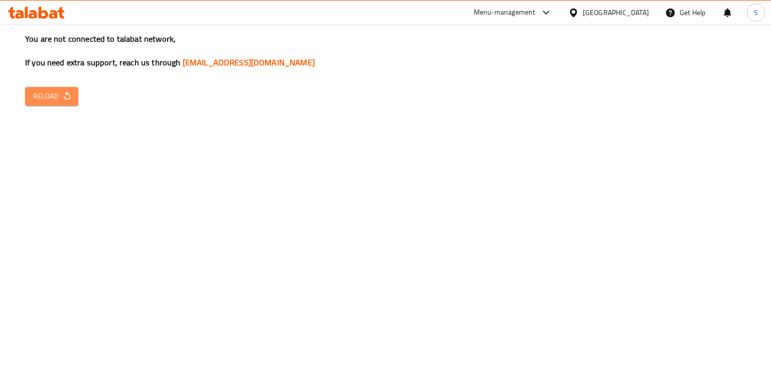
click at [62, 93] on icon "button" at bounding box center [67, 96] width 10 height 10
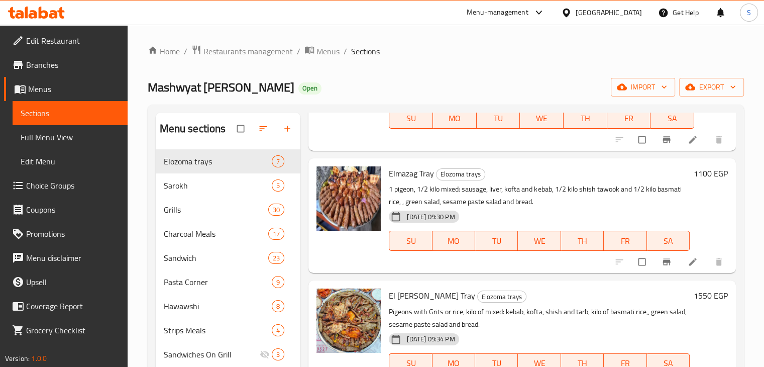
scroll to position [491, 0]
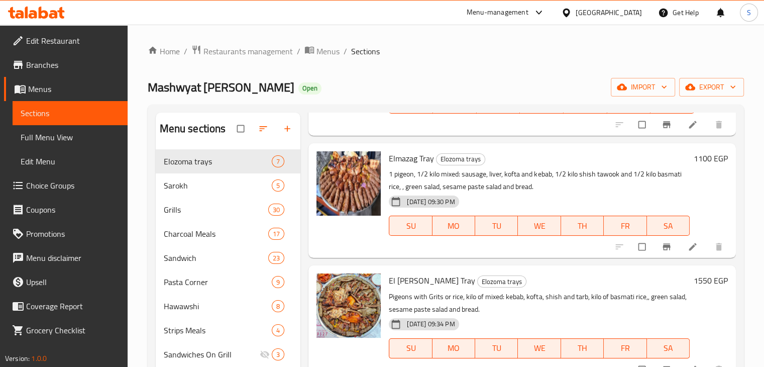
click at [695, 157] on h6 "1100 EGP" at bounding box center [710, 158] width 34 height 14
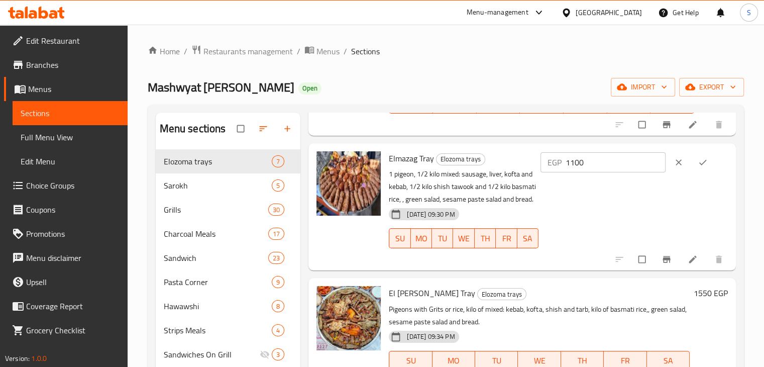
scroll to position [504, 0]
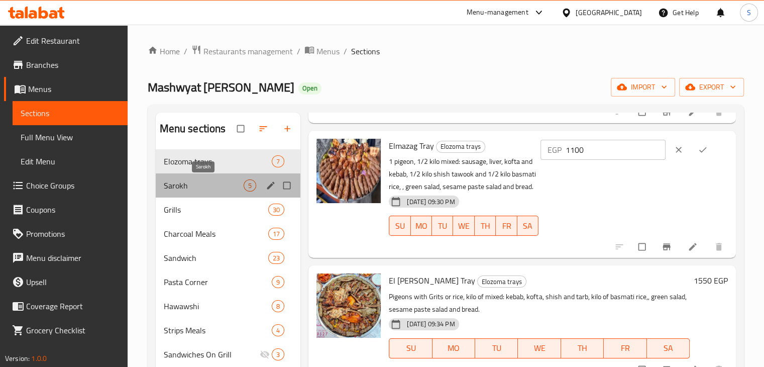
click at [197, 179] on span "Sarokh" at bounding box center [204, 185] width 80 height 12
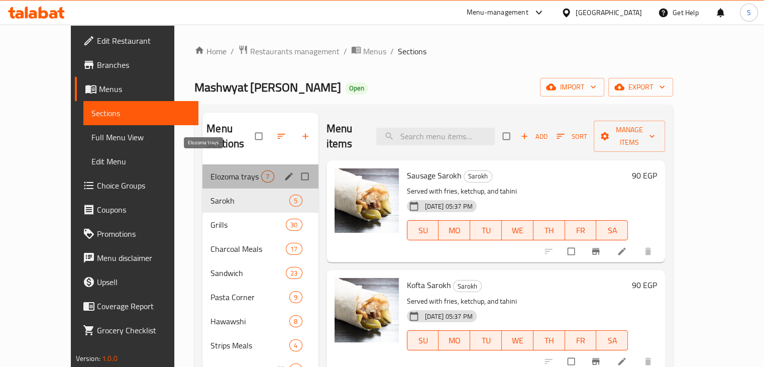
click at [217, 170] on span "Elozoma trays" at bounding box center [235, 176] width 51 height 12
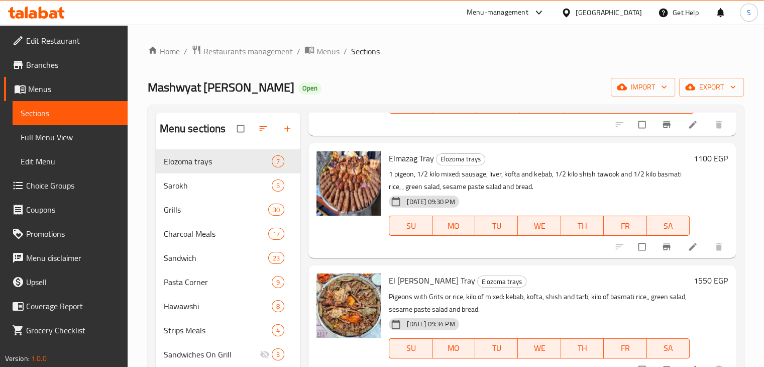
scroll to position [176, 0]
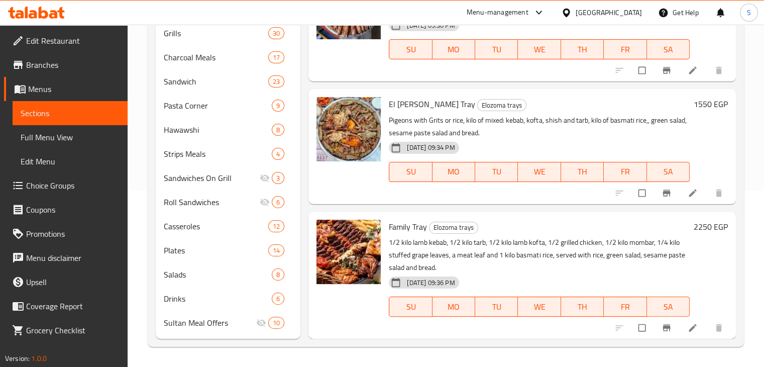
click at [694, 223] on h6 "2250 EGP" at bounding box center [710, 226] width 34 height 14
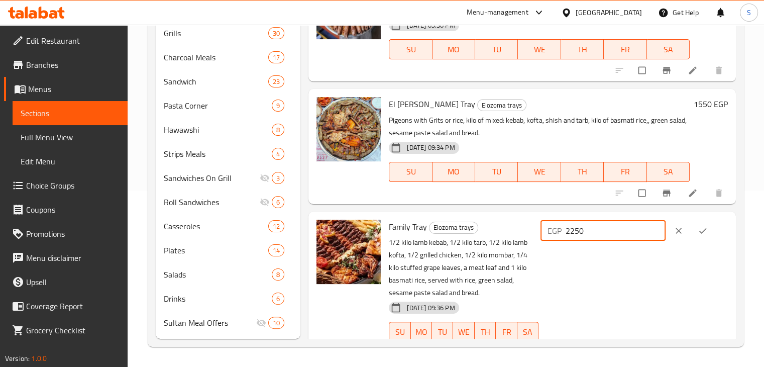
click at [621, 229] on input "2250" at bounding box center [615, 230] width 100 height 20
type input "2000"
click at [702, 225] on icon "ok" at bounding box center [702, 230] width 10 height 10
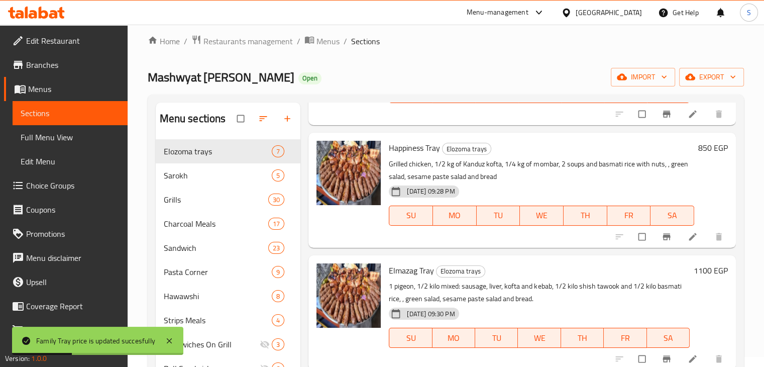
scroll to position [9, 0]
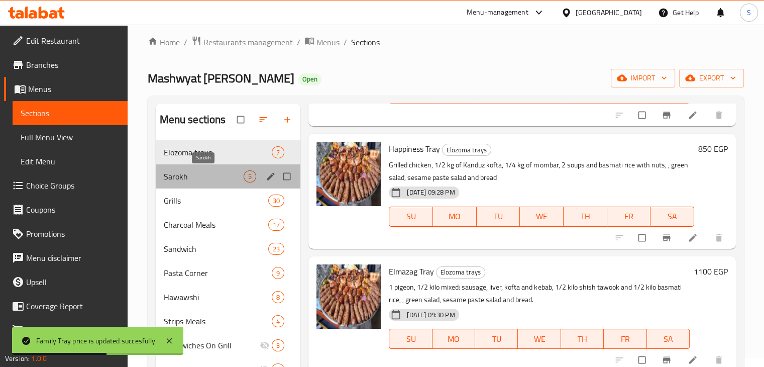
click at [204, 176] on span "Sarokh" at bounding box center [204, 176] width 80 height 12
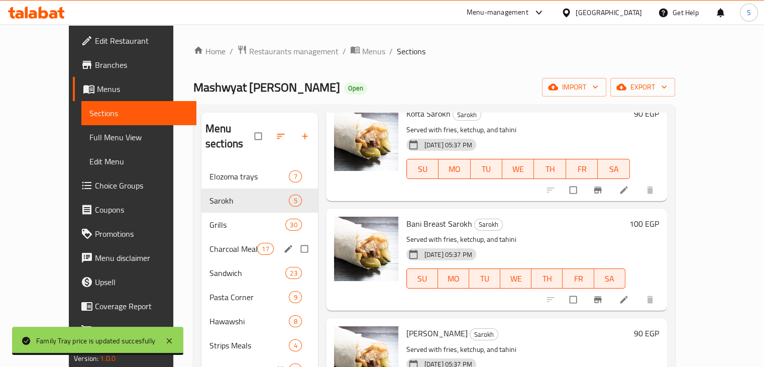
click at [215, 236] on div "Charcoal Meals 17" at bounding box center [259, 248] width 116 height 24
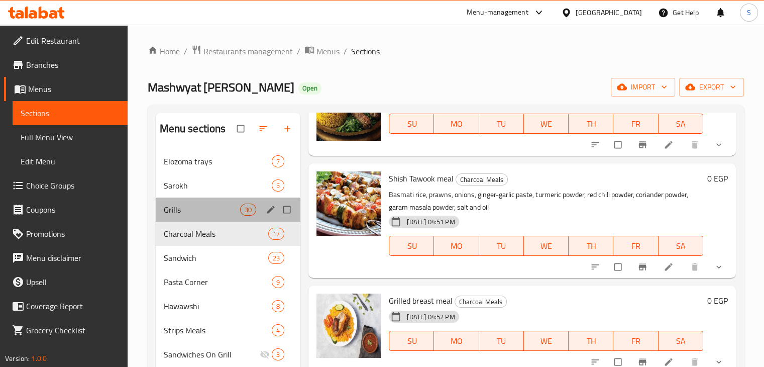
click at [214, 219] on div "Grills 30" at bounding box center [228, 209] width 145 height 24
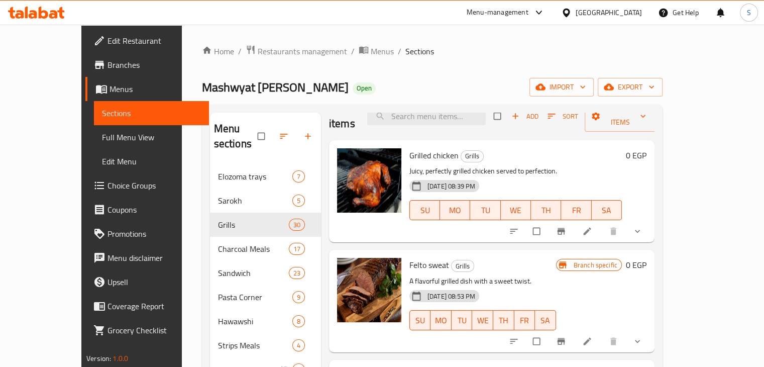
scroll to position [22, 0]
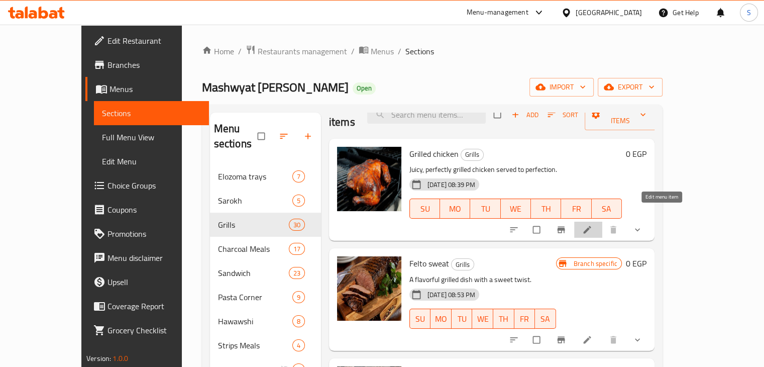
click at [590, 226] on icon at bounding box center [587, 230] width 8 height 8
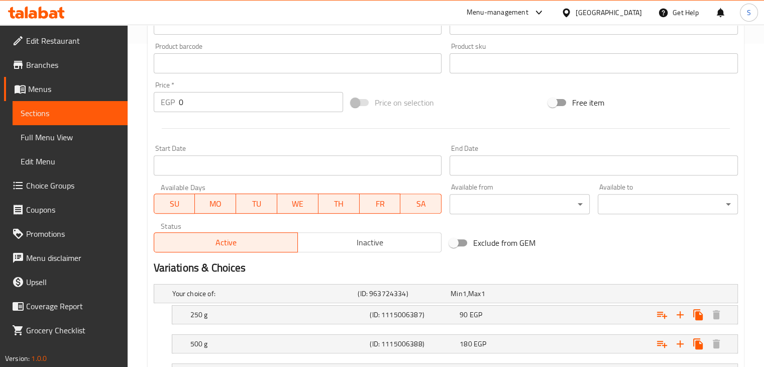
scroll to position [408, 0]
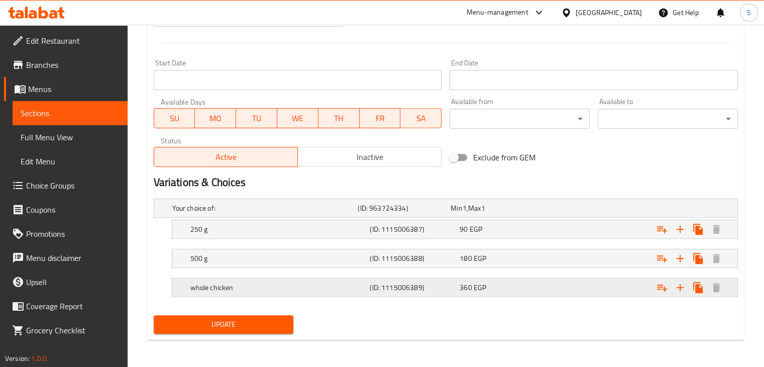
click at [539, 292] on div "360 EGP" at bounding box center [502, 287] width 90 height 14
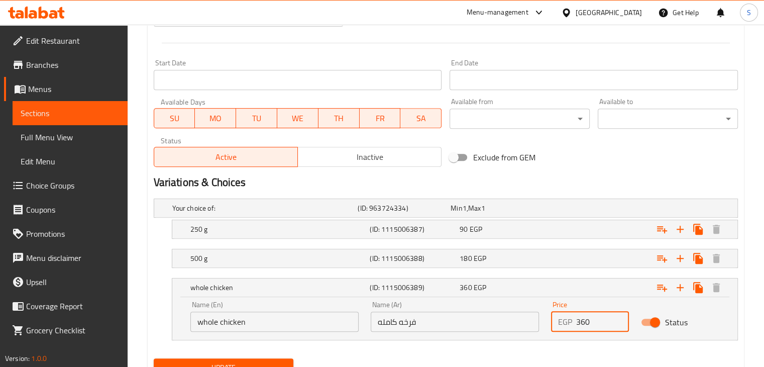
click at [582, 321] on input "360" at bounding box center [602, 321] width 53 height 20
type input "340"
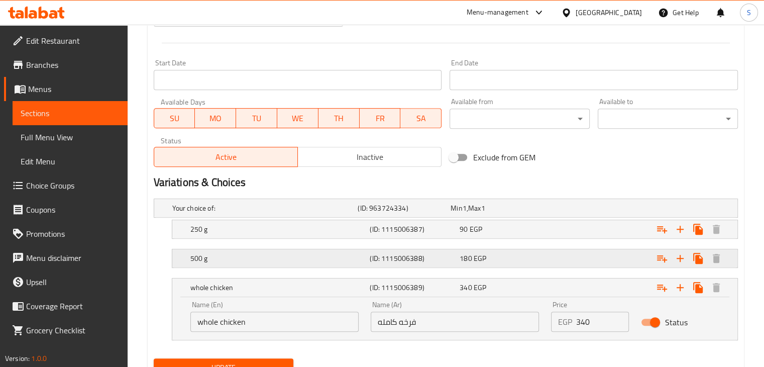
click at [567, 251] on div "Expand" at bounding box center [637, 258] width 180 height 22
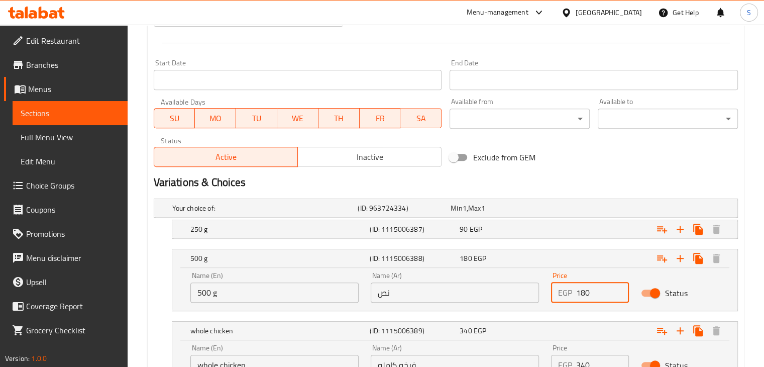
click at [589, 292] on input "180" at bounding box center [602, 292] width 53 height 20
type input "170"
click at [556, 235] on div "Expand" at bounding box center [637, 229] width 180 height 22
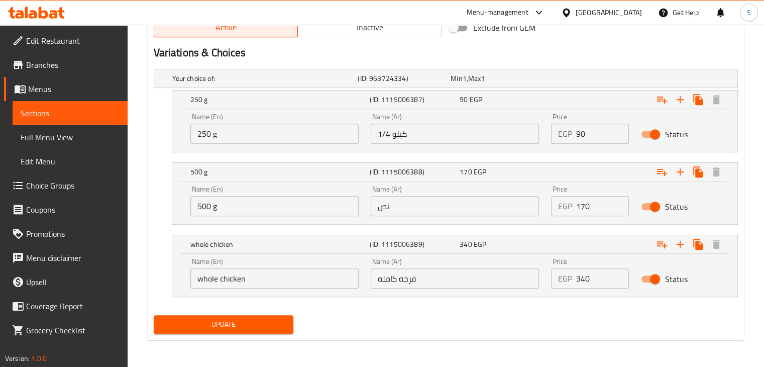
scroll to position [537, 0]
click at [215, 324] on span "Update" at bounding box center [224, 324] width 124 height 13
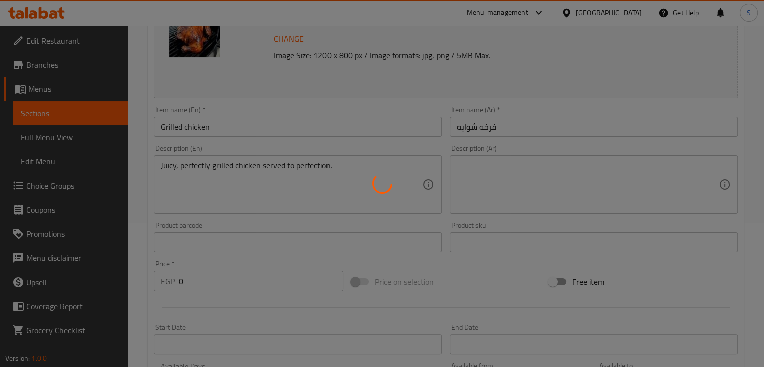
scroll to position [0, 0]
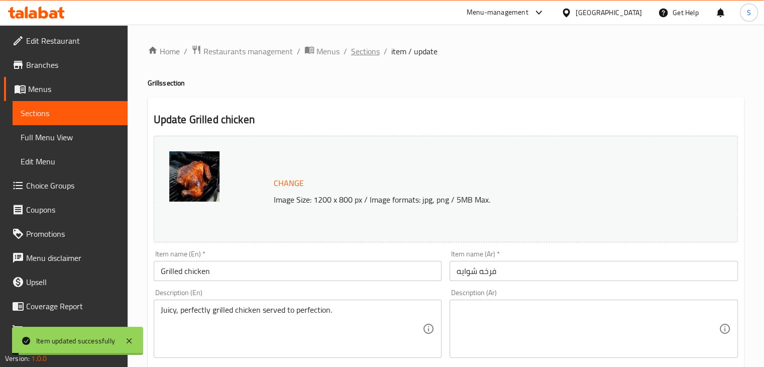
click at [366, 53] on span "Sections" at bounding box center [365, 51] width 29 height 12
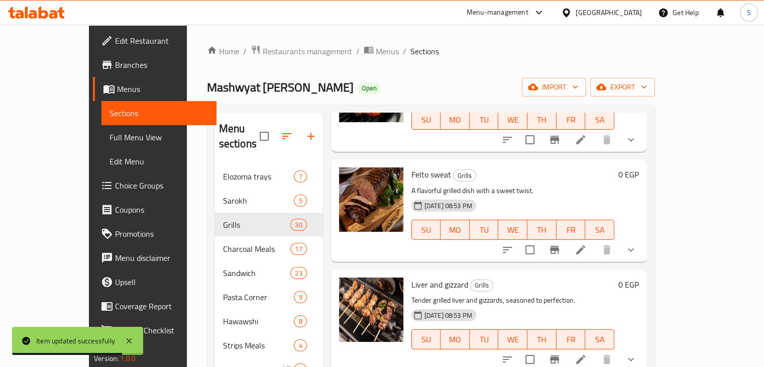
scroll to position [116, 0]
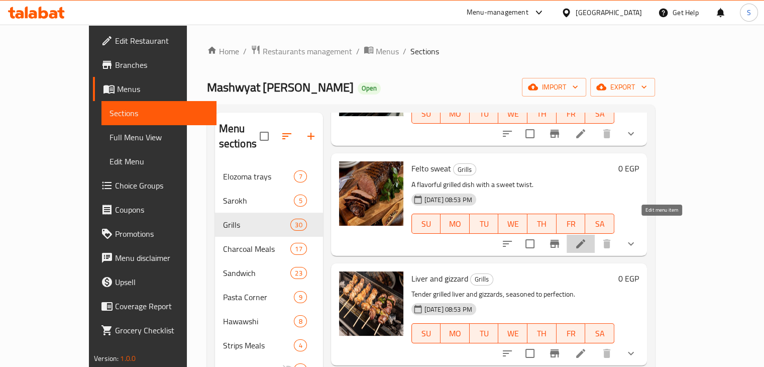
click at [586, 238] on icon at bounding box center [580, 244] width 12 height 12
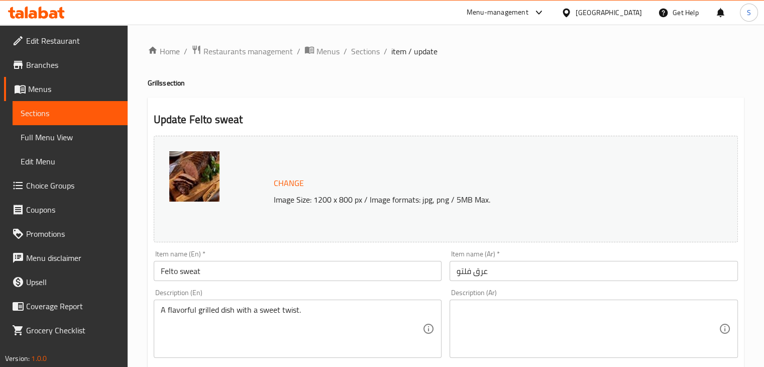
scroll to position [12, 0]
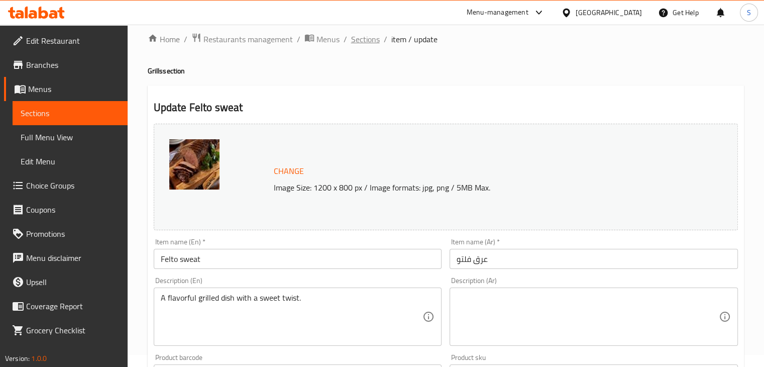
click at [362, 45] on span "Sections" at bounding box center [365, 39] width 29 height 12
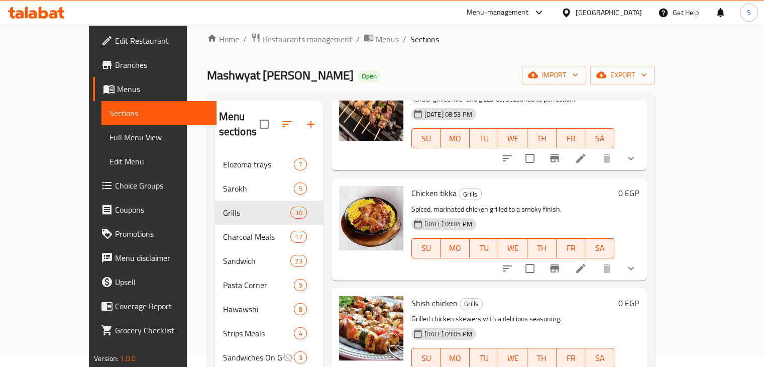
scroll to position [299, 0]
click at [585, 264] on icon at bounding box center [580, 268] width 9 height 9
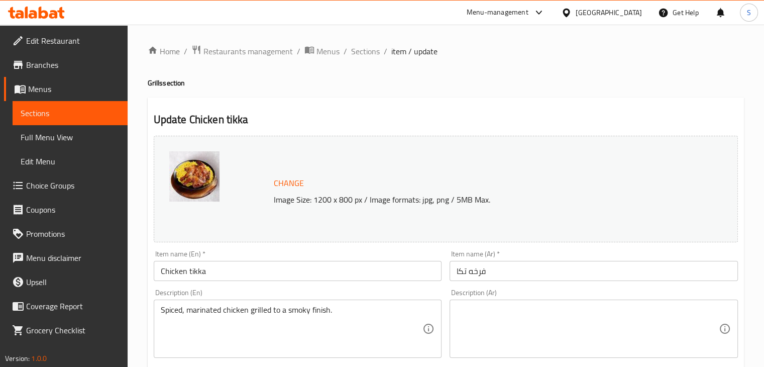
scroll to position [408, 0]
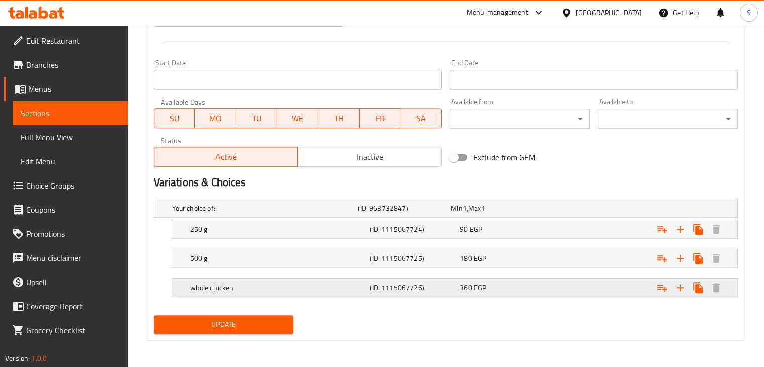
click at [477, 282] on span "EGP" at bounding box center [479, 287] width 13 height 13
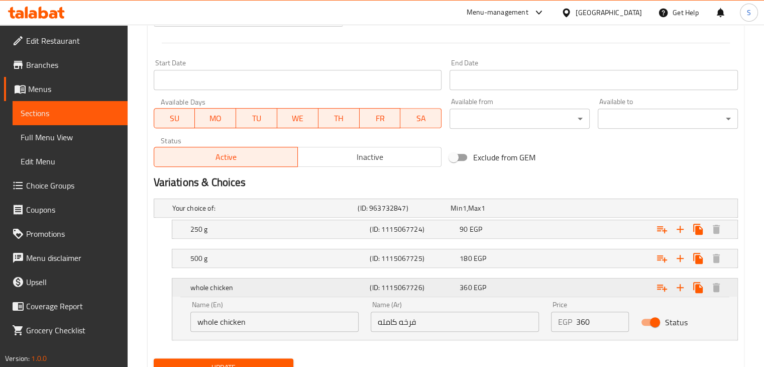
scroll to position [451, 0]
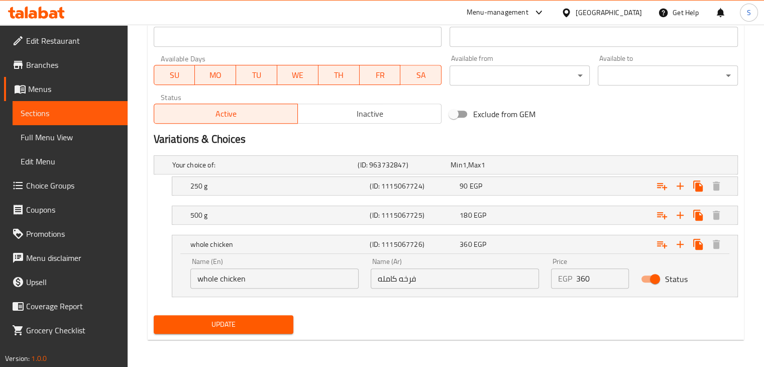
click at [580, 269] on input "360" at bounding box center [602, 278] width 53 height 20
type input "320"
click at [570, 215] on div "Expand" at bounding box center [637, 215] width 180 height 22
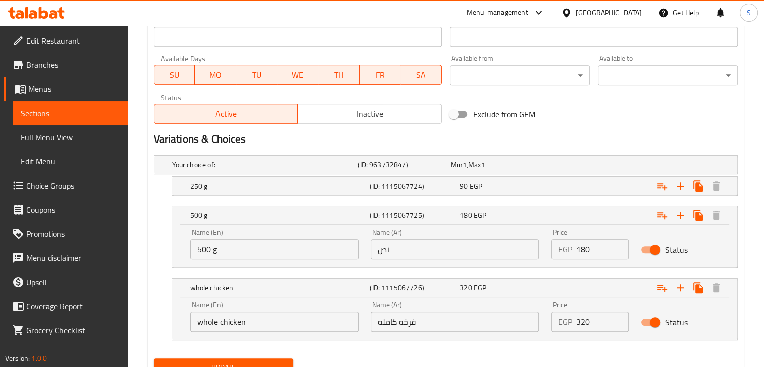
click at [583, 252] on input "180" at bounding box center [602, 249] width 53 height 20
type input "160"
click at [583, 181] on div "Expand" at bounding box center [637, 186] width 180 height 22
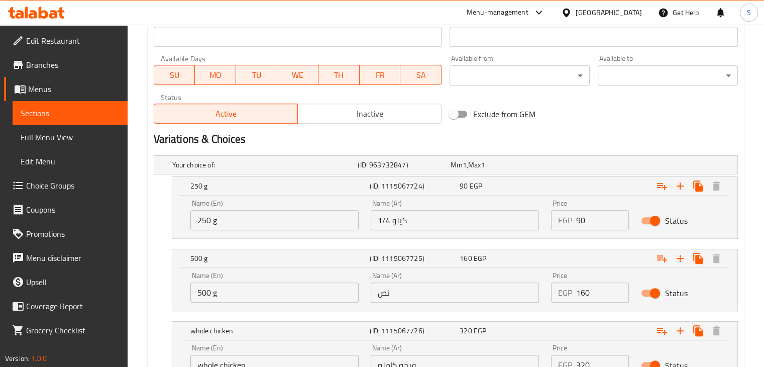
click at [576, 219] on input "90" at bounding box center [602, 220] width 53 height 20
type input "80"
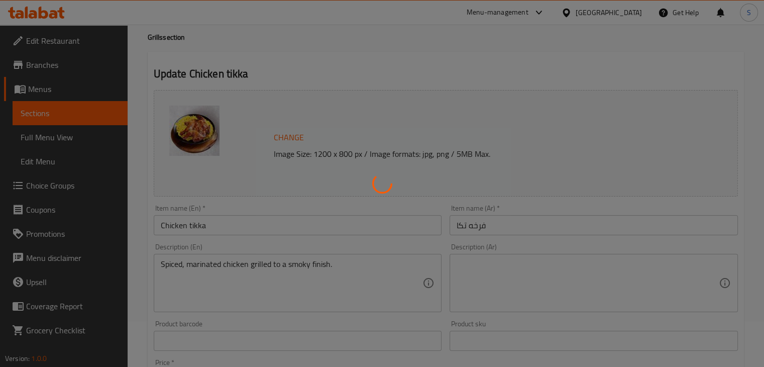
scroll to position [0, 0]
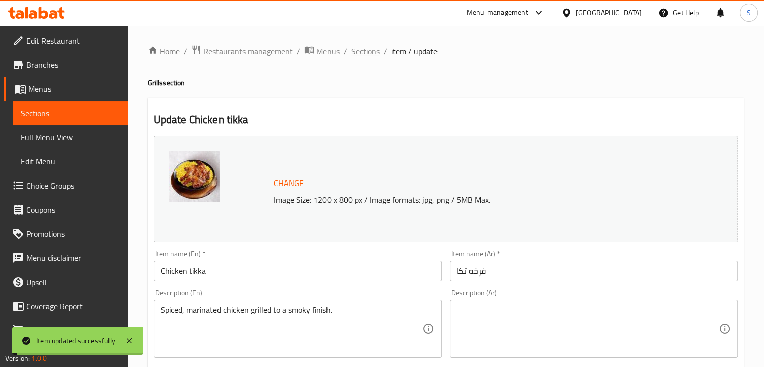
click at [360, 50] on span "Sections" at bounding box center [365, 51] width 29 height 12
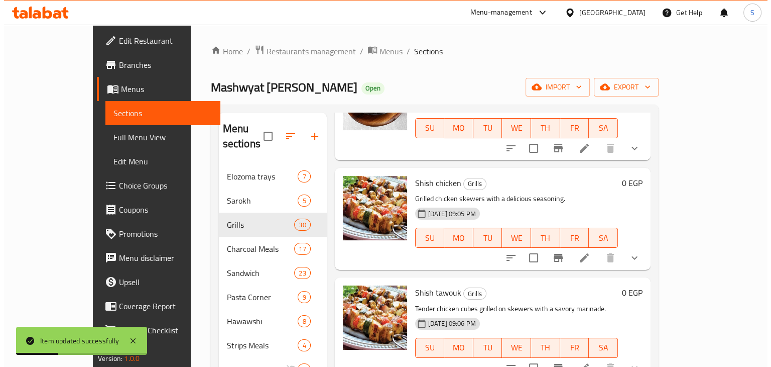
scroll to position [466, 0]
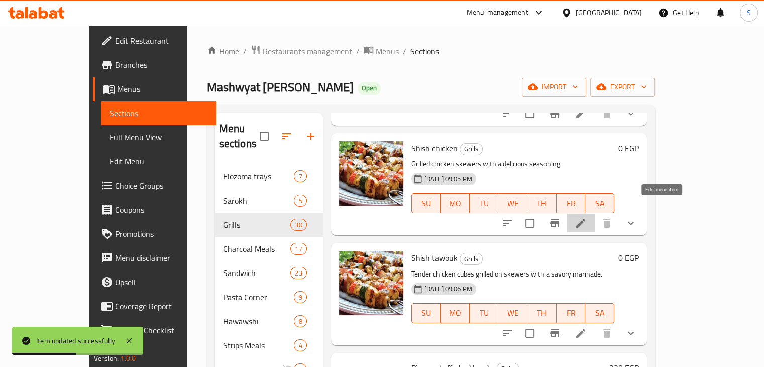
click at [585, 218] on icon at bounding box center [580, 222] width 9 height 9
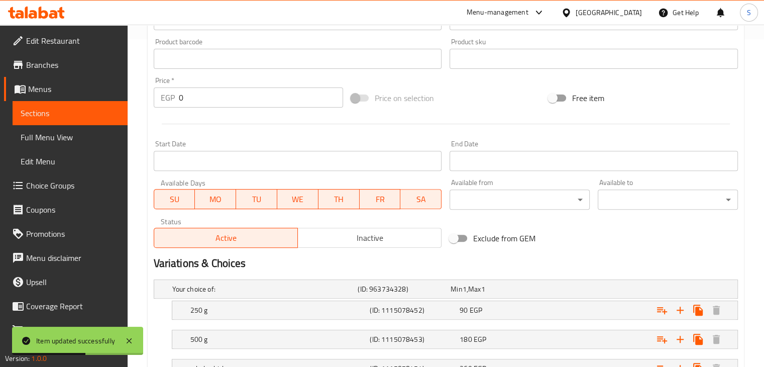
scroll to position [408, 0]
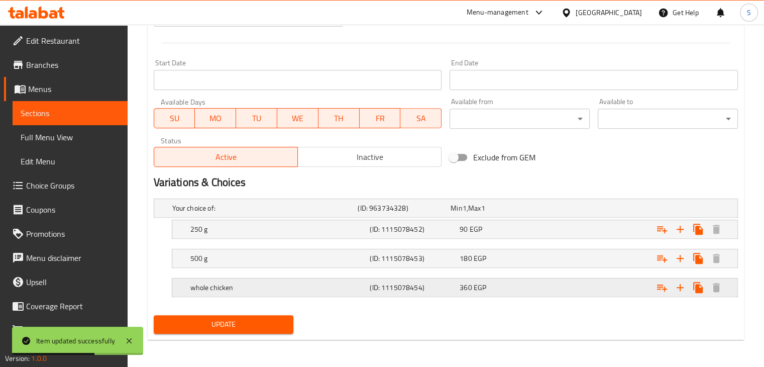
click at [490, 287] on div "360 EGP" at bounding box center [502, 287] width 86 height 10
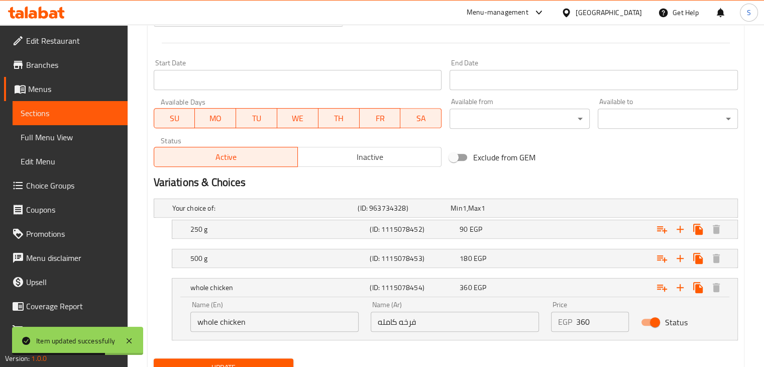
click at [582, 321] on input "360" at bounding box center [602, 321] width 53 height 20
type input "2"
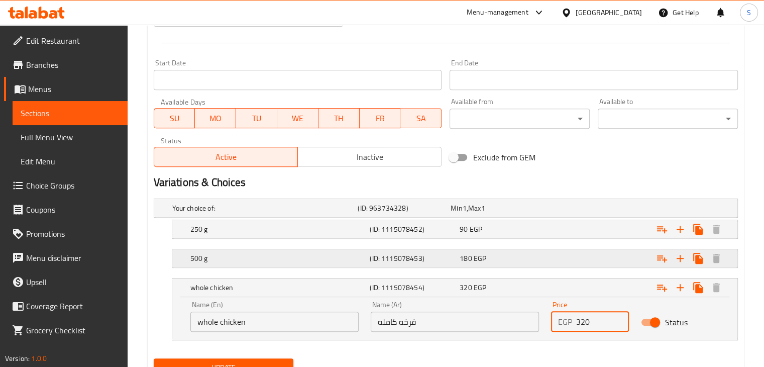
type input "320"
click at [563, 248] on div "Expand" at bounding box center [637, 258] width 180 height 22
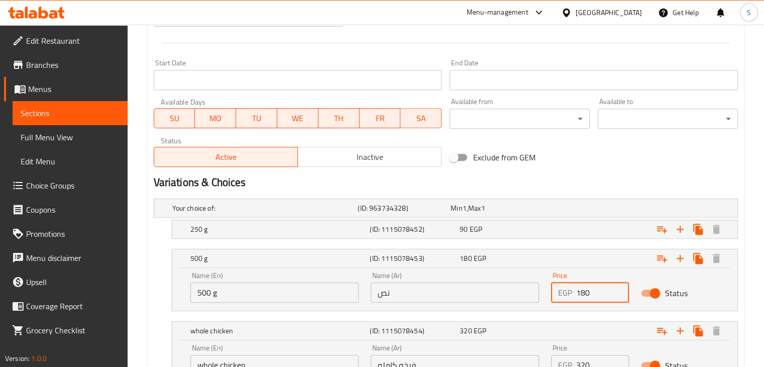
click at [578, 292] on input "180" at bounding box center [602, 292] width 53 height 20
type input "160"
click at [564, 239] on div "Expand" at bounding box center [637, 229] width 180 height 22
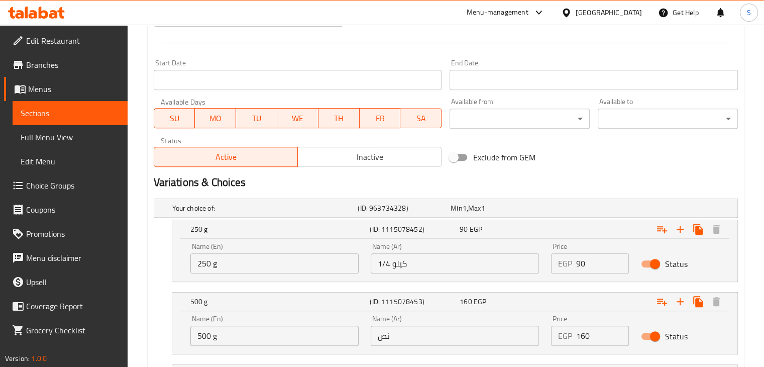
click at [579, 258] on input "90" at bounding box center [602, 263] width 53 height 20
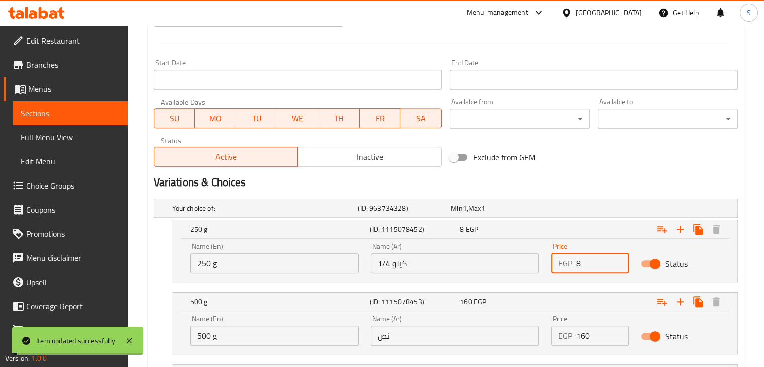
click at [583, 260] on input "8" at bounding box center [602, 263] width 53 height 20
type input "80"
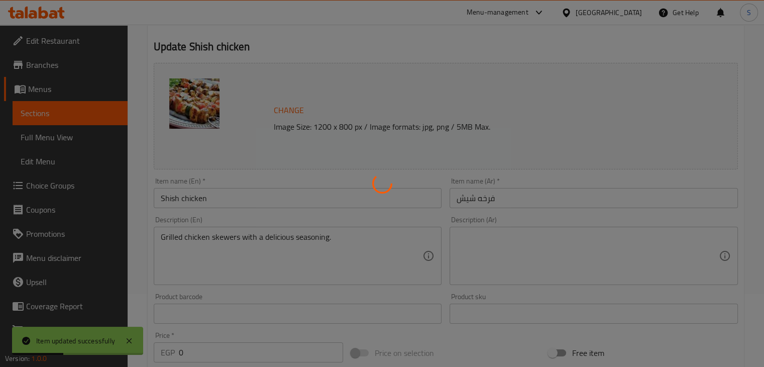
scroll to position [0, 0]
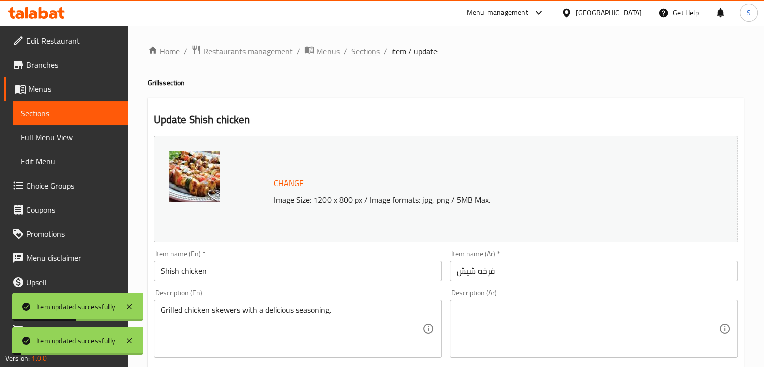
click at [358, 53] on span "Sections" at bounding box center [365, 51] width 29 height 12
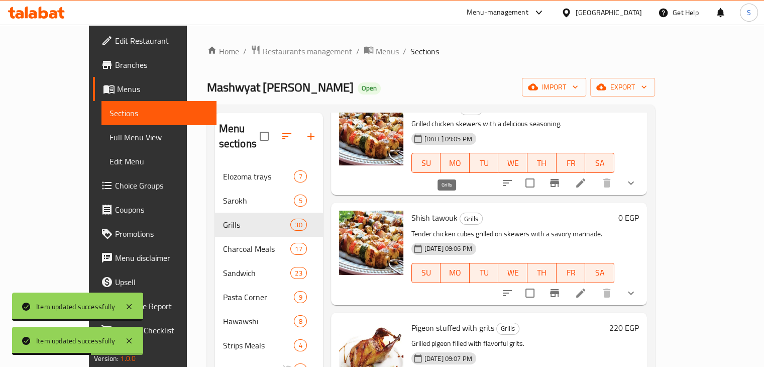
scroll to position [532, 0]
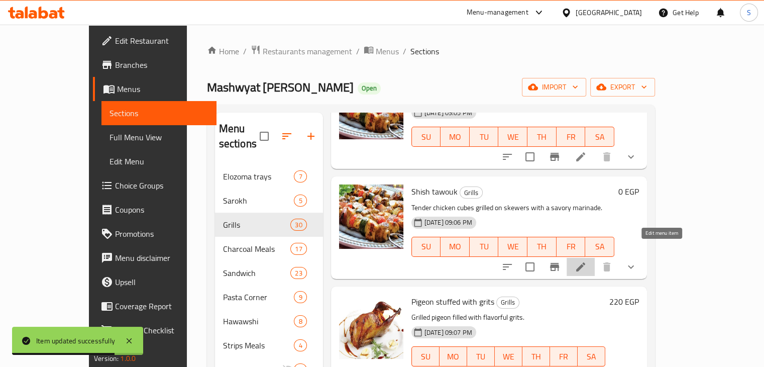
click at [586, 261] on icon at bounding box center [580, 267] width 12 height 12
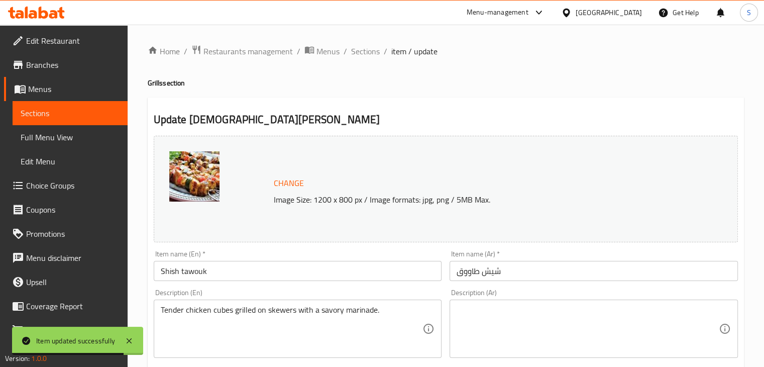
scroll to position [408, 0]
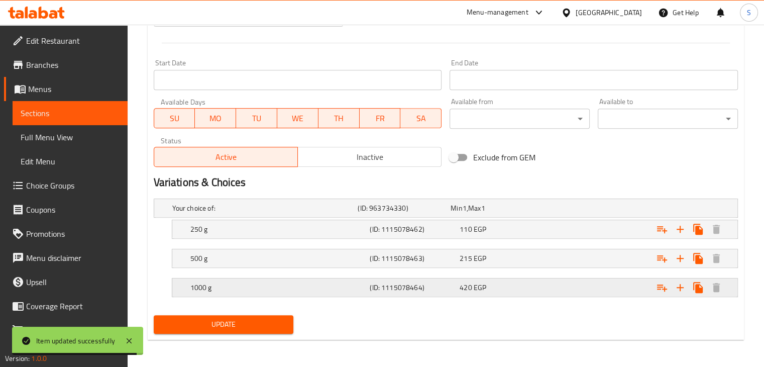
click at [494, 288] on div "420 EGP" at bounding box center [502, 287] width 86 height 10
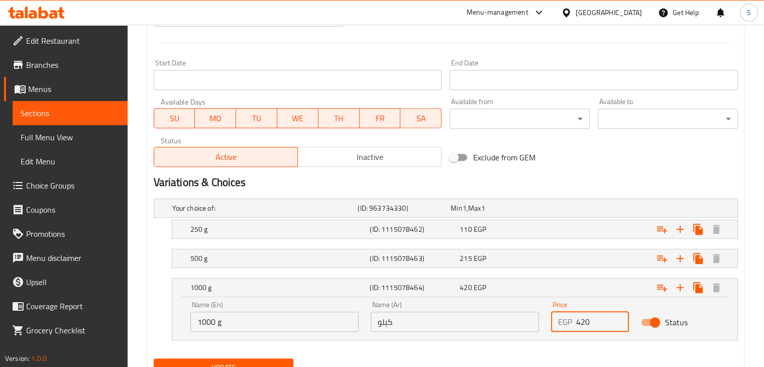
click at [579, 318] on input "420" at bounding box center [602, 321] width 53 height 20
type input "380"
click at [562, 259] on div "Expand" at bounding box center [637, 258] width 180 height 22
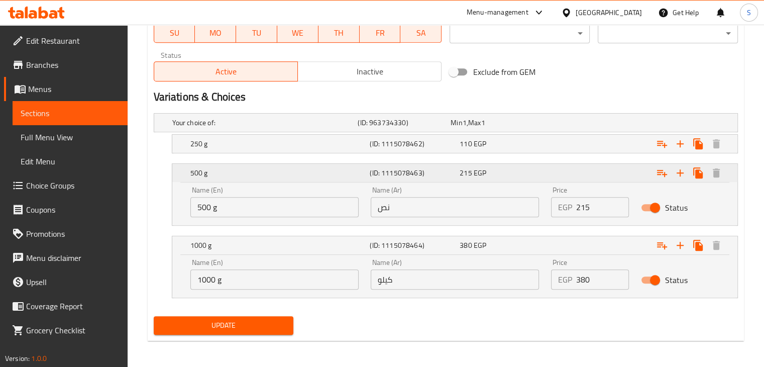
scroll to position [495, 0]
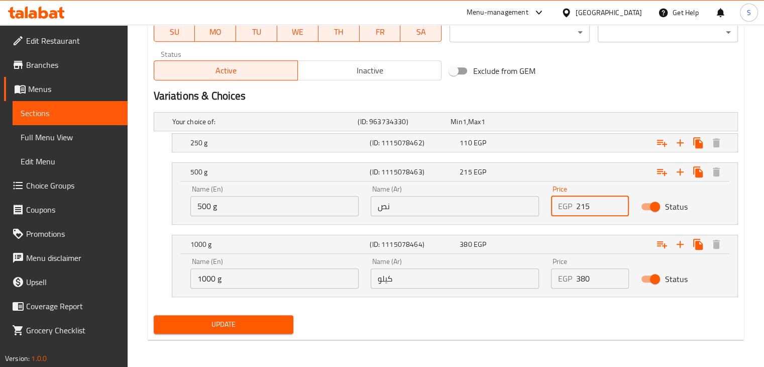
click at [576, 199] on input "215" at bounding box center [602, 206] width 53 height 20
type input "190"
click at [572, 145] on div "Expand" at bounding box center [637, 143] width 180 height 22
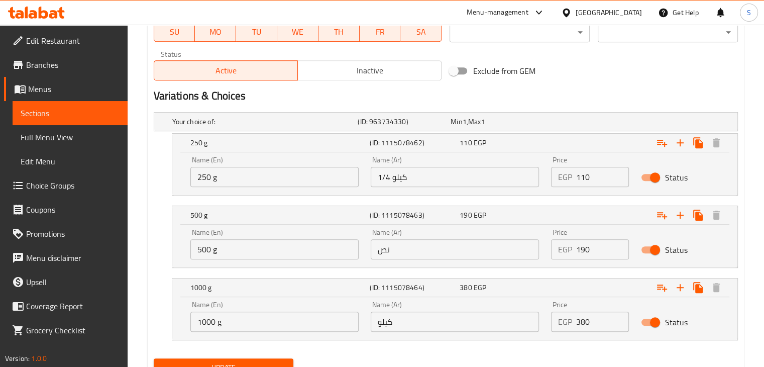
click at [584, 182] on input "110" at bounding box center [602, 177] width 53 height 20
type input "100"
click at [154, 358] on button "Update" at bounding box center [224, 367] width 140 height 19
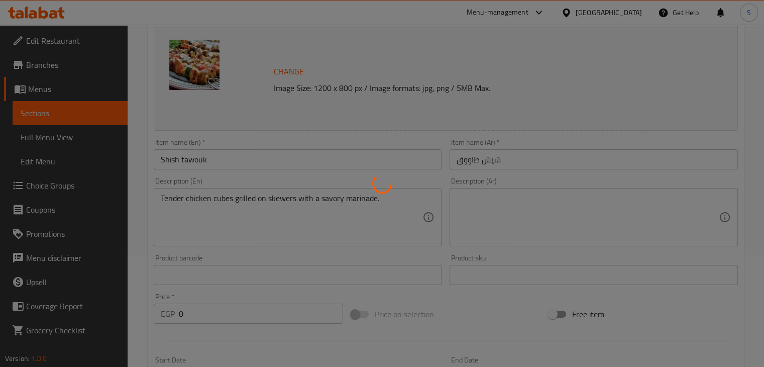
scroll to position [0, 0]
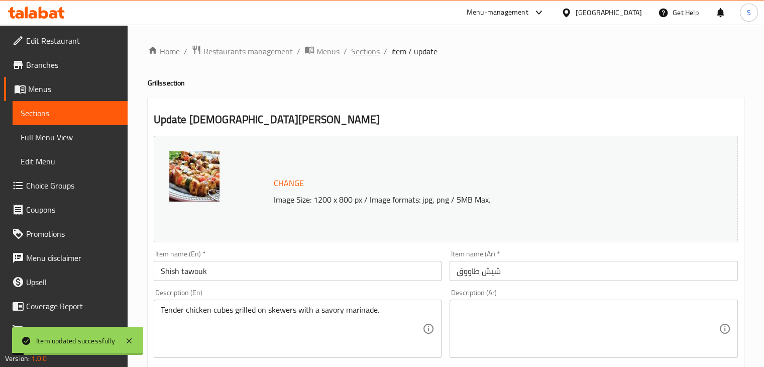
click at [359, 54] on span "Sections" at bounding box center [365, 51] width 29 height 12
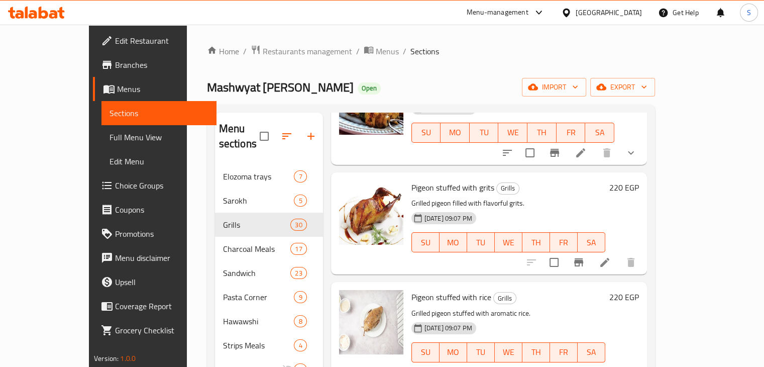
scroll to position [646, 0]
click at [639, 181] on h6 "220 EGP" at bounding box center [624, 188] width 30 height 14
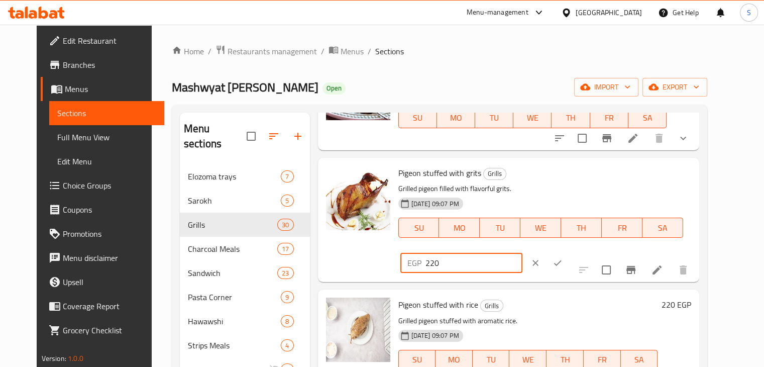
click at [522, 253] on input "220" at bounding box center [473, 263] width 97 height 20
type input "190"
click at [691, 297] on h6 "220 EGP" at bounding box center [676, 304] width 30 height 14
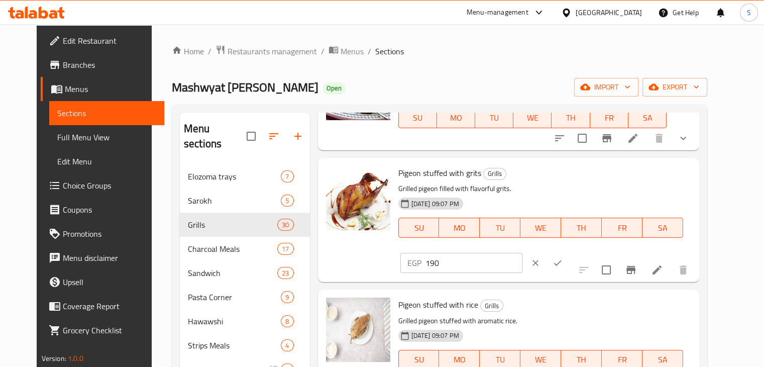
type input "190"
click at [562, 258] on icon "ok" at bounding box center [557, 263] width 10 height 10
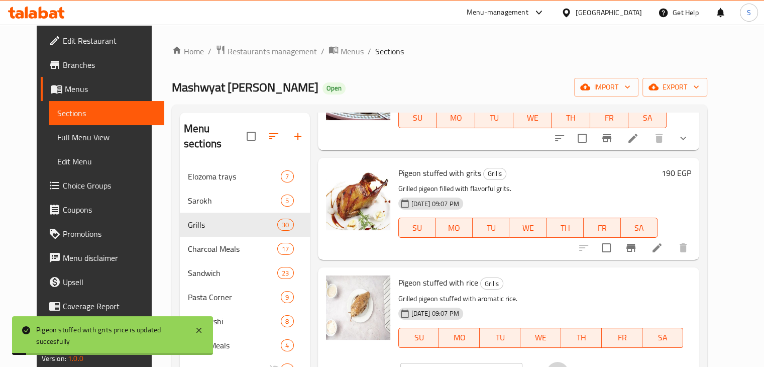
click at [561, 366] on icon "ok" at bounding box center [558, 373] width 8 height 6
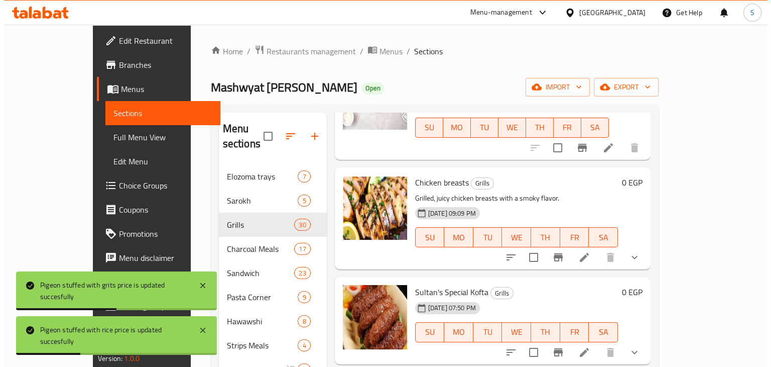
scroll to position [877, 0]
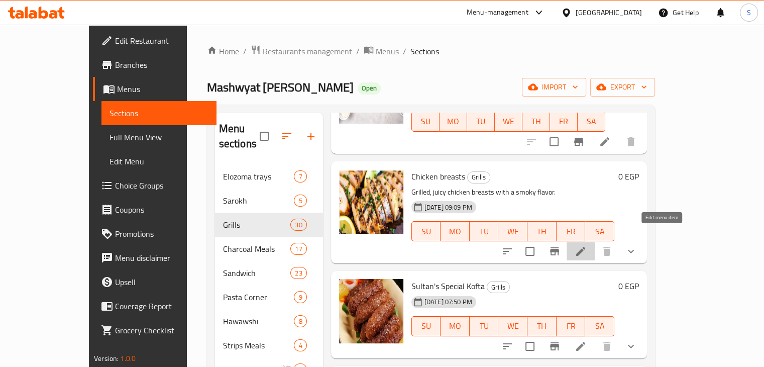
click at [586, 245] on icon at bounding box center [580, 251] width 12 height 12
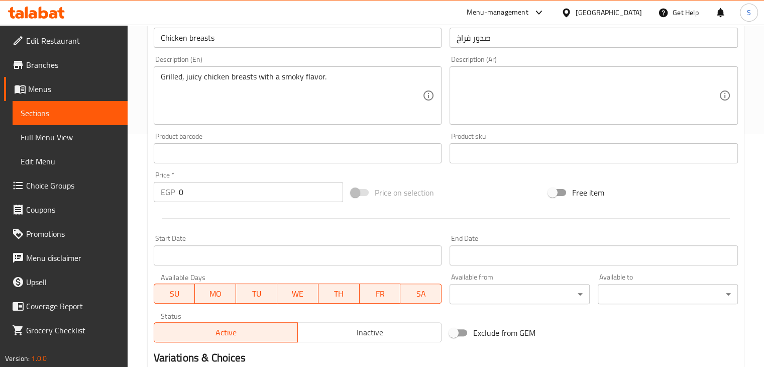
scroll to position [408, 0]
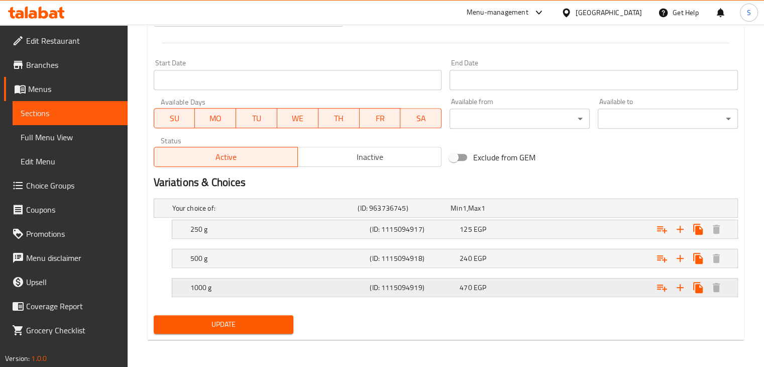
click at [530, 282] on div "470 EGP" at bounding box center [502, 287] width 86 height 10
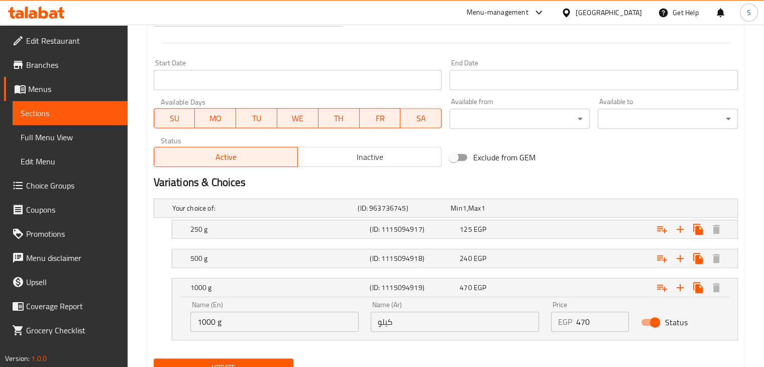
click at [583, 316] on input "470" at bounding box center [602, 321] width 53 height 20
type input "400"
drag, startPoint x: 574, startPoint y: 258, endPoint x: 589, endPoint y: 260, distance: 14.7
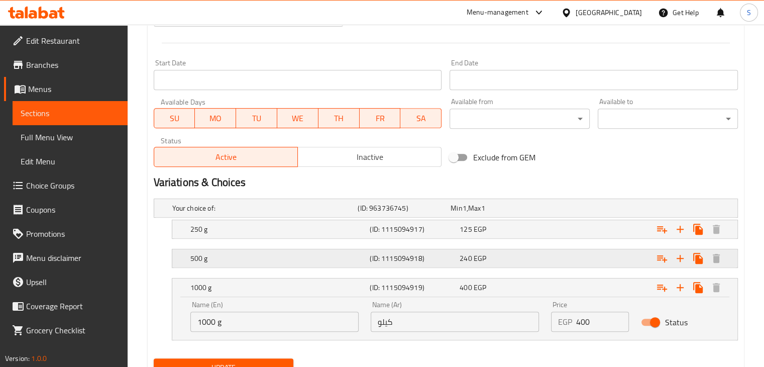
click at [589, 260] on div "Expand" at bounding box center [637, 258] width 180 height 22
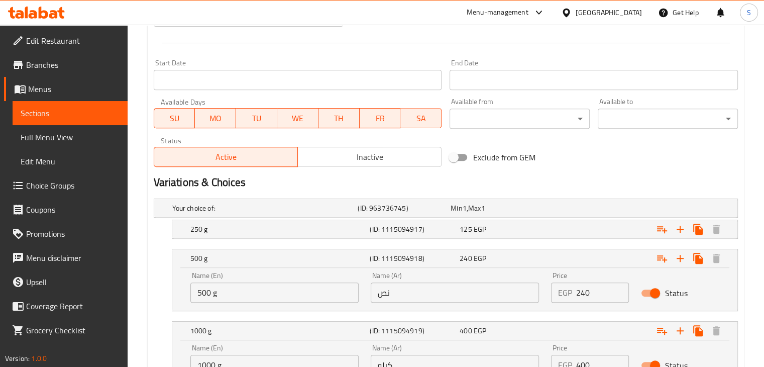
click at [586, 287] on input "240" at bounding box center [602, 292] width 53 height 20
type input "200"
drag, startPoint x: 574, startPoint y: 227, endPoint x: 587, endPoint y: 240, distance: 18.8
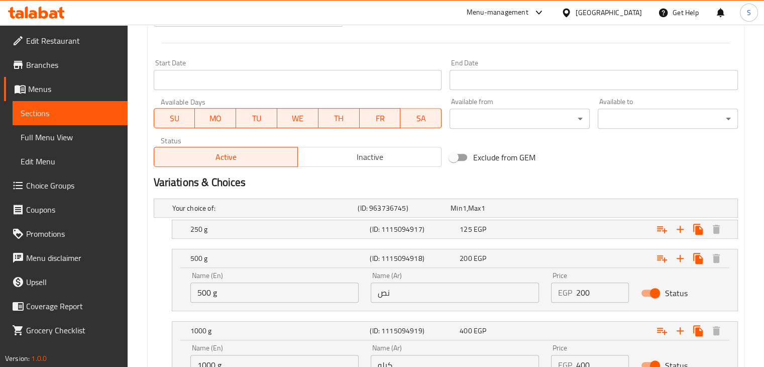
click at [587, 240] on div "Your choice of: (ID: 963736745) Min 1 , Max 1 Name (En) Your choice of: Name (E…" at bounding box center [446, 295] width 592 height 203
click at [580, 230] on div "Expand" at bounding box center [637, 229] width 180 height 22
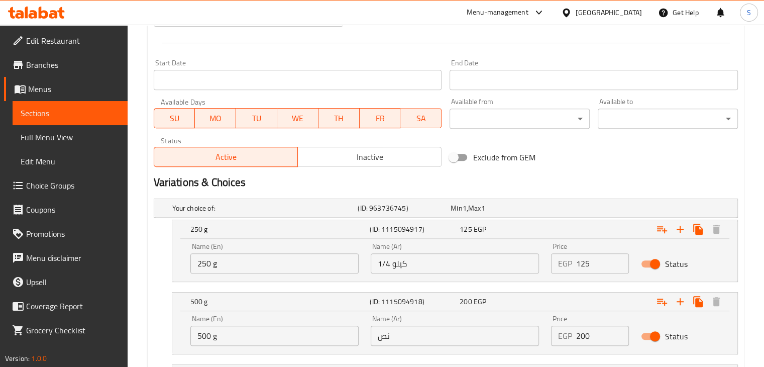
click at [580, 260] on input "125" at bounding box center [602, 263] width 53 height 20
type input "100"
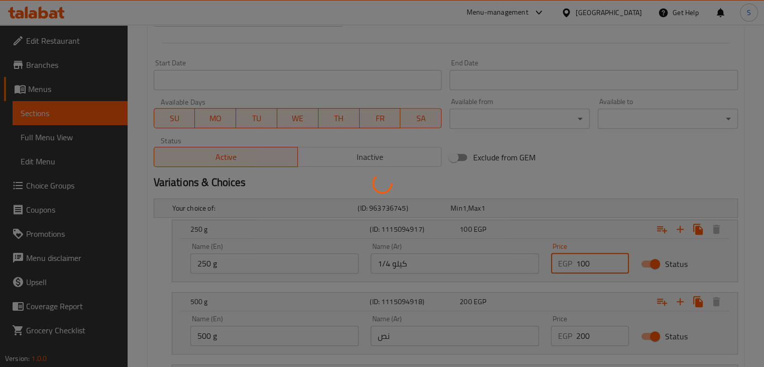
scroll to position [0, 0]
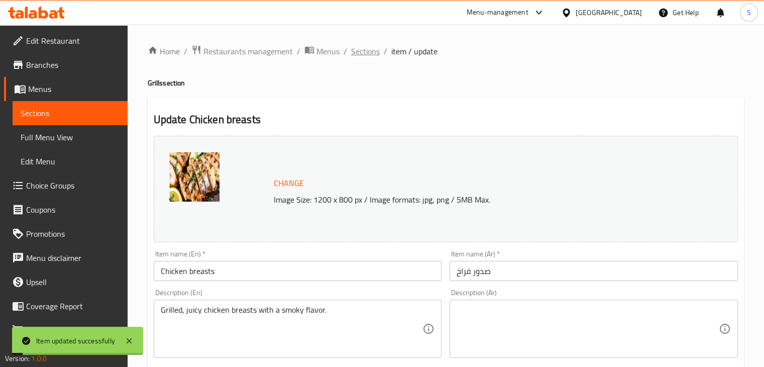
click at [364, 45] on span "Sections" at bounding box center [365, 51] width 29 height 12
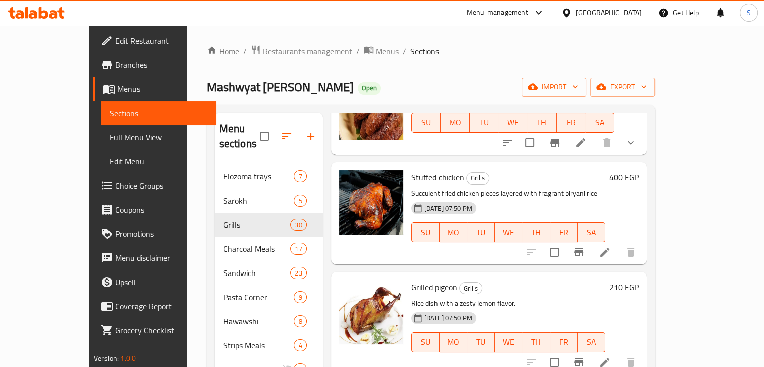
scroll to position [1085, 0]
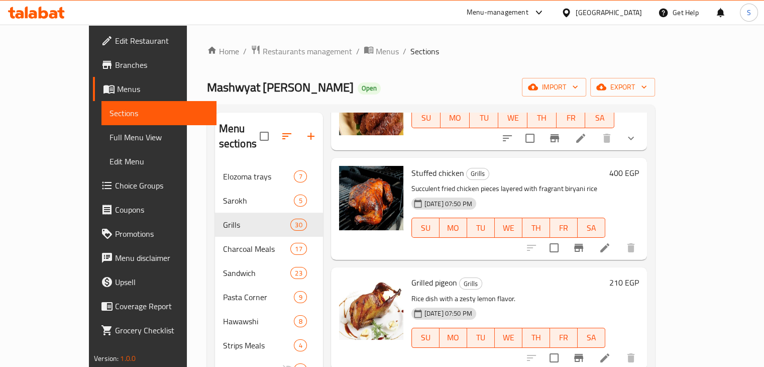
click at [639, 166] on h6 "400 EGP" at bounding box center [624, 173] width 30 height 14
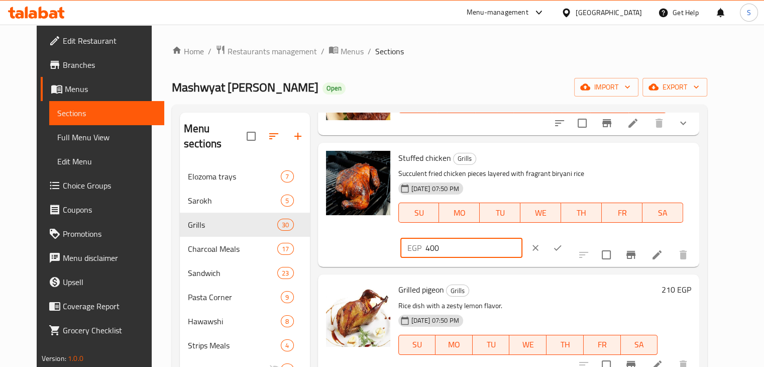
click at [522, 238] on input "400" at bounding box center [473, 248] width 97 height 20
type input "330"
click at [562, 243] on icon "ok" at bounding box center [557, 248] width 10 height 10
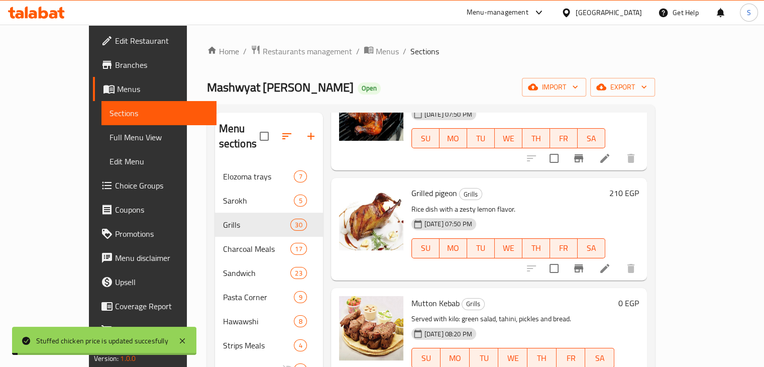
scroll to position [1176, 0]
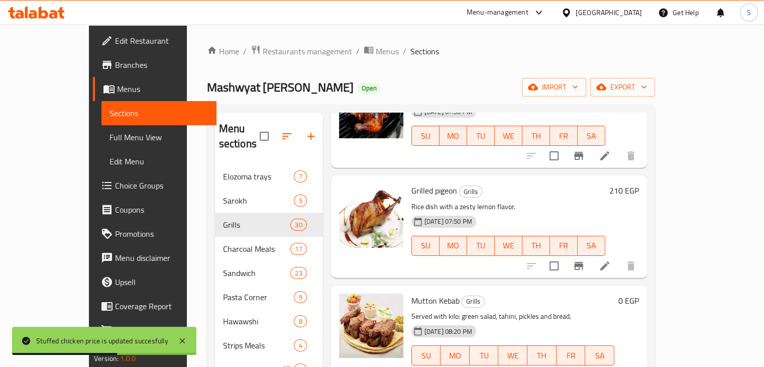
click at [639, 183] on h6 "210 EGP" at bounding box center [624, 190] width 30 height 14
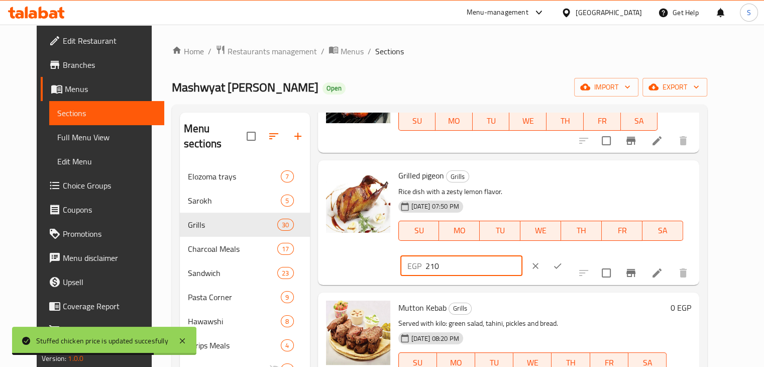
click at [522, 256] on input "210" at bounding box center [473, 266] width 97 height 20
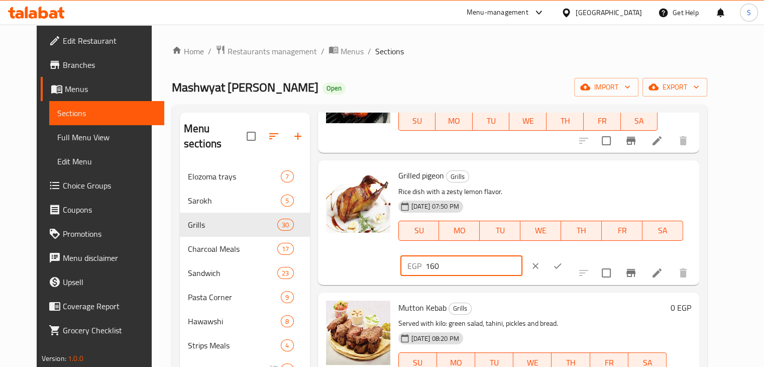
type input "160"
click at [568, 255] on button "ok" at bounding box center [557, 266] width 22 height 22
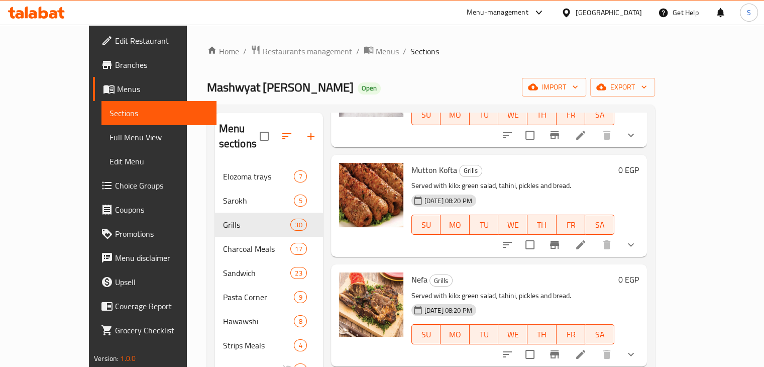
scroll to position [1528, 0]
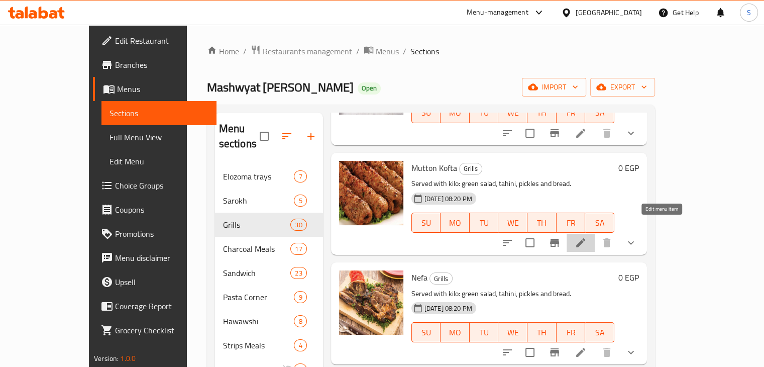
click at [585, 238] on icon at bounding box center [580, 242] width 9 height 9
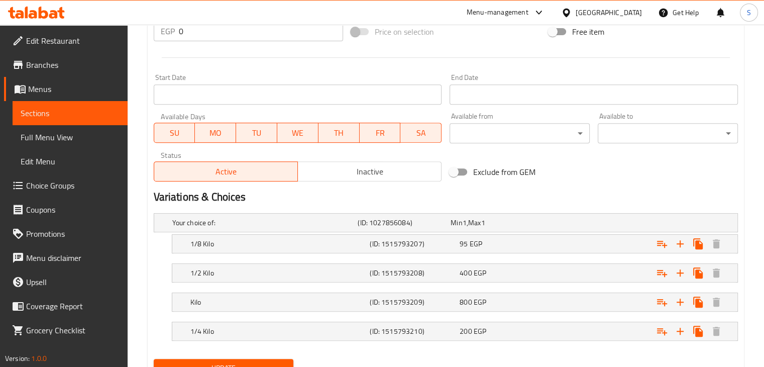
scroll to position [437, 0]
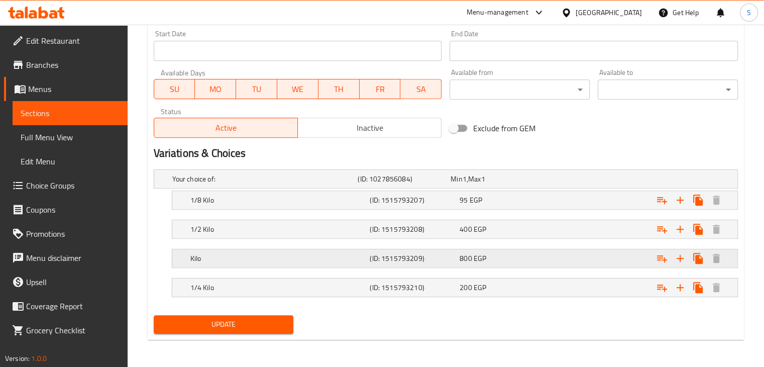
click at [536, 261] on div "800 EGP" at bounding box center [502, 258] width 86 height 10
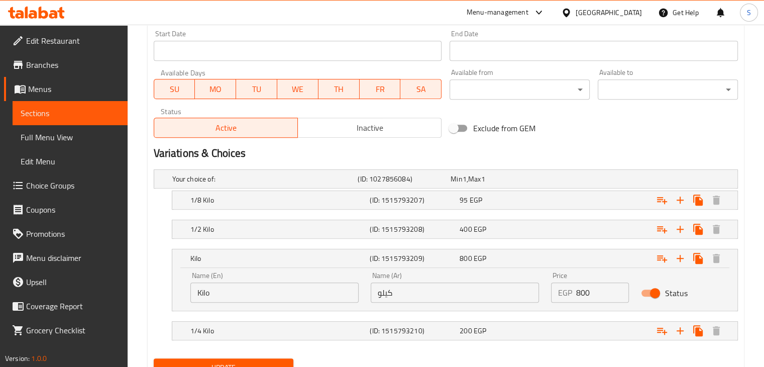
click at [584, 298] on input "800" at bounding box center [602, 292] width 53 height 20
type input "650"
click at [555, 235] on div "Expand" at bounding box center [637, 229] width 180 height 22
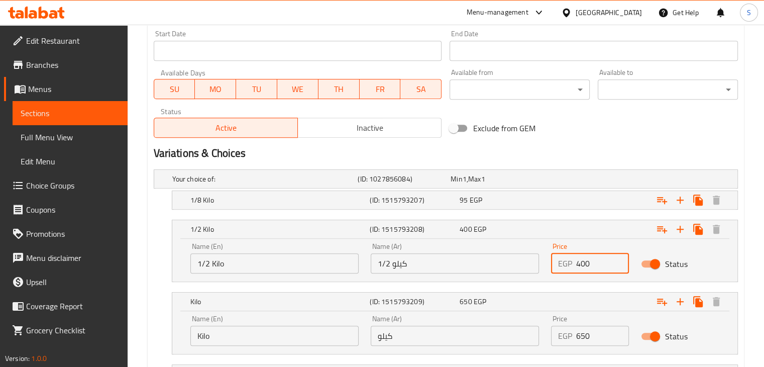
click at [580, 257] on input "400" at bounding box center [602, 263] width 53 height 20
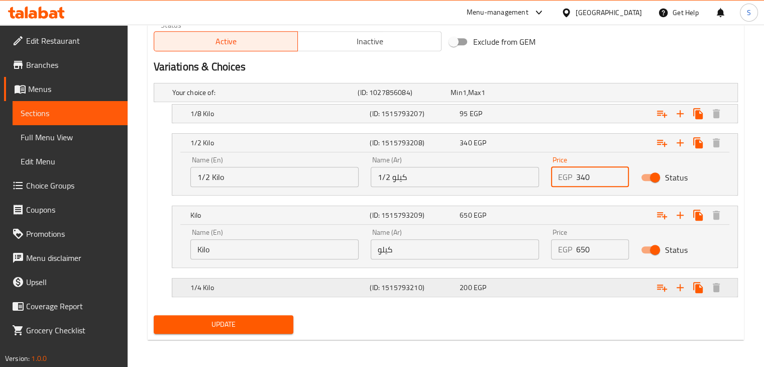
type input "340"
drag, startPoint x: 559, startPoint y: 287, endPoint x: 578, endPoint y: 294, distance: 20.0
click at [578, 294] on div "Expand" at bounding box center [637, 287] width 180 height 22
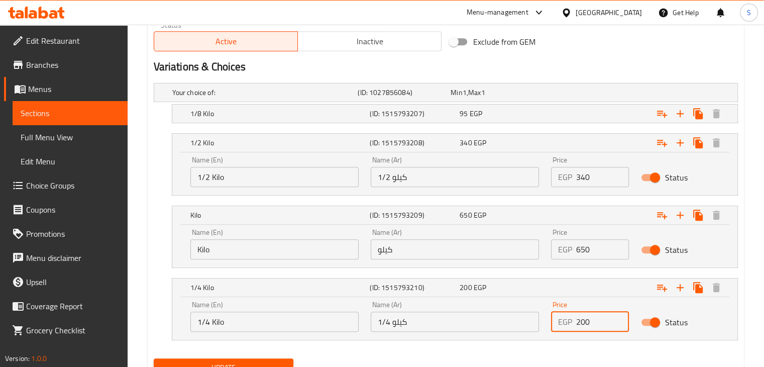
click at [578, 319] on input "200" at bounding box center [602, 321] width 53 height 20
type input "180"
click at [154, 358] on button "Update" at bounding box center [224, 367] width 140 height 19
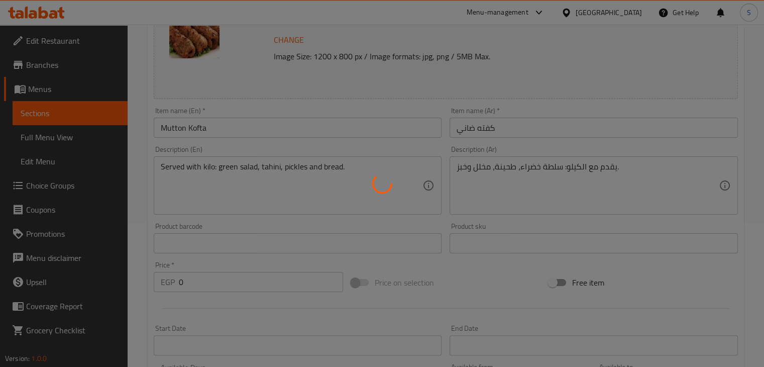
scroll to position [0, 0]
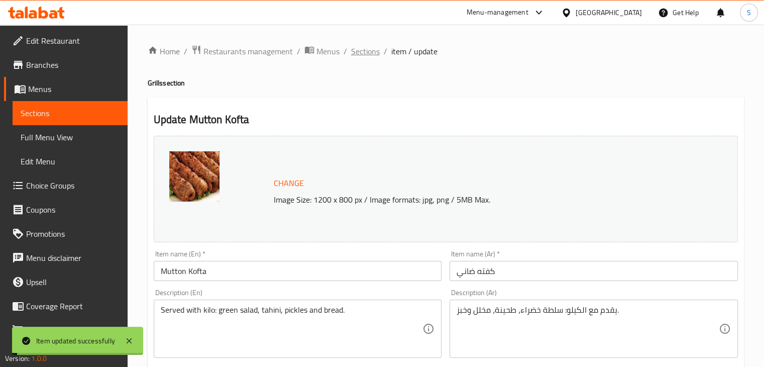
click at [362, 52] on span "Sections" at bounding box center [365, 51] width 29 height 12
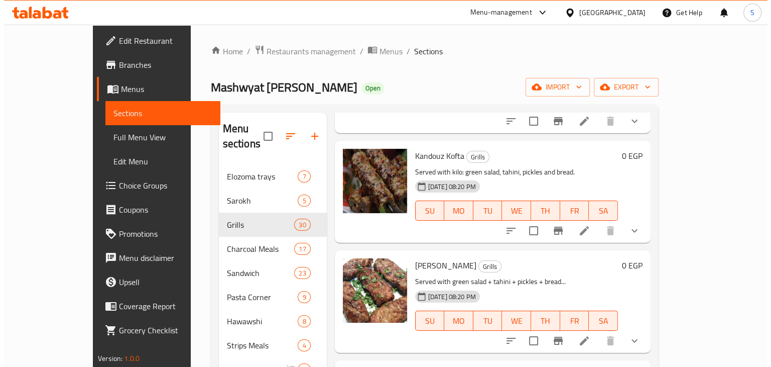
scroll to position [1865, 0]
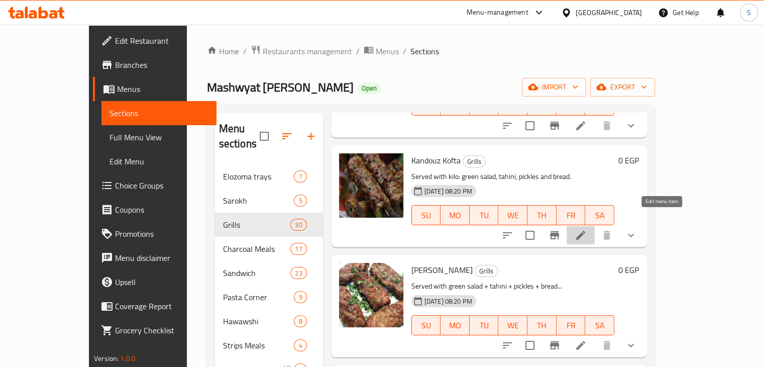
click at [586, 229] on icon at bounding box center [580, 235] width 12 height 12
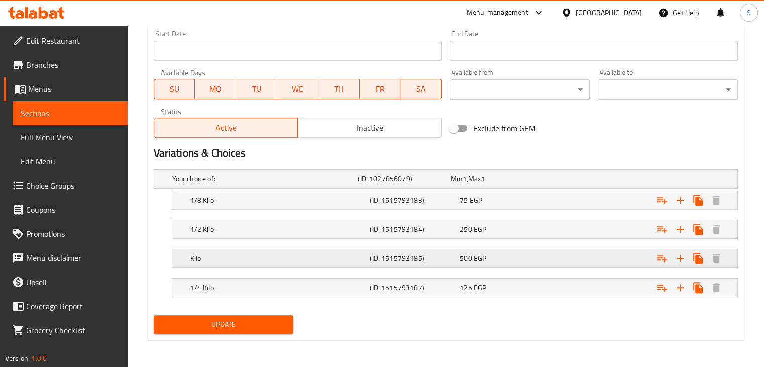
scroll to position [437, 0]
click at [520, 256] on div "500 EGP" at bounding box center [502, 259] width 86 height 10
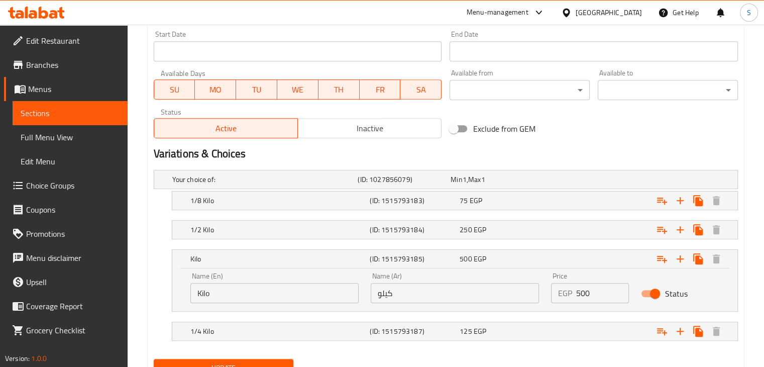
click at [580, 288] on input "500" at bounding box center [602, 293] width 53 height 20
type input "450"
click at [562, 228] on div "Expand" at bounding box center [637, 229] width 180 height 22
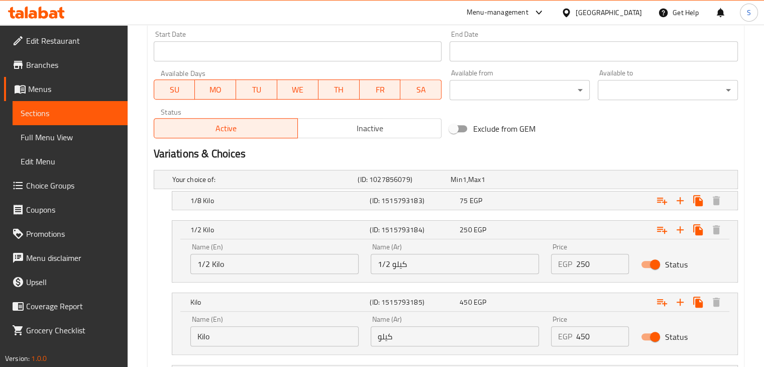
click at [580, 264] on input "250" at bounding box center [602, 264] width 53 height 20
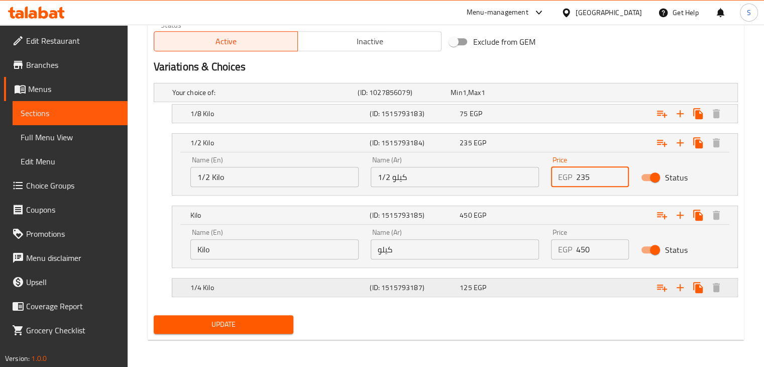
type input "235"
click at [571, 287] on div "Expand" at bounding box center [637, 287] width 180 height 22
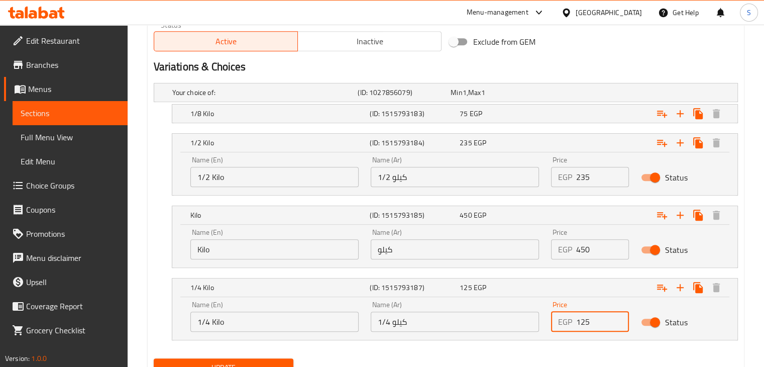
click at [586, 323] on input "125" at bounding box center [602, 321] width 53 height 20
type input "130"
click at [154, 358] on button "Update" at bounding box center [224, 367] width 140 height 19
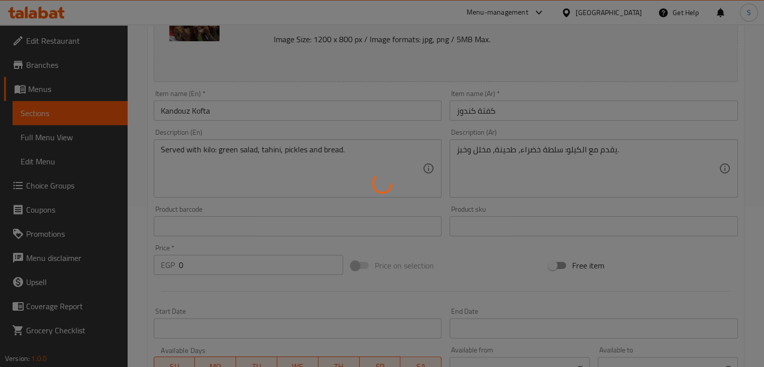
scroll to position [0, 0]
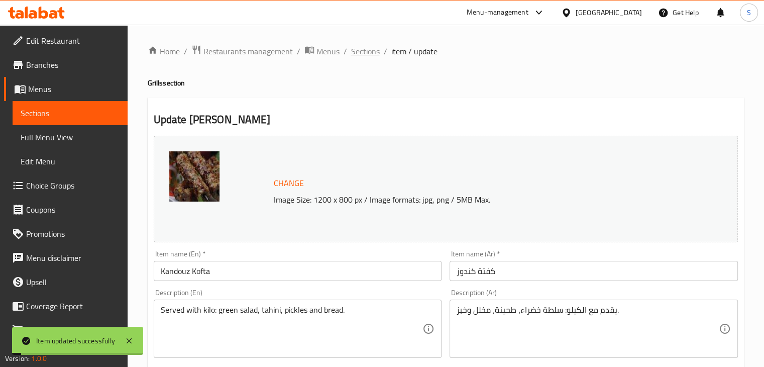
click at [364, 49] on span "Sections" at bounding box center [365, 51] width 29 height 12
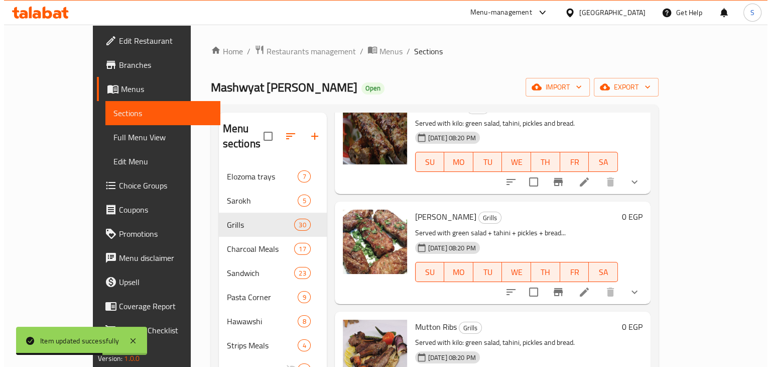
scroll to position [1932, 0]
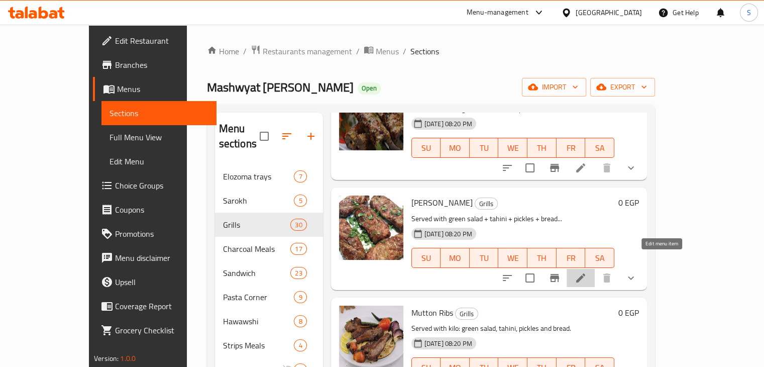
click at [585, 273] on icon at bounding box center [580, 277] width 9 height 9
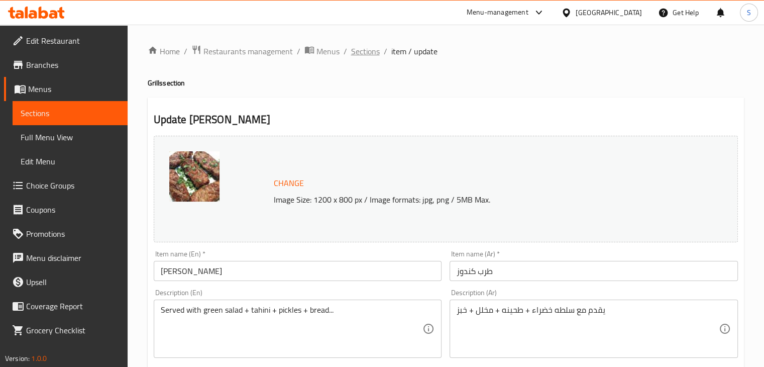
click at [374, 53] on span "Sections" at bounding box center [365, 51] width 29 height 12
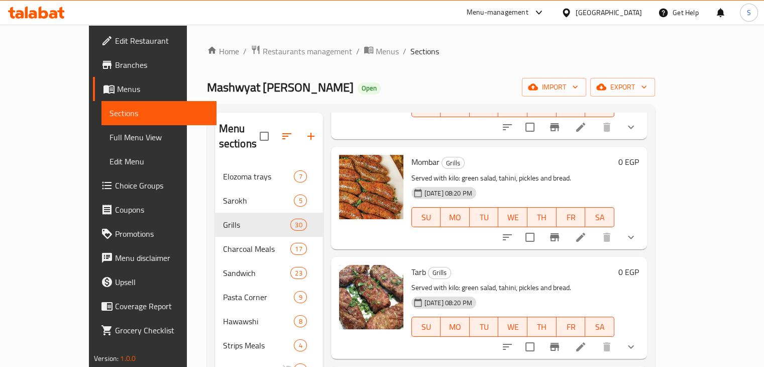
scroll to position [2193, 0]
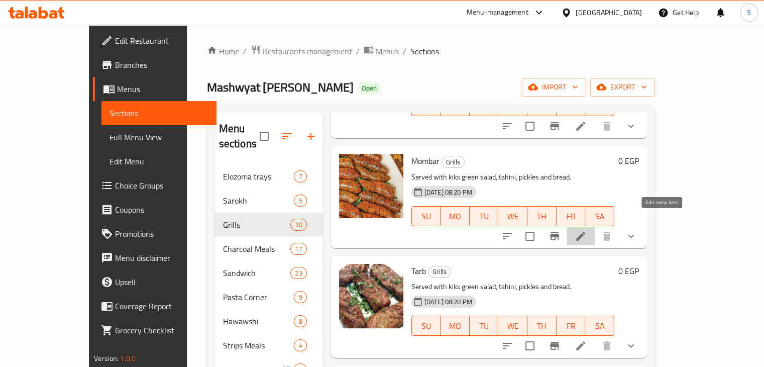
click at [585, 231] on icon at bounding box center [580, 235] width 9 height 9
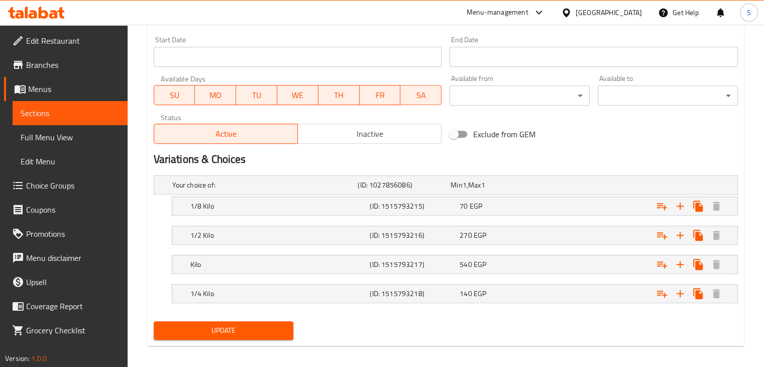
scroll to position [437, 0]
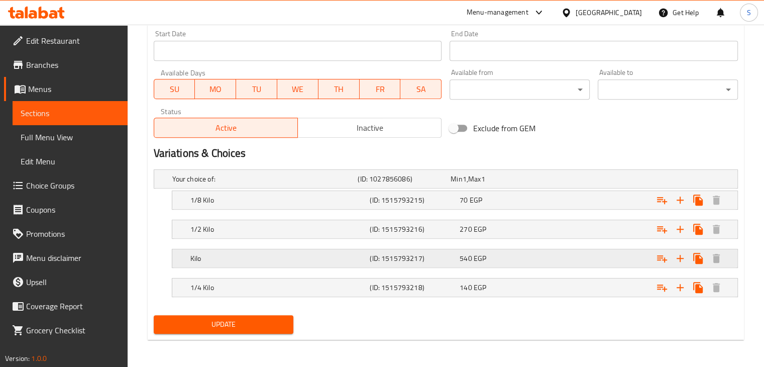
click at [512, 257] on div "540 EGP" at bounding box center [502, 258] width 86 height 10
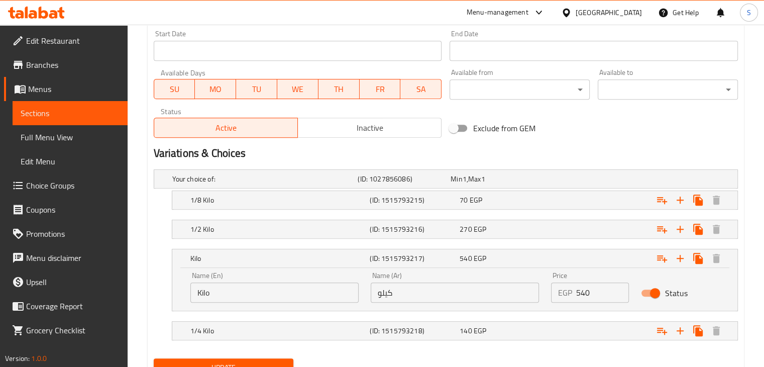
click at [582, 287] on input "540" at bounding box center [602, 292] width 53 height 20
type input "380"
click at [570, 235] on div "Expand" at bounding box center [637, 229] width 180 height 22
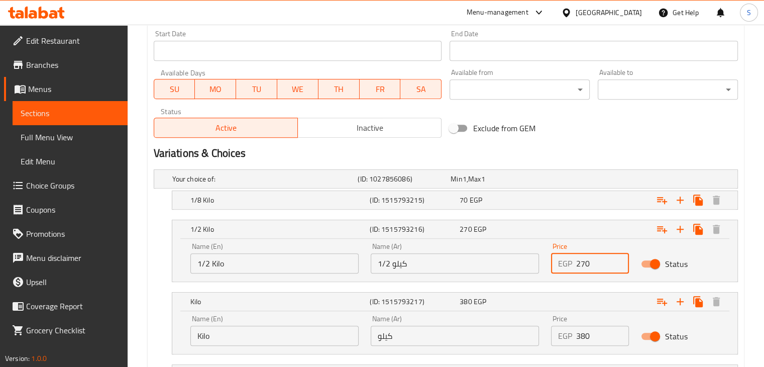
click at [579, 263] on input "270" at bounding box center [602, 263] width 53 height 20
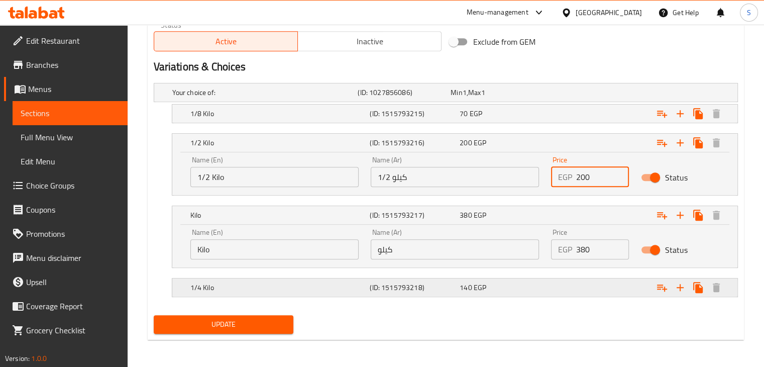
type input "200"
drag, startPoint x: 559, startPoint y: 291, endPoint x: 566, endPoint y: 285, distance: 9.6
click at [566, 285] on div "Expand" at bounding box center [637, 287] width 180 height 22
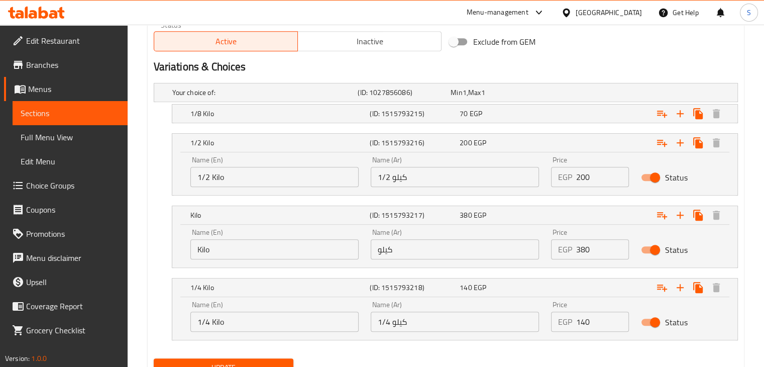
click at [582, 326] on input "140" at bounding box center [602, 321] width 53 height 20
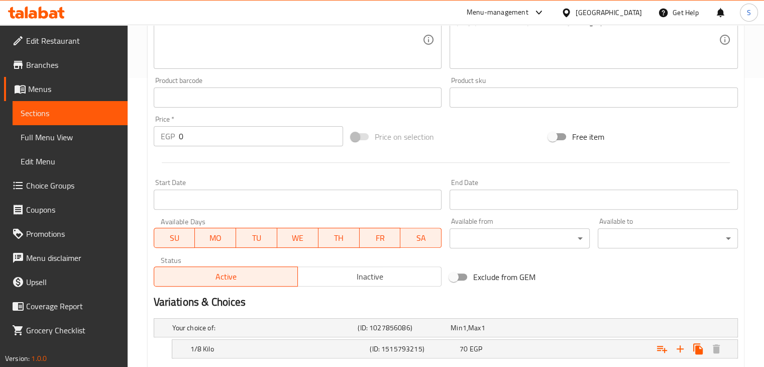
scroll to position [441, 0]
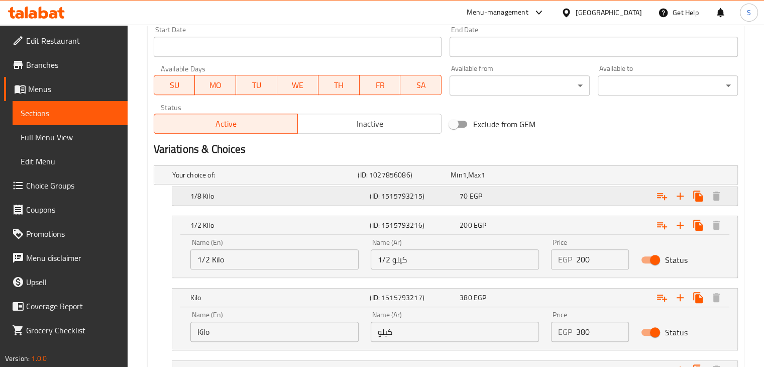
type input "90"
click at [550, 199] on div "Expand" at bounding box center [637, 196] width 180 height 22
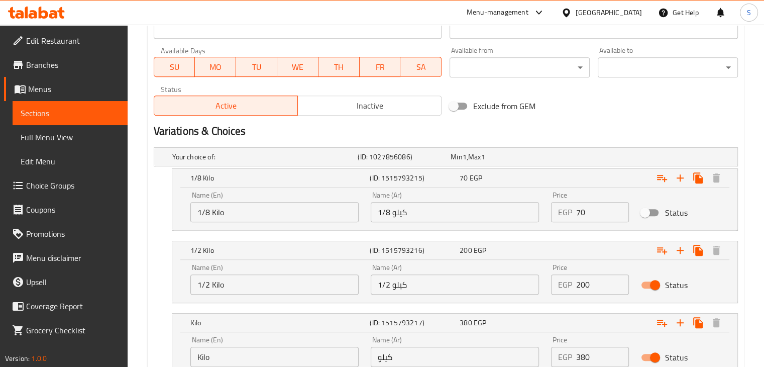
scroll to position [610, 0]
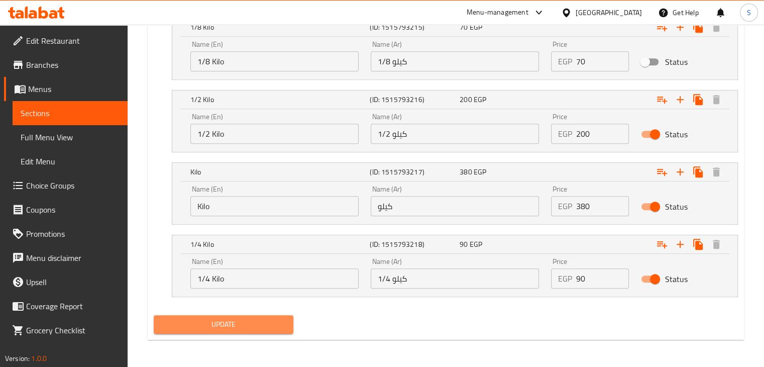
click at [225, 321] on span "Update" at bounding box center [224, 324] width 124 height 13
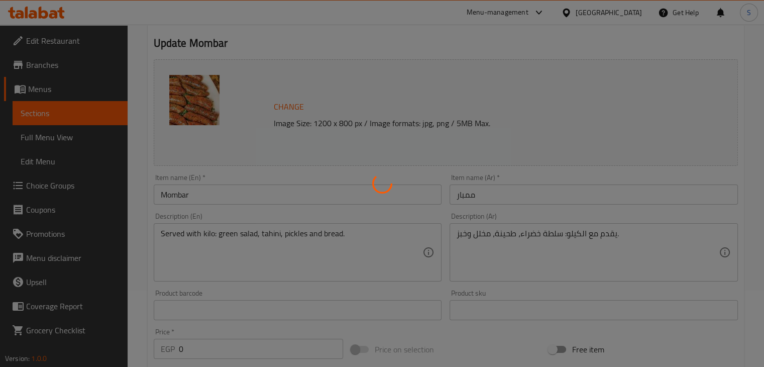
scroll to position [0, 0]
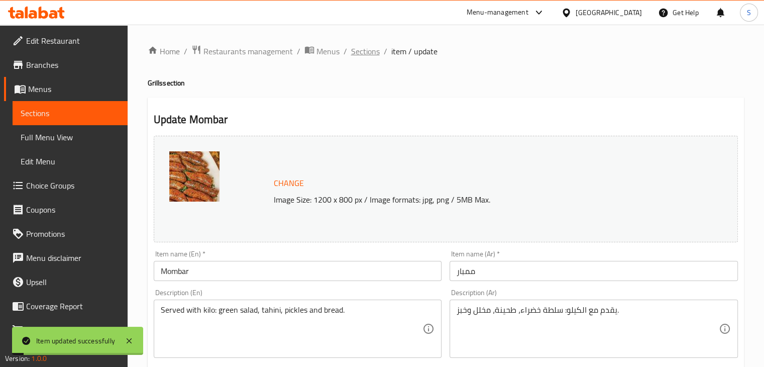
click at [365, 51] on span "Sections" at bounding box center [365, 51] width 29 height 12
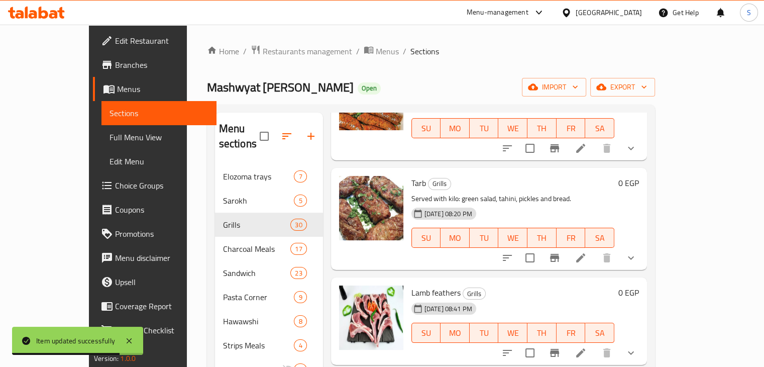
scroll to position [2282, 0]
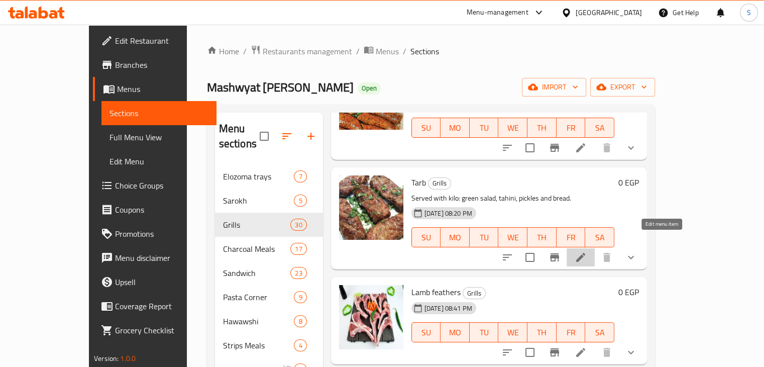
click at [585, 253] on icon at bounding box center [580, 257] width 9 height 9
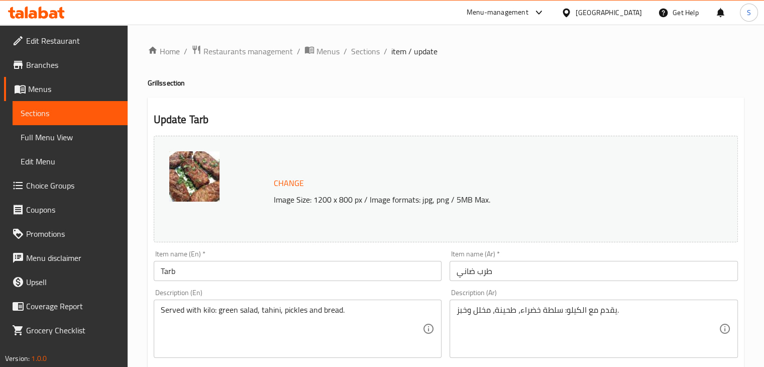
scroll to position [437, 0]
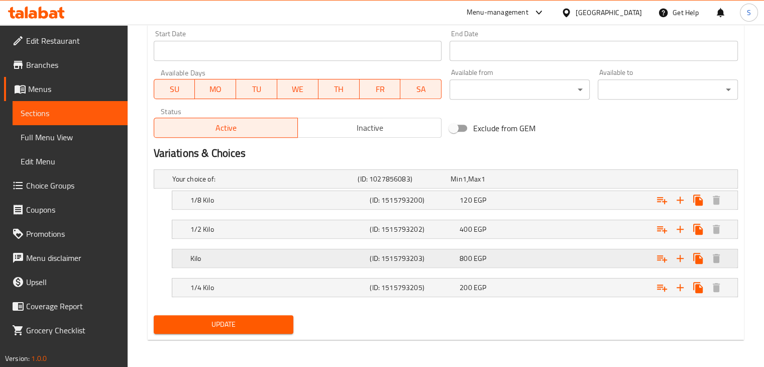
click at [522, 253] on div "800 EGP" at bounding box center [502, 258] width 86 height 10
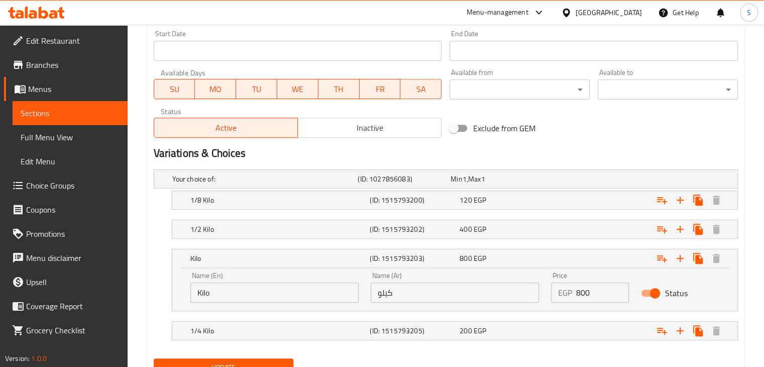
click at [573, 289] on div "EGP 800 Price" at bounding box center [590, 292] width 78 height 20
click at [578, 295] on input "800" at bounding box center [602, 292] width 53 height 20
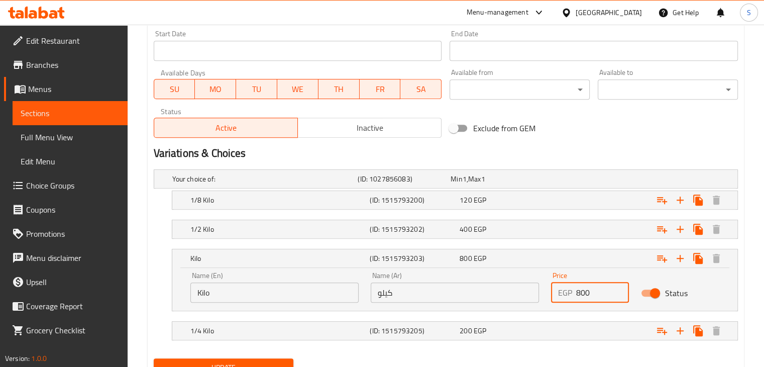
click at [578, 295] on input "800" at bounding box center [602, 292] width 53 height 20
type input "700"
click at [574, 231] on div "Expand" at bounding box center [637, 229] width 180 height 22
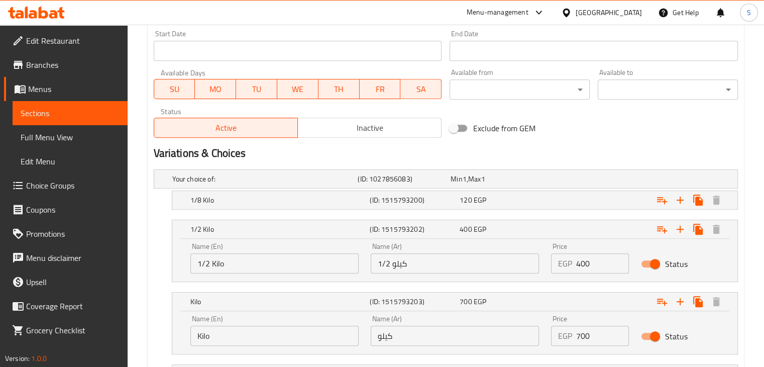
click at [582, 268] on input "400" at bounding box center [602, 263] width 53 height 20
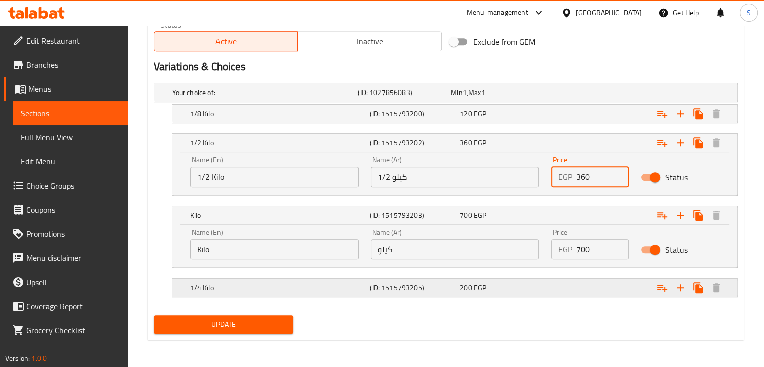
type input "360"
click at [573, 278] on div "Expand" at bounding box center [637, 287] width 180 height 22
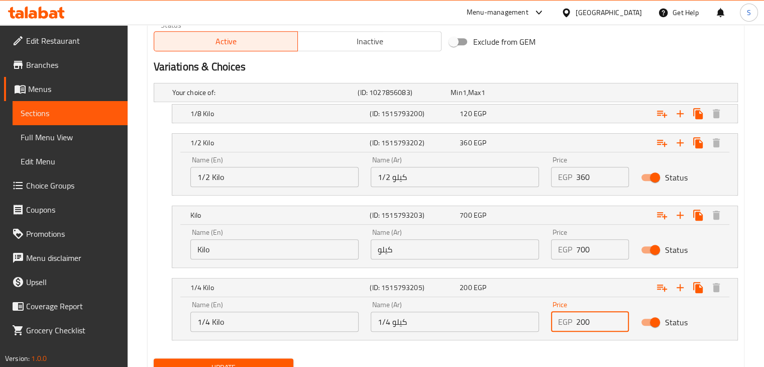
click at [576, 318] on input "200" at bounding box center [602, 321] width 53 height 20
type input "190"
click at [154, 358] on button "Update" at bounding box center [224, 367] width 140 height 19
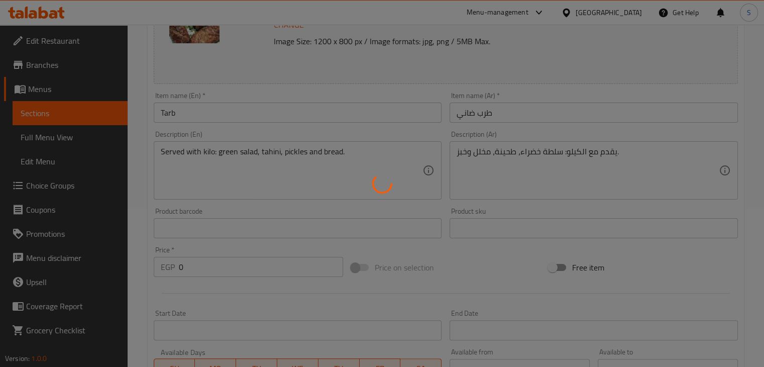
scroll to position [0, 0]
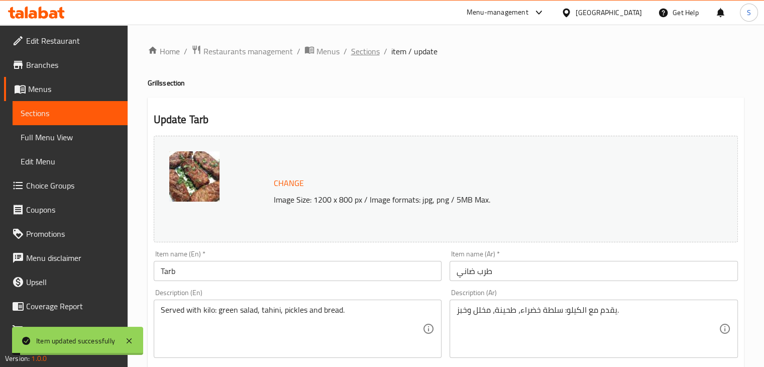
click at [362, 53] on span "Sections" at bounding box center [365, 51] width 29 height 12
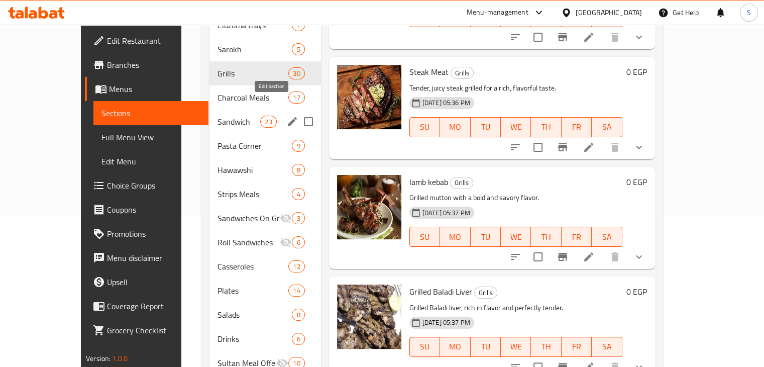
scroll to position [151, 0]
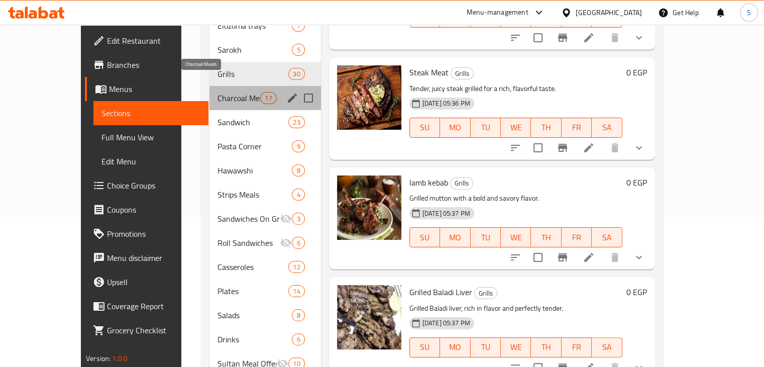
click at [227, 92] on span "Charcoal Meals" at bounding box center [238, 98] width 43 height 12
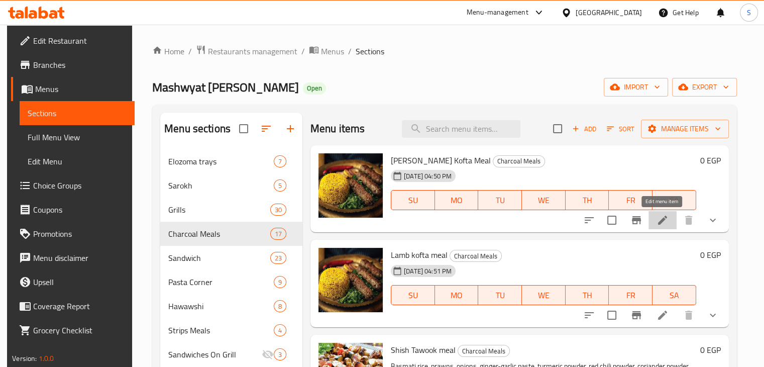
click at [659, 222] on icon at bounding box center [662, 219] width 9 height 9
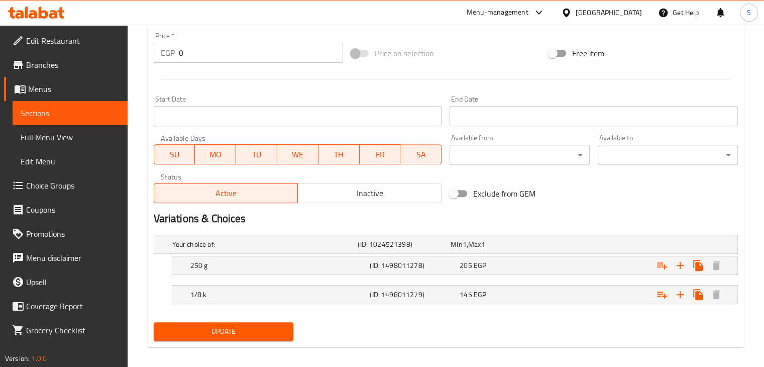
scroll to position [380, 0]
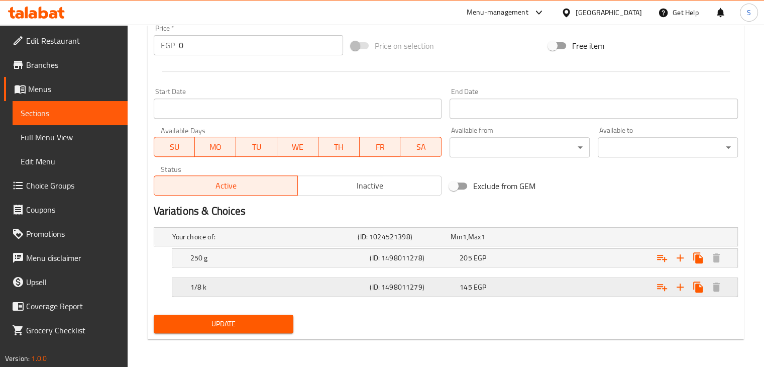
click at [511, 280] on div "145 EGP" at bounding box center [502, 287] width 90 height 14
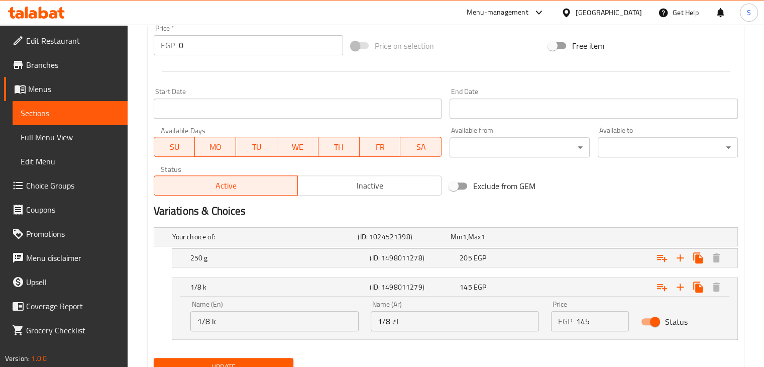
click at [580, 320] on input "145" at bounding box center [602, 321] width 53 height 20
type input "115"
click at [564, 256] on div "Expand" at bounding box center [637, 258] width 180 height 22
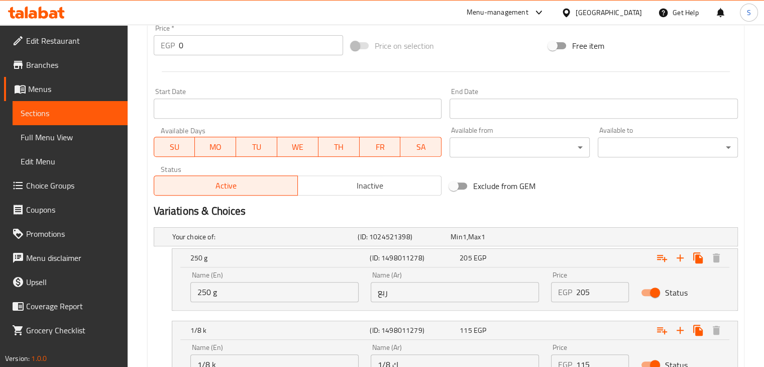
click at [579, 285] on input "205" at bounding box center [602, 292] width 53 height 20
type input "160"
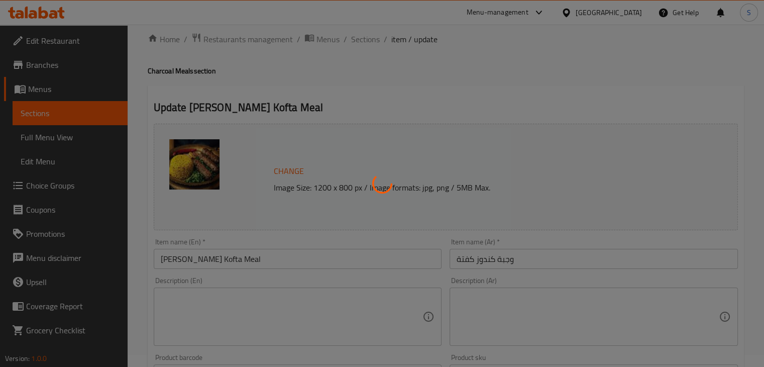
scroll to position [0, 0]
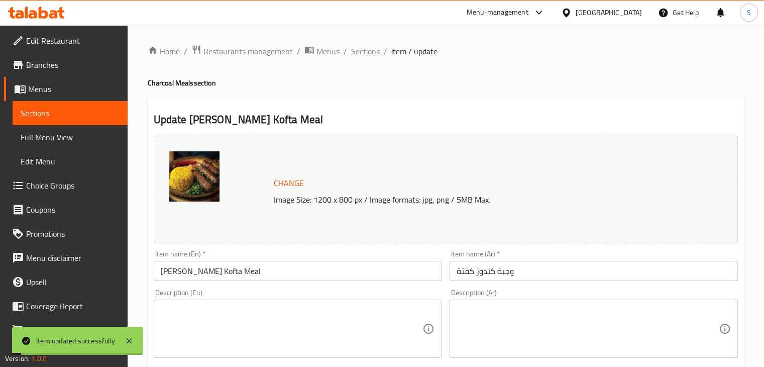
click at [364, 49] on span "Sections" at bounding box center [365, 51] width 29 height 12
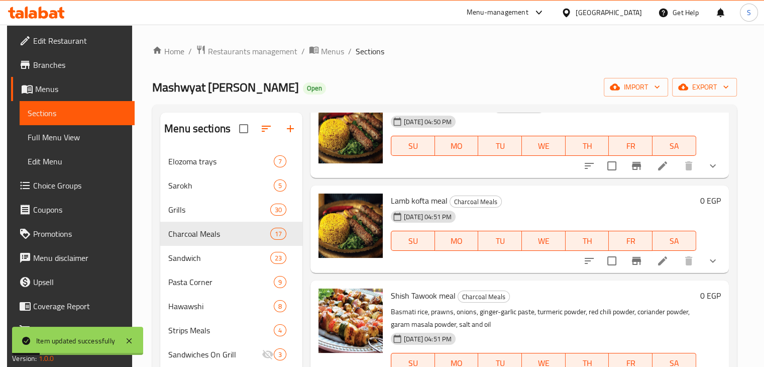
scroll to position [54, 0]
click at [658, 257] on icon at bounding box center [662, 261] width 12 height 12
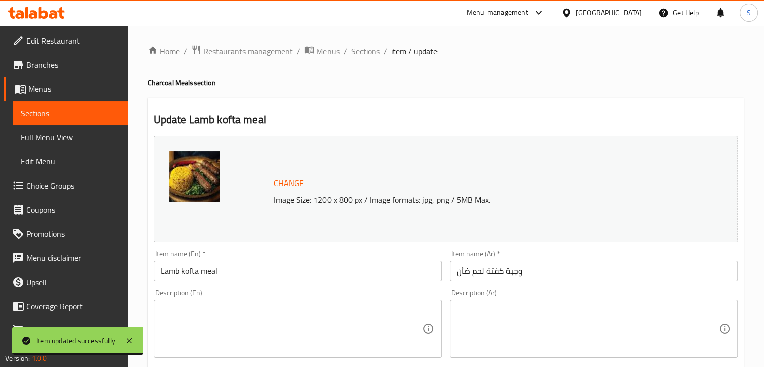
scroll to position [380, 0]
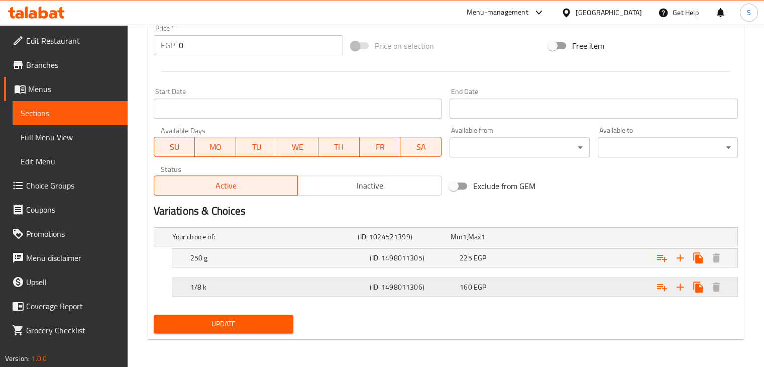
click at [490, 289] on div "160 EGP" at bounding box center [502, 287] width 86 height 10
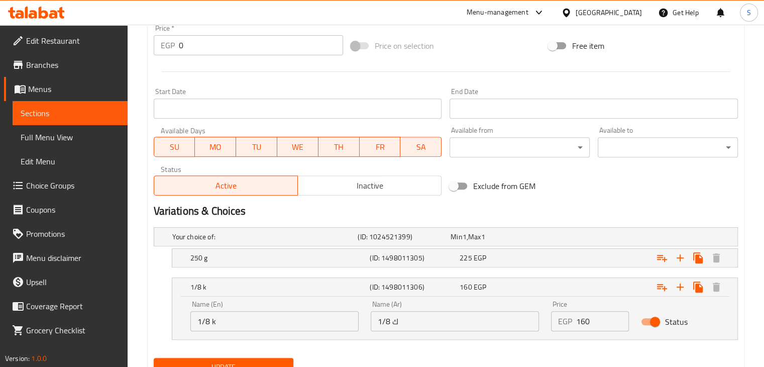
click at [587, 321] on input "160" at bounding box center [602, 321] width 53 height 20
type input "140"
click at [562, 262] on div "Expand" at bounding box center [637, 258] width 180 height 22
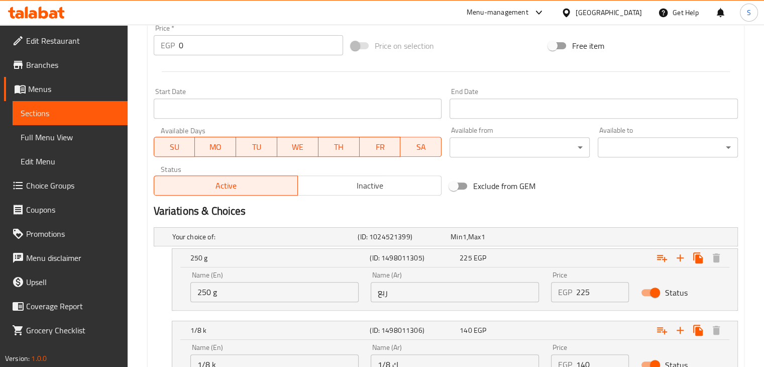
click at [577, 282] on input "225" at bounding box center [602, 292] width 53 height 20
type input "180"
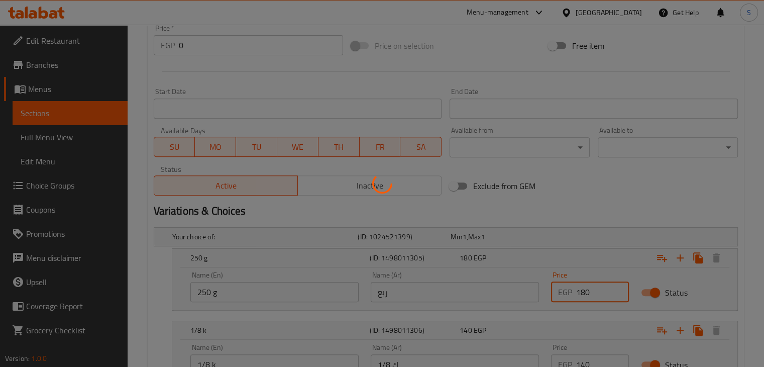
scroll to position [0, 0]
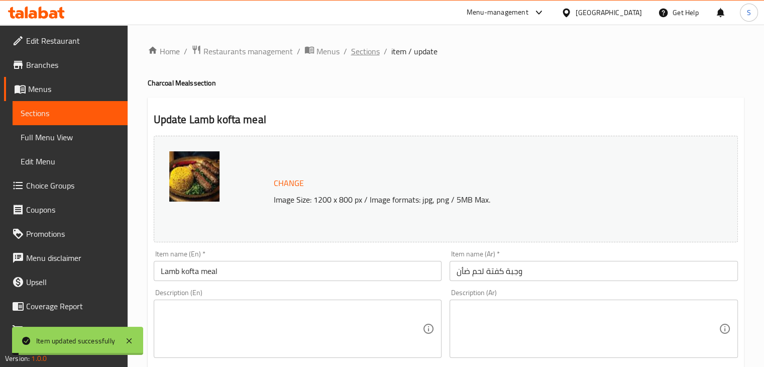
click at [361, 52] on span "Sections" at bounding box center [365, 51] width 29 height 12
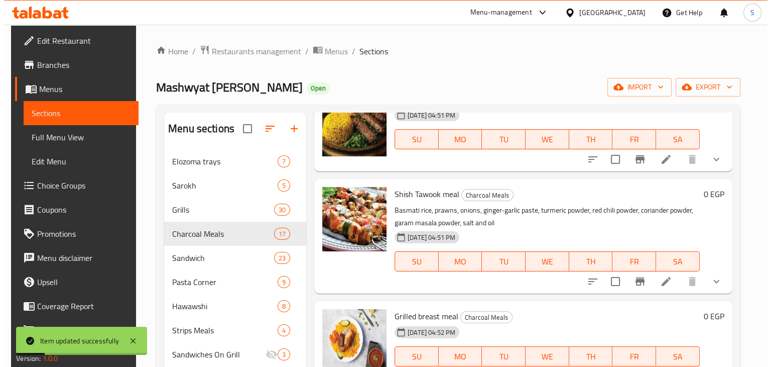
scroll to position [180, 0]
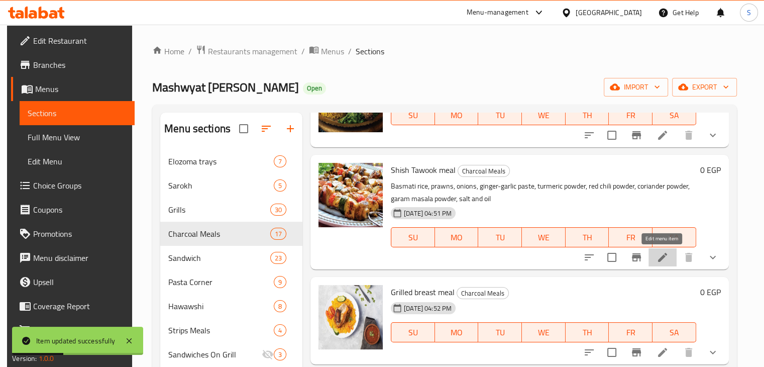
click at [665, 256] on icon at bounding box center [662, 257] width 12 height 12
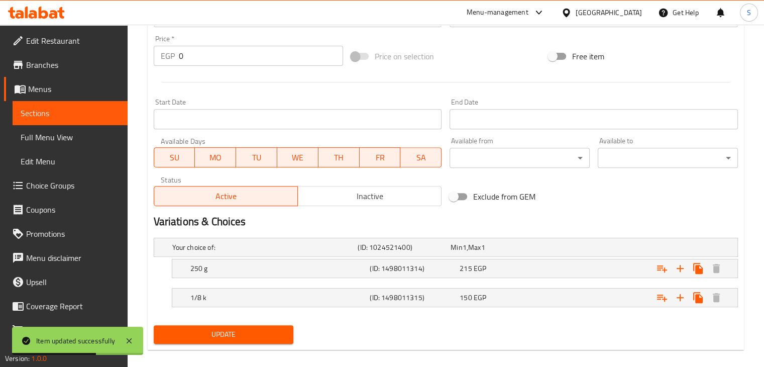
scroll to position [380, 0]
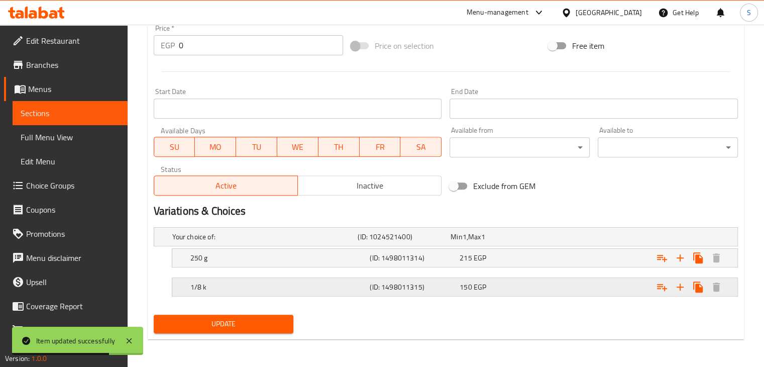
click at [503, 284] on div "150 EGP" at bounding box center [502, 287] width 86 height 10
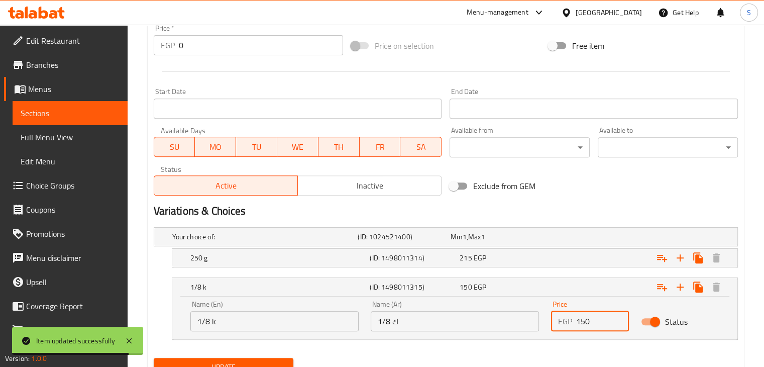
click at [584, 322] on input "150" at bounding box center [602, 321] width 53 height 20
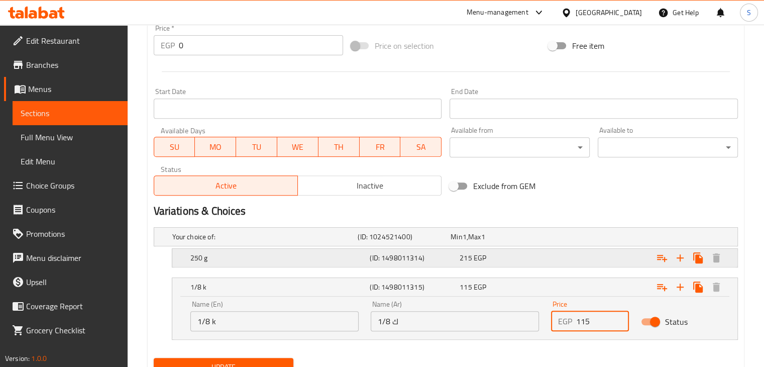
type input "115"
click at [547, 262] on div "Expand" at bounding box center [637, 258] width 180 height 22
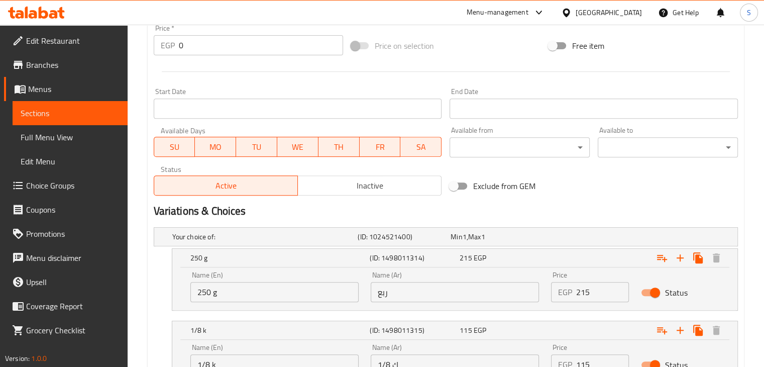
click at [578, 288] on input "215" at bounding box center [602, 292] width 53 height 20
type input "160"
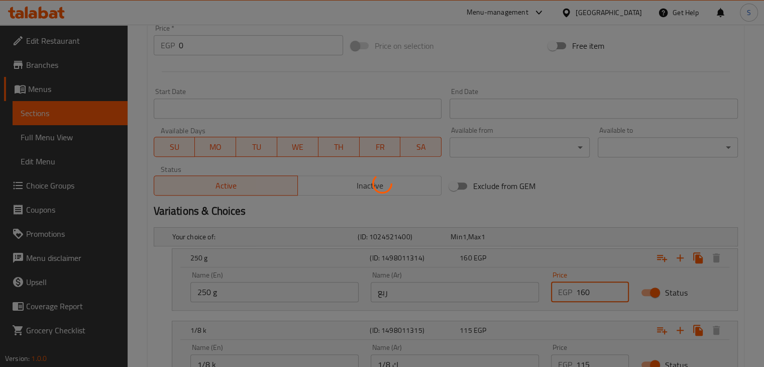
scroll to position [0, 0]
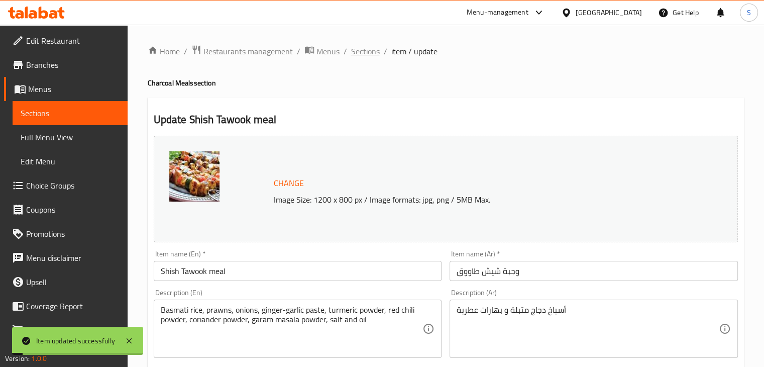
click at [364, 55] on span "Sections" at bounding box center [365, 51] width 29 height 12
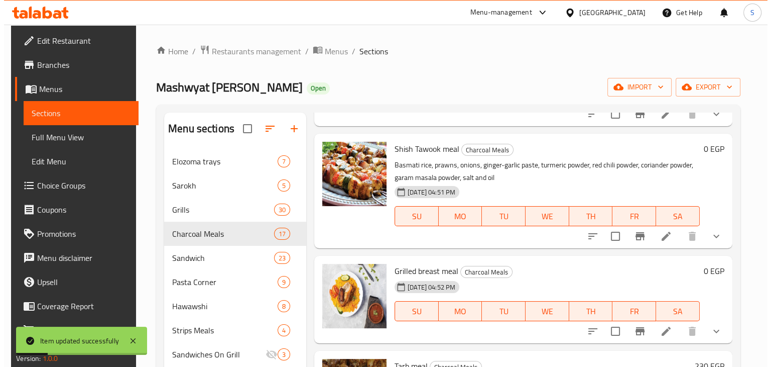
scroll to position [277, 0]
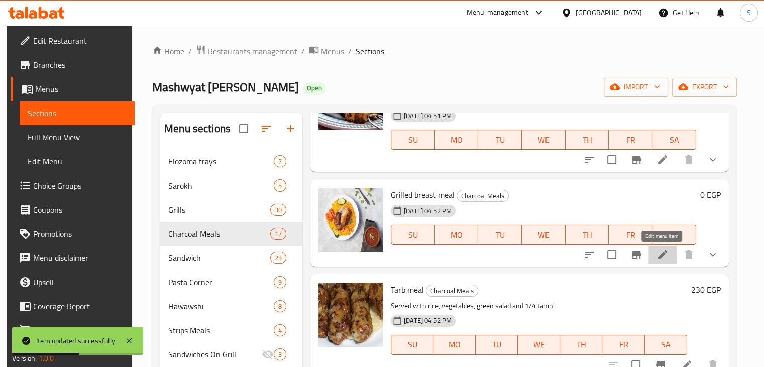
click at [662, 256] on icon at bounding box center [662, 254] width 9 height 9
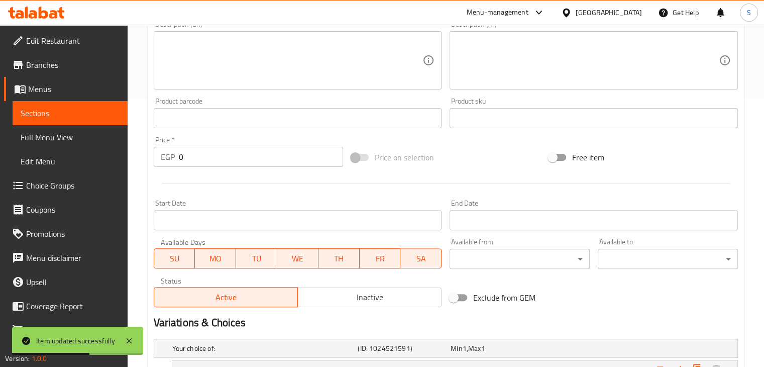
scroll to position [380, 0]
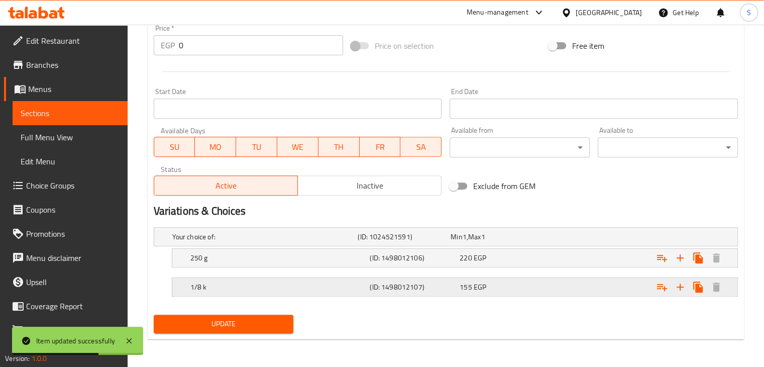
click at [463, 282] on span "155" at bounding box center [465, 286] width 12 height 13
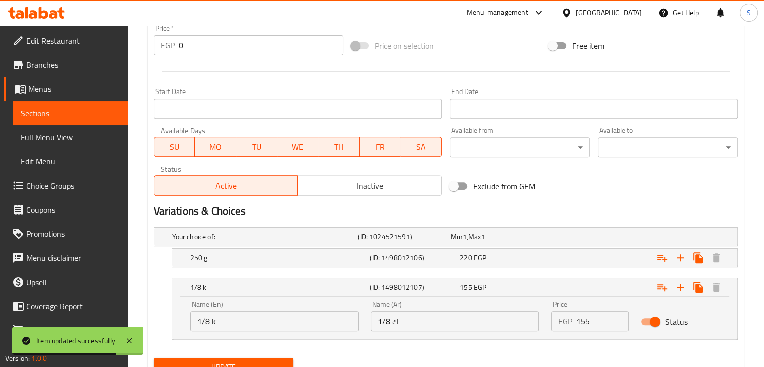
click at [583, 320] on input "155" at bounding box center [602, 321] width 53 height 20
type input "120"
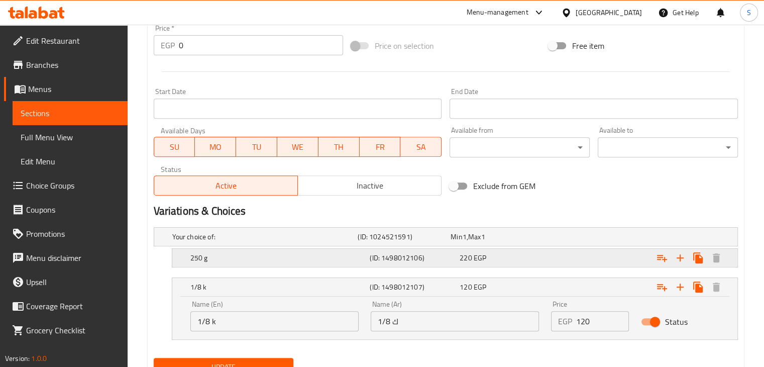
drag, startPoint x: 556, startPoint y: 256, endPoint x: 572, endPoint y: 268, distance: 20.1
click at [572, 268] on div "Expand" at bounding box center [637, 258] width 180 height 22
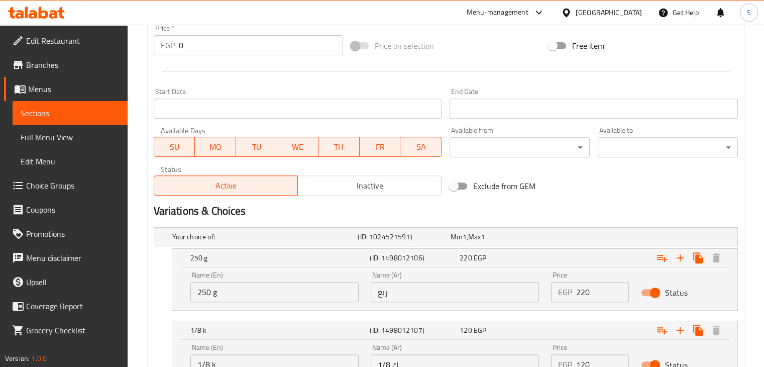
click at [579, 288] on input "220" at bounding box center [602, 292] width 53 height 20
type input "165"
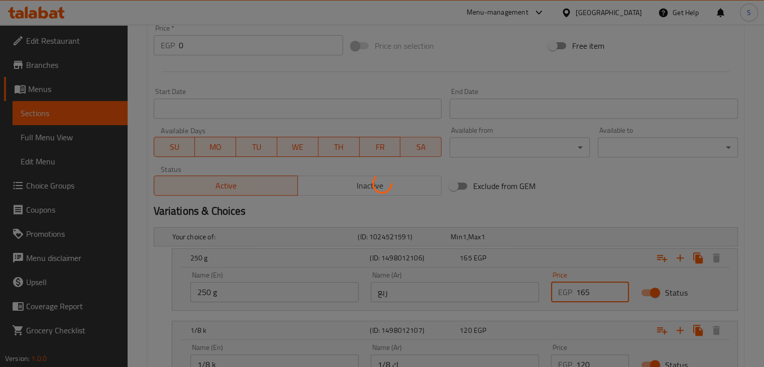
scroll to position [0, 0]
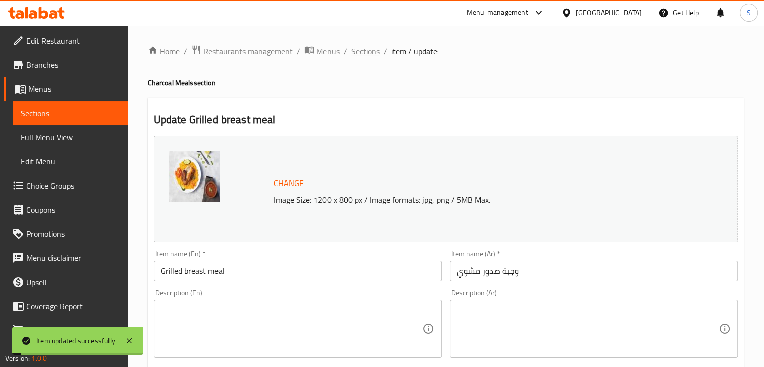
click at [363, 51] on span "Sections" at bounding box center [365, 51] width 29 height 12
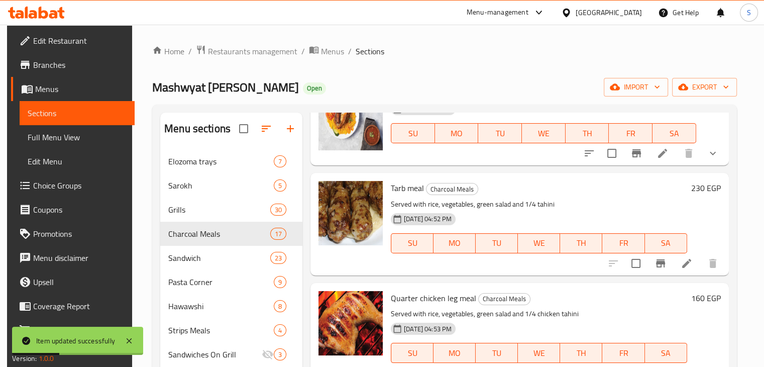
scroll to position [408, 0]
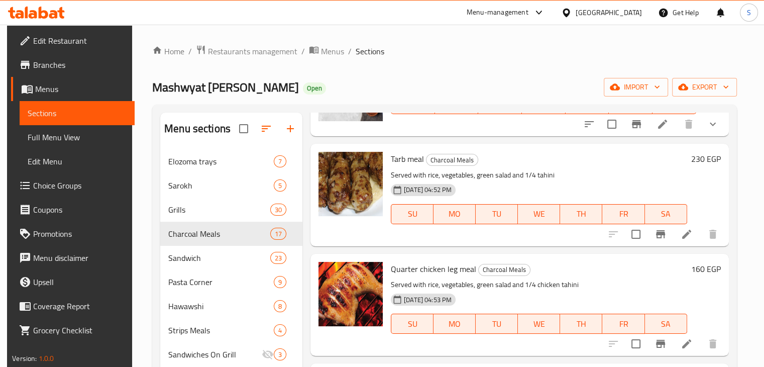
click at [694, 156] on h6 "230 EGP" at bounding box center [706, 159] width 30 height 14
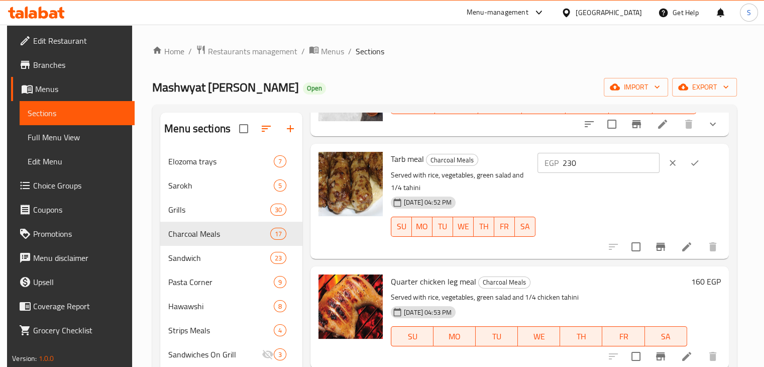
click at [597, 163] on input "230" at bounding box center [610, 163] width 97 height 20
type input "200"
click at [698, 161] on icon "ok" at bounding box center [695, 163] width 8 height 6
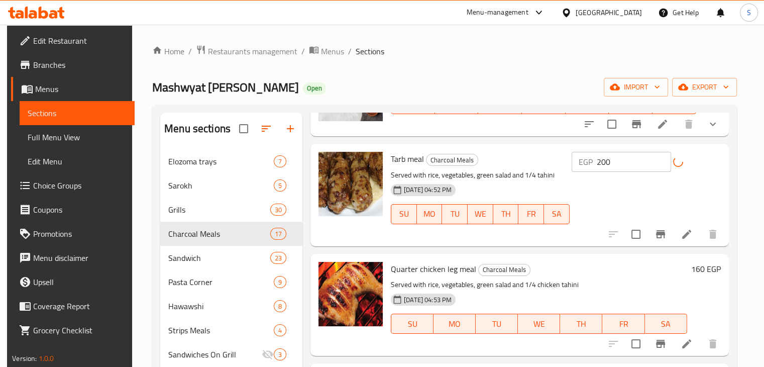
scroll to position [490, 0]
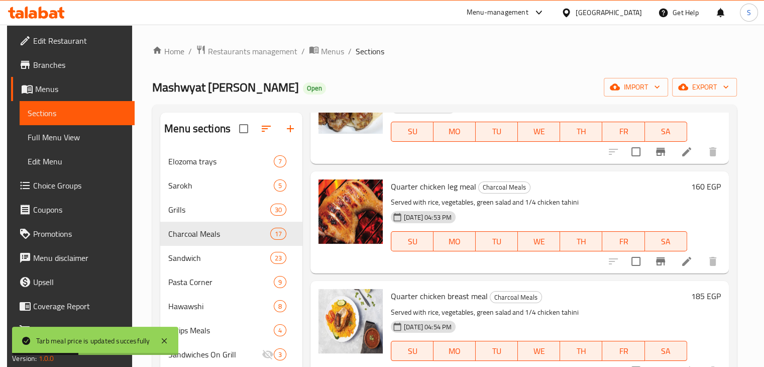
click at [695, 188] on h6 "160 EGP" at bounding box center [706, 186] width 30 height 14
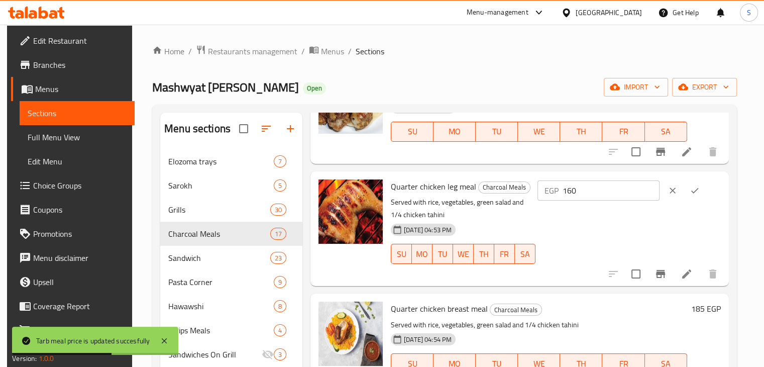
click at [590, 189] on input "160" at bounding box center [610, 190] width 97 height 20
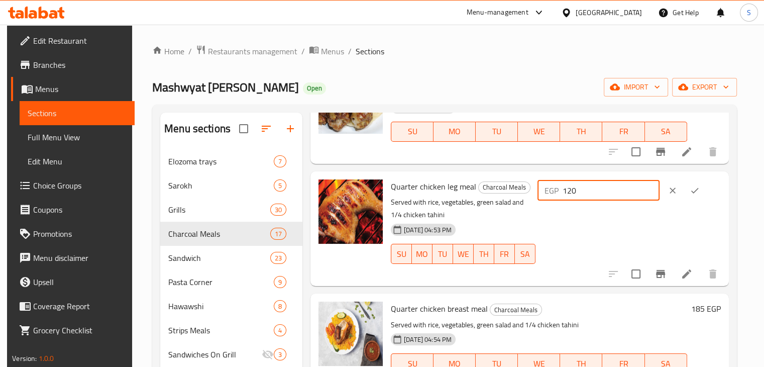
type input "120"
click at [698, 191] on icon "ok" at bounding box center [695, 190] width 8 height 6
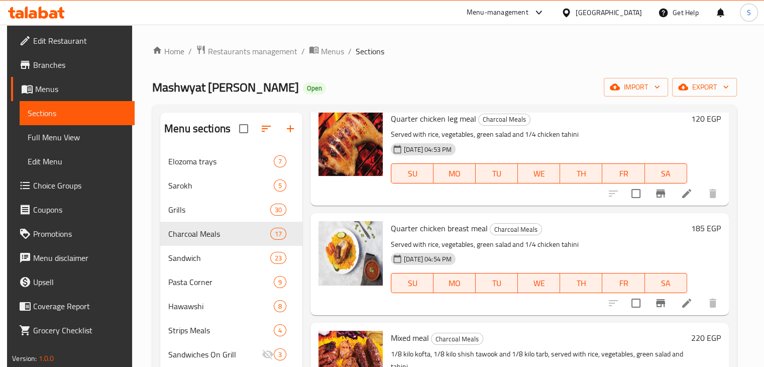
scroll to position [557, 0]
click at [698, 229] on h6 "185 EGP" at bounding box center [706, 228] width 30 height 14
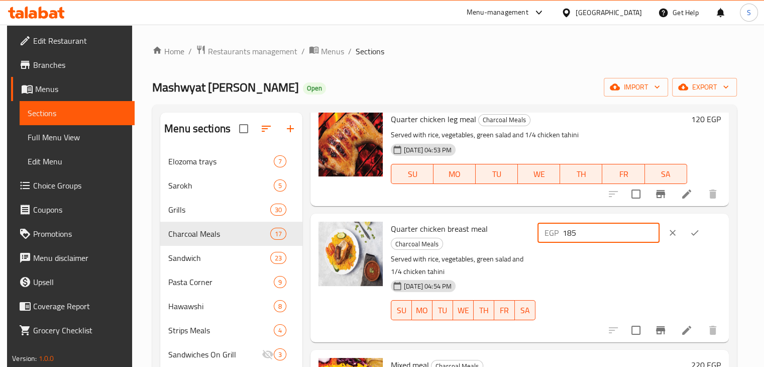
click at [593, 233] on input "185" at bounding box center [610, 232] width 97 height 20
type input "145"
click at [697, 233] on icon "ok" at bounding box center [694, 232] width 10 height 10
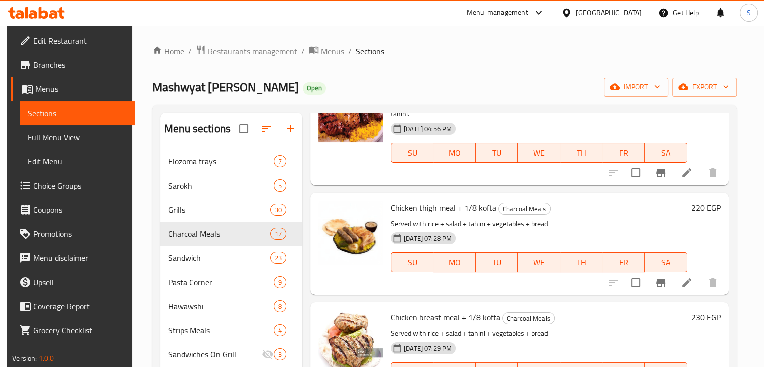
scroll to position [811, 0]
click at [693, 209] on h6 "220 EGP" at bounding box center [706, 207] width 30 height 14
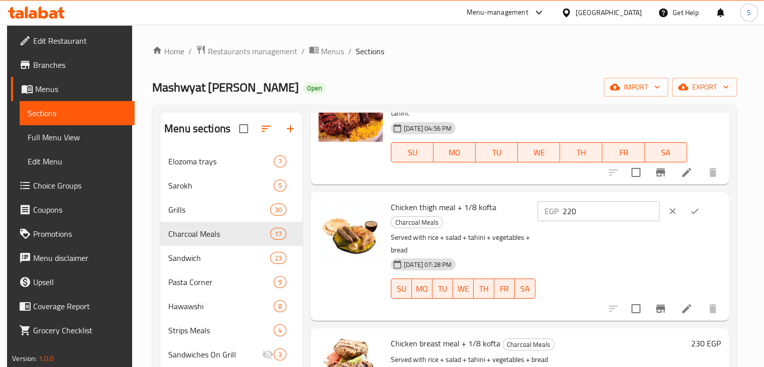
click at [589, 212] on input "220" at bounding box center [610, 211] width 97 height 20
type input "190"
click at [698, 211] on icon "ok" at bounding box center [695, 211] width 8 height 6
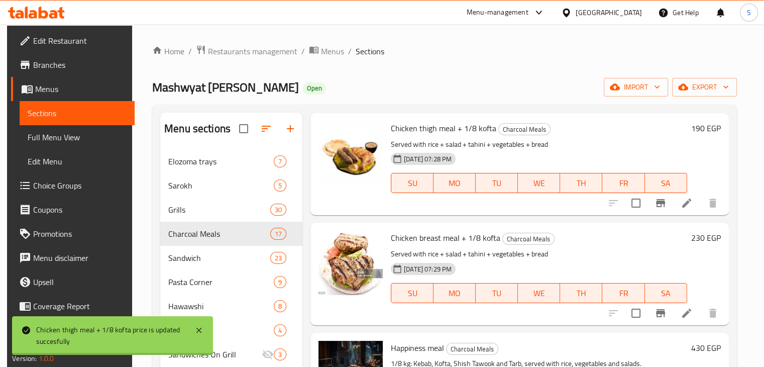
scroll to position [934, 0]
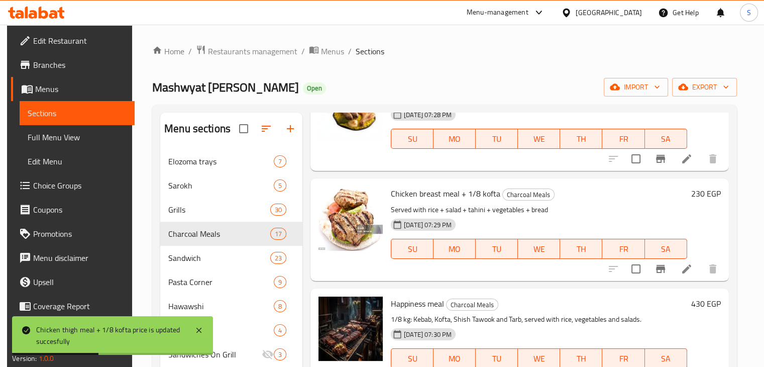
click at [698, 191] on h6 "230 EGP" at bounding box center [706, 193] width 30 height 14
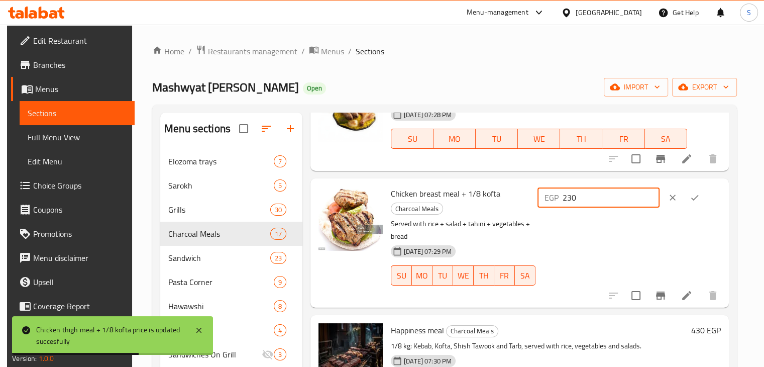
click at [586, 194] on input "230" at bounding box center [610, 197] width 97 height 20
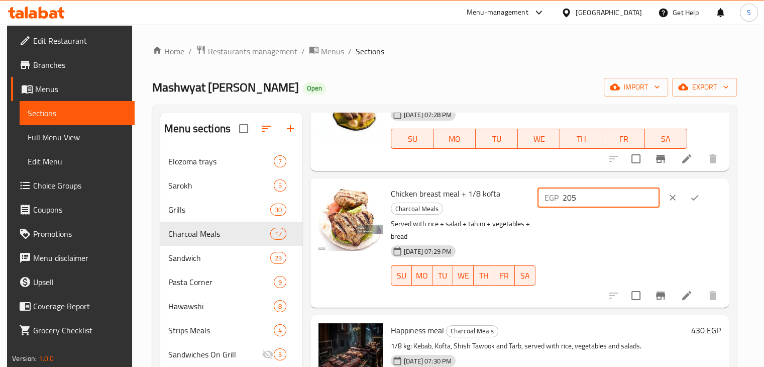
type input "205"
click at [699, 195] on icon "ok" at bounding box center [694, 197] width 10 height 10
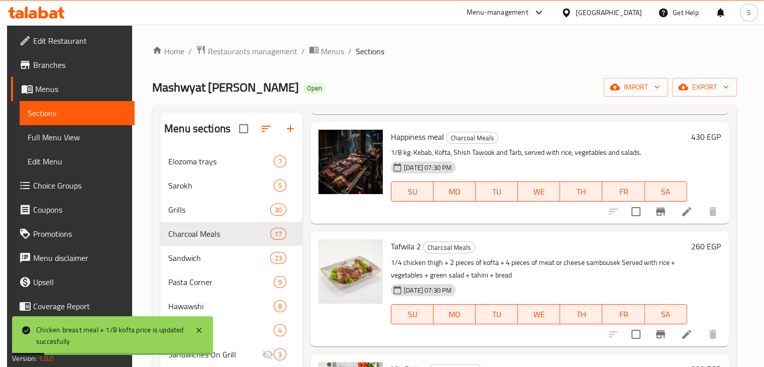
scroll to position [1076, 0]
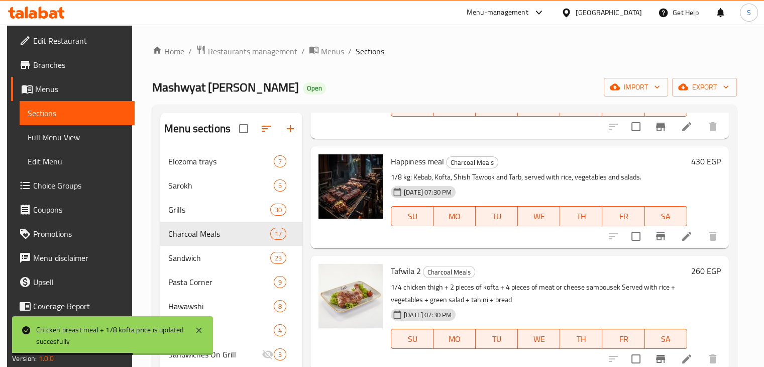
click at [697, 161] on h6 "430 EGP" at bounding box center [706, 161] width 30 height 14
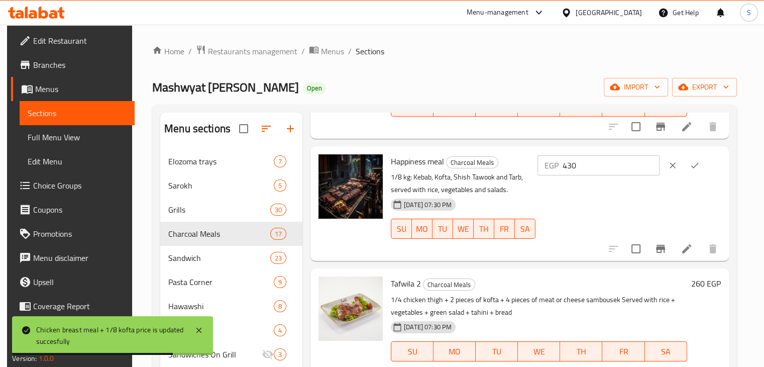
click at [589, 165] on input "430" at bounding box center [610, 165] width 97 height 20
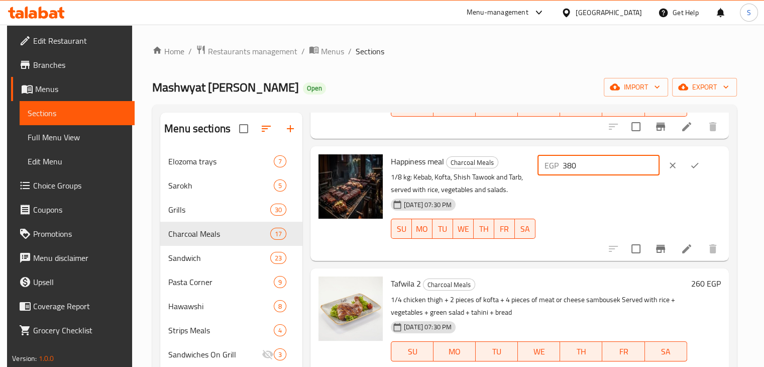
type input "380"
click at [698, 167] on icon "ok" at bounding box center [695, 166] width 8 height 6
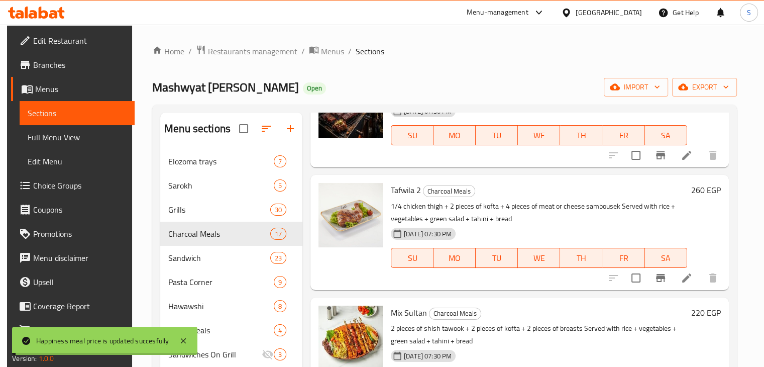
scroll to position [1158, 0]
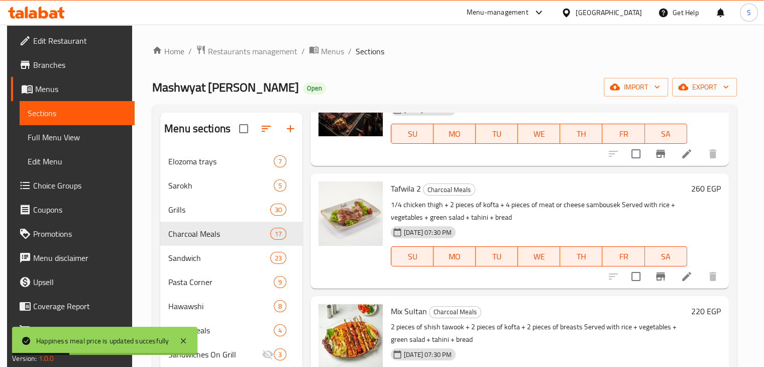
click at [693, 192] on h6 "260 EGP" at bounding box center [706, 188] width 30 height 14
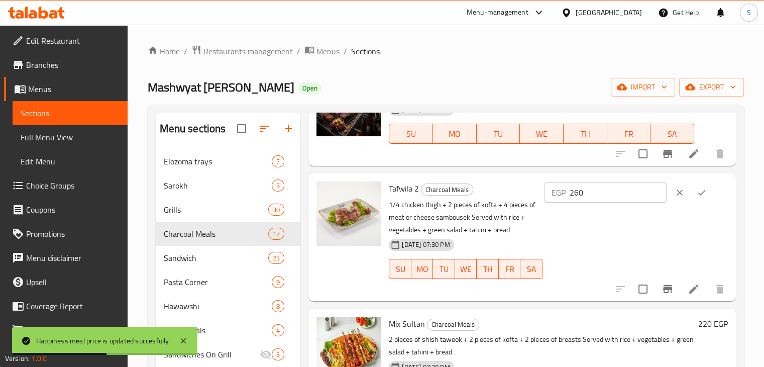
click at [580, 193] on div "EGP 260 ​" at bounding box center [605, 192] width 122 height 20
click at [588, 193] on input "260" at bounding box center [617, 192] width 97 height 20
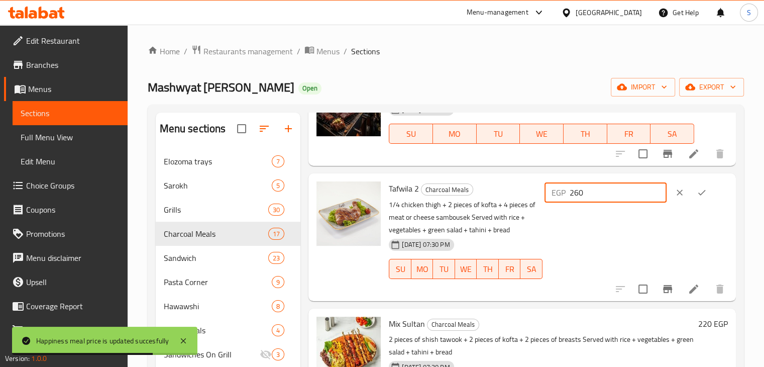
click at [588, 193] on input "260" at bounding box center [617, 192] width 97 height 20
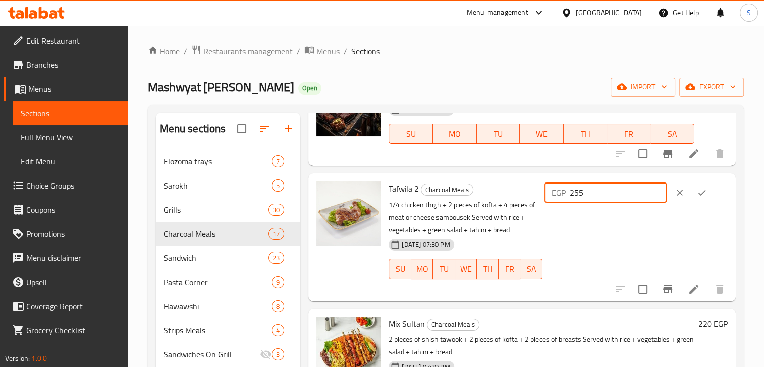
type input "255"
click at [699, 196] on icon "ok" at bounding box center [701, 192] width 10 height 10
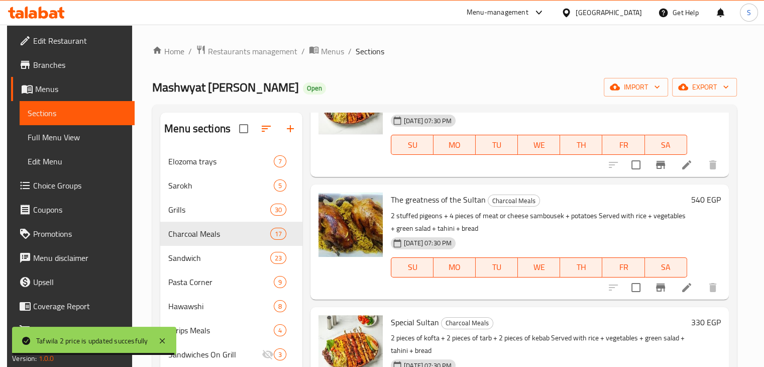
scroll to position [1410, 0]
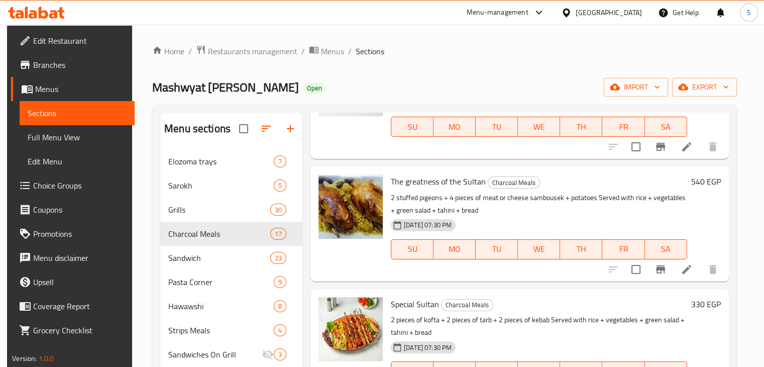
click at [693, 184] on h6 "540 EGP" at bounding box center [706, 181] width 30 height 14
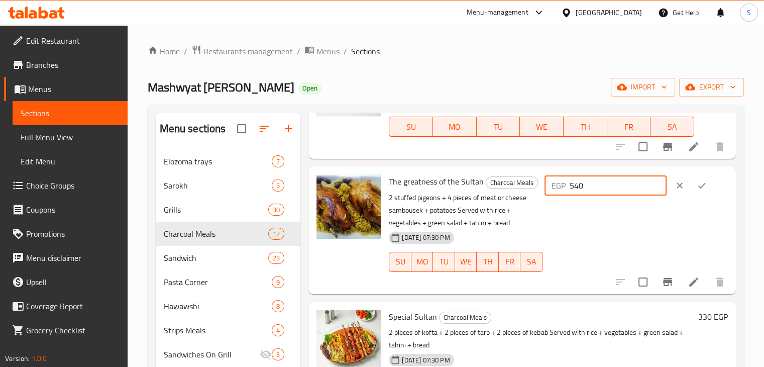
click at [588, 186] on input "540" at bounding box center [617, 185] width 97 height 20
type input "450"
click at [698, 185] on icon "ok" at bounding box center [702, 186] width 8 height 6
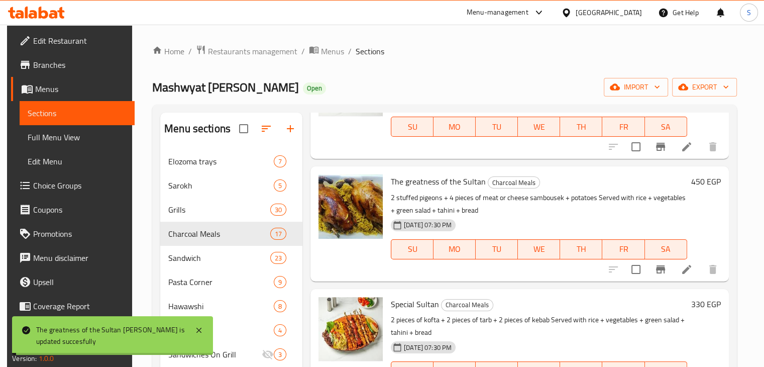
scroll to position [1500, 0]
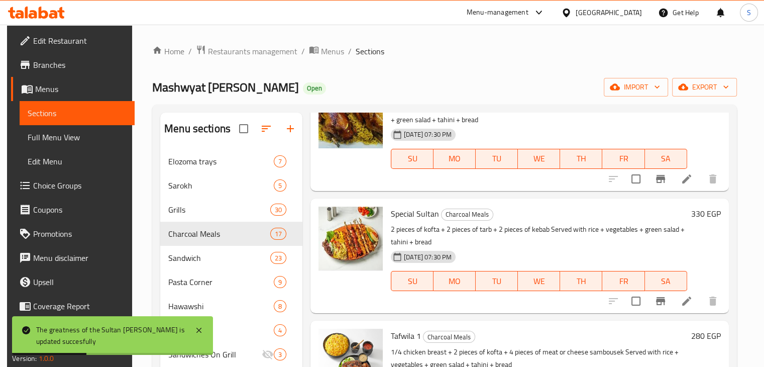
click at [698, 216] on h6 "330 EGP" at bounding box center [706, 213] width 30 height 14
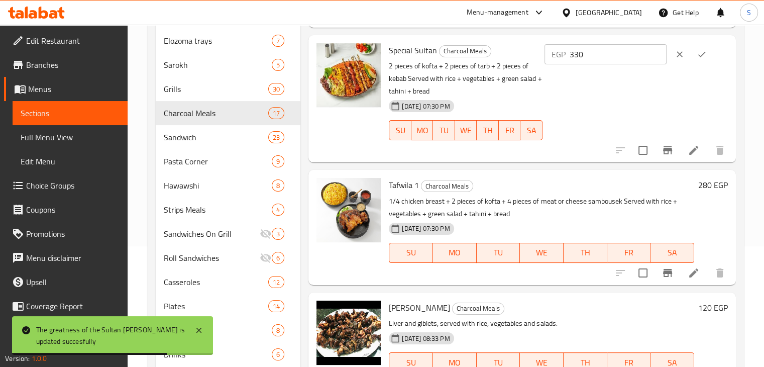
scroll to position [123, 0]
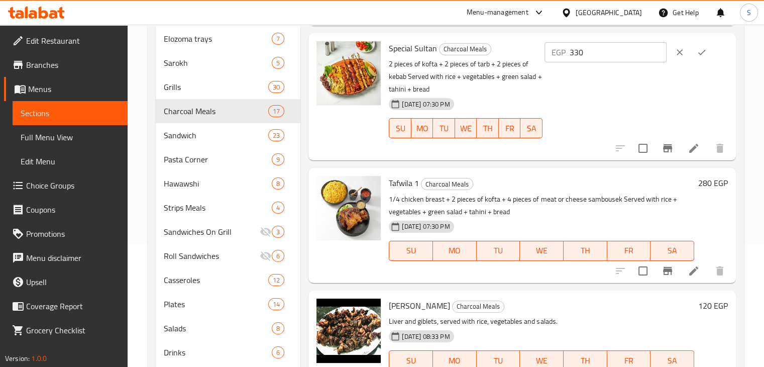
click at [698, 185] on h6 "280 EGP" at bounding box center [713, 183] width 30 height 14
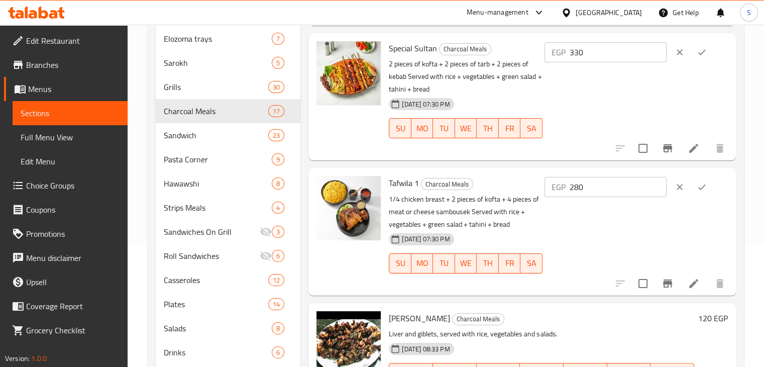
click at [584, 189] on input "280" at bounding box center [617, 187] width 97 height 20
type input "270"
click at [704, 188] on icon "ok" at bounding box center [701, 187] width 10 height 10
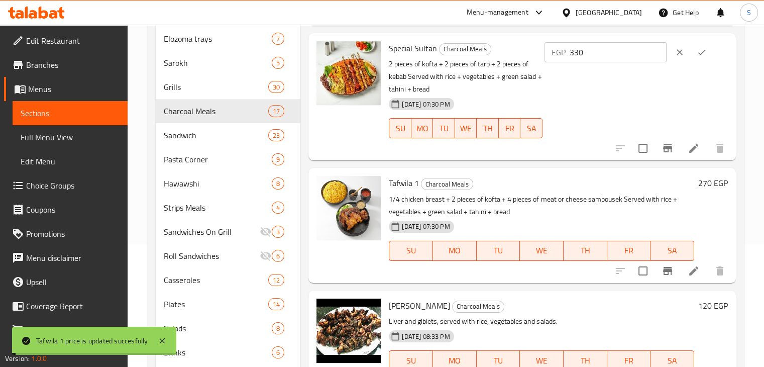
scroll to position [176, 0]
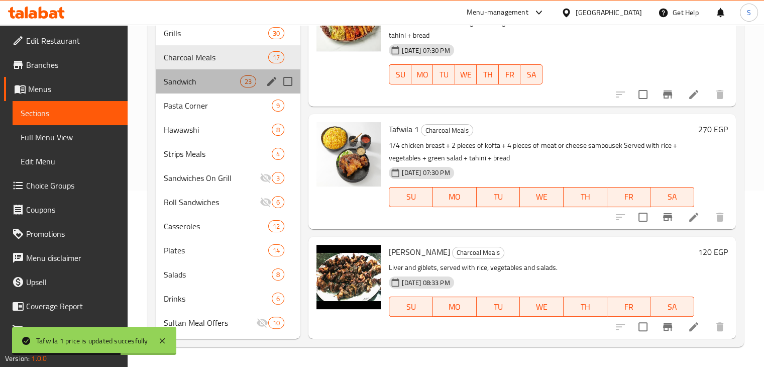
click at [211, 90] on div "Sandwich 23" at bounding box center [228, 81] width 145 height 24
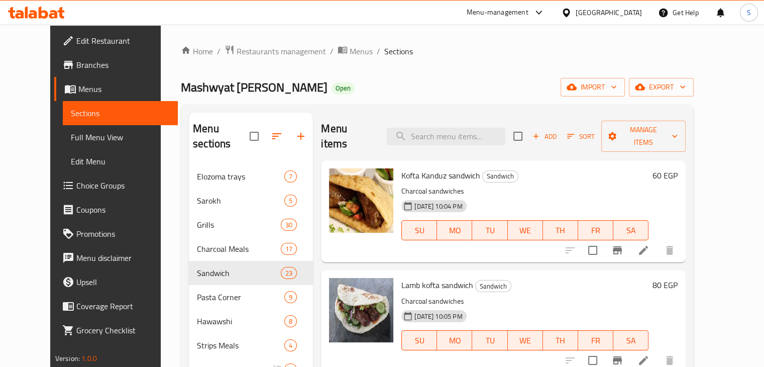
click at [677, 168] on div "60 EGP" at bounding box center [662, 175] width 29 height 14
click at [677, 168] on h6 "60 EGP" at bounding box center [664, 175] width 25 height 14
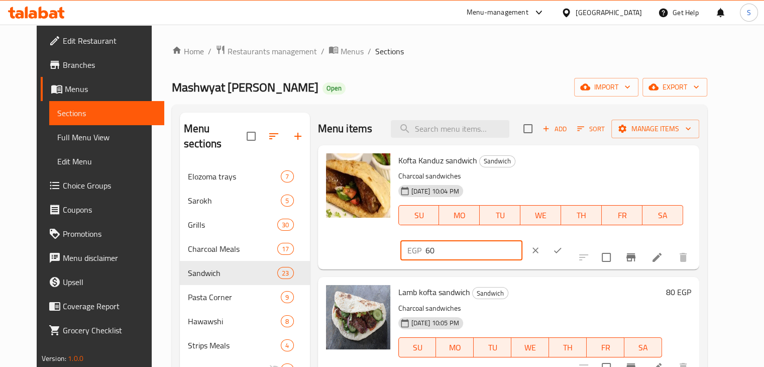
click at [522, 240] on input "60" at bounding box center [473, 250] width 97 height 20
type input "65"
click at [562, 245] on icon "ok" at bounding box center [557, 250] width 10 height 10
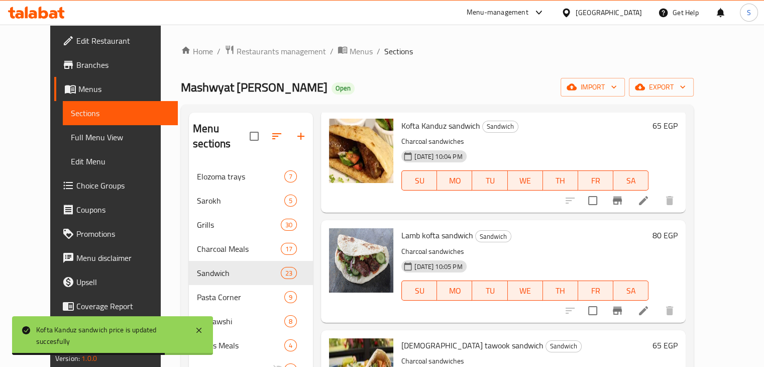
scroll to position [52, 0]
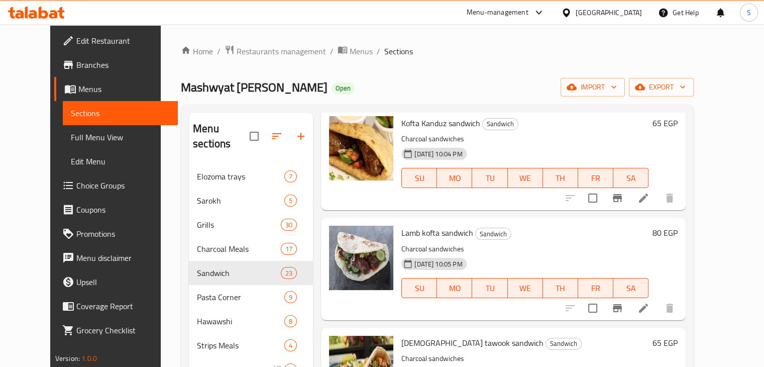
click at [677, 225] on h6 "80 EGP" at bounding box center [664, 232] width 25 height 14
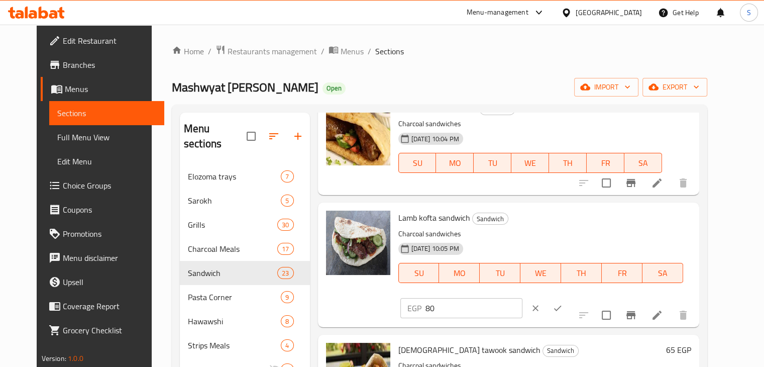
click at [522, 298] on div "EGP 80 ​" at bounding box center [461, 308] width 122 height 20
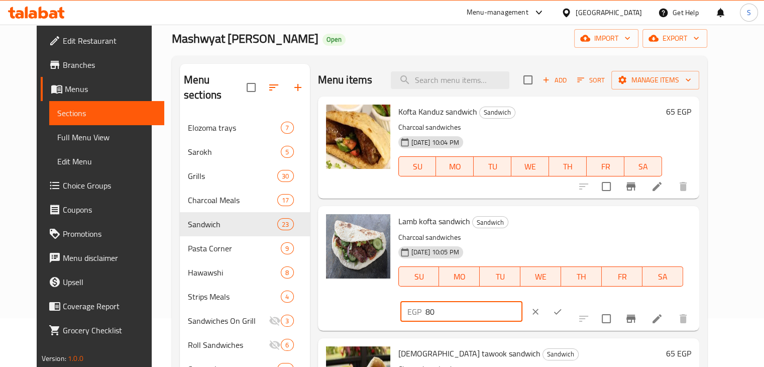
scroll to position [0, 0]
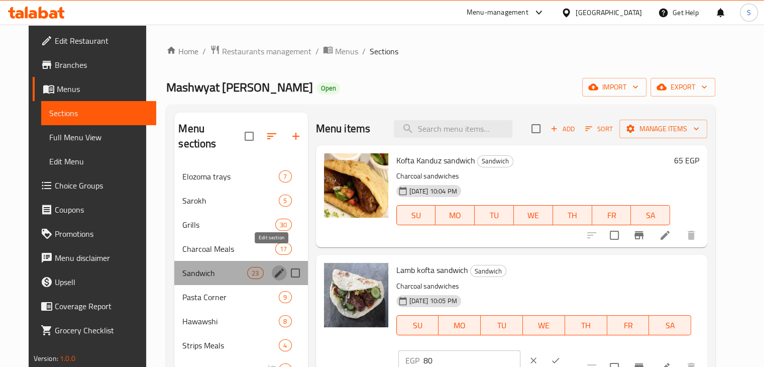
click at [273, 267] on icon "edit" at bounding box center [279, 273] width 12 height 12
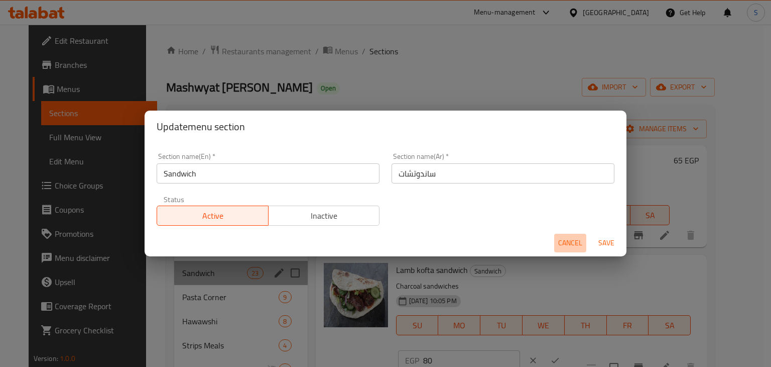
click at [569, 235] on button "Cancel" at bounding box center [570, 242] width 32 height 19
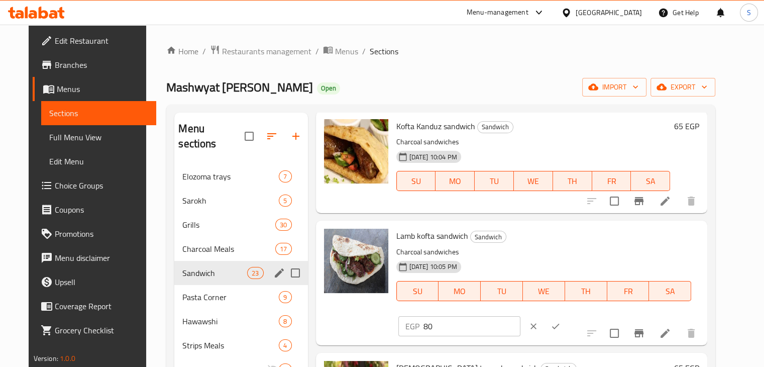
scroll to position [34, 0]
click at [671, 327] on icon at bounding box center [665, 333] width 12 height 12
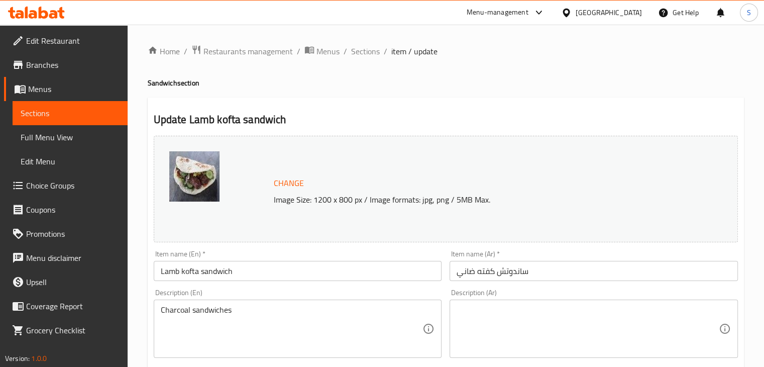
drag, startPoint x: 345, startPoint y: 237, endPoint x: 324, endPoint y: 77, distance: 161.6
click at [324, 77] on div "Home / Restaurants management / Menus / Sections / item / update Sandwich secti…" at bounding box center [446, 374] width 596 height 659
click at [365, 49] on span "Sections" at bounding box center [365, 51] width 29 height 12
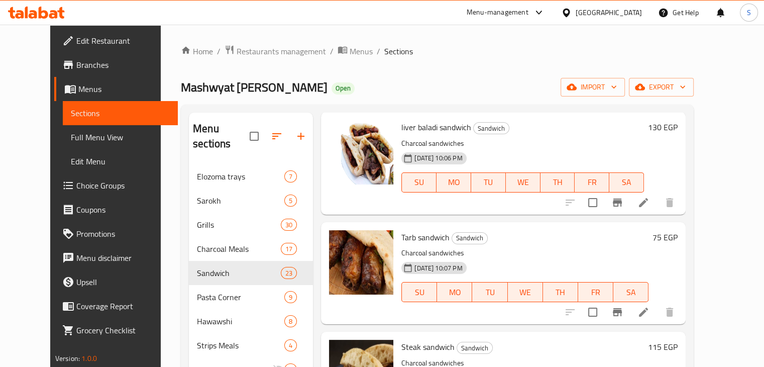
scroll to position [597, 0]
click at [677, 230] on h6 "75 EGP" at bounding box center [664, 237] width 25 height 14
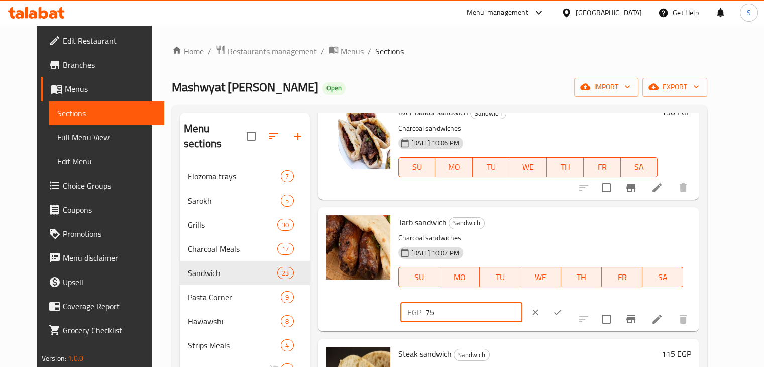
click at [522, 302] on input "75" at bounding box center [473, 312] width 97 height 20
type input "115"
click at [562, 307] on icon "ok" at bounding box center [557, 312] width 10 height 10
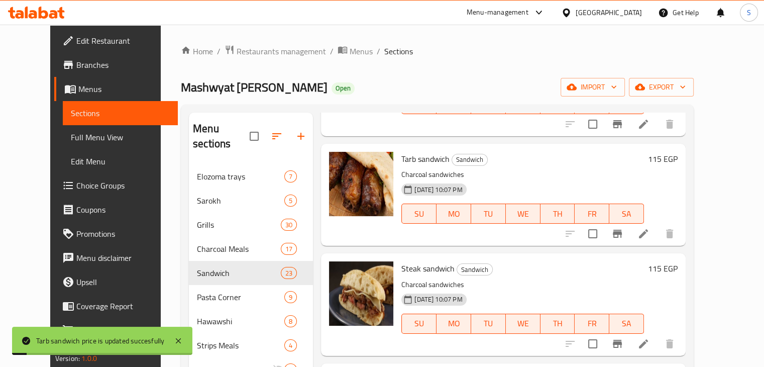
scroll to position [676, 0]
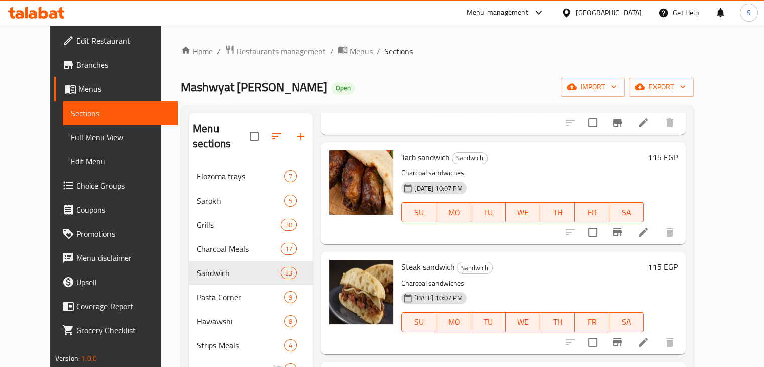
click at [677, 260] on h6 "115 EGP" at bounding box center [663, 267] width 30 height 14
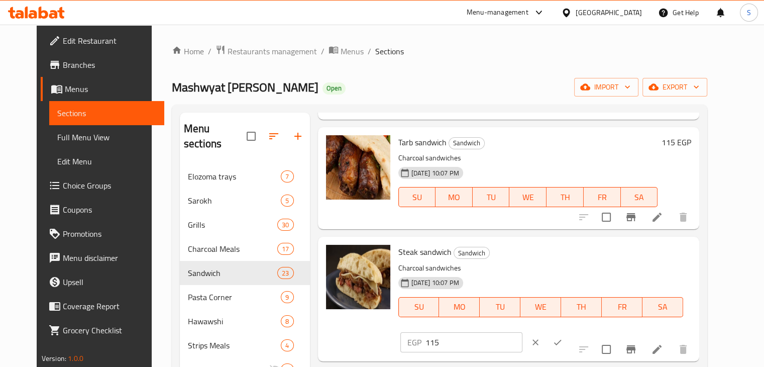
click at [522, 332] on input "115" at bounding box center [473, 342] width 97 height 20
type input "125"
click at [562, 337] on icon "ok" at bounding box center [557, 342] width 10 height 10
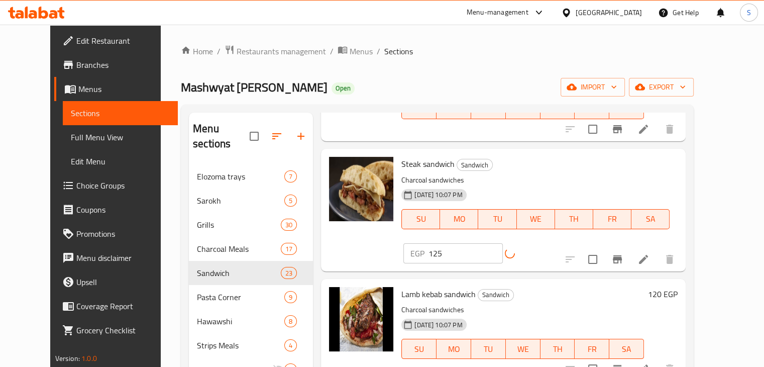
scroll to position [787, 0]
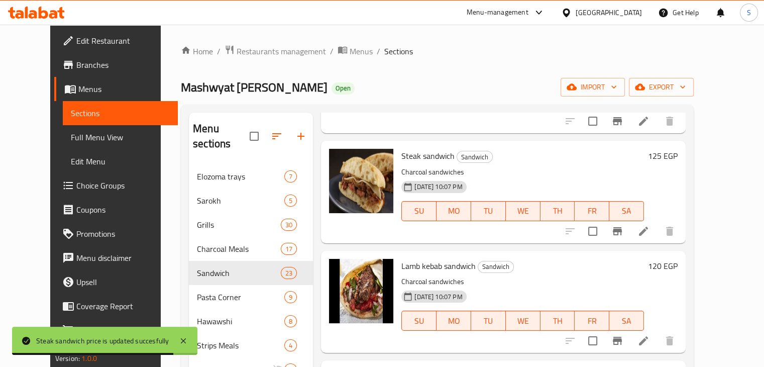
click at [677, 259] on h6 "120 EGP" at bounding box center [663, 266] width 30 height 14
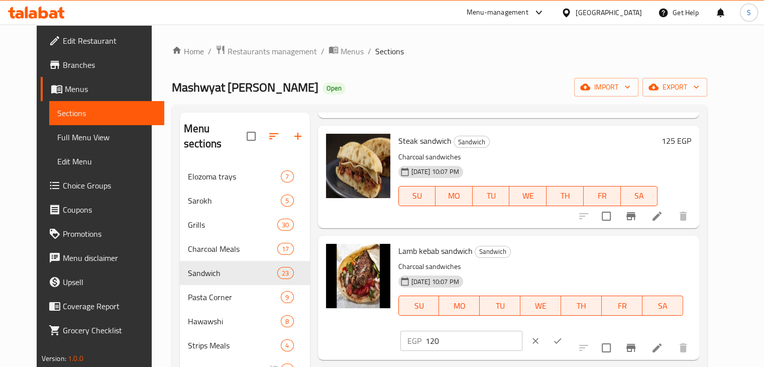
click at [522, 330] on input "120" at bounding box center [473, 340] width 97 height 20
type input "175"
click at [562, 335] on icon "ok" at bounding box center [557, 340] width 10 height 10
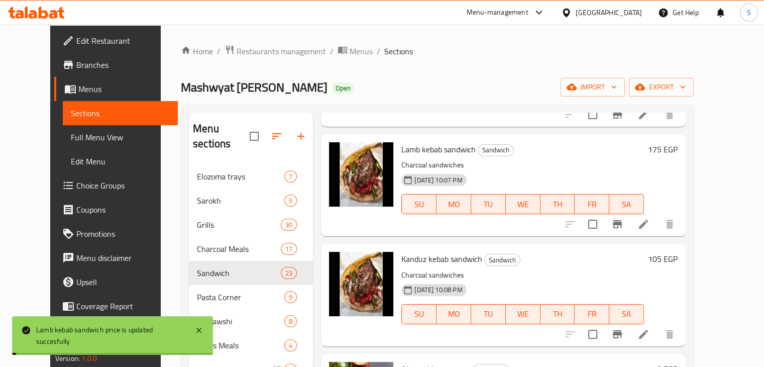
scroll to position [905, 0]
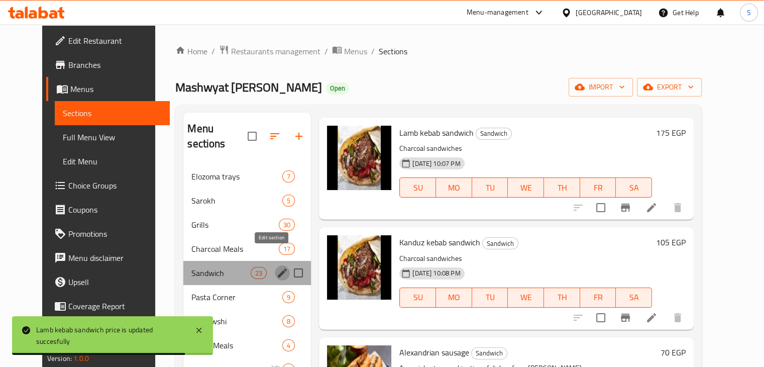
click at [276, 267] on icon "edit" at bounding box center [282, 273] width 12 height 12
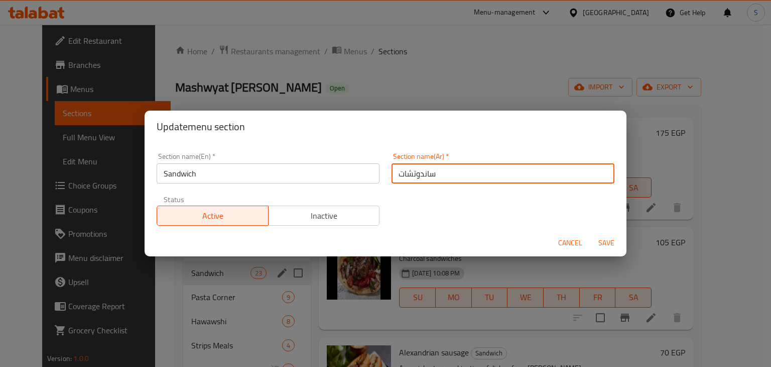
click at [448, 177] on input "ساندوتشات" at bounding box center [503, 173] width 223 height 20
type input "ساندوتشات العيش البلدي"
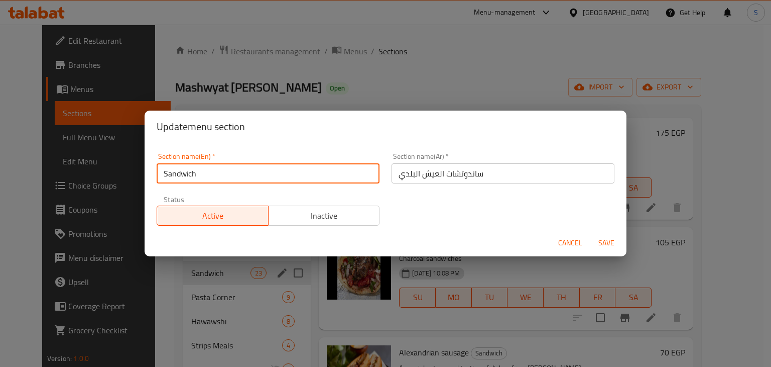
click at [314, 169] on input "Sandwich" at bounding box center [268, 173] width 223 height 20
type input "Sandwich Balady"
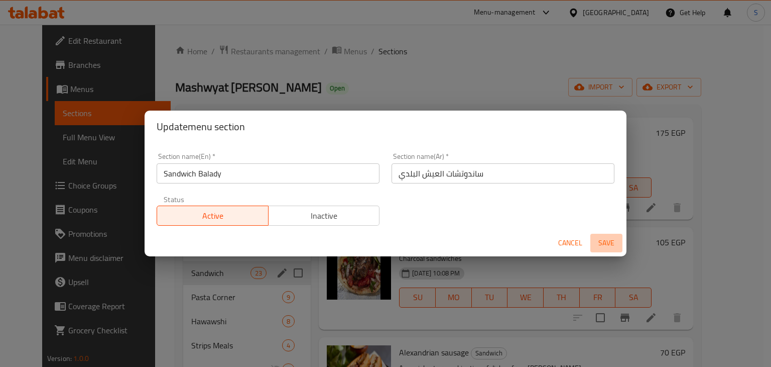
click at [600, 242] on span "Save" at bounding box center [607, 242] width 24 height 13
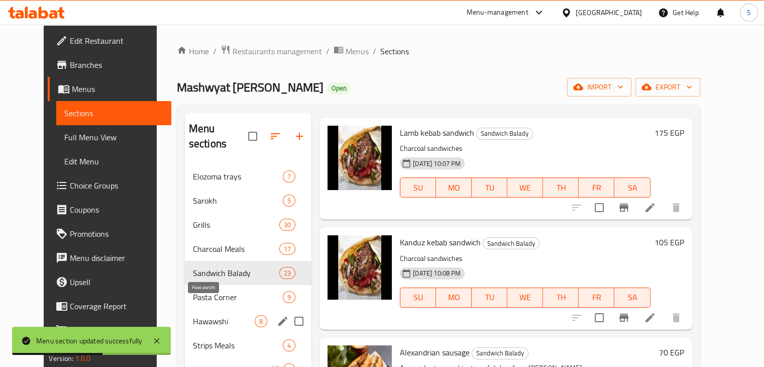
scroll to position [68, 0]
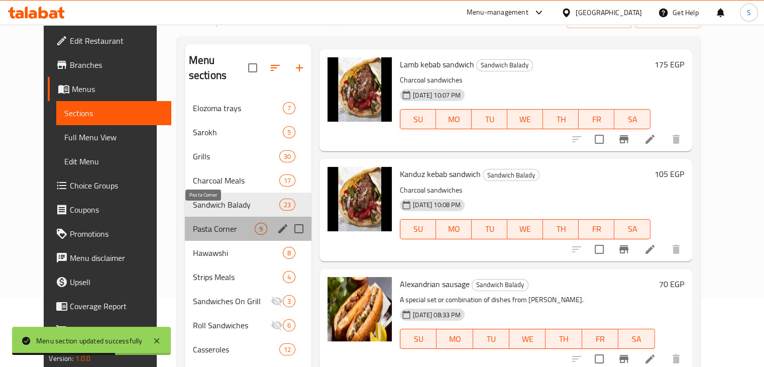
click at [208, 222] on span "Pasta Corner" at bounding box center [224, 228] width 62 height 12
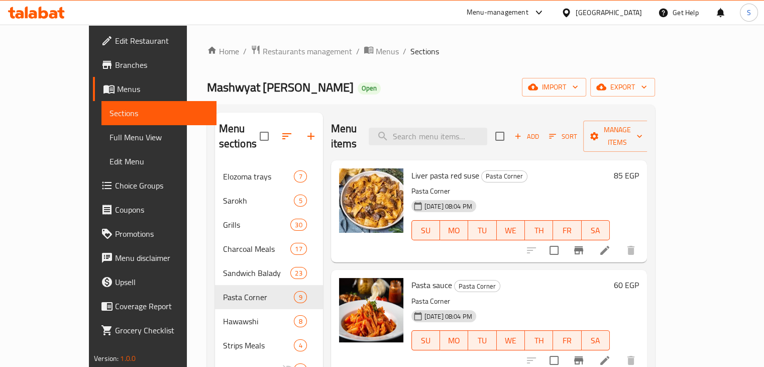
click at [639, 168] on h6 "85 EGP" at bounding box center [626, 175] width 25 height 14
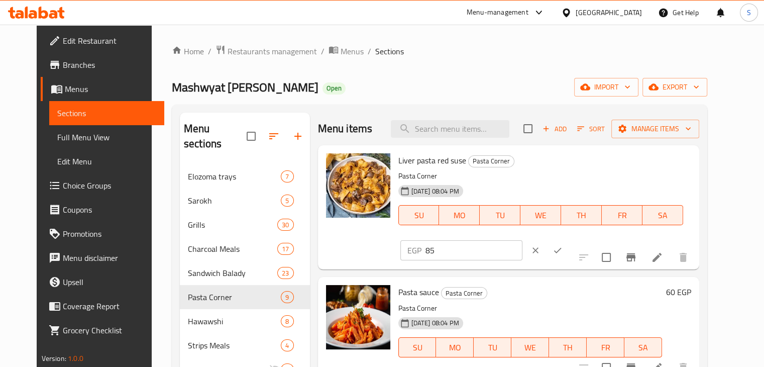
click at [522, 240] on input "85" at bounding box center [473, 250] width 97 height 20
type input "55"
click at [562, 245] on icon "ok" at bounding box center [557, 250] width 10 height 10
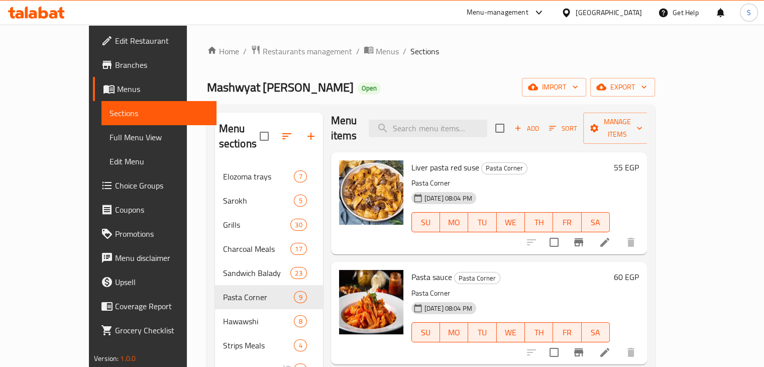
scroll to position [8, 0]
click at [639, 161] on h6 "55 EGP" at bounding box center [626, 168] width 25 height 14
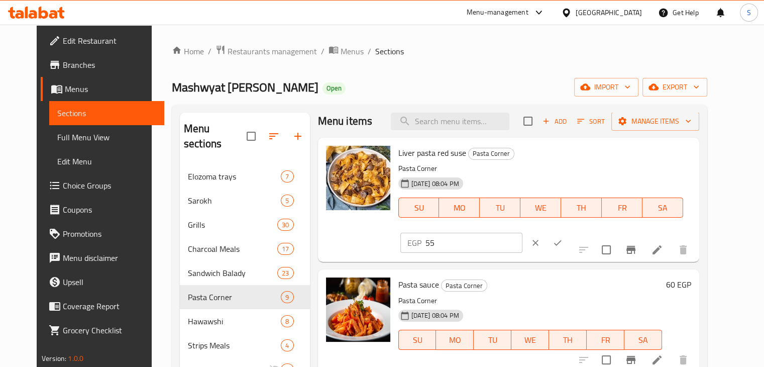
click at [522, 232] on input "55" at bounding box center [473, 242] width 97 height 20
type input "60"
click at [568, 231] on button "ok" at bounding box center [557, 242] width 22 height 22
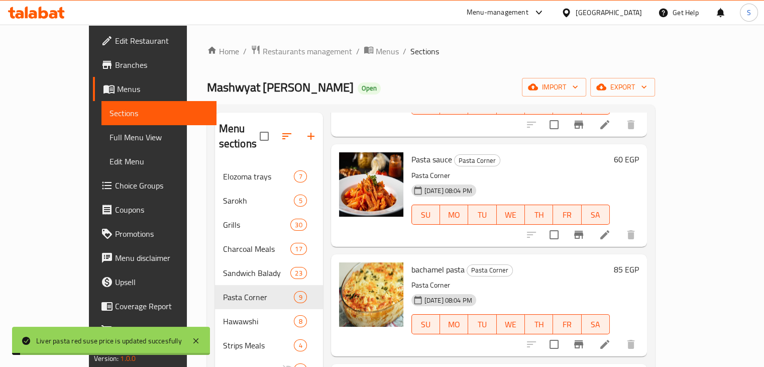
scroll to position [125, 0]
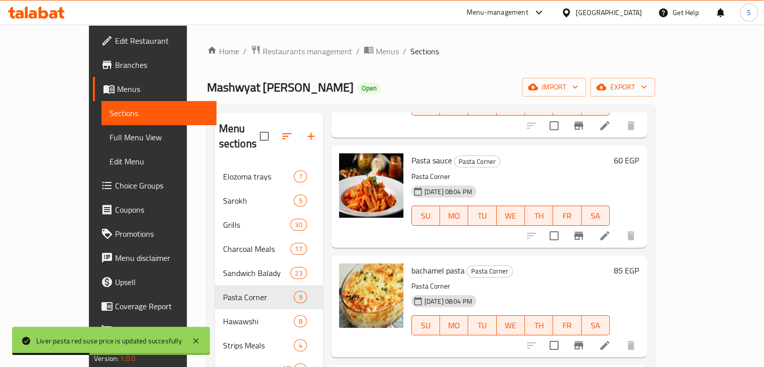
click at [639, 153] on h6 "60 EGP" at bounding box center [626, 160] width 25 height 14
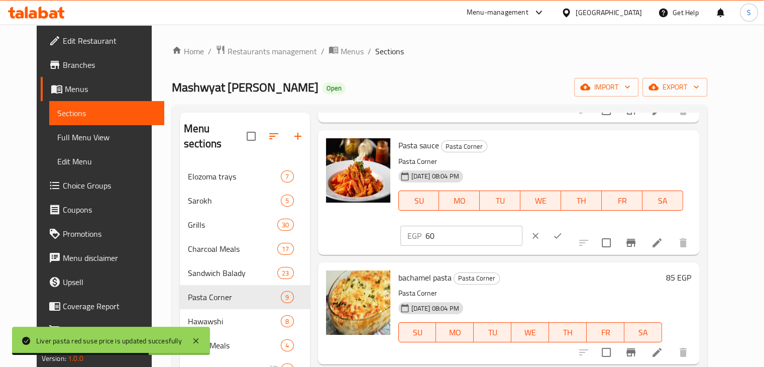
click at [522, 225] on input "60" at bounding box center [473, 235] width 97 height 20
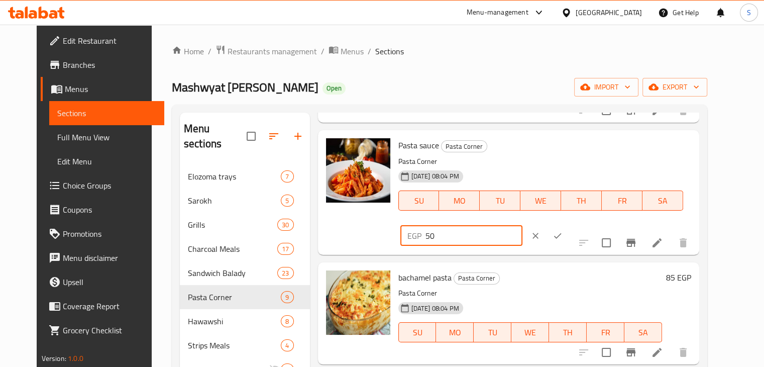
type input "50"
click at [562, 230] on icon "ok" at bounding box center [557, 235] width 10 height 10
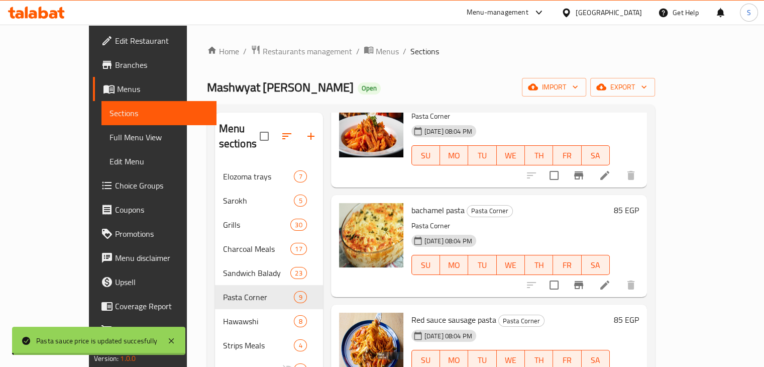
scroll to position [191, 0]
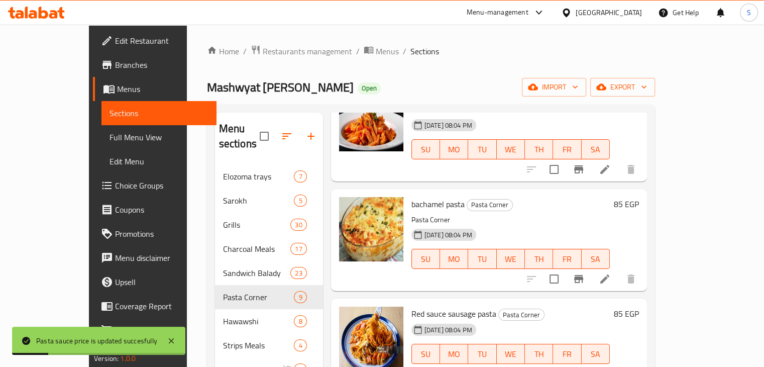
click at [639, 197] on h6 "85 EGP" at bounding box center [626, 204] width 25 height 14
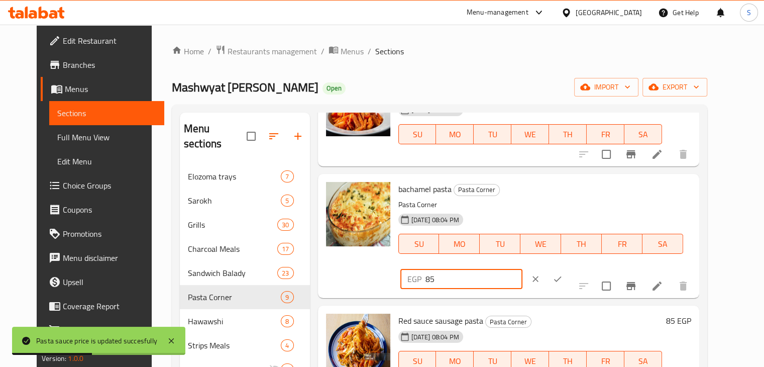
click at [522, 269] on input "85" at bounding box center [473, 279] width 97 height 20
type input "70"
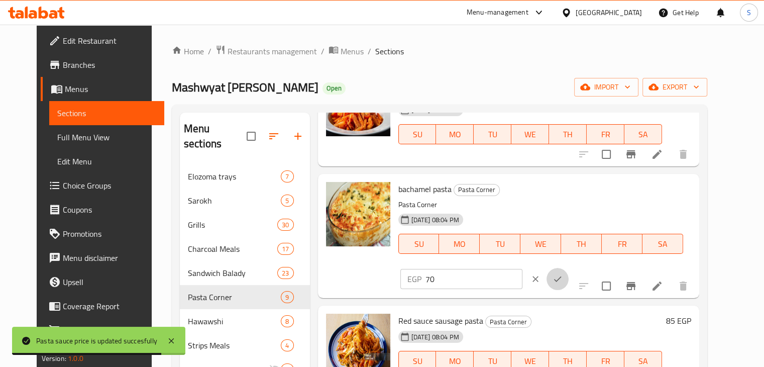
click at [562, 274] on icon "ok" at bounding box center [557, 279] width 10 height 10
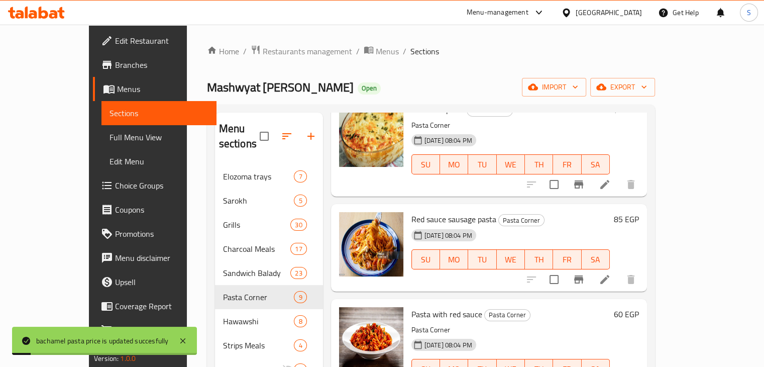
scroll to position [303, 0]
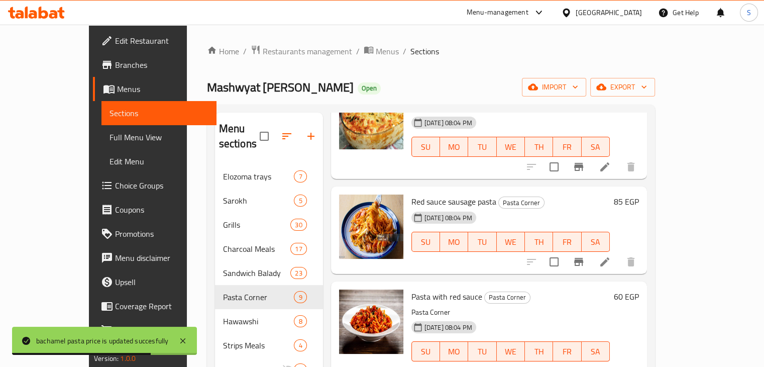
click at [639, 194] on h6 "85 EGP" at bounding box center [626, 201] width 25 height 14
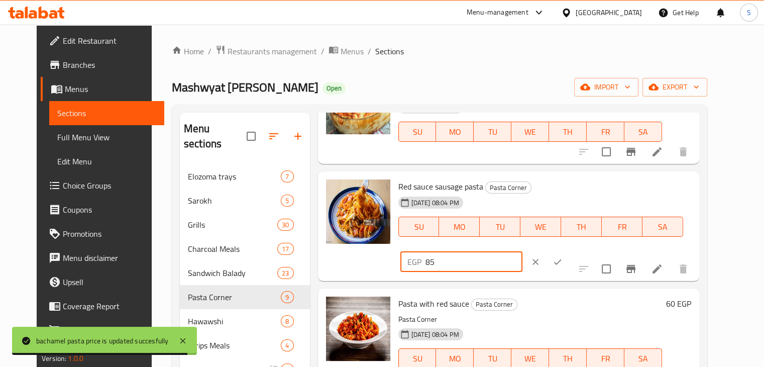
click at [522, 252] on input "85" at bounding box center [473, 262] width 97 height 20
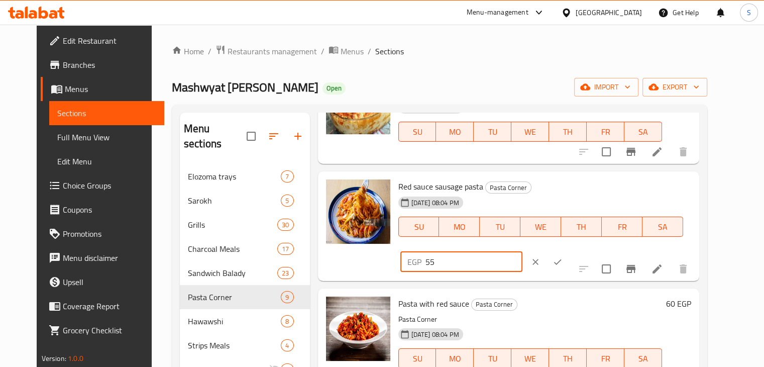
type input "55"
click at [568, 251] on button "ok" at bounding box center [557, 262] width 22 height 22
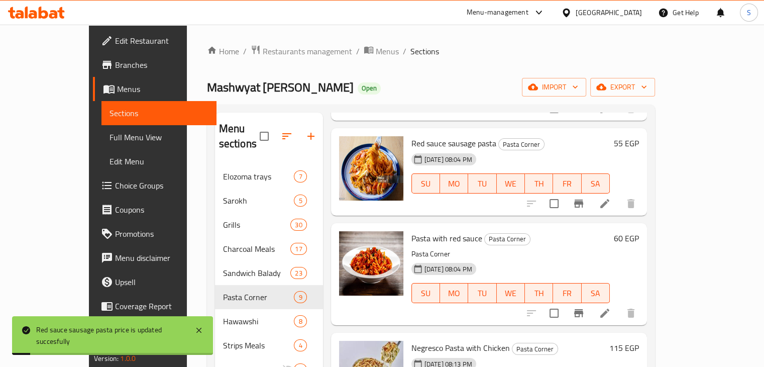
scroll to position [362, 0]
click at [639, 230] on div "60 EGP" at bounding box center [624, 237] width 29 height 14
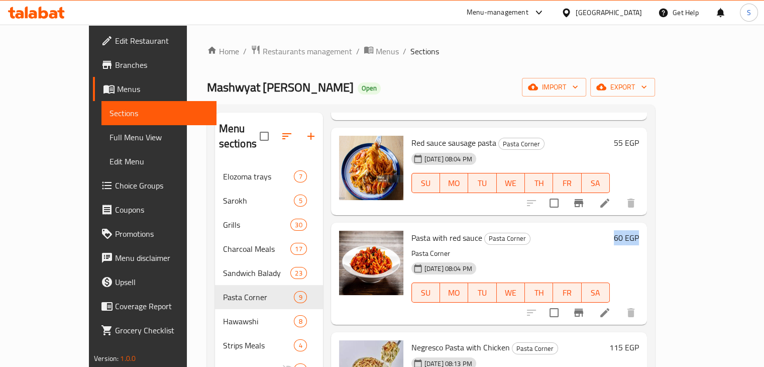
click at [639, 230] on h6 "60 EGP" at bounding box center [626, 237] width 25 height 14
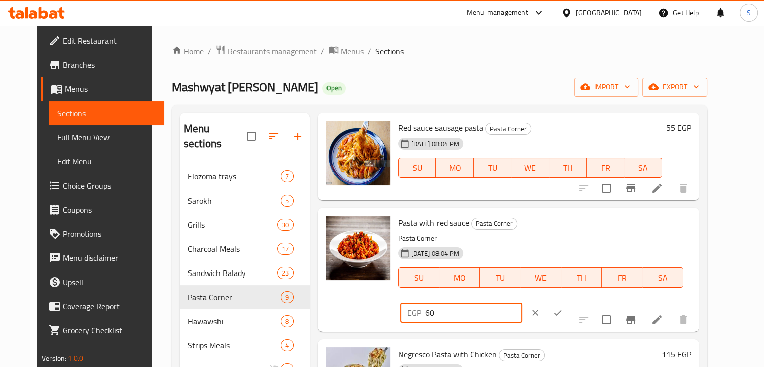
click at [522, 302] on input "60" at bounding box center [473, 312] width 97 height 20
type input "50"
click at [562, 307] on icon "ok" at bounding box center [557, 312] width 10 height 10
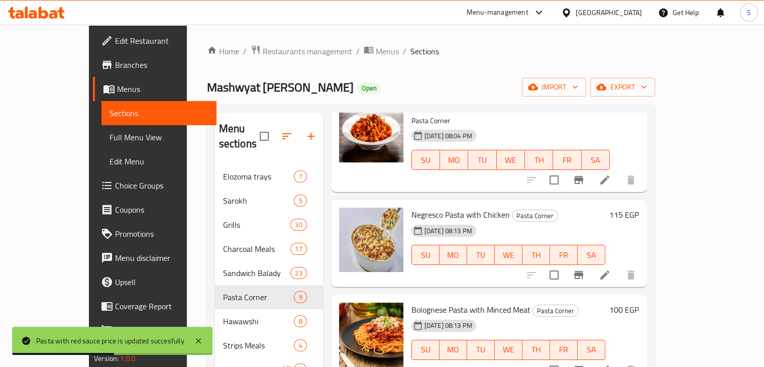
scroll to position [558, 0]
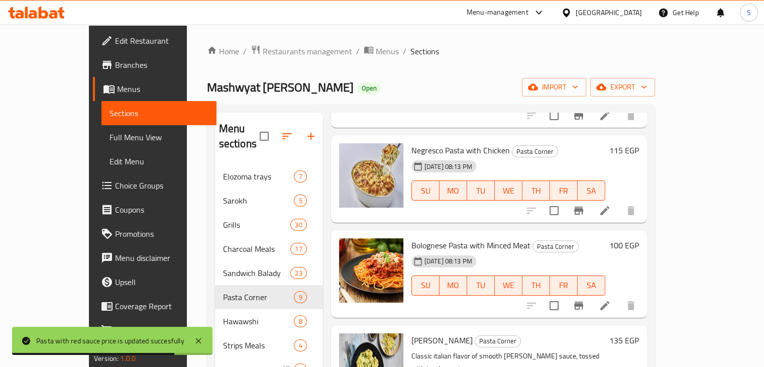
click at [639, 143] on h6 "115 EGP" at bounding box center [624, 150] width 30 height 14
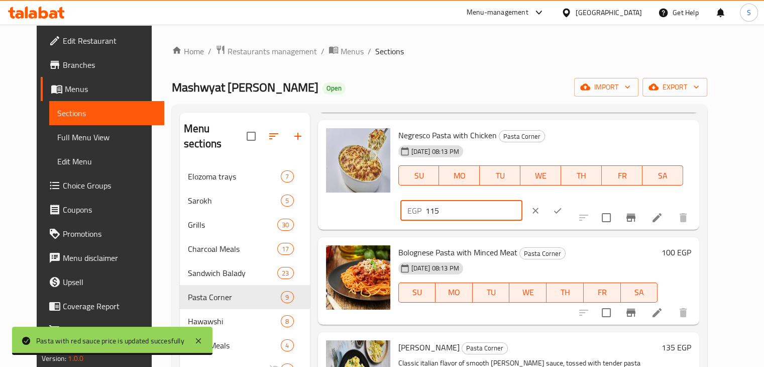
click at [522, 200] on input "115" at bounding box center [473, 210] width 97 height 20
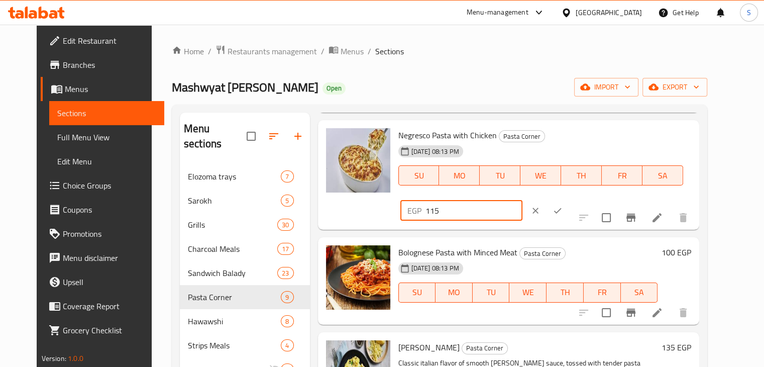
click at [522, 200] on input "115" at bounding box center [473, 210] width 97 height 20
type input "85"
click at [568, 199] on button "ok" at bounding box center [557, 210] width 22 height 22
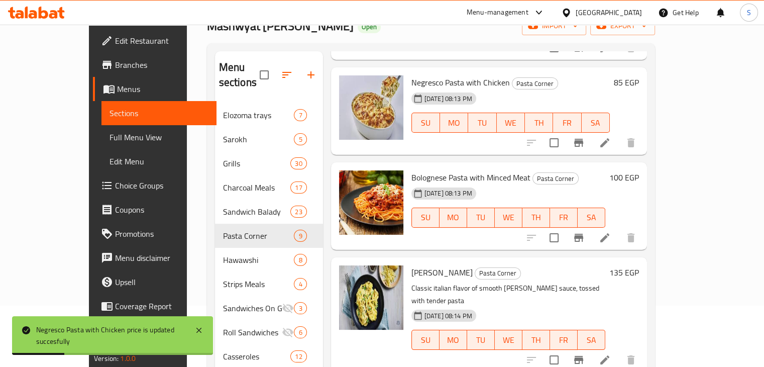
scroll to position [62, 0]
click at [639, 170] on h6 "100 EGP" at bounding box center [624, 177] width 30 height 14
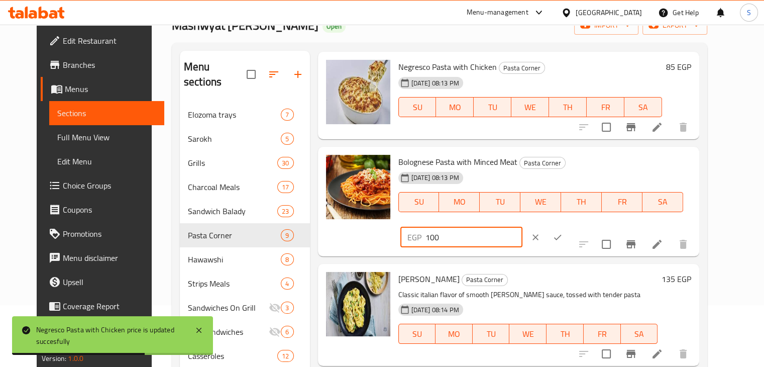
click at [522, 227] on input "100" at bounding box center [473, 237] width 97 height 20
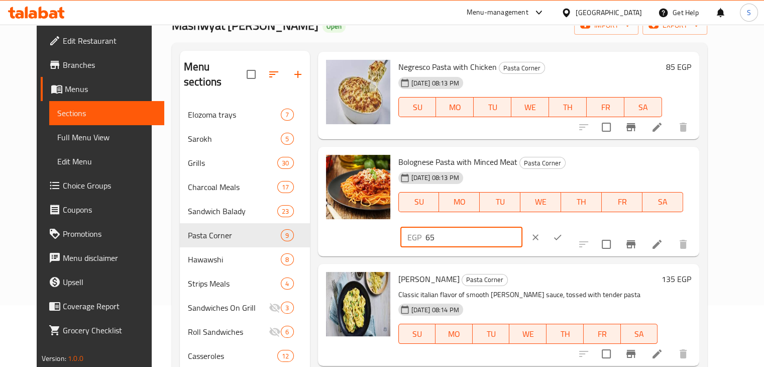
type input "65"
click at [568, 226] on button "ok" at bounding box center [557, 237] width 22 height 22
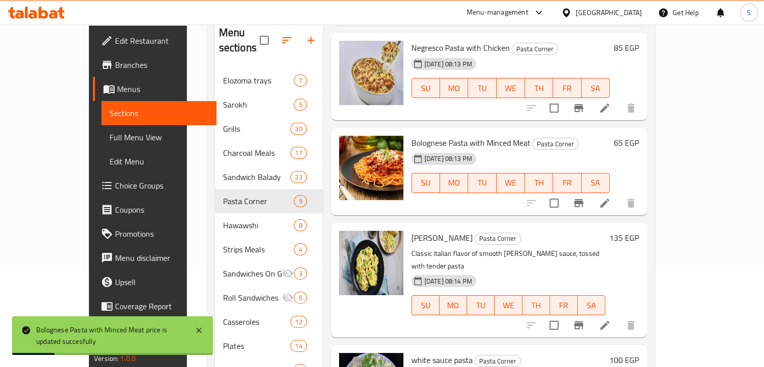
scroll to position [129, 0]
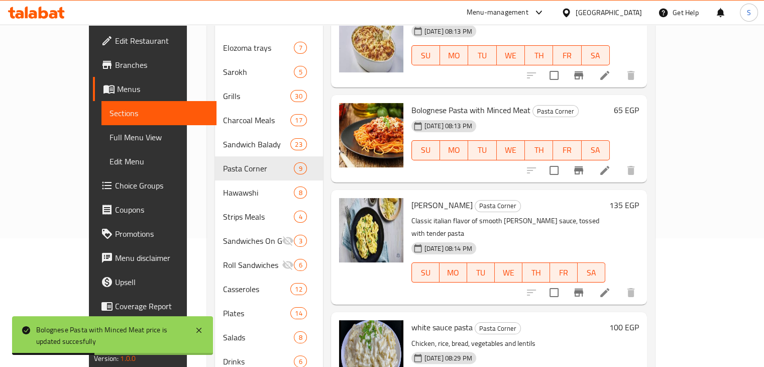
click at [639, 198] on h6 "135 EGP" at bounding box center [624, 205] width 30 height 14
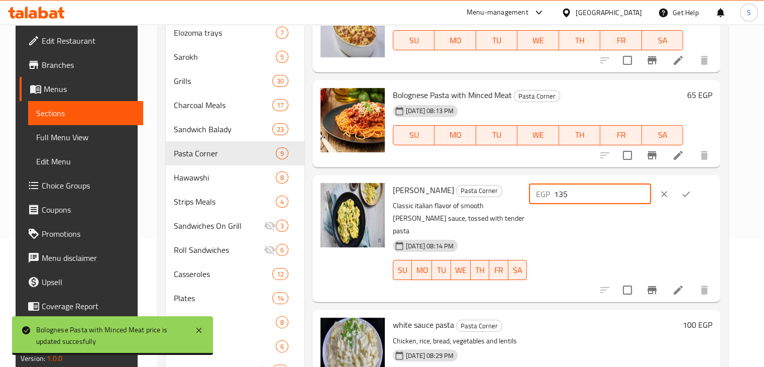
click at [592, 192] on input "135" at bounding box center [602, 194] width 97 height 20
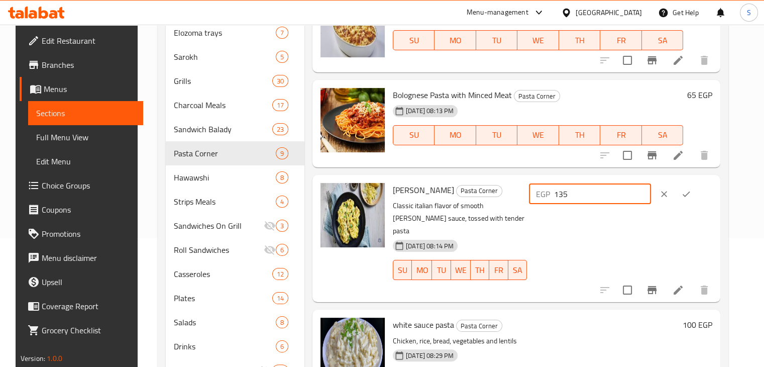
click at [592, 192] on input "135" at bounding box center [602, 194] width 97 height 20
type input "110"
click at [691, 194] on icon "ok" at bounding box center [686, 194] width 10 height 10
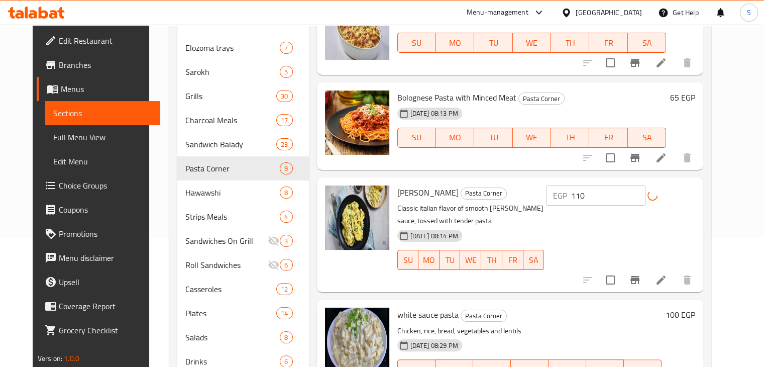
scroll to position [176, 0]
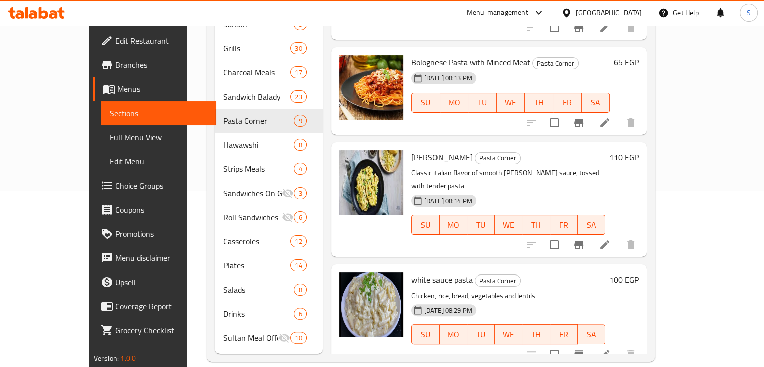
click at [639, 272] on h6 "100 EGP" at bounding box center [624, 279] width 30 height 14
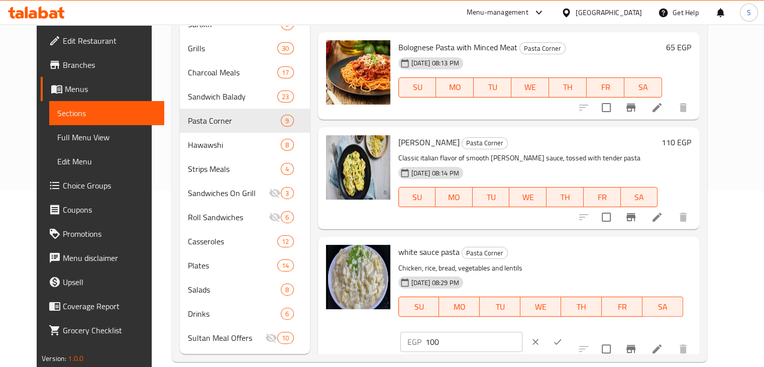
click at [522, 331] on input "100" at bounding box center [473, 341] width 97 height 20
type input "60"
click at [562, 336] on icon "ok" at bounding box center [557, 341] width 10 height 10
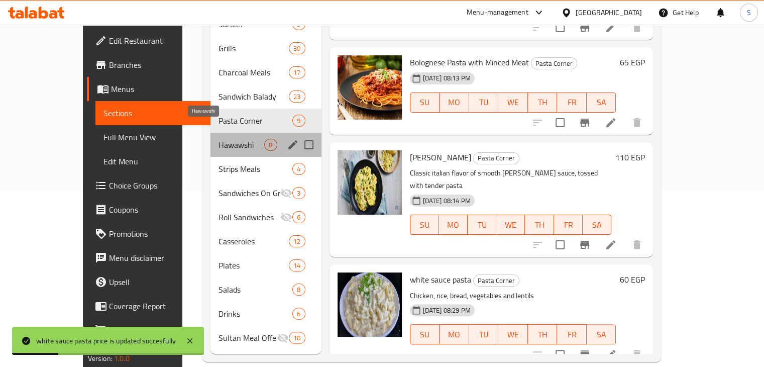
click at [218, 139] on span "Hawawshi" at bounding box center [241, 145] width 46 height 12
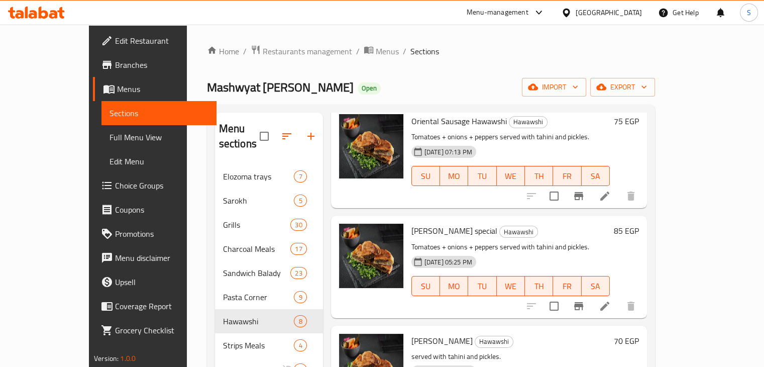
scroll to position [20, 0]
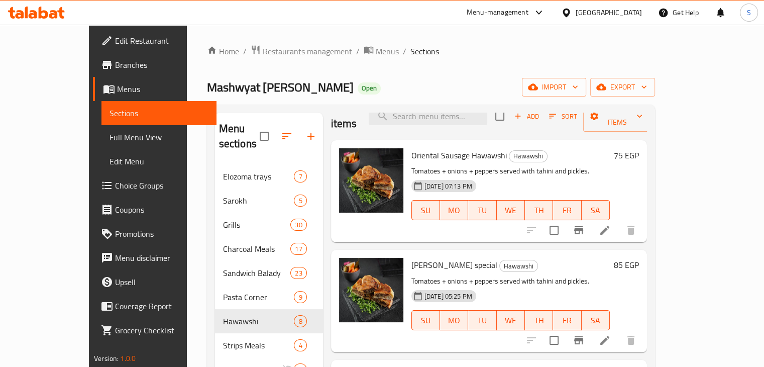
click at [639, 258] on h6 "85 EGP" at bounding box center [626, 265] width 25 height 14
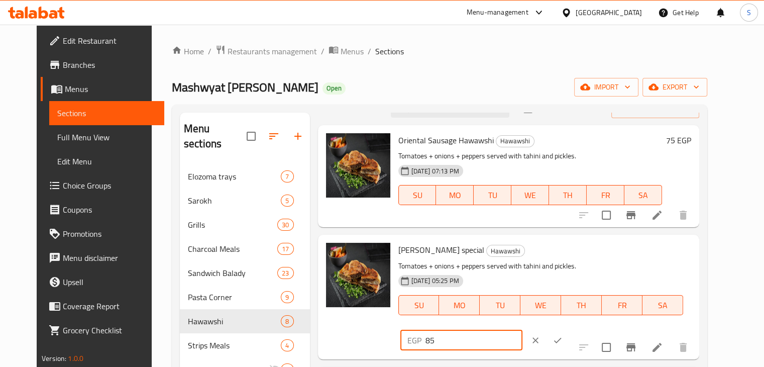
click at [522, 330] on input "85" at bounding box center [473, 340] width 97 height 20
type input "80"
click at [562, 335] on icon "ok" at bounding box center [557, 340] width 10 height 10
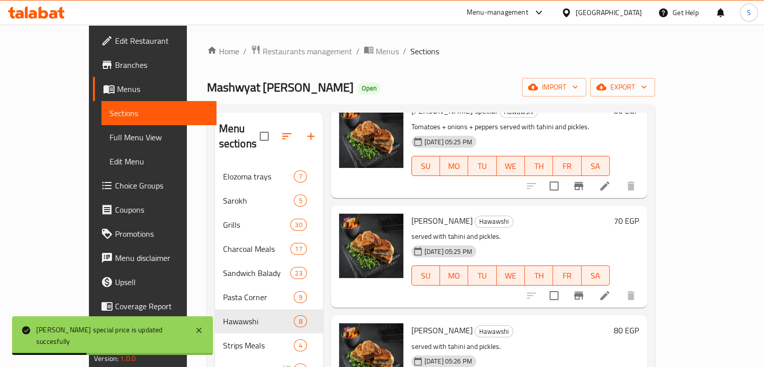
scroll to position [194, 0]
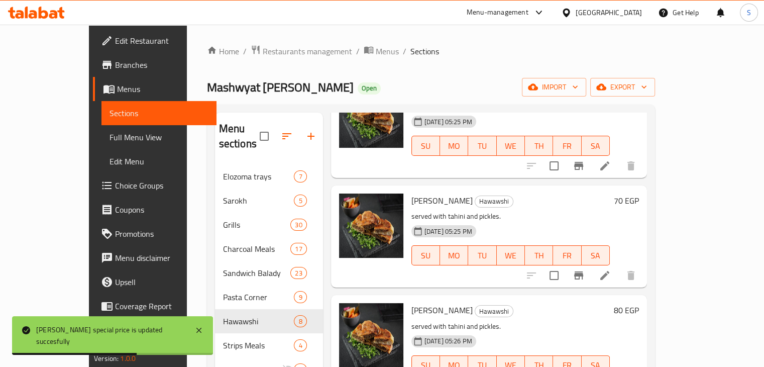
click at [639, 193] on h6 "70 EGP" at bounding box center [626, 200] width 25 height 14
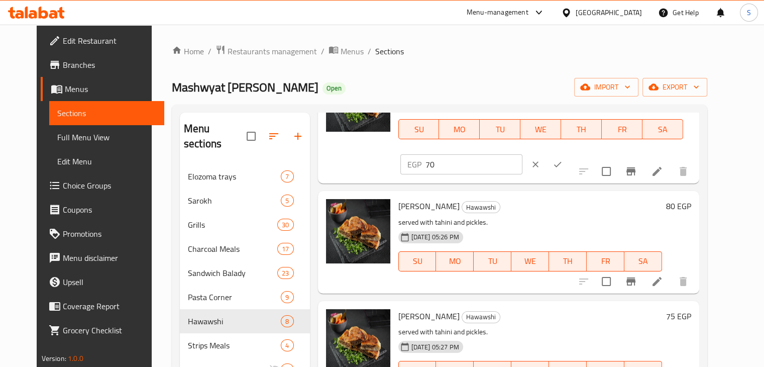
scroll to position [315, 0]
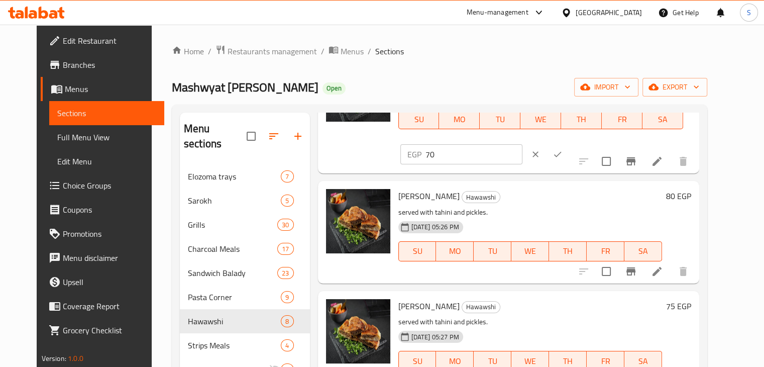
click at [691, 189] on h6 "80 EGP" at bounding box center [678, 196] width 25 height 14
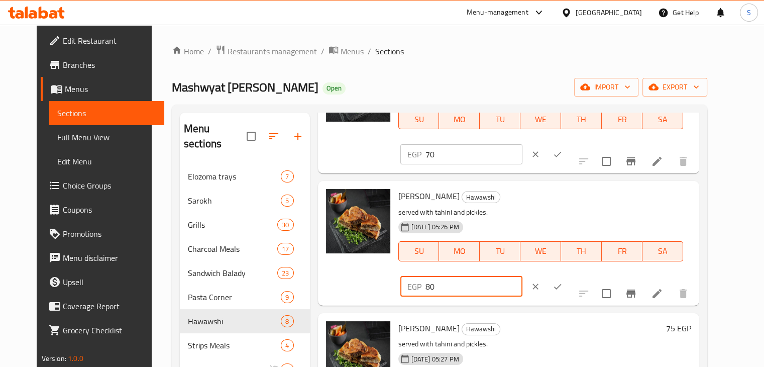
click at [522, 276] on input "80" at bounding box center [473, 286] width 97 height 20
type input "95"
click at [562, 281] on icon "ok" at bounding box center [557, 286] width 10 height 10
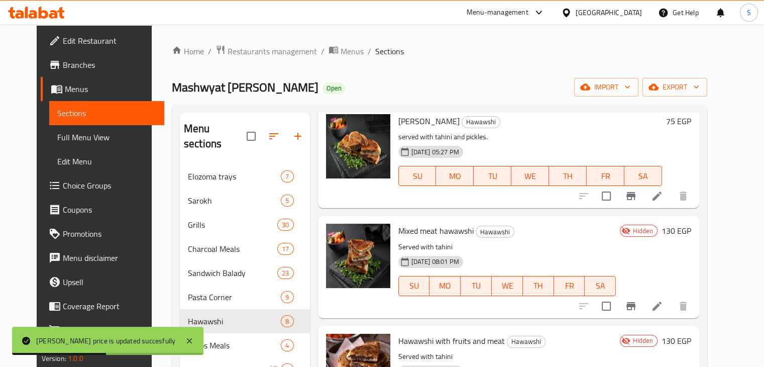
scroll to position [176, 0]
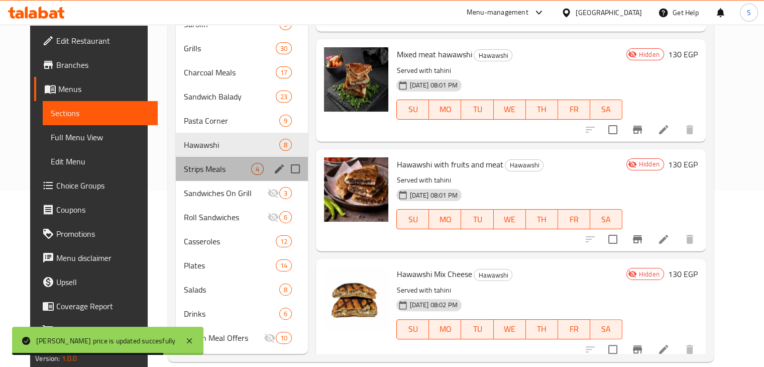
click at [201, 162] on div "Strips Meals 4" at bounding box center [242, 169] width 133 height 24
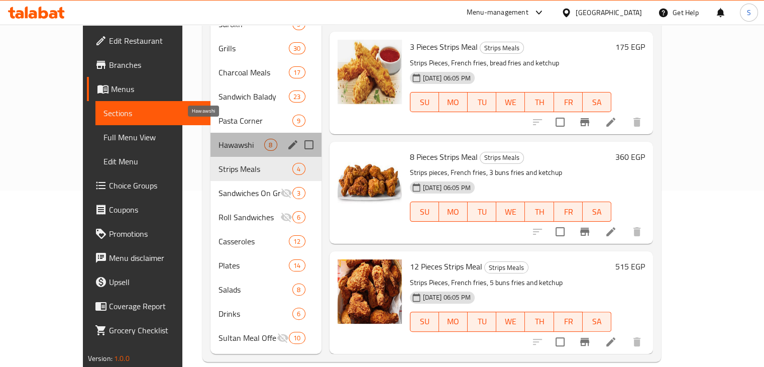
click at [218, 139] on span "Hawawshi" at bounding box center [241, 145] width 46 height 12
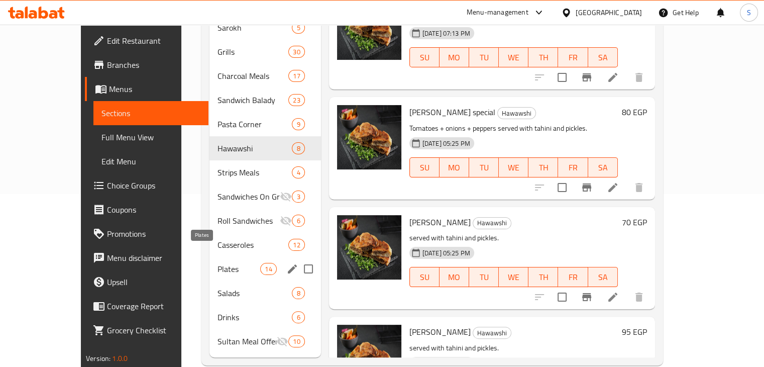
scroll to position [173, 0]
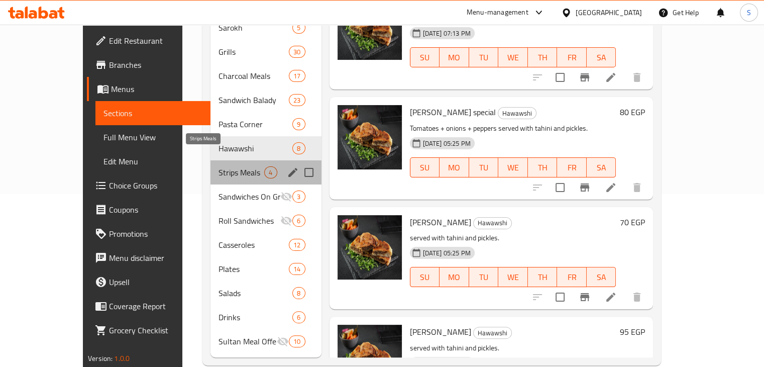
click at [218, 166] on span "Strips Meals" at bounding box center [241, 172] width 46 height 12
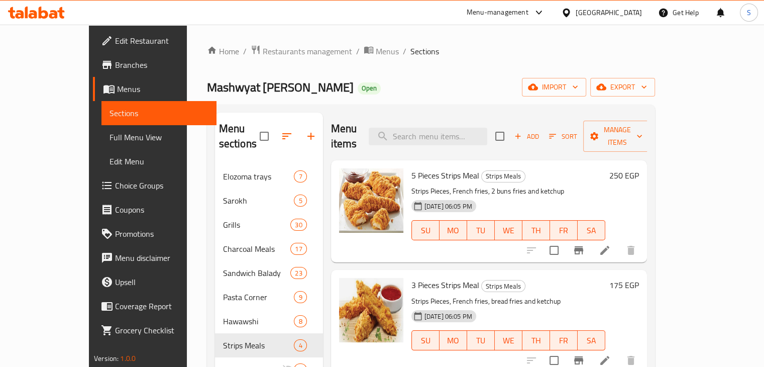
click at [639, 168] on h6 "250 EGP" at bounding box center [624, 175] width 30 height 14
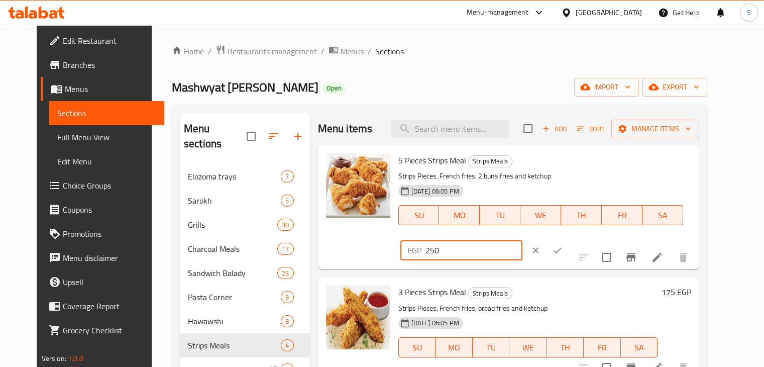
click at [522, 240] on input "250" at bounding box center [473, 250] width 97 height 20
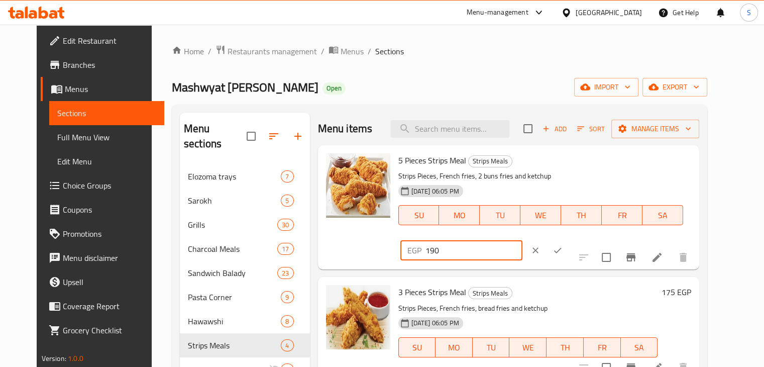
type input "190"
click at [562, 245] on icon "ok" at bounding box center [557, 250] width 10 height 10
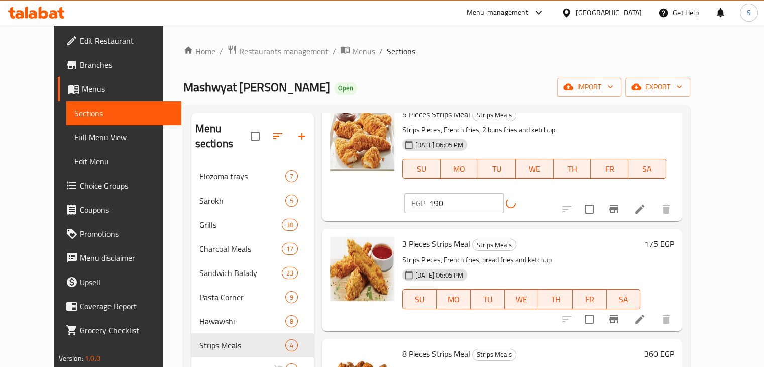
scroll to position [62, 0]
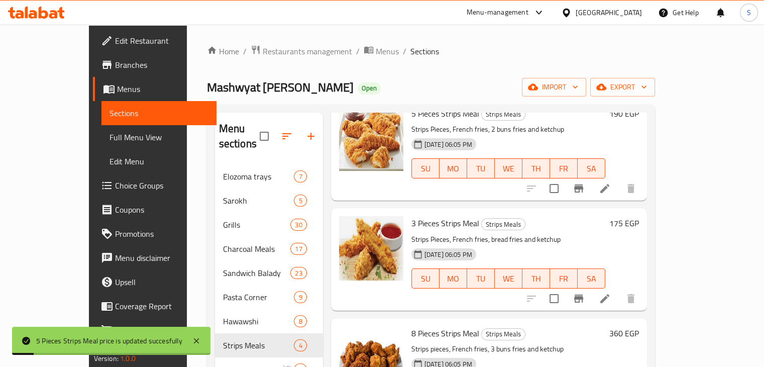
click at [639, 216] on h6 "175 EGP" at bounding box center [624, 223] width 30 height 14
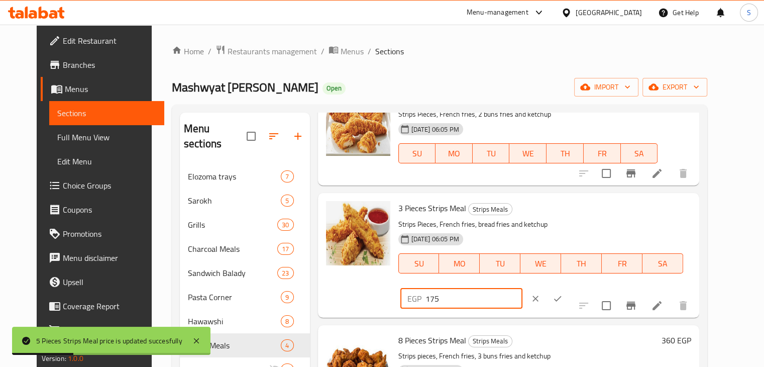
click at [522, 288] on input "175" at bounding box center [473, 298] width 97 height 20
type input "125"
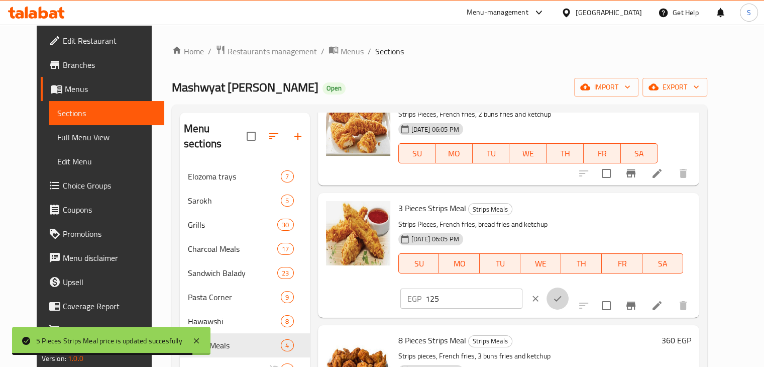
click at [562, 293] on icon "ok" at bounding box center [557, 298] width 10 height 10
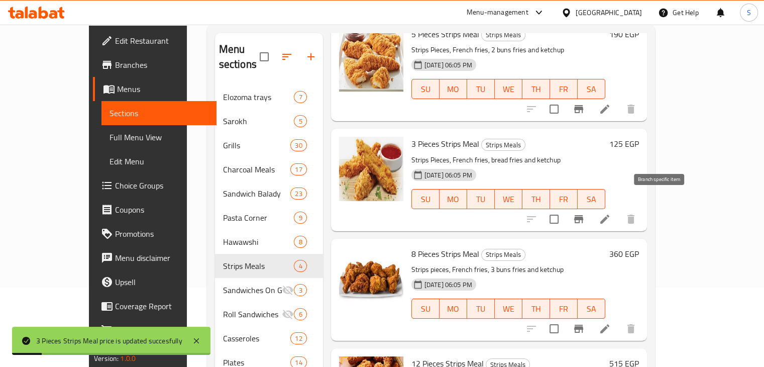
scroll to position [80, 0]
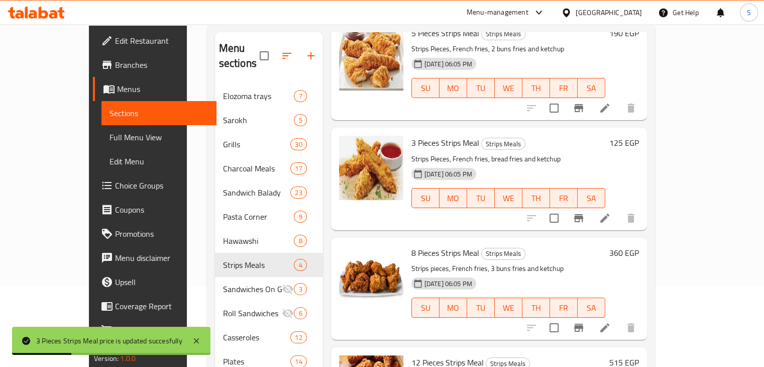
click at [639, 246] on h6 "360 EGP" at bounding box center [624, 253] width 30 height 14
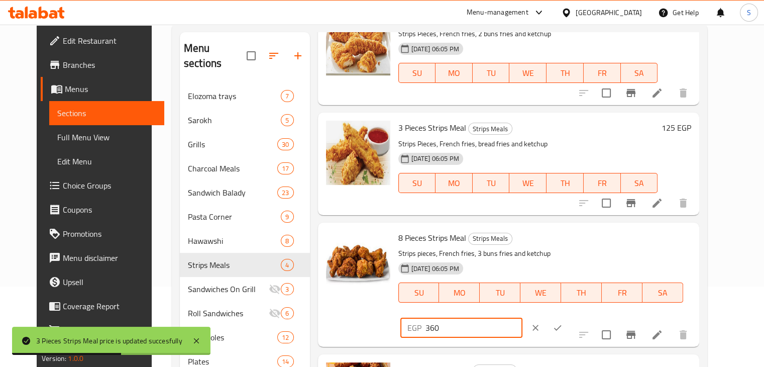
click at [522, 317] on input "360" at bounding box center [473, 327] width 97 height 20
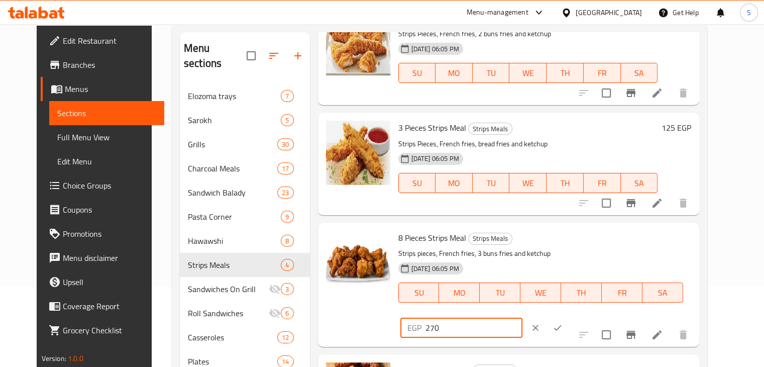
type input "270"
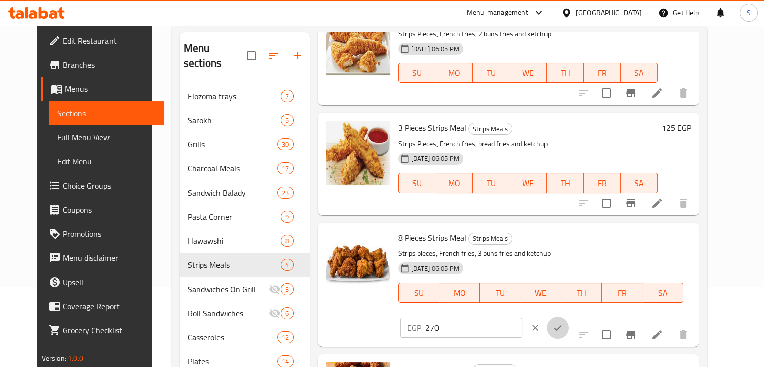
click at [568, 316] on button "ok" at bounding box center [557, 327] width 22 height 22
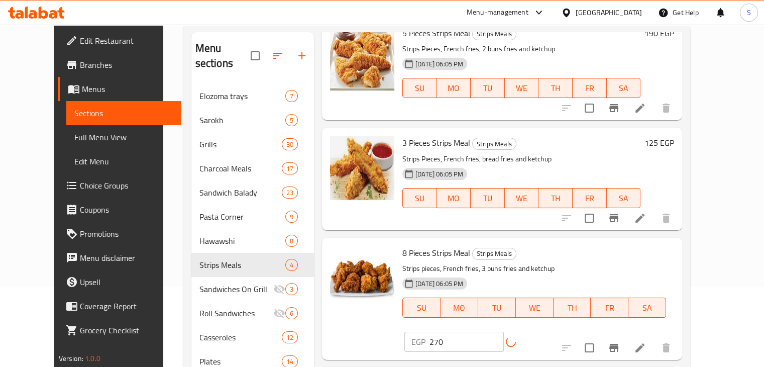
scroll to position [176, 0]
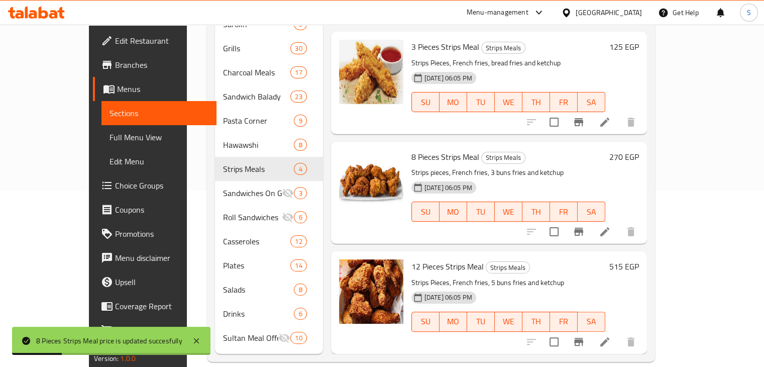
click at [639, 259] on h6 "515 EGP" at bounding box center [624, 266] width 30 height 14
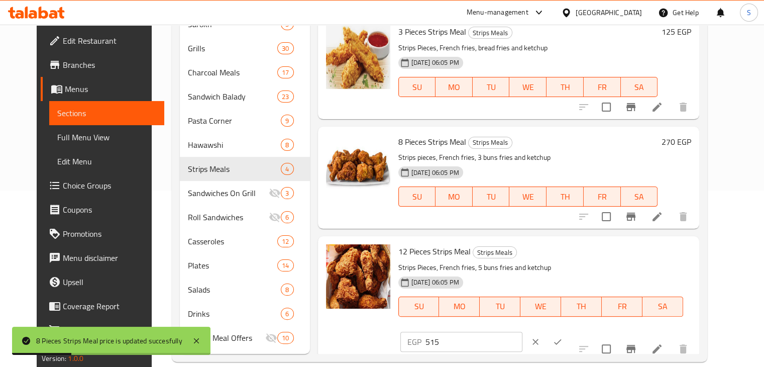
click at [562, 336] on icon "ok" at bounding box center [557, 341] width 10 height 10
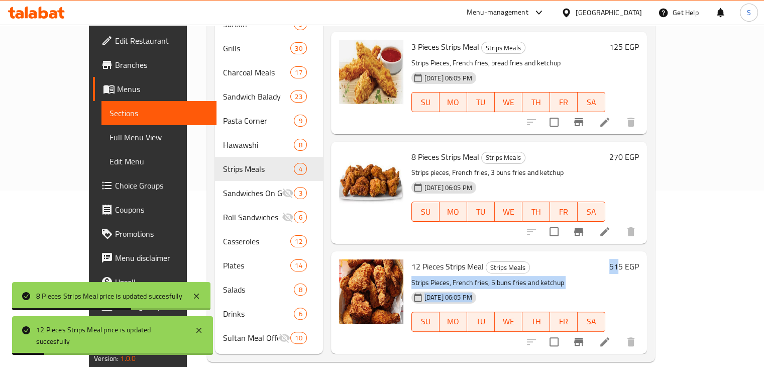
drag, startPoint x: 627, startPoint y: 255, endPoint x: 698, endPoint y: 247, distance: 71.8
click at [643, 255] on div "12 Pieces Strips Meal Strips Meals Strips Pieces, French fries, 5 buns fries an…" at bounding box center [524, 302] width 235 height 94
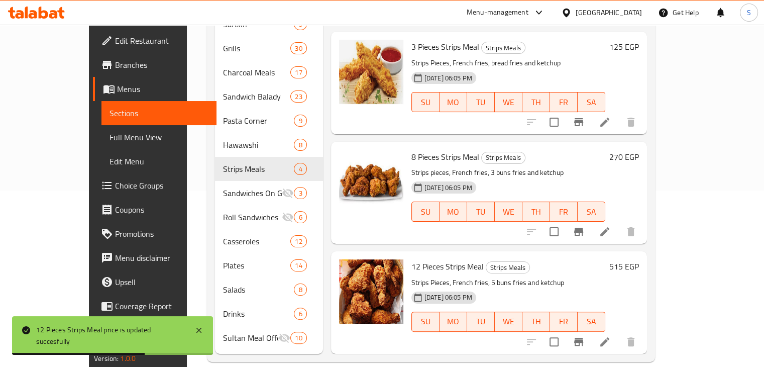
click at [639, 259] on h6 "515 EGP" at bounding box center [624, 266] width 30 height 14
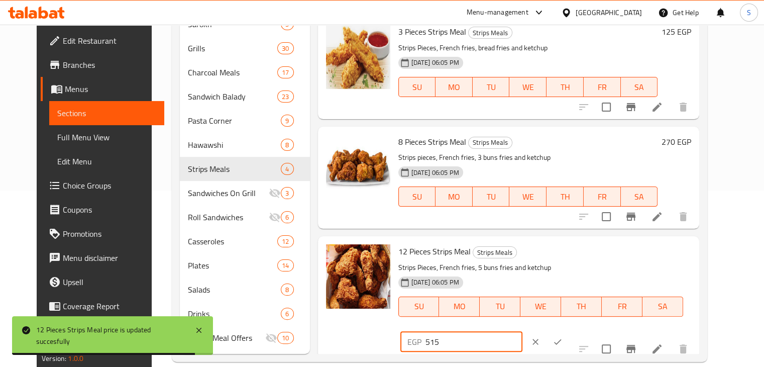
click at [522, 331] on input "515" at bounding box center [473, 341] width 97 height 20
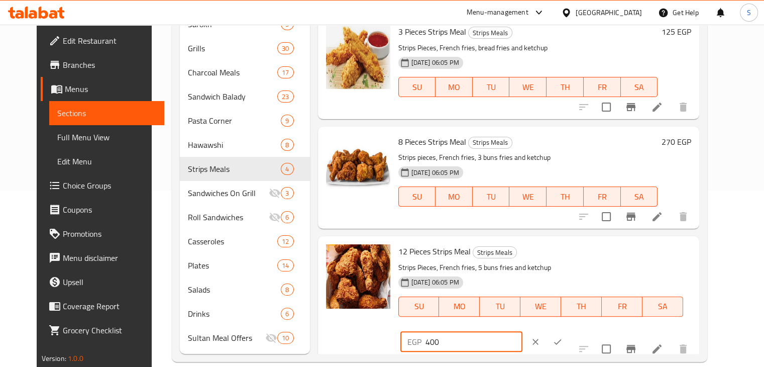
type input "400"
click at [562, 336] on icon "ok" at bounding box center [557, 341] width 10 height 10
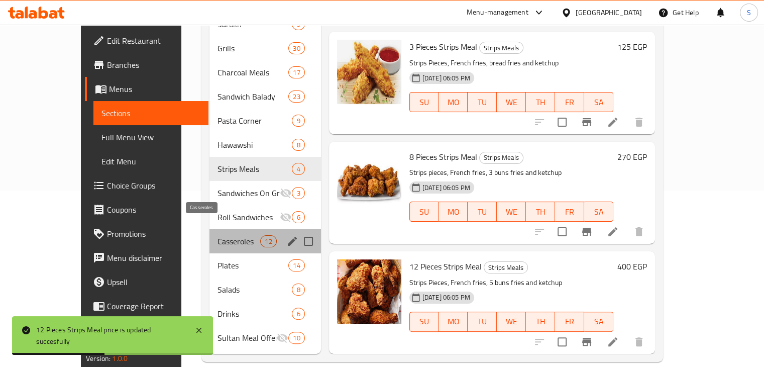
click at [217, 235] on span "Casseroles" at bounding box center [238, 241] width 43 height 12
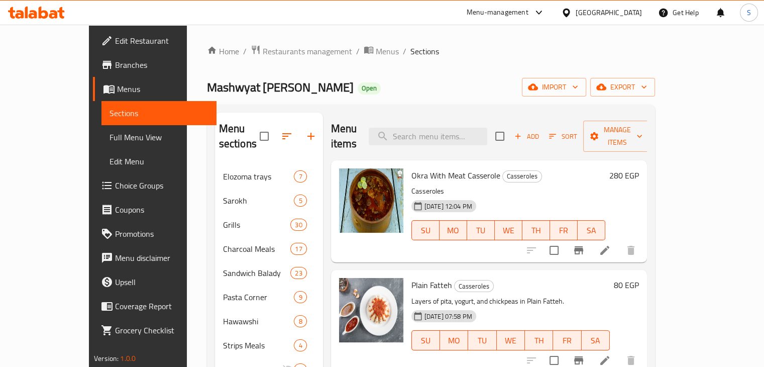
click at [639, 168] on h6 "280 EGP" at bounding box center [624, 175] width 30 height 14
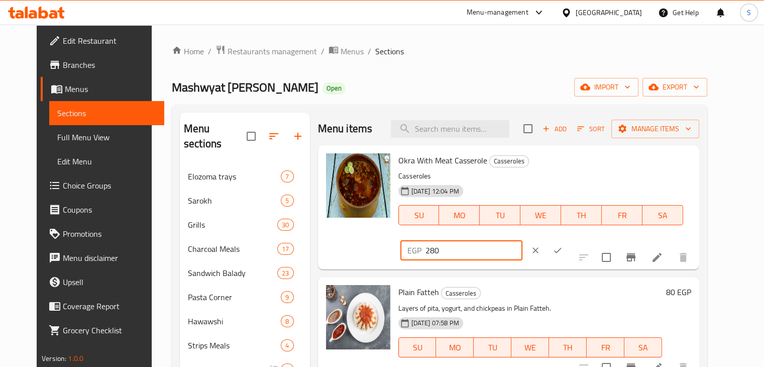
click at [522, 240] on input "280" at bounding box center [473, 250] width 97 height 20
type input "250"
click at [562, 245] on icon "ok" at bounding box center [557, 250] width 10 height 10
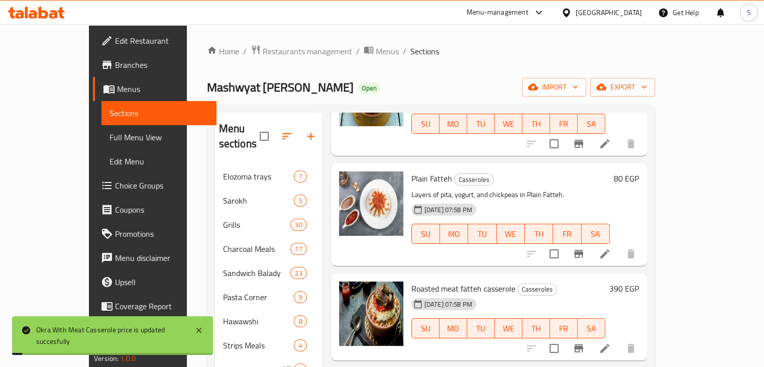
scroll to position [108, 0]
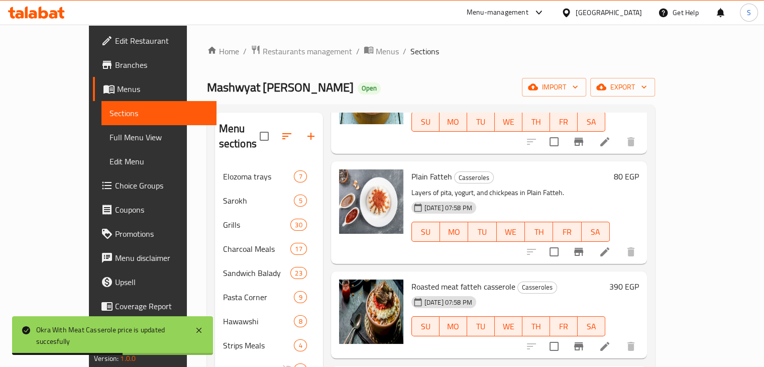
click at [639, 169] on h6 "80 EGP" at bounding box center [626, 176] width 25 height 14
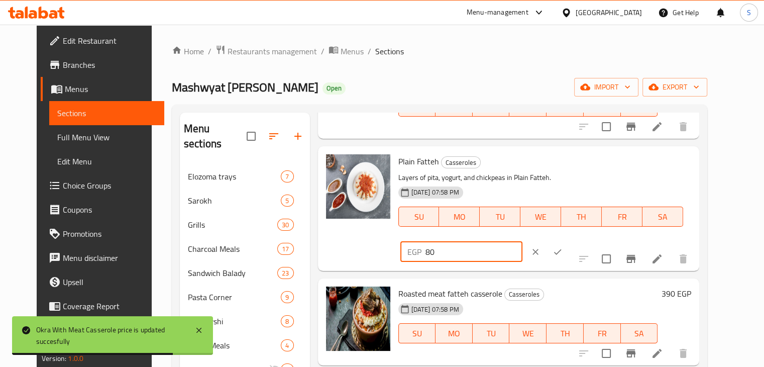
click at [522, 242] on input "80" at bounding box center [473, 252] width 97 height 20
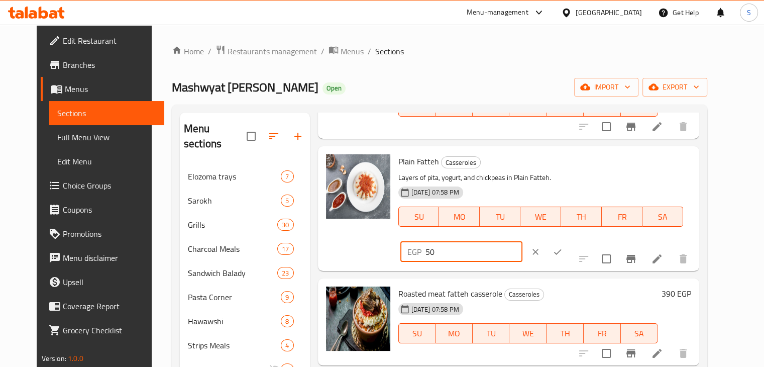
type input "50"
click at [568, 241] on button "ok" at bounding box center [557, 252] width 22 height 22
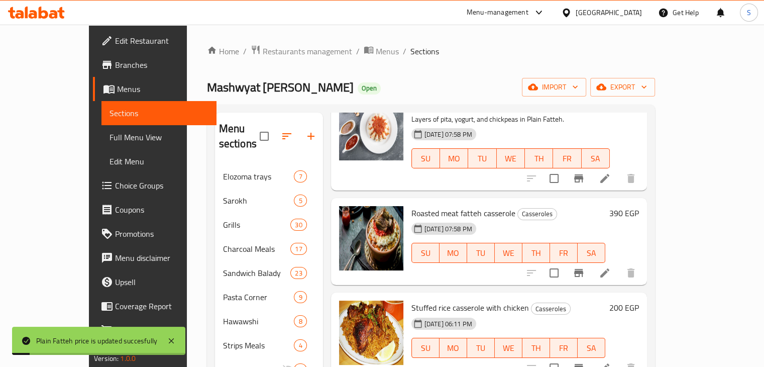
scroll to position [208, 0]
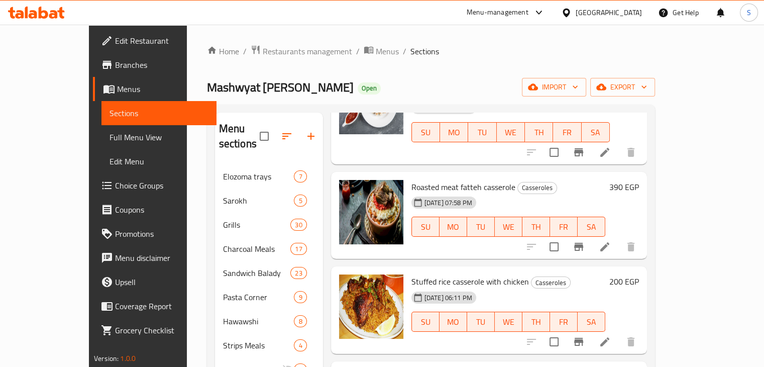
click at [639, 180] on h6 "390 EGP" at bounding box center [624, 187] width 30 height 14
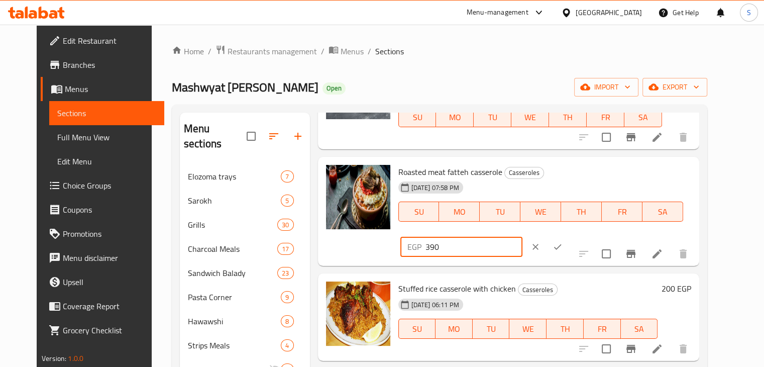
click at [522, 236] on input "390" at bounding box center [473, 246] width 97 height 20
type input "250"
click at [562, 242] on icon "ok" at bounding box center [557, 247] width 10 height 10
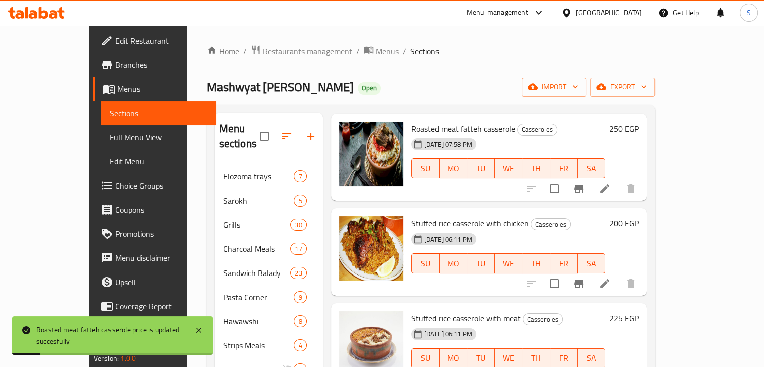
scroll to position [267, 0]
click at [639, 215] on h6 "200 EGP" at bounding box center [624, 222] width 30 height 14
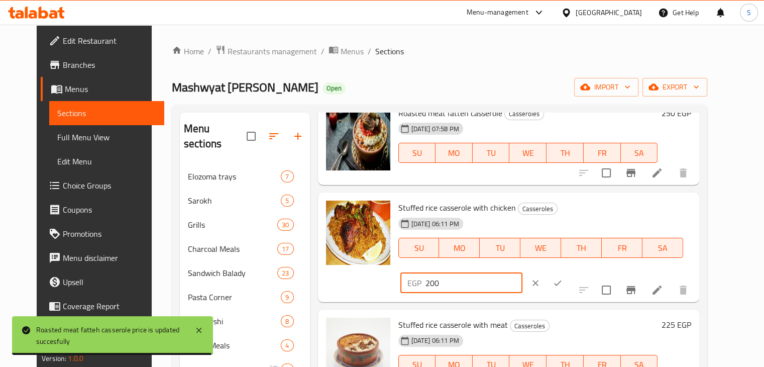
click at [522, 273] on input "200" at bounding box center [473, 283] width 97 height 20
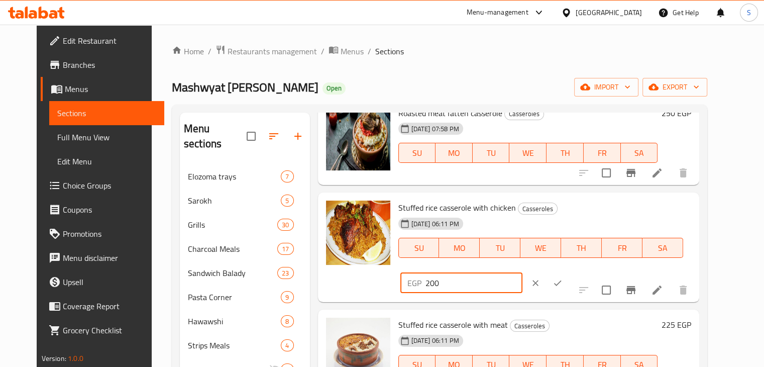
click at [522, 273] on input "200" at bounding box center [473, 283] width 97 height 20
type input "170"
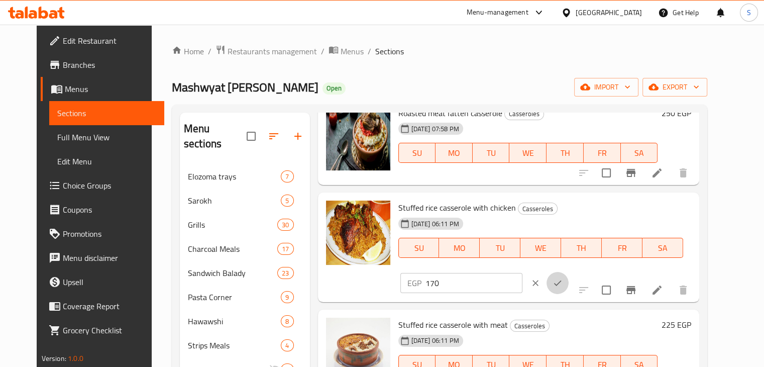
click at [568, 272] on button "ok" at bounding box center [557, 283] width 22 height 22
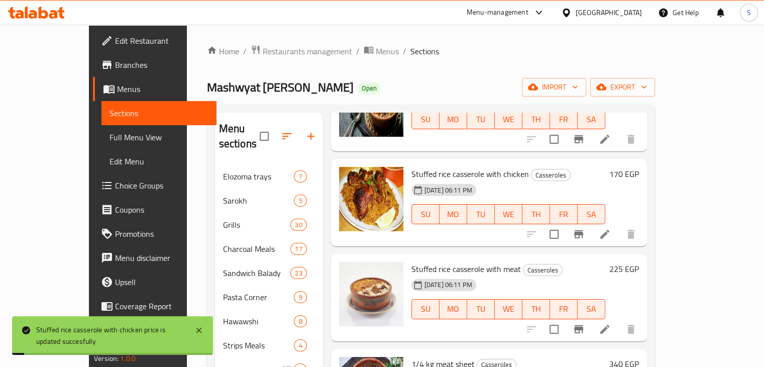
scroll to position [317, 0]
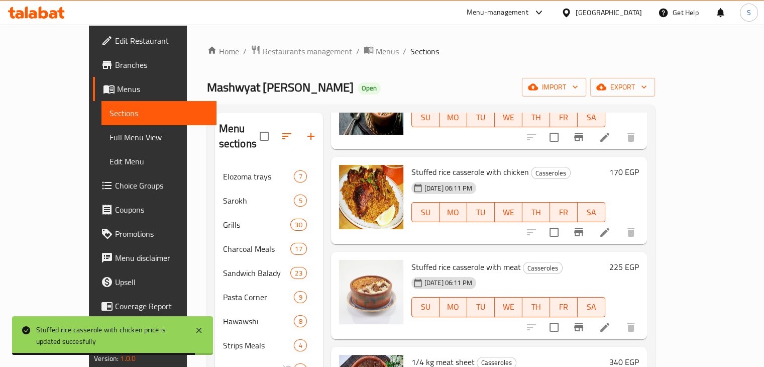
click at [639, 260] on h6 "225 EGP" at bounding box center [624, 267] width 30 height 14
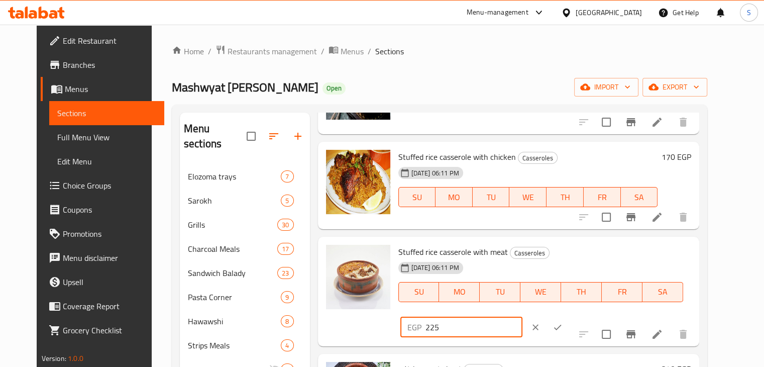
click at [522, 317] on input "225" at bounding box center [473, 327] width 97 height 20
type input "240"
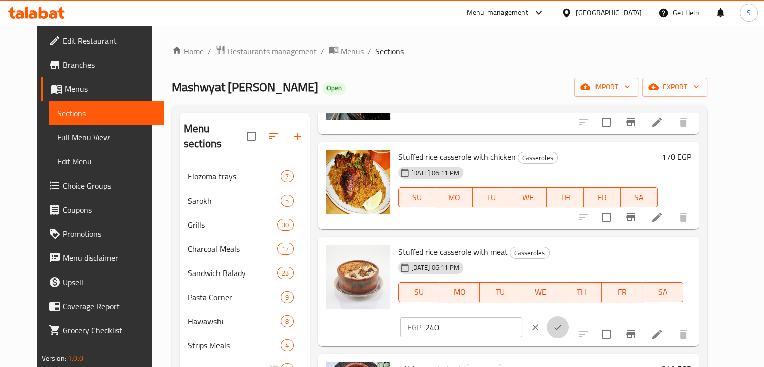
click at [568, 316] on button "ok" at bounding box center [557, 327] width 22 height 22
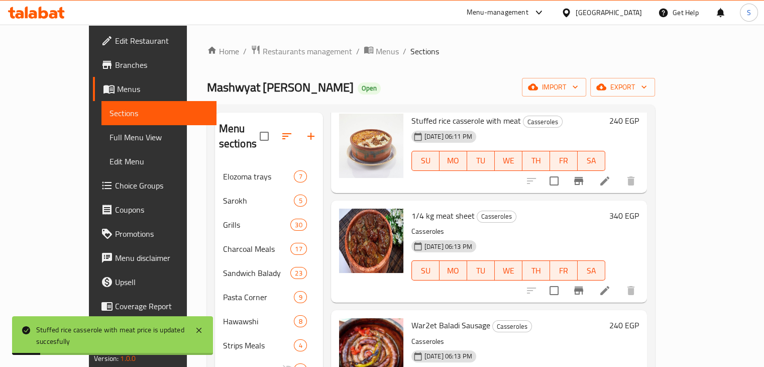
scroll to position [463, 0]
click at [639, 209] on h6 "340 EGP" at bounding box center [624, 216] width 30 height 14
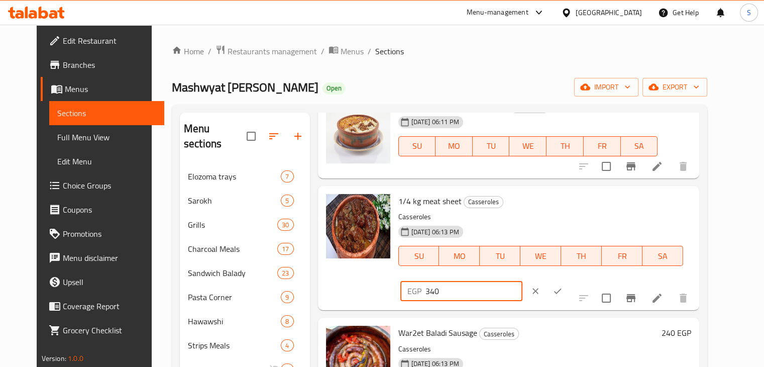
click at [522, 281] on input "340" at bounding box center [473, 291] width 97 height 20
type input "320"
click at [562, 286] on icon "ok" at bounding box center [557, 291] width 10 height 10
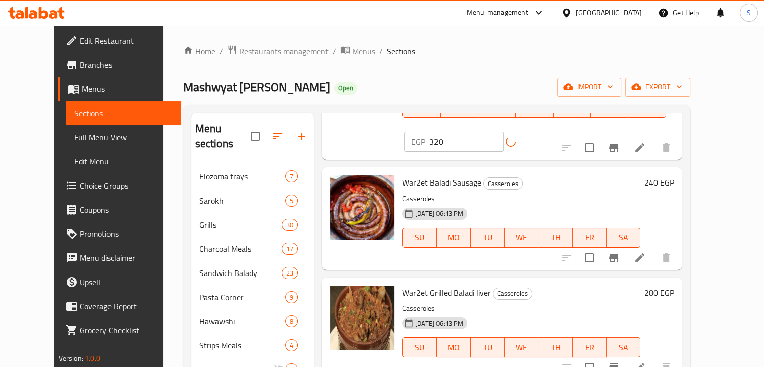
scroll to position [627, 0]
click at [674, 175] on h6 "240 EGP" at bounding box center [659, 182] width 30 height 14
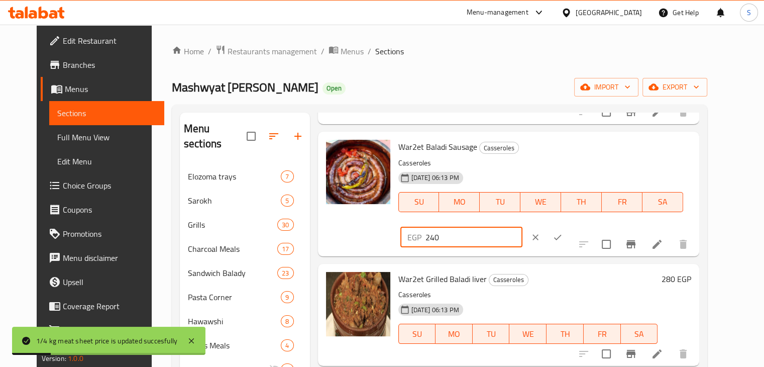
click at [522, 227] on input "240" at bounding box center [473, 237] width 97 height 20
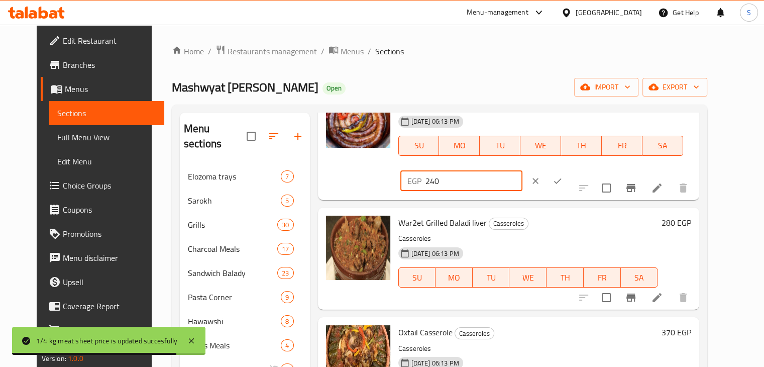
scroll to position [693, 0]
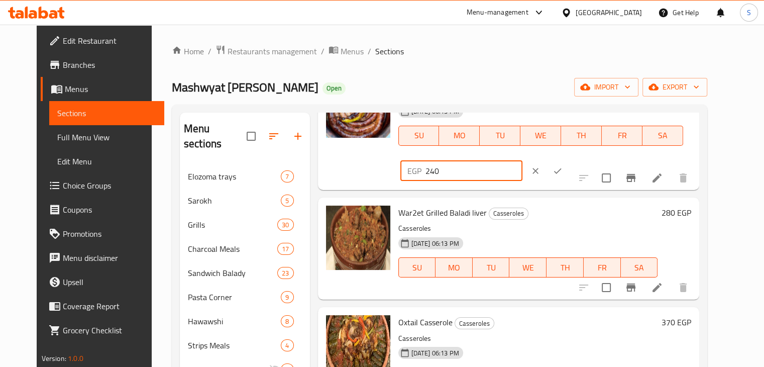
click at [690, 205] on h6 "280 EGP" at bounding box center [676, 212] width 30 height 14
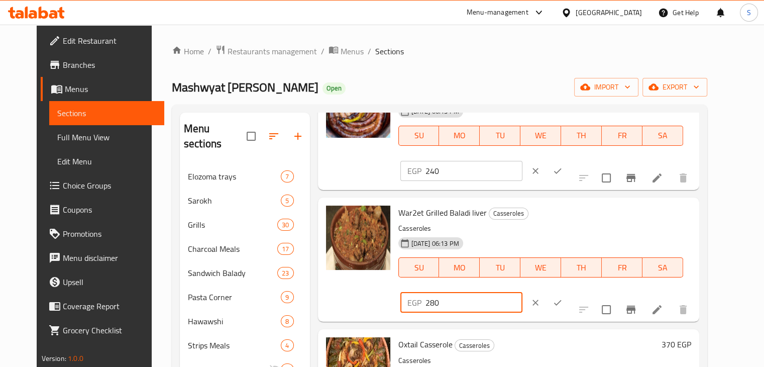
click at [522, 292] on input "280" at bounding box center [473, 302] width 97 height 20
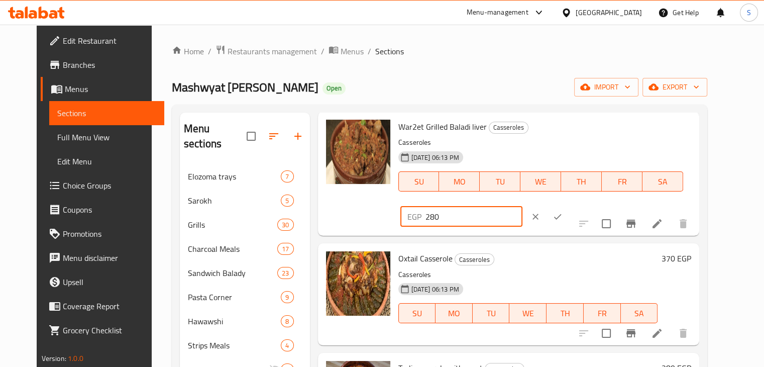
scroll to position [808, 0]
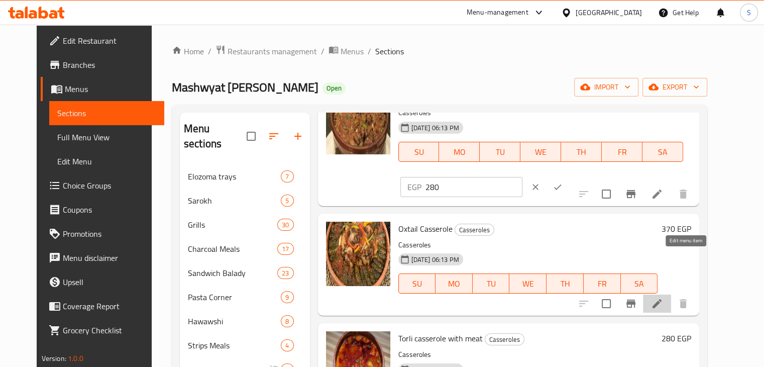
click at [663, 297] on icon at bounding box center [657, 303] width 12 height 12
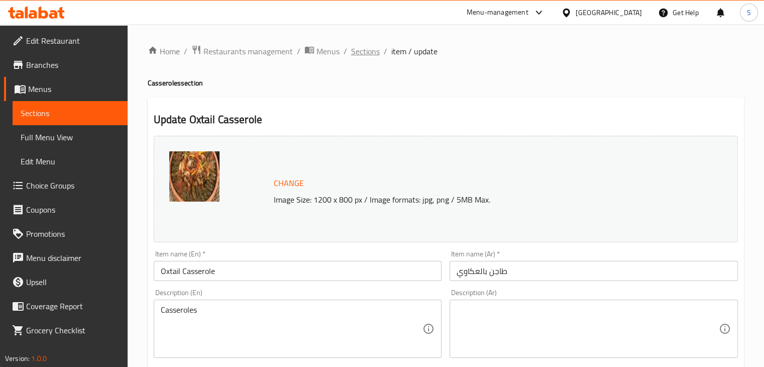
click at [357, 51] on span "Sections" at bounding box center [365, 51] width 29 height 12
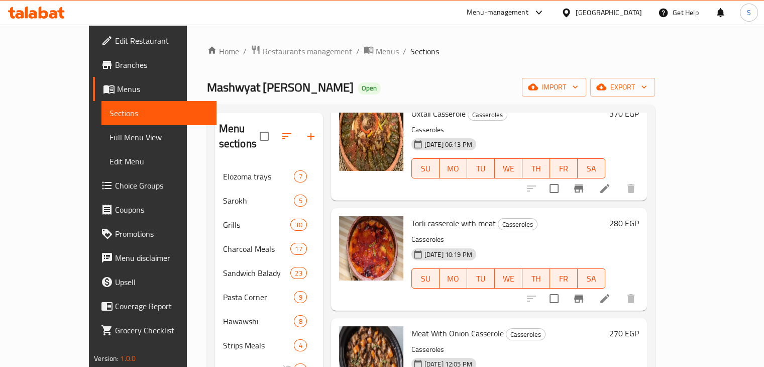
scroll to position [894, 0]
click at [639, 216] on h6 "280 EGP" at bounding box center [624, 223] width 30 height 14
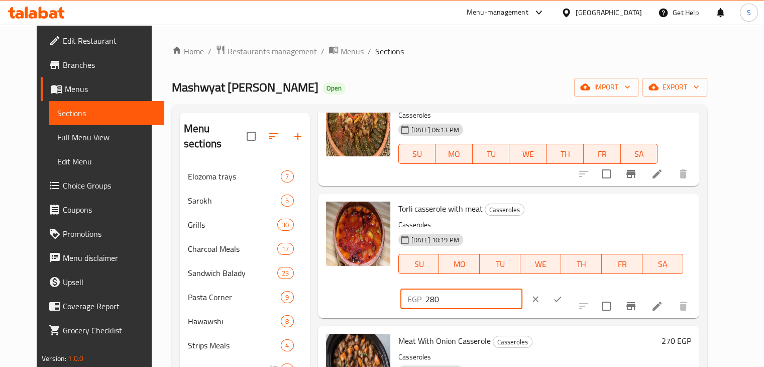
click at [522, 289] on input "280" at bounding box center [473, 299] width 97 height 20
type input "250"
click at [568, 288] on button "ok" at bounding box center [557, 299] width 22 height 22
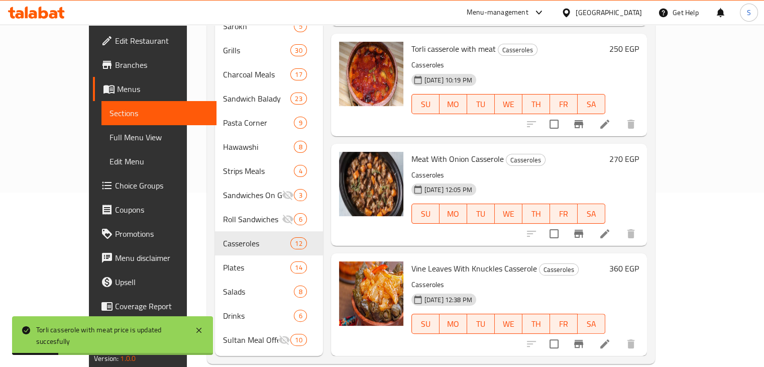
scroll to position [175, 0]
click at [639, 151] on h6 "270 EGP" at bounding box center [624, 158] width 30 height 14
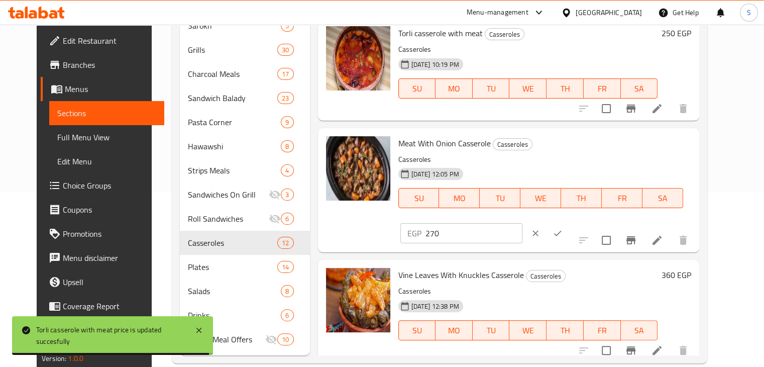
click at [522, 223] on input "270" at bounding box center [473, 233] width 97 height 20
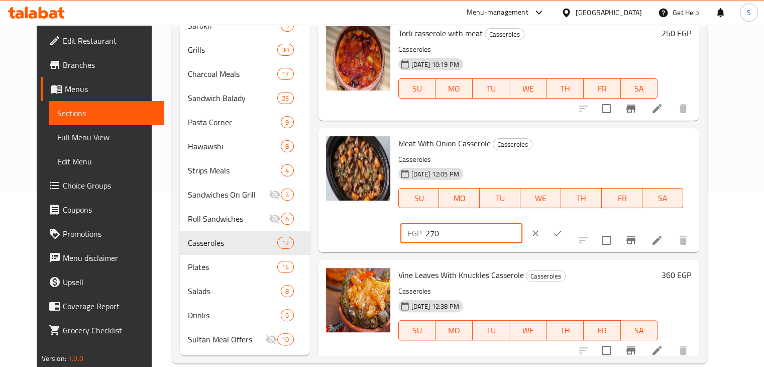
click at [522, 223] on input "270" at bounding box center [473, 233] width 97 height 20
type input "230"
click at [562, 228] on icon "ok" at bounding box center [557, 233] width 10 height 10
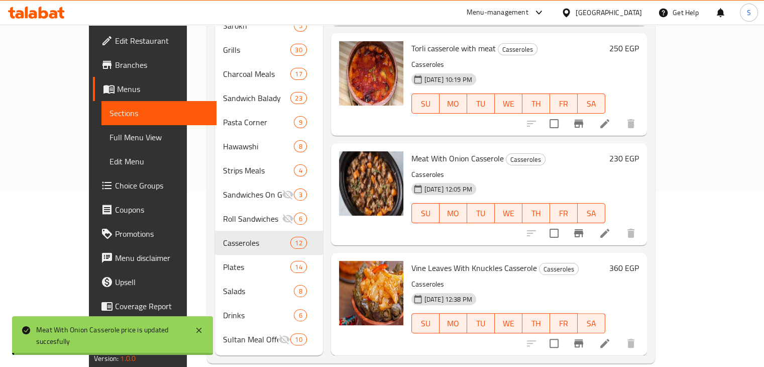
scroll to position [176, 0]
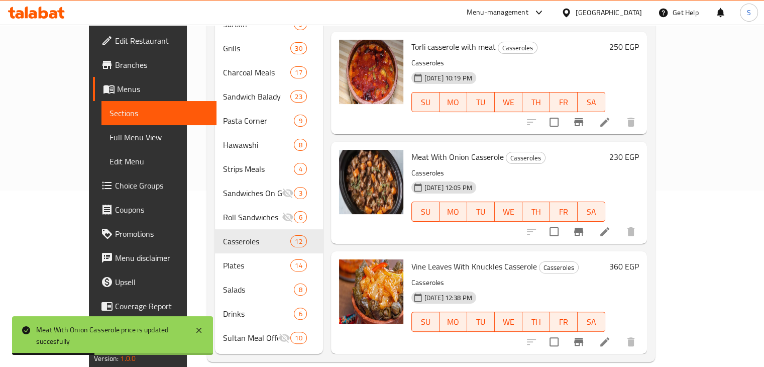
click at [639, 259] on h6 "360 EGP" at bounding box center [624, 266] width 30 height 14
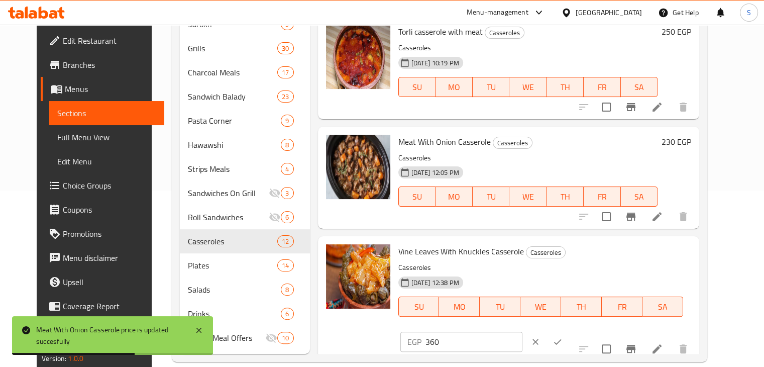
click at [522, 331] on input "360" at bounding box center [473, 341] width 97 height 20
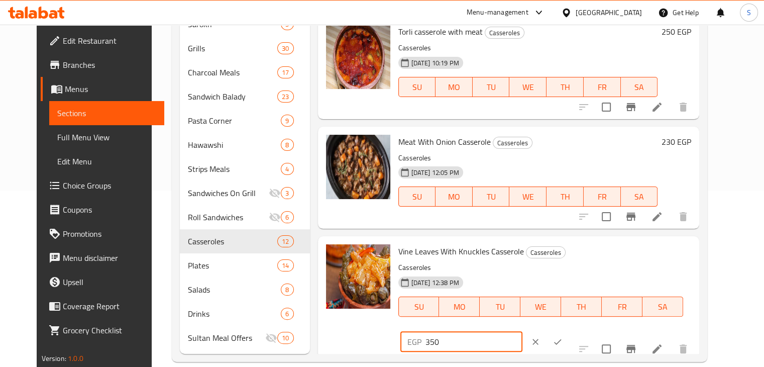
type input "350"
click at [561, 339] on icon "ok" at bounding box center [558, 342] width 8 height 6
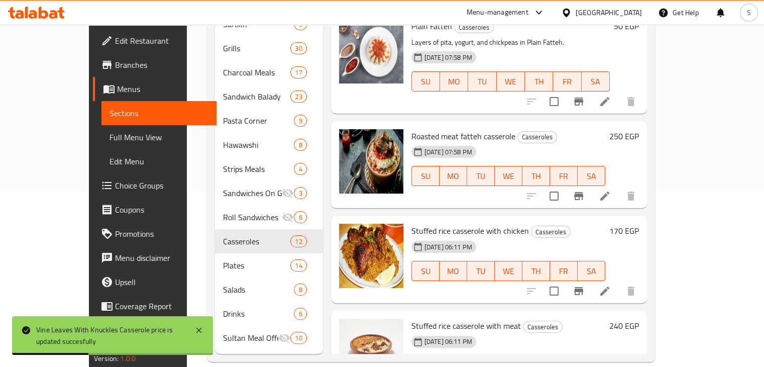
scroll to position [80, 0]
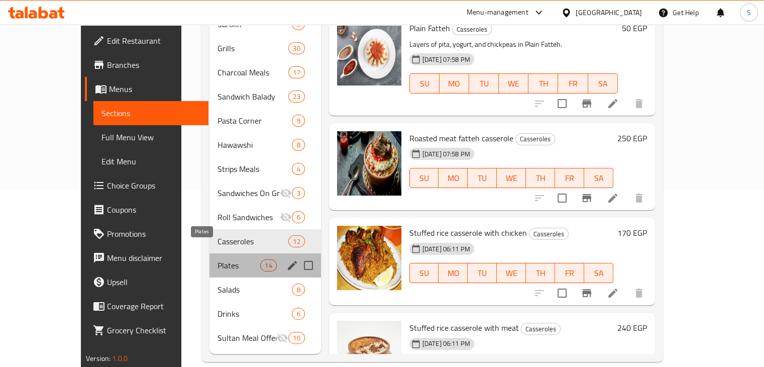
click at [217, 259] on span "Plates" at bounding box center [238, 265] width 43 height 12
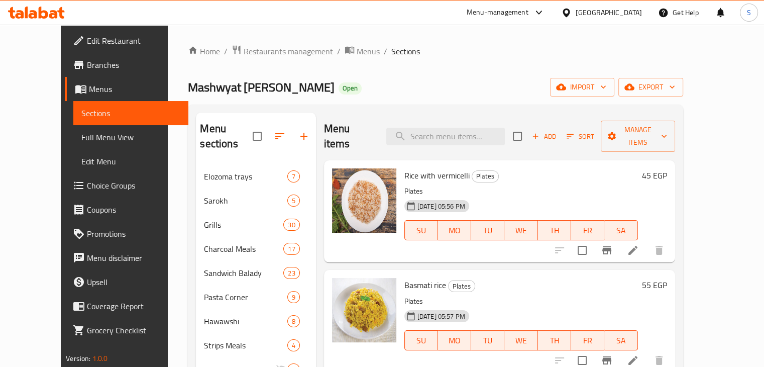
click at [667, 168] on h6 "45 EGP" at bounding box center [654, 175] width 25 height 14
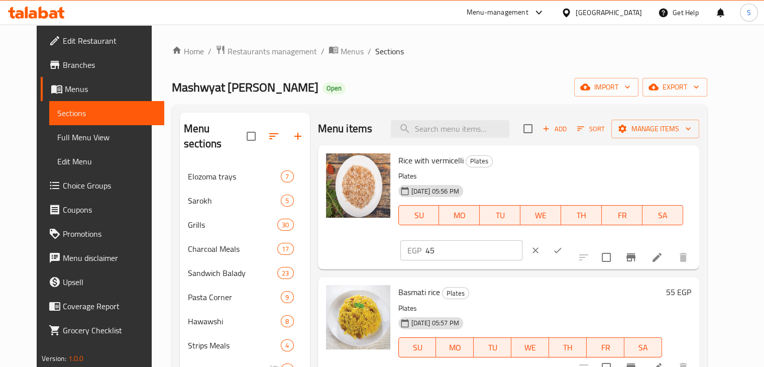
click at [522, 240] on input "45" at bounding box center [473, 250] width 97 height 20
type input "40"
click at [562, 245] on icon "ok" at bounding box center [557, 250] width 10 height 10
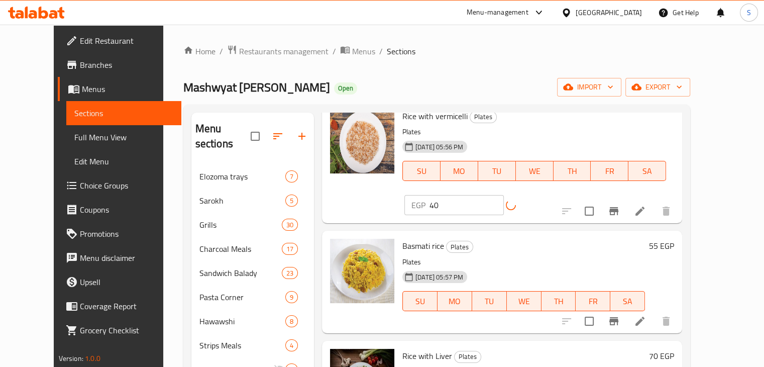
scroll to position [61, 0]
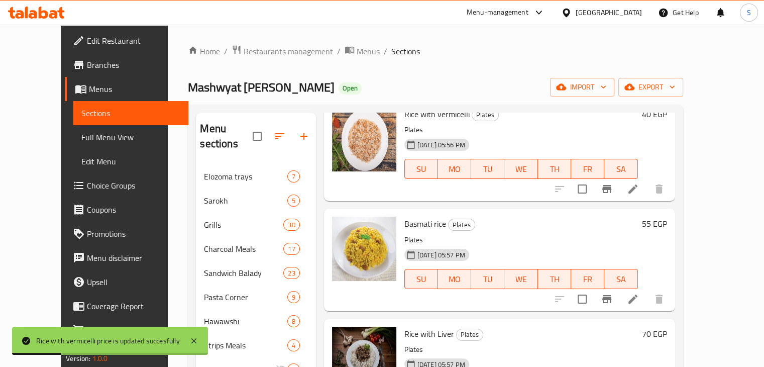
click at [667, 216] on h6 "55 EGP" at bounding box center [654, 223] width 25 height 14
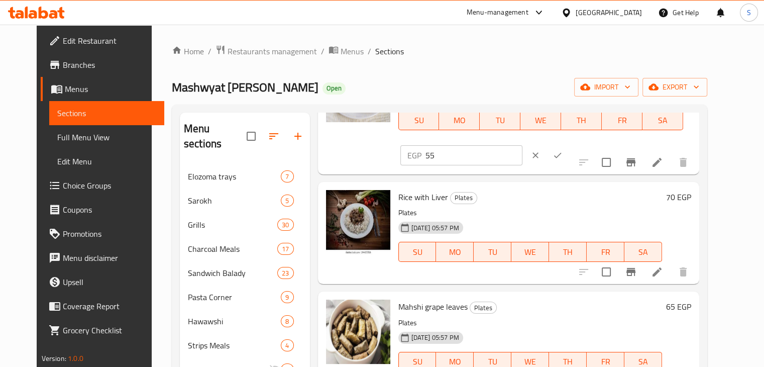
scroll to position [199, 0]
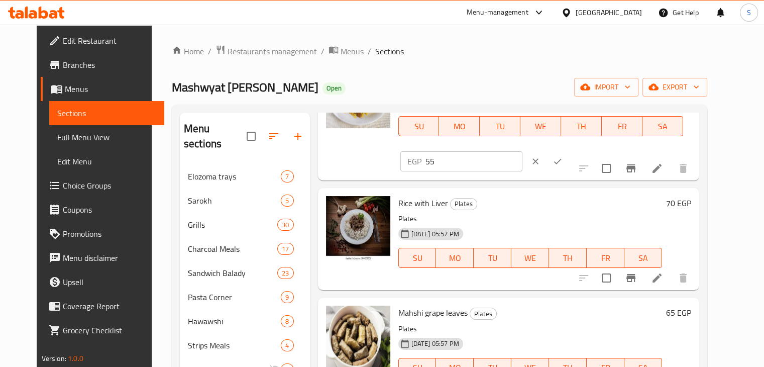
click at [691, 196] on h6 "70 EGP" at bounding box center [678, 203] width 25 height 14
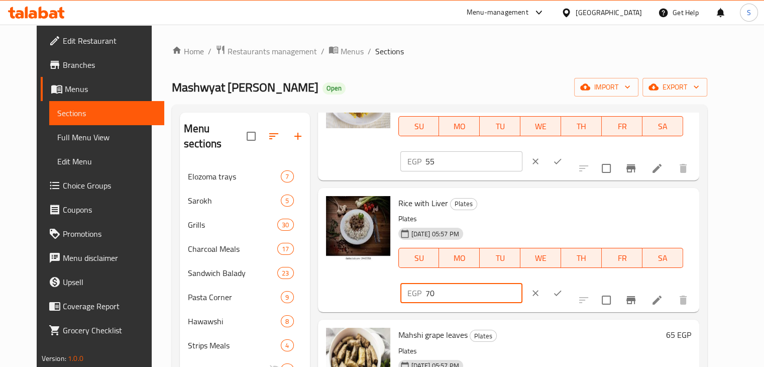
click at [522, 283] on input "70" at bounding box center [473, 293] width 97 height 20
type input "65"
click at [562, 288] on icon "ok" at bounding box center [557, 293] width 10 height 10
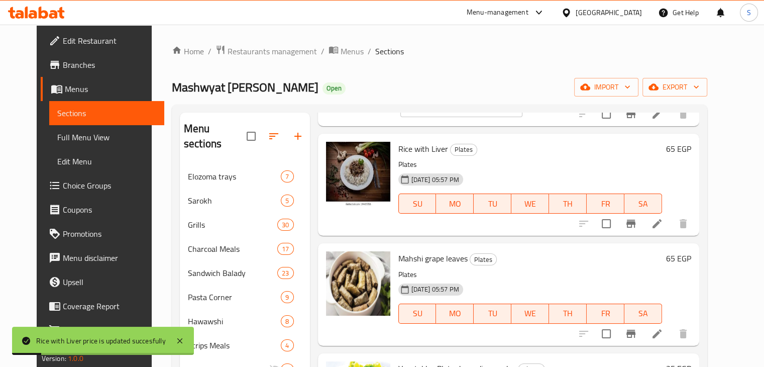
scroll to position [257, 0]
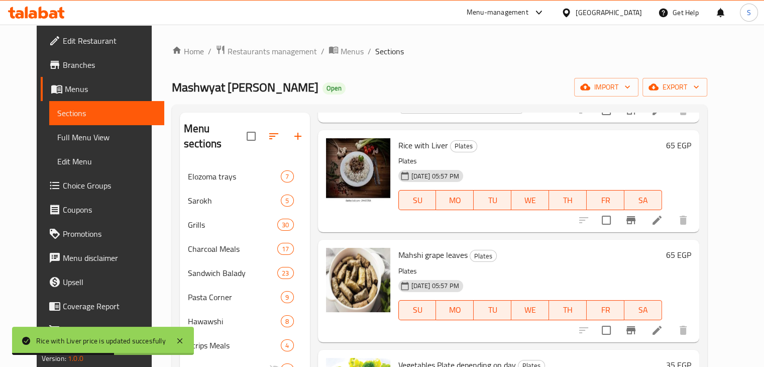
click at [691, 248] on h6 "65 EGP" at bounding box center [678, 255] width 25 height 14
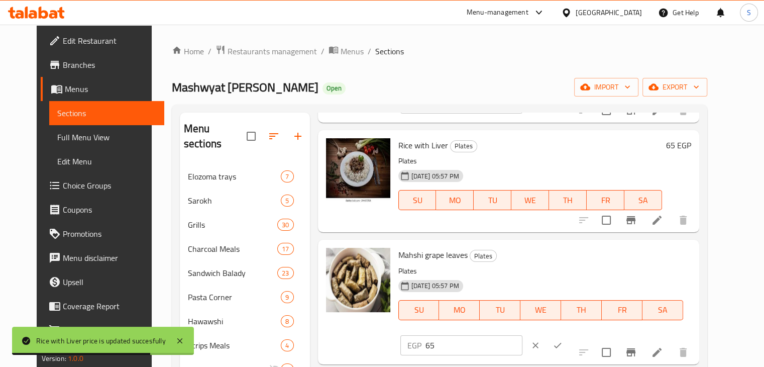
click at [522, 335] on input "65" at bounding box center [473, 345] width 97 height 20
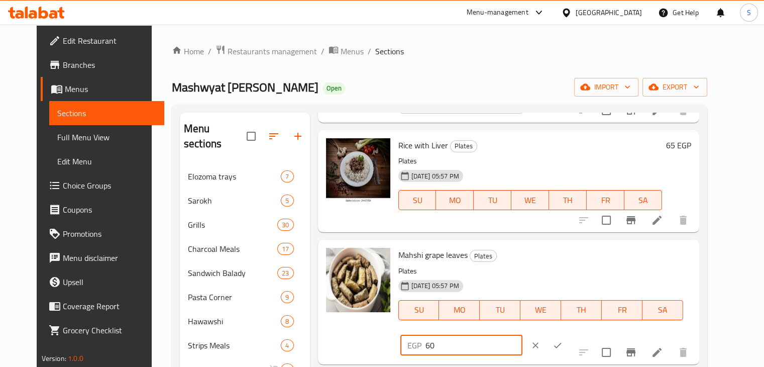
type input "60"
click at [562, 340] on icon "ok" at bounding box center [557, 345] width 10 height 10
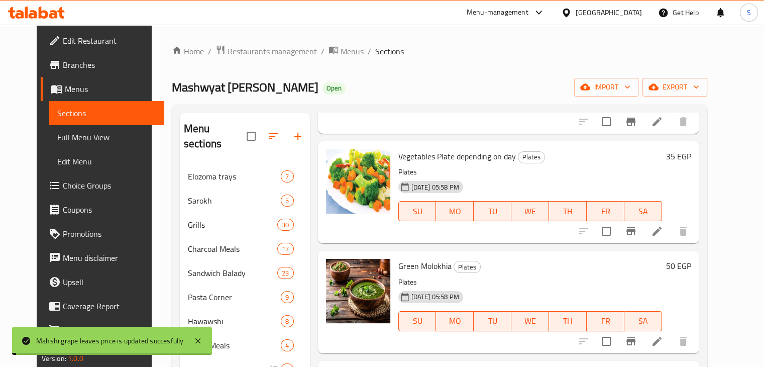
scroll to position [465, 0]
click at [691, 149] on h6 "35 EGP" at bounding box center [678, 156] width 25 height 14
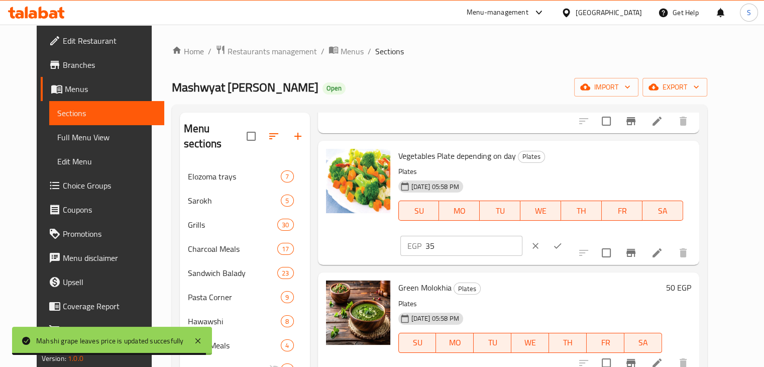
click at [522, 235] on input "35" at bounding box center [473, 245] width 97 height 20
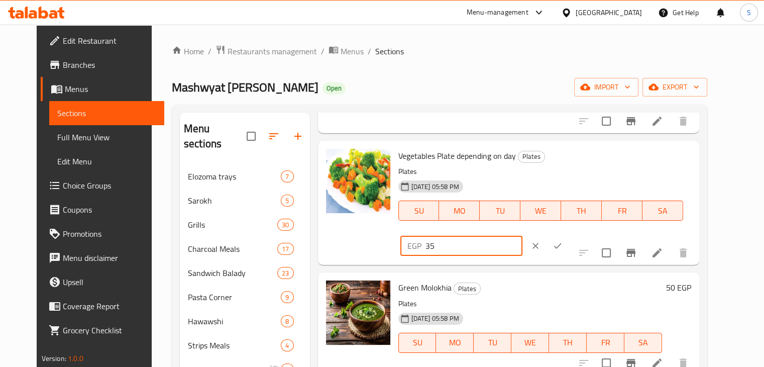
click at [522, 235] on input "35" at bounding box center [473, 245] width 97 height 20
type input "30"
click at [568, 234] on button "ok" at bounding box center [557, 245] width 22 height 22
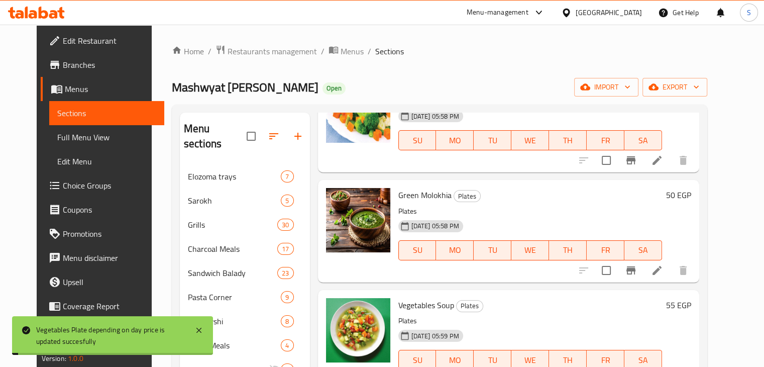
scroll to position [537, 0]
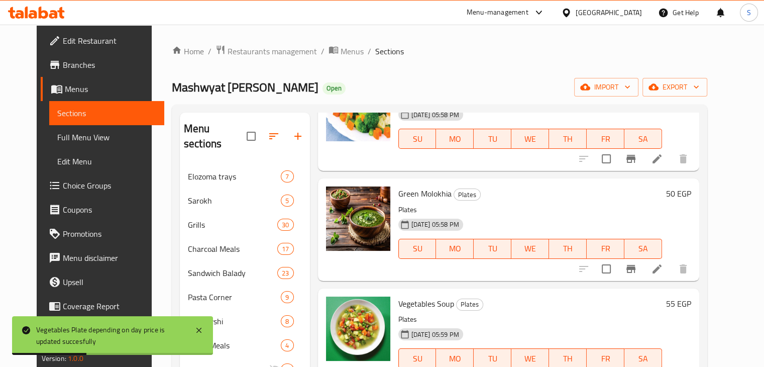
click at [691, 186] on h6 "50 EGP" at bounding box center [678, 193] width 25 height 14
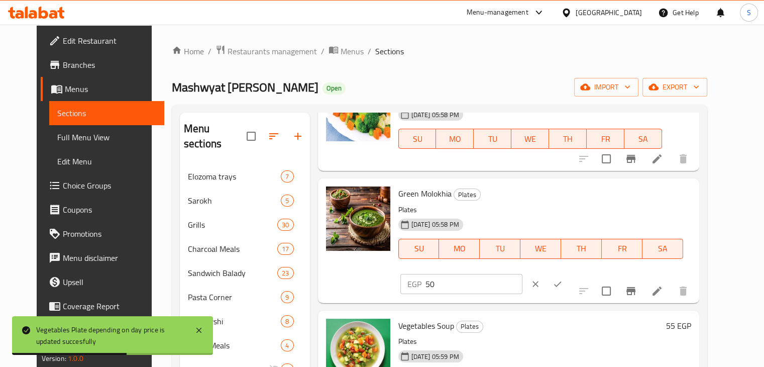
click at [522, 274] on input "50" at bounding box center [473, 284] width 97 height 20
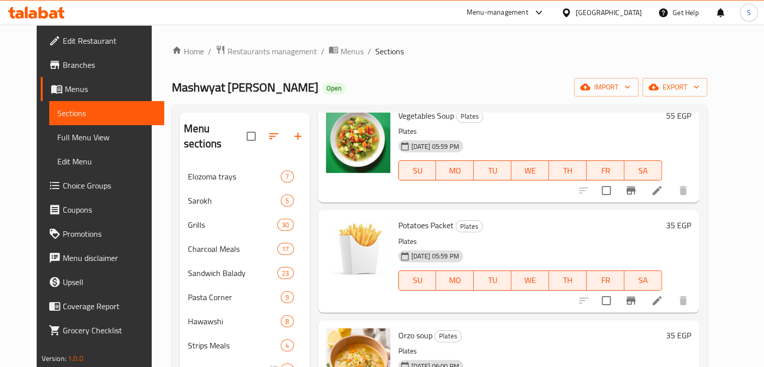
scroll to position [748, 0]
click at [691, 217] on h6 "35 EGP" at bounding box center [678, 224] width 25 height 14
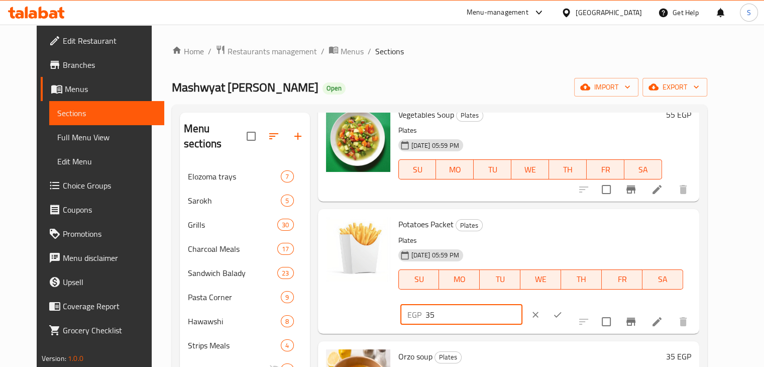
click at [522, 304] on input "35" at bounding box center [473, 314] width 97 height 20
type input "30"
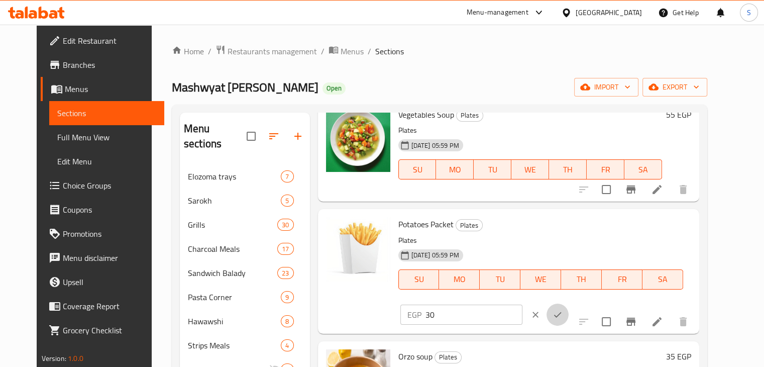
click at [562, 309] on icon "ok" at bounding box center [557, 314] width 10 height 10
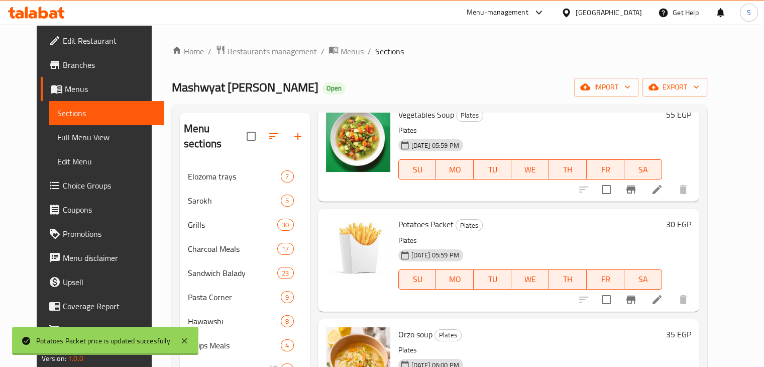
scroll to position [798, 0]
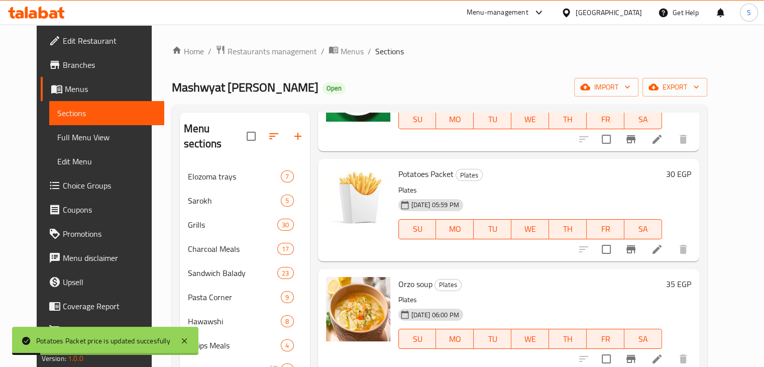
click at [691, 277] on h6 "35 EGP" at bounding box center [678, 284] width 25 height 14
click at [522, 364] on input "35" at bounding box center [473, 374] width 97 height 20
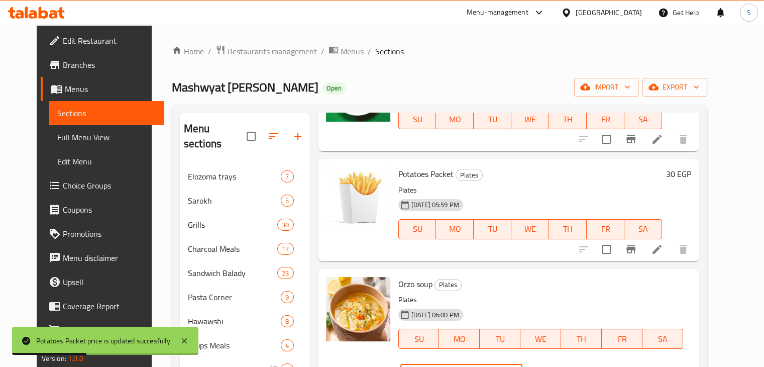
click at [522, 364] on input "35" at bounding box center [473, 374] width 97 height 20
type input "30"
click at [562, 366] on icon "ok" at bounding box center [557, 374] width 10 height 10
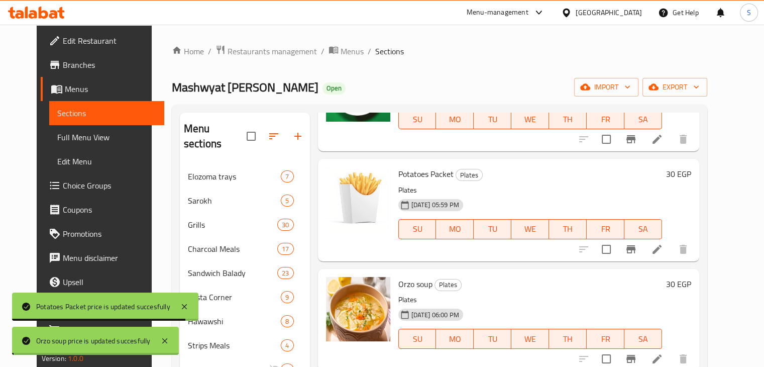
scroll to position [929, 0]
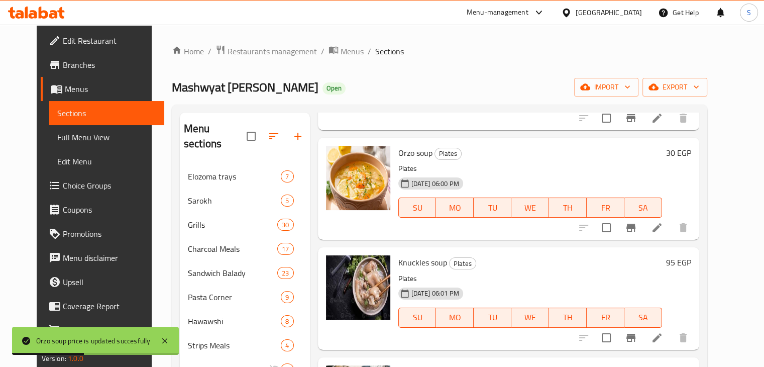
click at [691, 255] on h6 "95 EGP" at bounding box center [678, 262] width 25 height 14
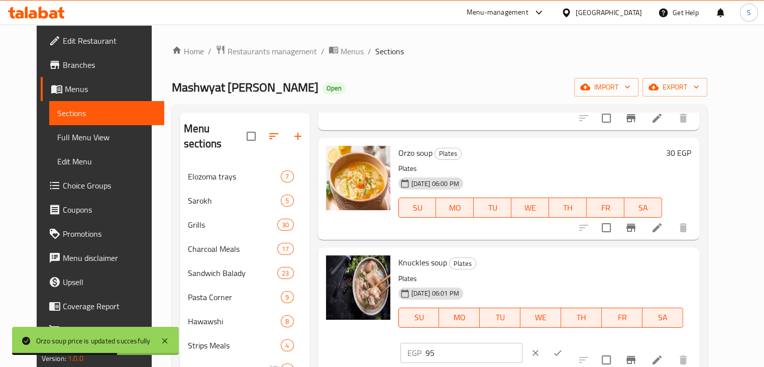
click at [522, 342] on div "EGP 95 ​" at bounding box center [461, 352] width 122 height 20
click at [522, 342] on input "95" at bounding box center [473, 352] width 97 height 20
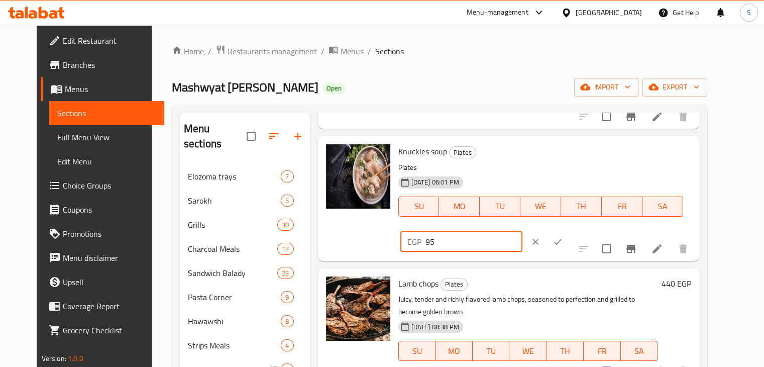
scroll to position [1041, 0]
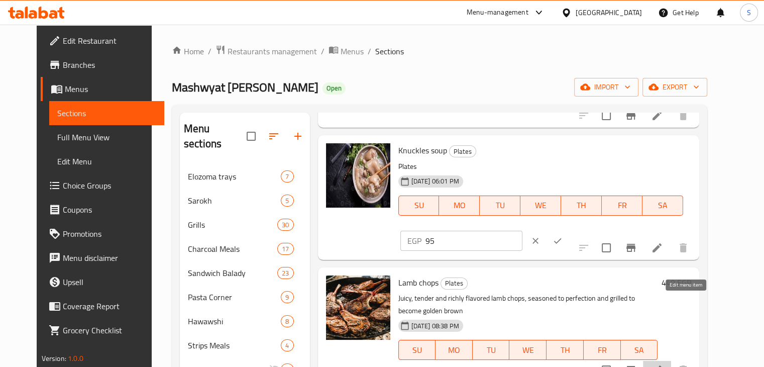
click at [663, 364] on icon at bounding box center [657, 370] width 12 height 12
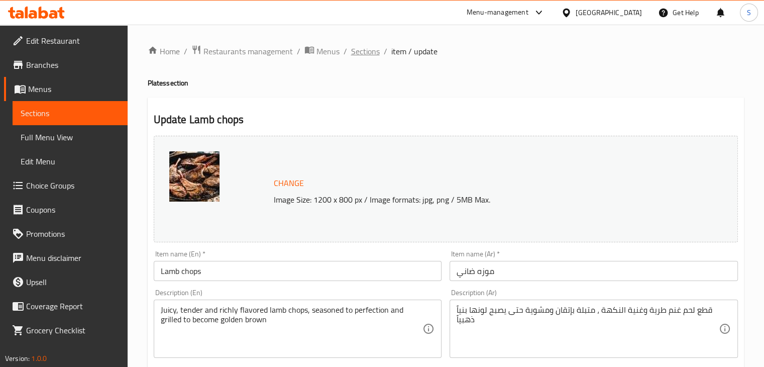
click at [354, 46] on span "Sections" at bounding box center [365, 51] width 29 height 12
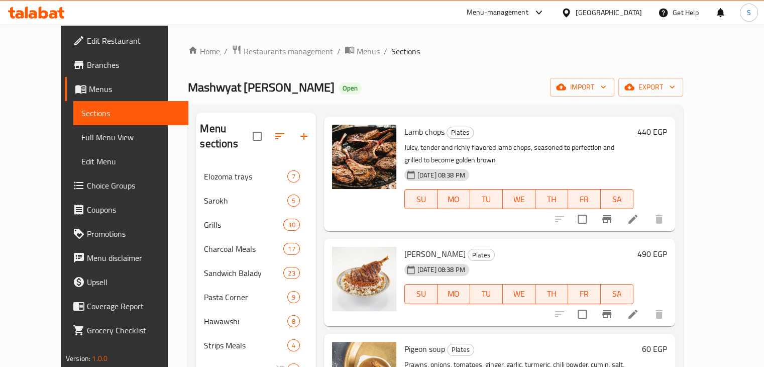
scroll to position [1062, 0]
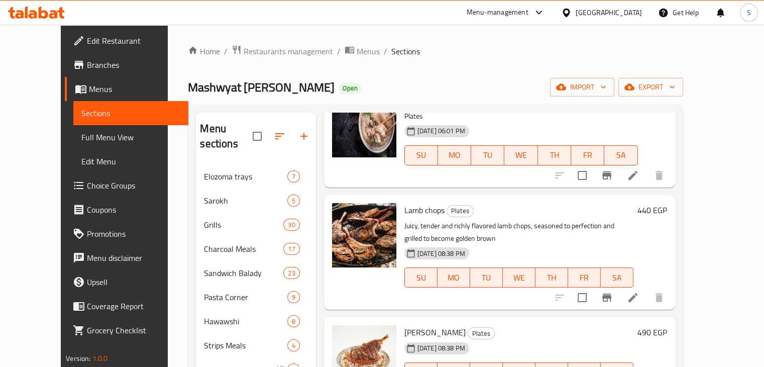
click at [667, 203] on h6 "440 EGP" at bounding box center [652, 210] width 30 height 14
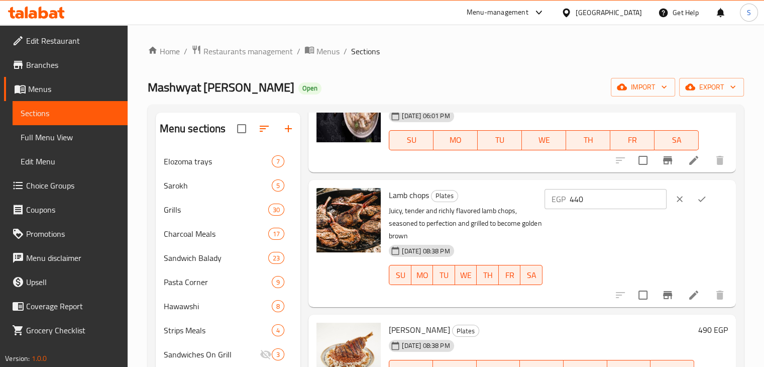
click at [588, 199] on input "440" at bounding box center [617, 199] width 97 height 20
type input "470"
click at [703, 199] on icon "ok" at bounding box center [701, 199] width 10 height 10
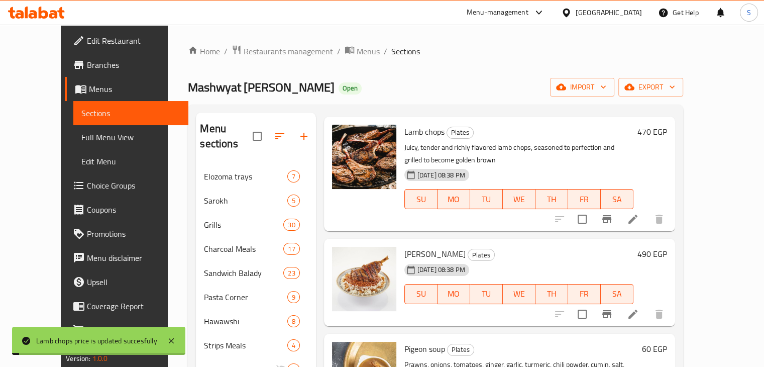
scroll to position [54, 0]
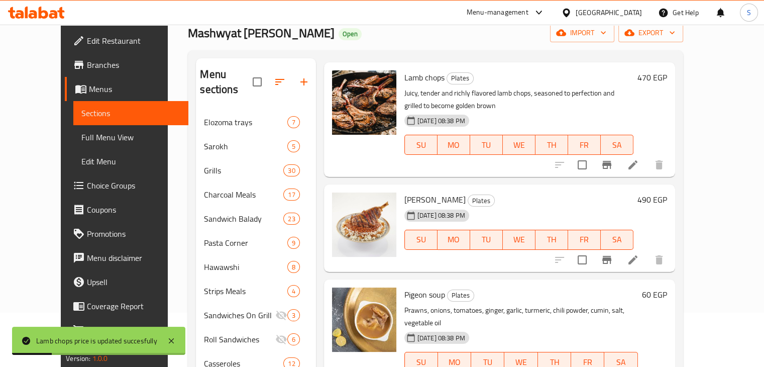
click at [667, 192] on h6 "490 EGP" at bounding box center [652, 199] width 30 height 14
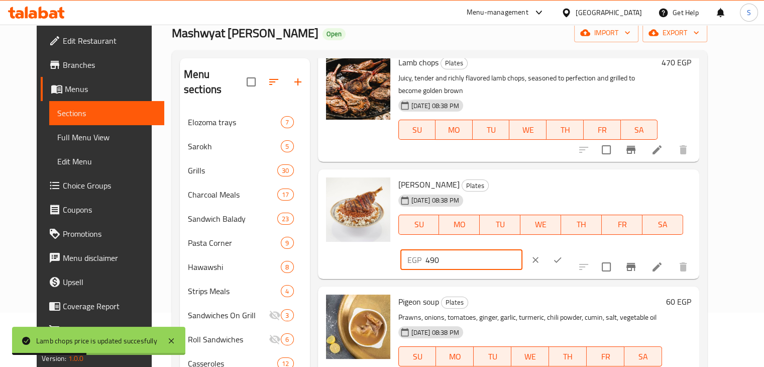
click at [522, 250] on input "490" at bounding box center [473, 260] width 97 height 20
type input "500"
drag, startPoint x: 701, startPoint y: 188, endPoint x: 628, endPoint y: 222, distance: 80.9
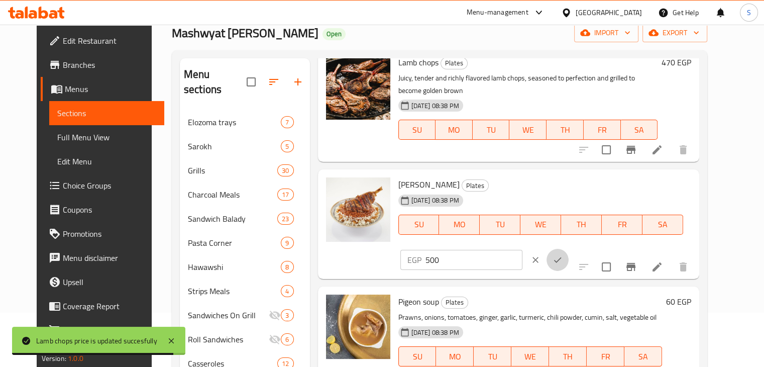
click at [583, 249] on div "EGP 500 ​" at bounding box center [490, 260] width 185 height 22
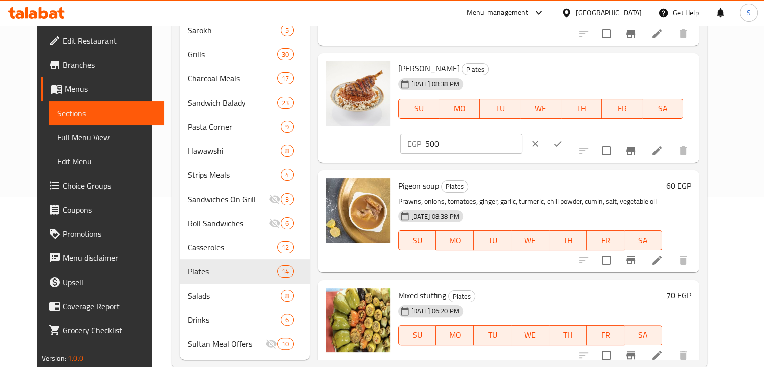
scroll to position [172, 0]
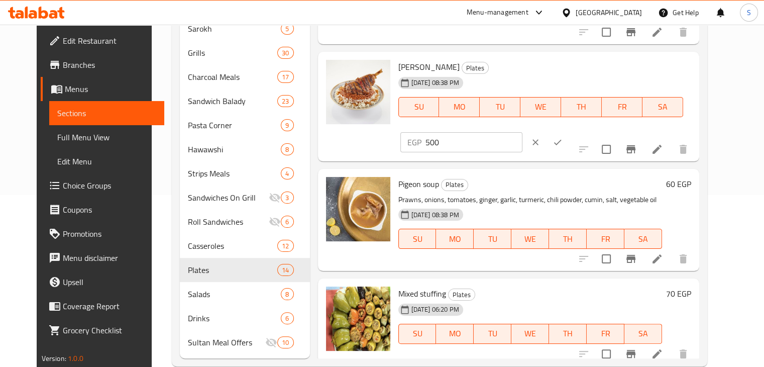
click at [691, 177] on h6 "60 EGP" at bounding box center [678, 184] width 25 height 14
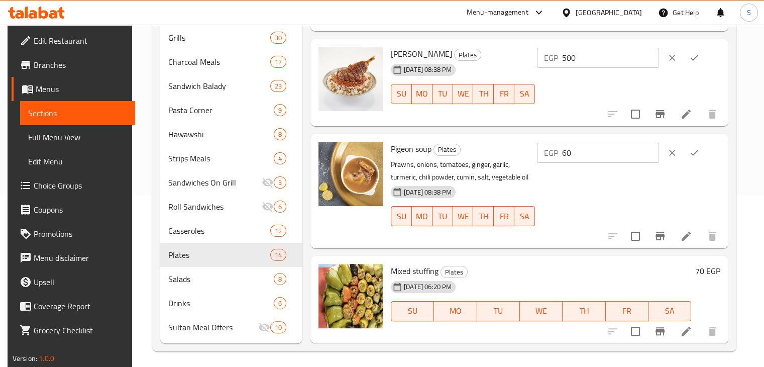
scroll to position [176, 0]
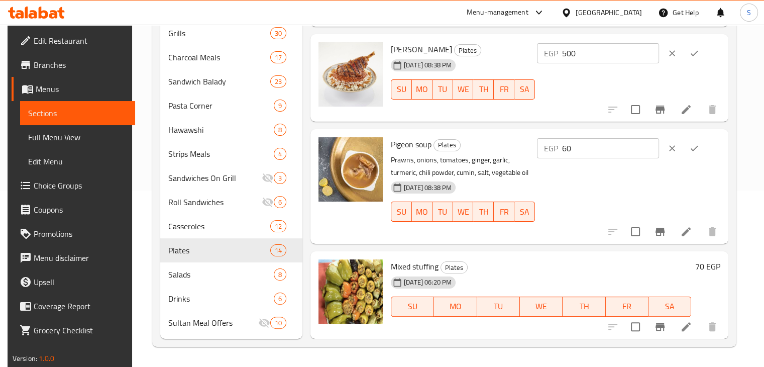
click at [697, 269] on h6 "70 EGP" at bounding box center [707, 266] width 25 height 14
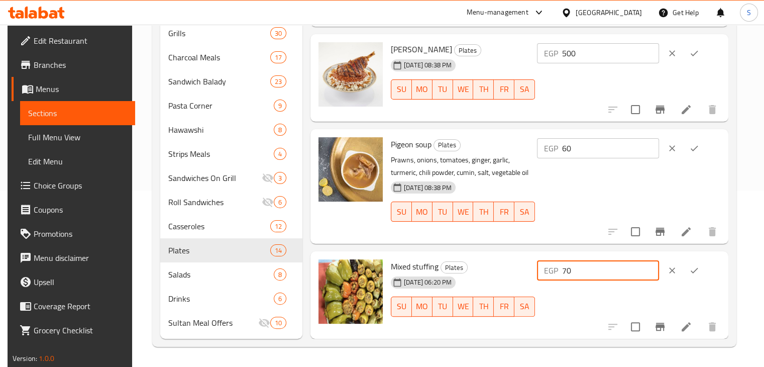
click at [588, 270] on input "70" at bounding box center [610, 270] width 97 height 20
type input "65"
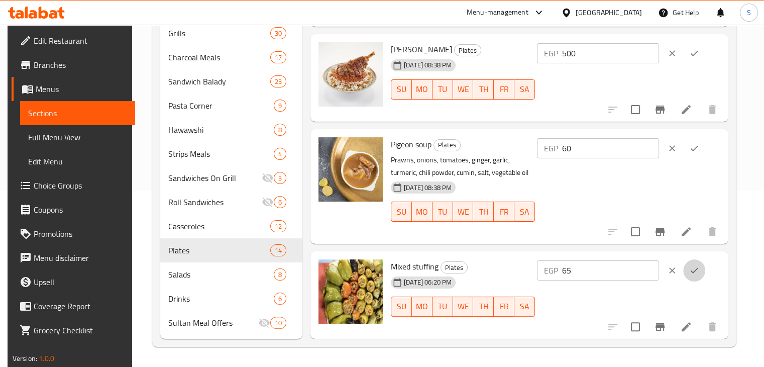
click at [698, 272] on icon "ok" at bounding box center [694, 271] width 8 height 6
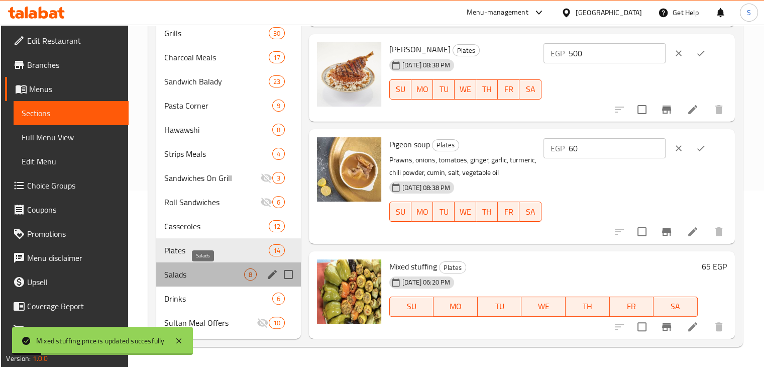
click at [224, 277] on span "Salads" at bounding box center [204, 274] width 80 height 12
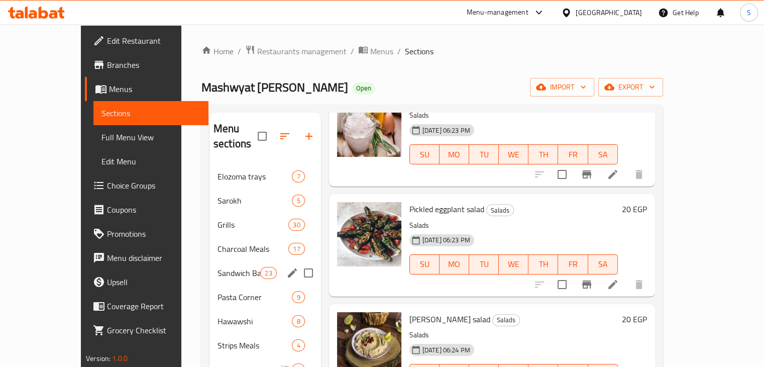
scroll to position [176, 0]
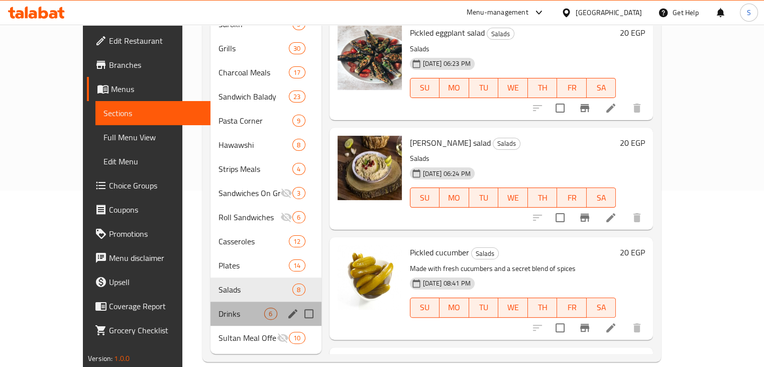
click at [210, 309] on div "Drinks 6" at bounding box center [265, 313] width 110 height 24
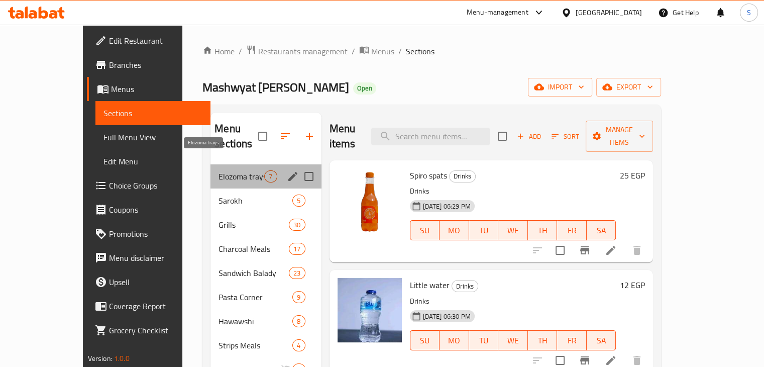
click at [219, 170] on span "Elozoma trays" at bounding box center [241, 176] width 46 height 12
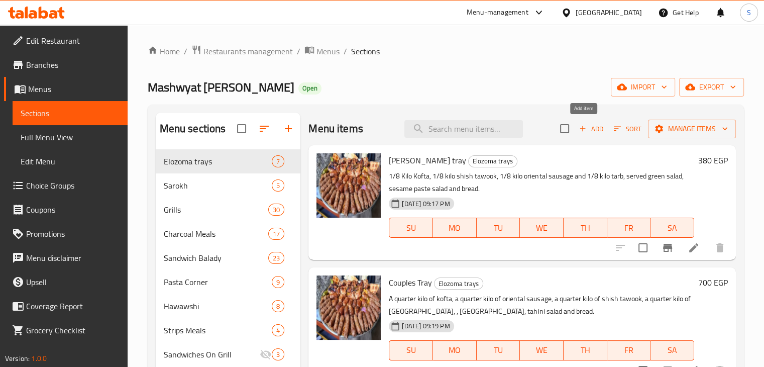
click at [580, 129] on span "Add" at bounding box center [590, 129] width 27 height 12
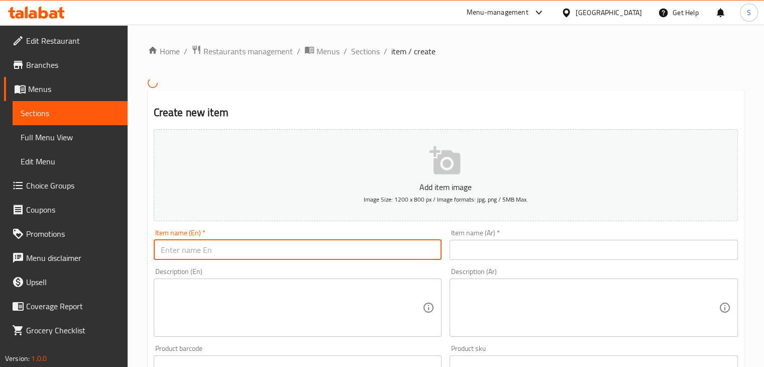
click at [284, 246] on input "text" at bounding box center [298, 250] width 288 height 20
paste input "Habayeb Tray"
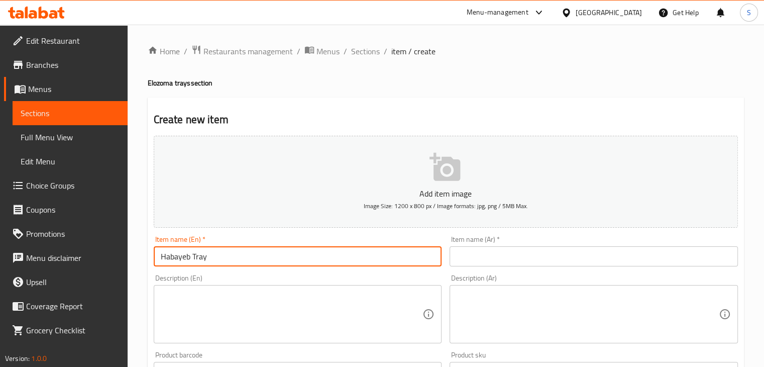
type input "Habayeb Tray"
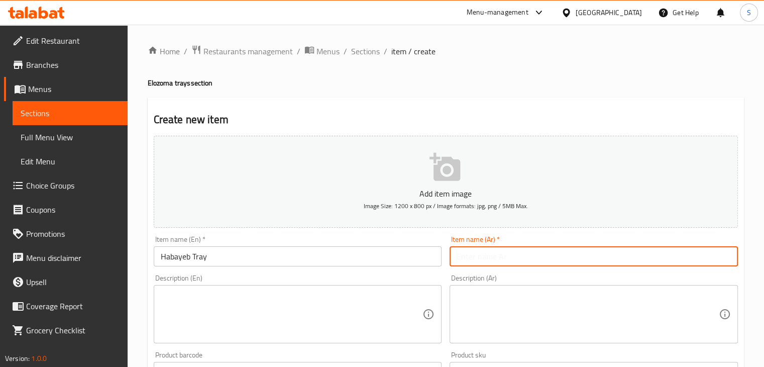
paste input "صنية الحبايب"
click at [489, 254] on input "صنية الحبايب" at bounding box center [593, 256] width 288 height 20
type input "صنية الحبايب"
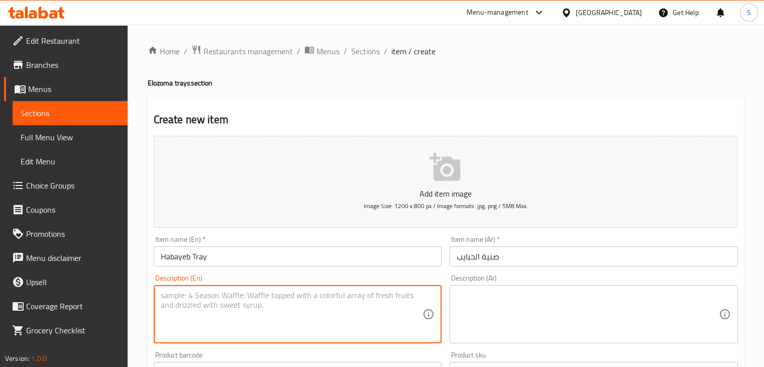
click at [366, 302] on textarea at bounding box center [292, 314] width 262 height 48
paste textarea "Half a grilled chicken + half a kofta + basmati rice Served with salad + tahini…"
type textarea "Half a grilled chicken + half a kofta + basmati rice Served with salad + tahini…"
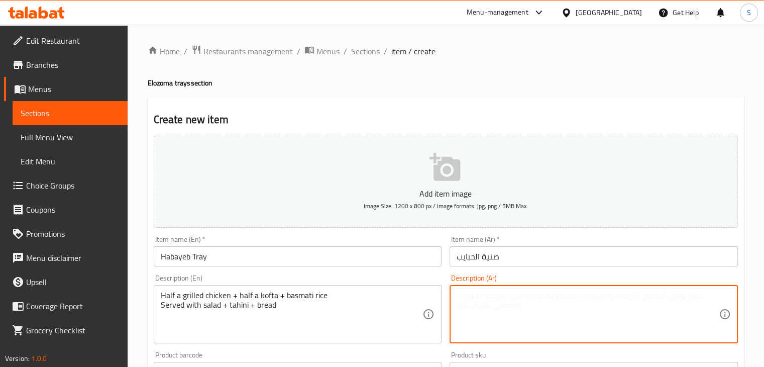
paste textarea "نصف فرخه مشويه+نص كفته+ارز بسمتي يقدم مع سلطه+طخينه+خبز"
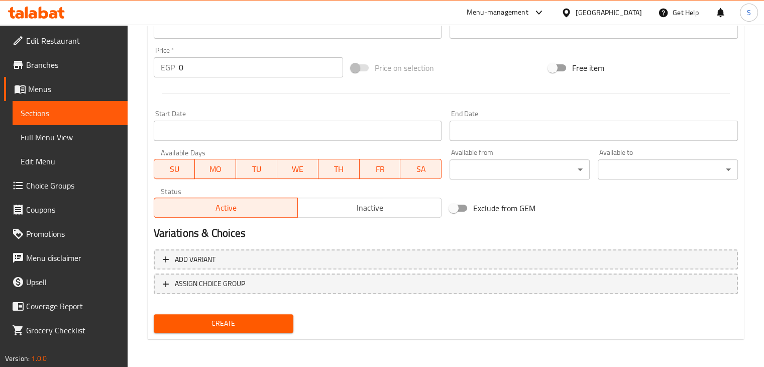
scroll to position [342, 0]
type textarea "نصف فرخه مشويه+نص كفته+ارز بسمتي يقدم مع سلطه+طخينه+خبز"
click at [224, 65] on input "0" at bounding box center [261, 68] width 164 height 20
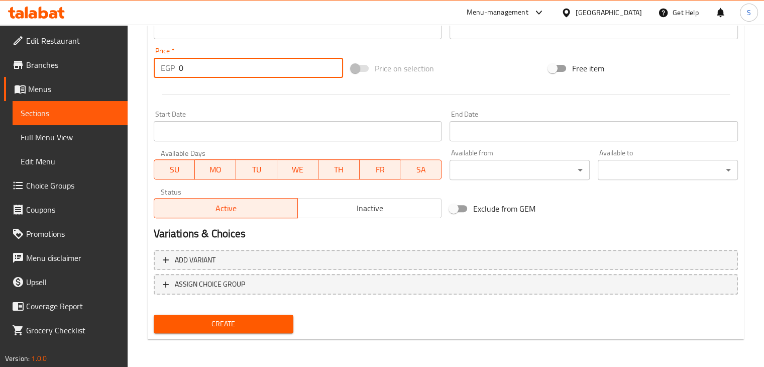
click at [224, 65] on input "0" at bounding box center [261, 68] width 164 height 20
type input "400"
click at [210, 324] on span "Create" at bounding box center [224, 323] width 124 height 13
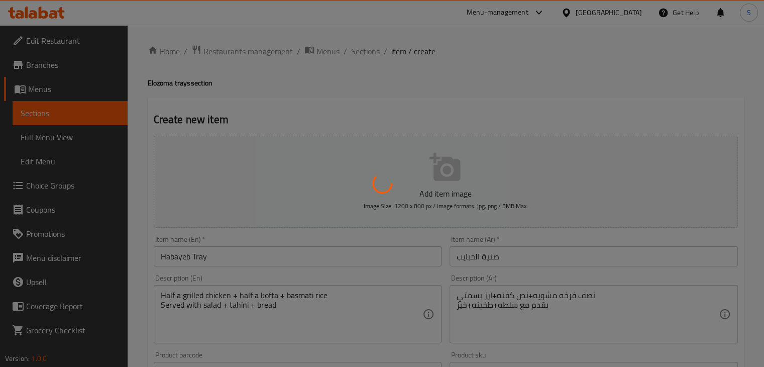
type input "0"
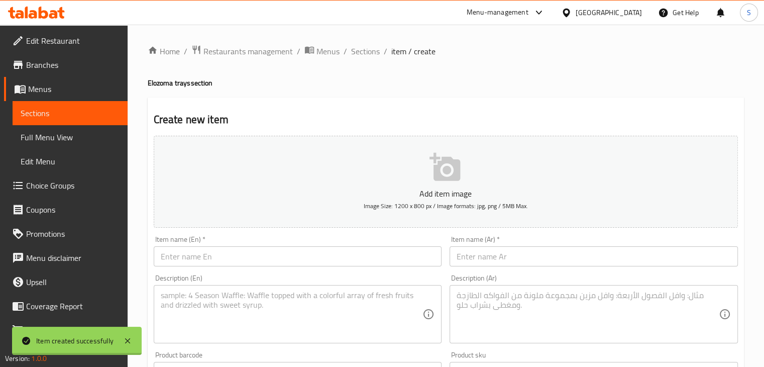
scroll to position [0, 0]
click at [46, 113] on span "Sections" at bounding box center [70, 113] width 99 height 12
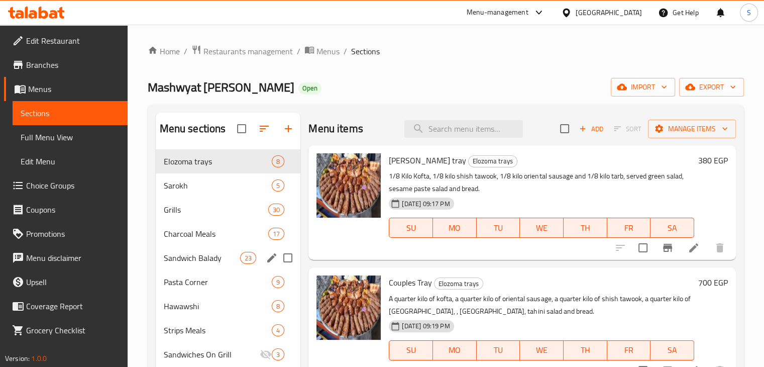
scroll to position [176, 0]
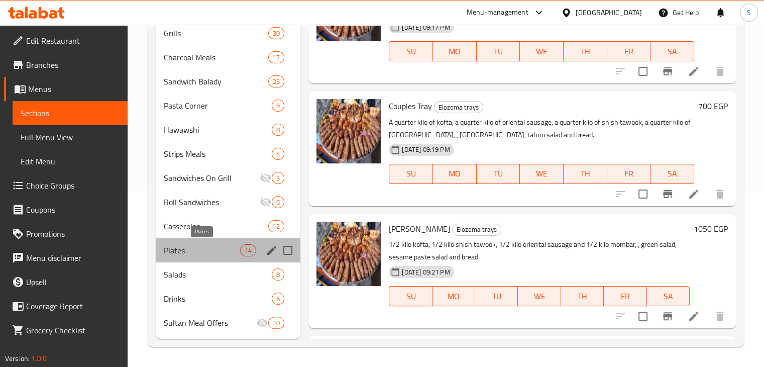
click at [196, 252] on span "Plates" at bounding box center [202, 250] width 77 height 12
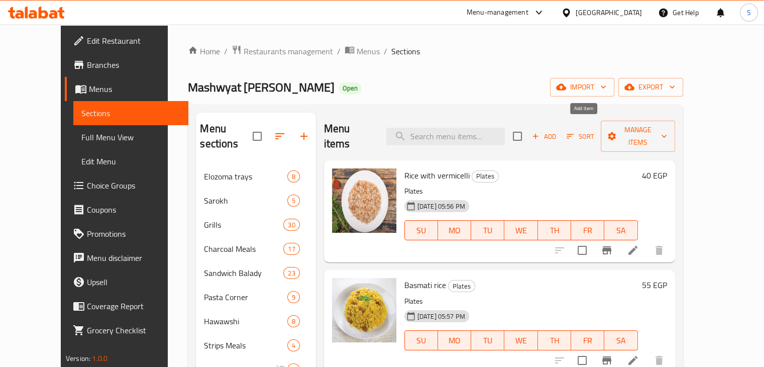
click at [560, 129] on button "Add" at bounding box center [544, 137] width 32 height 16
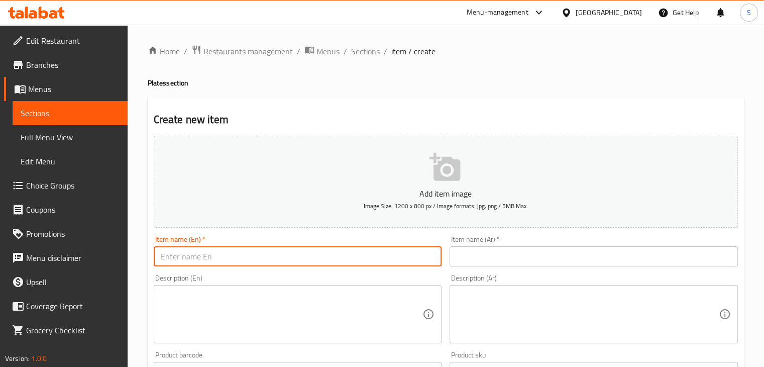
click at [332, 257] on input "text" at bounding box center [298, 256] width 288 height 20
paste input "Lentil soup"
type input "Lentil soup"
click at [473, 257] on input "text" at bounding box center [593, 256] width 288 height 20
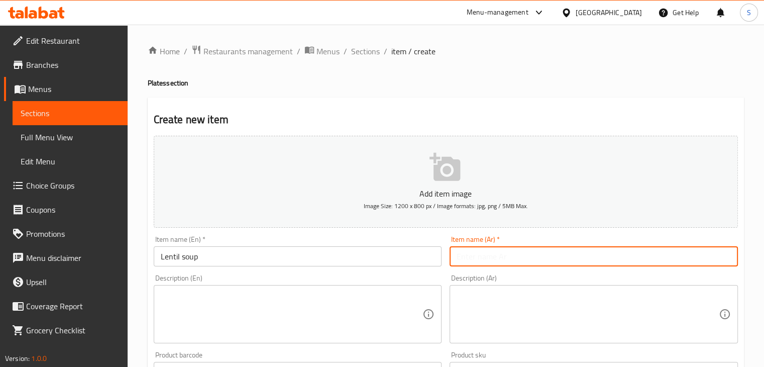
paste input "شربة عدس"
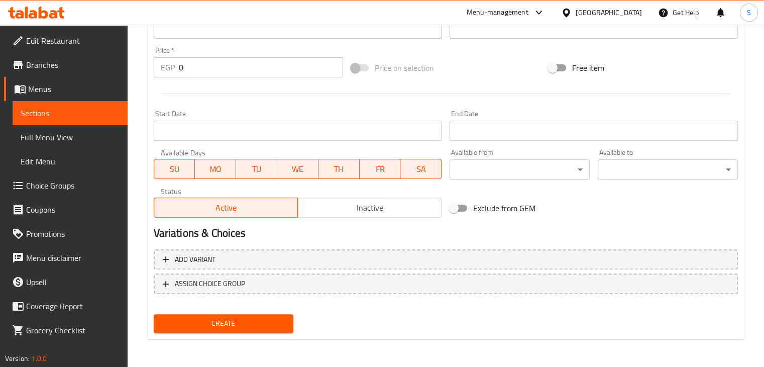
type input "شربة عدس"
click at [197, 69] on input "0" at bounding box center [261, 67] width 164 height 20
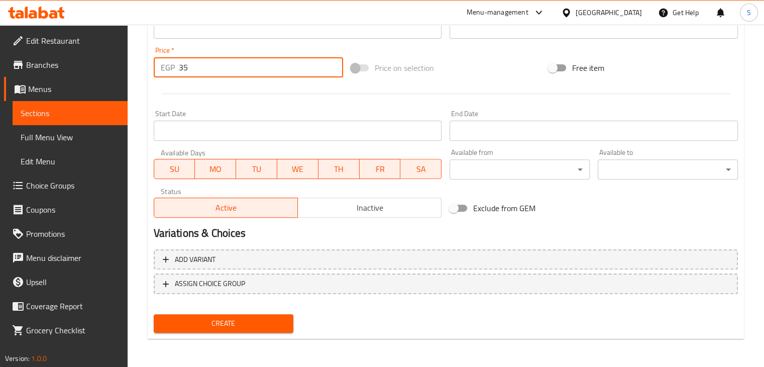
type input "35"
click at [154, 314] on button "Create" at bounding box center [224, 323] width 140 height 19
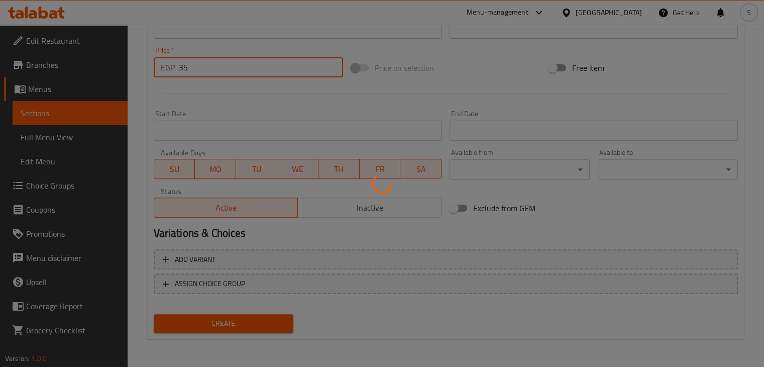
type input "0"
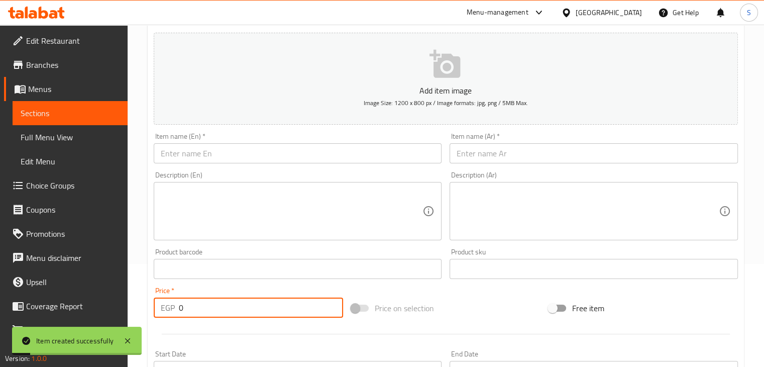
scroll to position [96, 0]
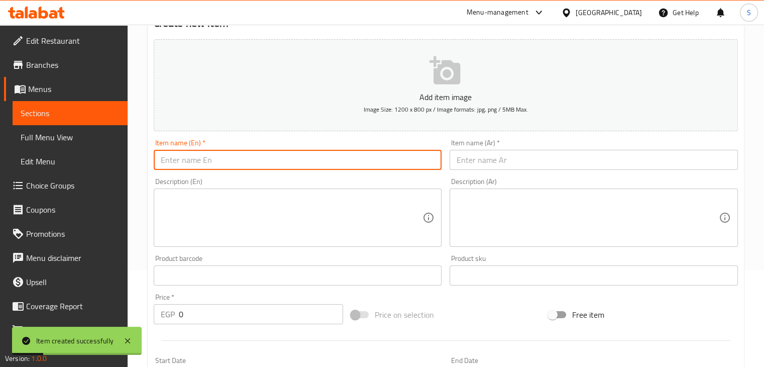
click at [218, 161] on input "text" at bounding box center [298, 160] width 288 height 20
paste input "Plain rice with spices"
type input "Plain rice with spices"
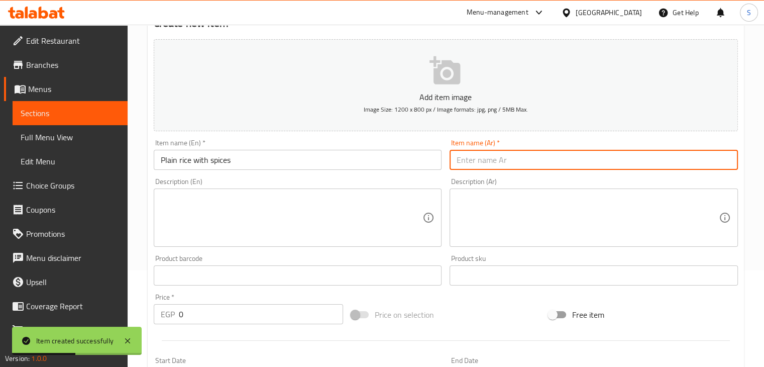
click at [478, 151] on input "text" at bounding box center [593, 160] width 288 height 20
paste input "ارز معمر ساده"
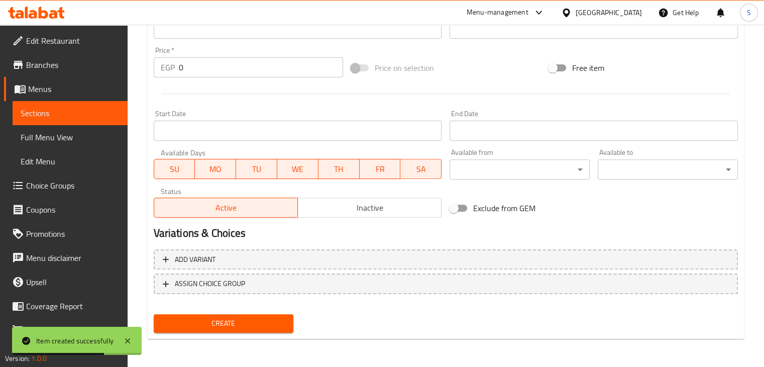
type input "ارز معمر ساده"
click at [183, 62] on input "0" at bounding box center [261, 67] width 164 height 20
type input "45"
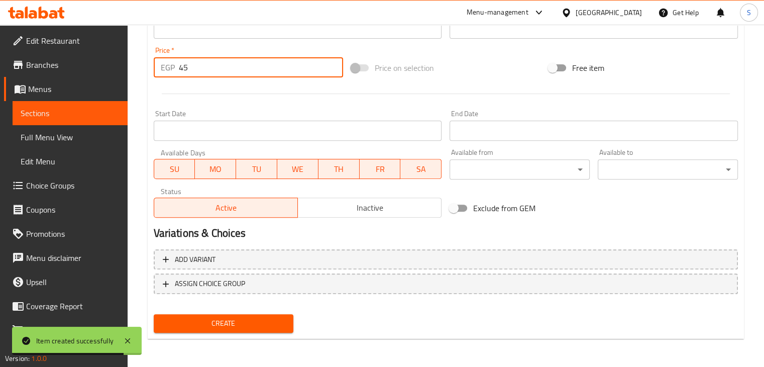
click at [154, 314] on button "Create" at bounding box center [224, 323] width 140 height 19
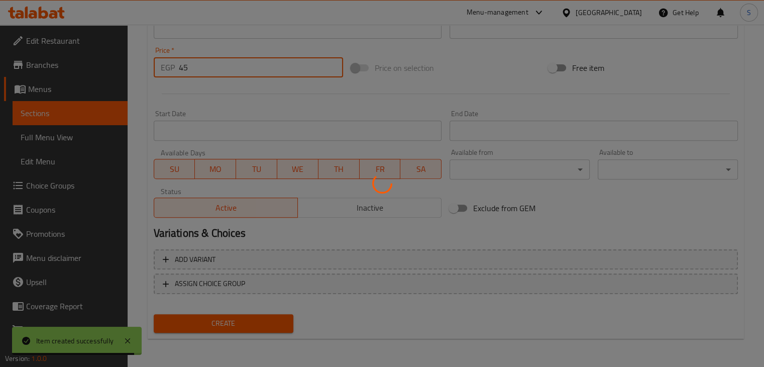
type input "0"
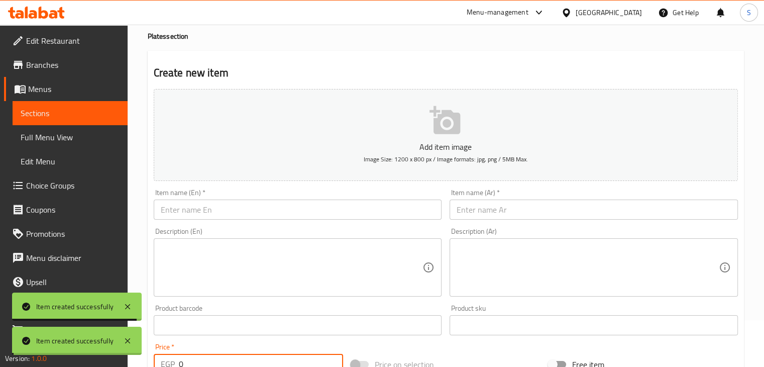
scroll to position [0, 0]
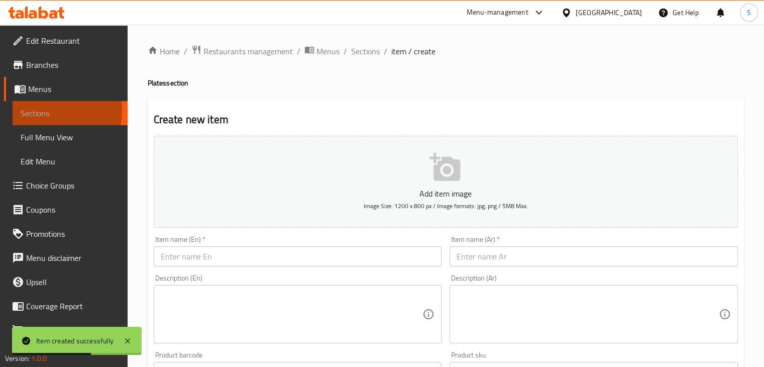
click at [46, 111] on span "Sections" at bounding box center [70, 113] width 99 height 12
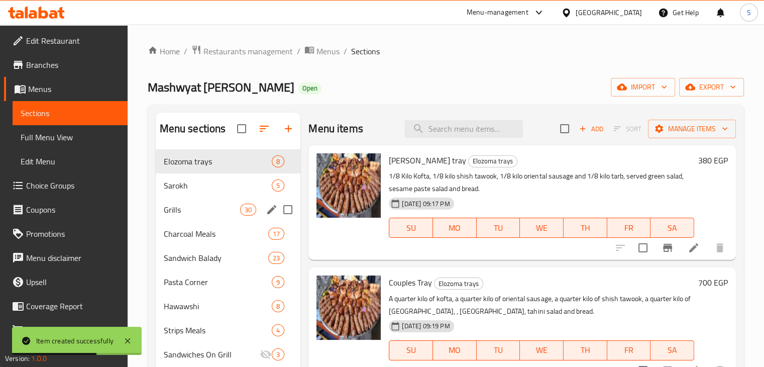
scroll to position [176, 0]
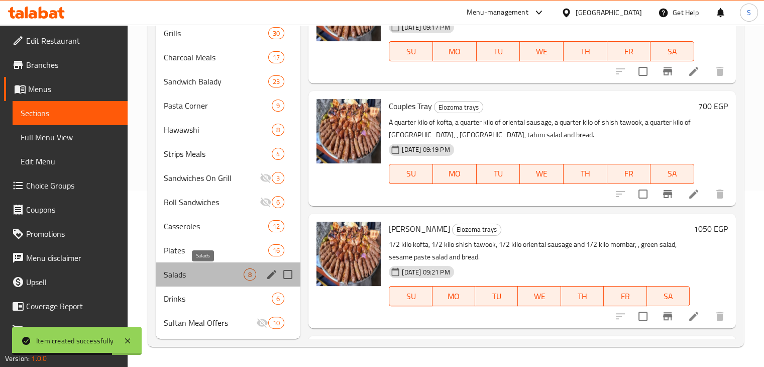
click at [214, 277] on span "Salads" at bounding box center [204, 274] width 80 height 12
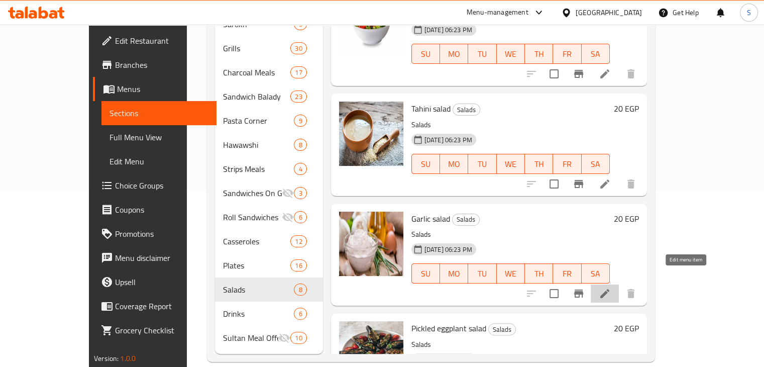
click at [611, 287] on icon at bounding box center [605, 293] width 12 height 12
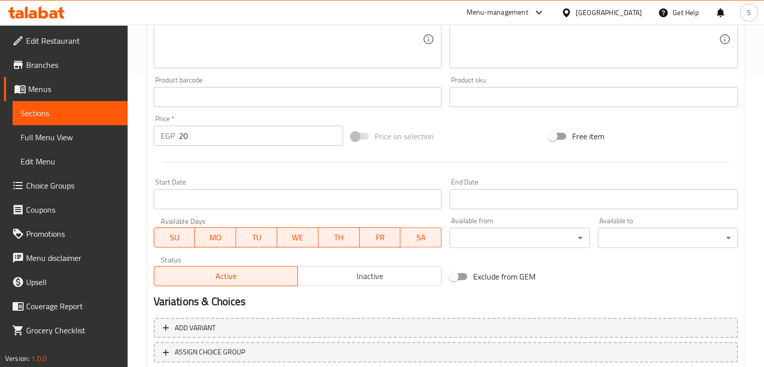
scroll to position [323, 0]
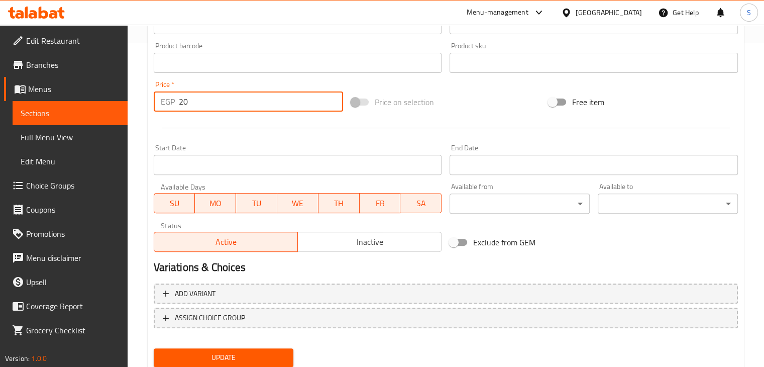
click at [207, 103] on input "20" at bounding box center [261, 101] width 164 height 20
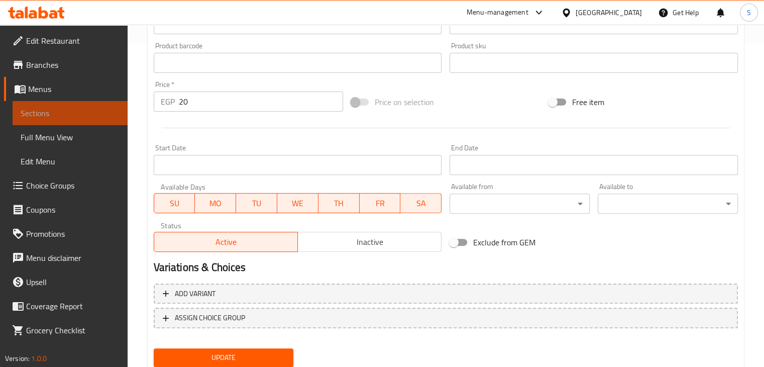
click at [78, 106] on link "Sections" at bounding box center [70, 113] width 115 height 24
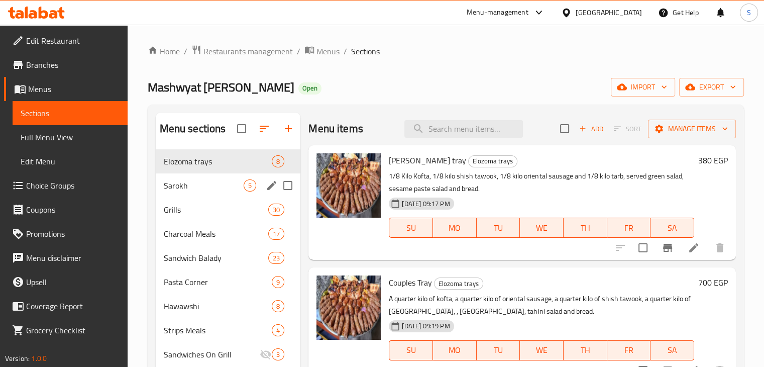
scroll to position [176, 0]
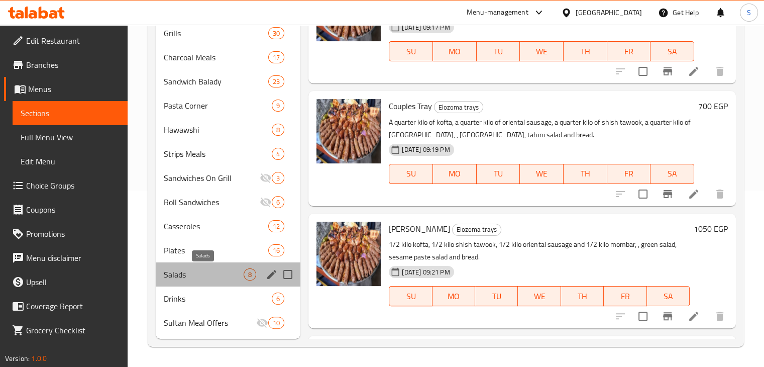
click at [189, 274] on span "Salads" at bounding box center [204, 274] width 80 height 12
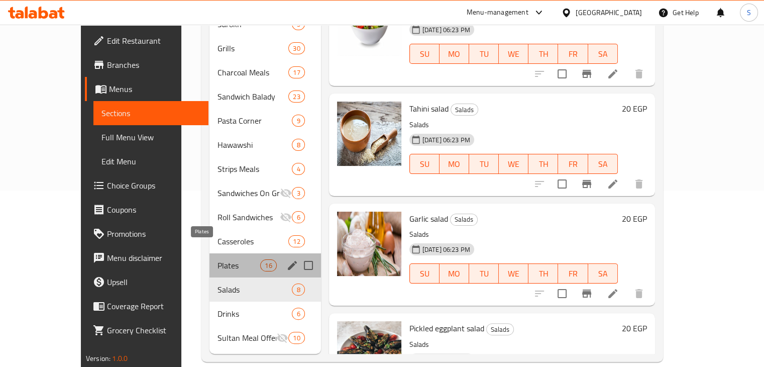
click at [217, 259] on span "Plates" at bounding box center [238, 265] width 43 height 12
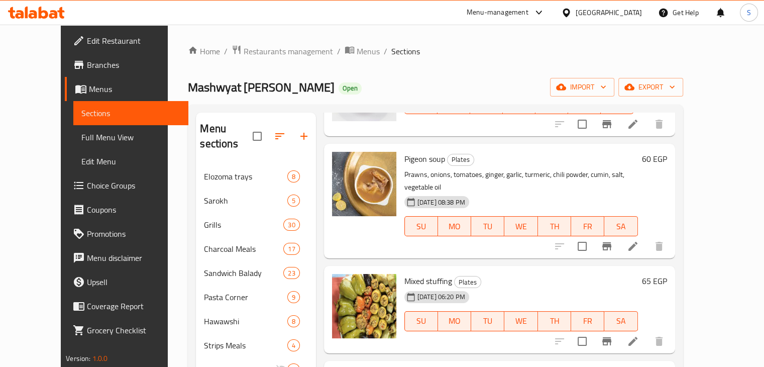
scroll to position [176, 0]
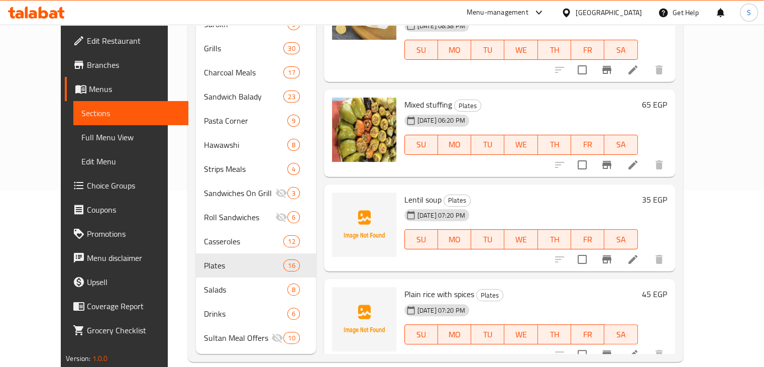
click at [404, 192] on span "Lentil soup" at bounding box center [422, 199] width 37 height 15
copy h6 "Lentil soup"
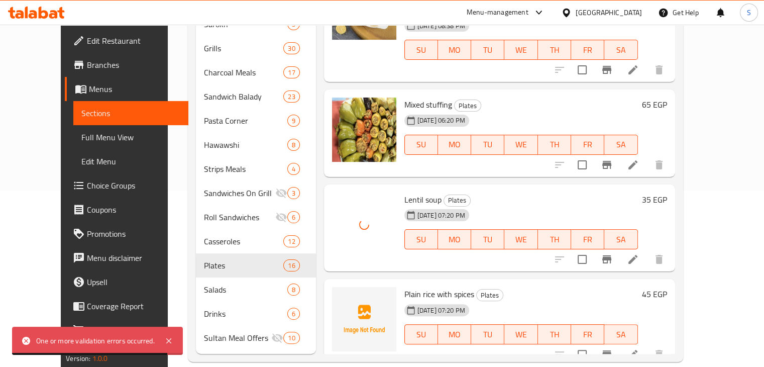
click at [492, 192] on h6 "Lentil soup Plates" at bounding box center [520, 199] width 233 height 14
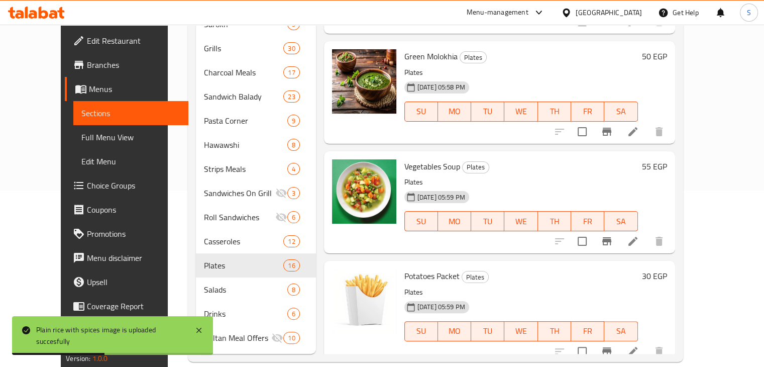
scroll to position [0, 0]
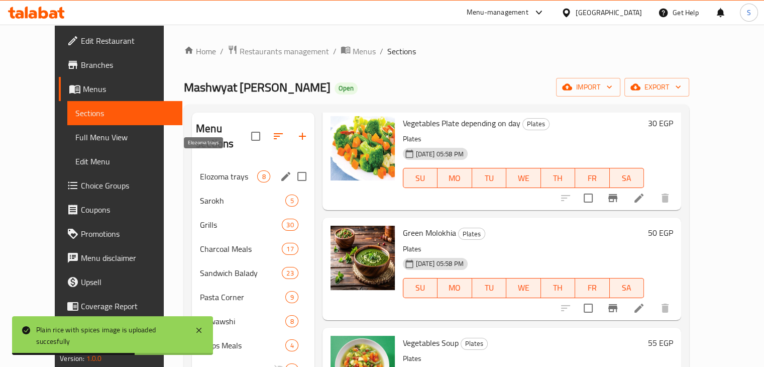
click at [215, 170] on span "Elozoma trays" at bounding box center [228, 176] width 57 height 12
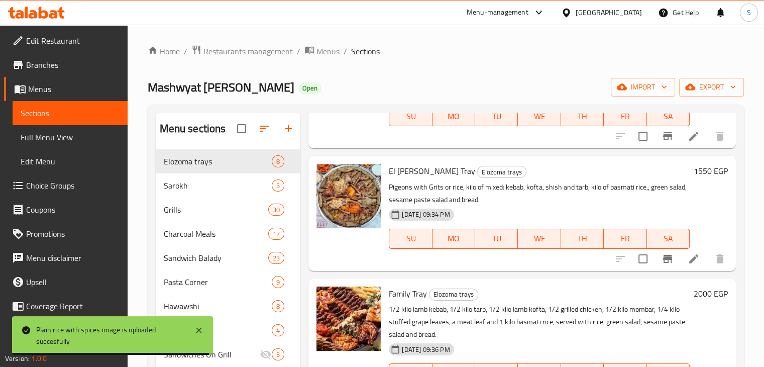
scroll to position [176, 0]
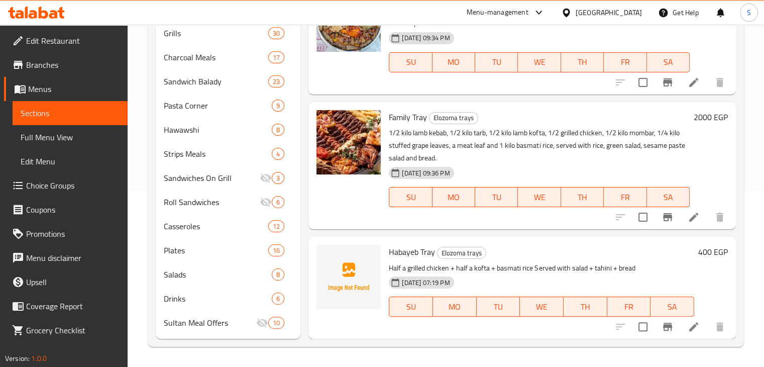
click at [409, 251] on span "Habayeb Tray" at bounding box center [412, 251] width 46 height 15
copy h6 "Habayeb Tray"
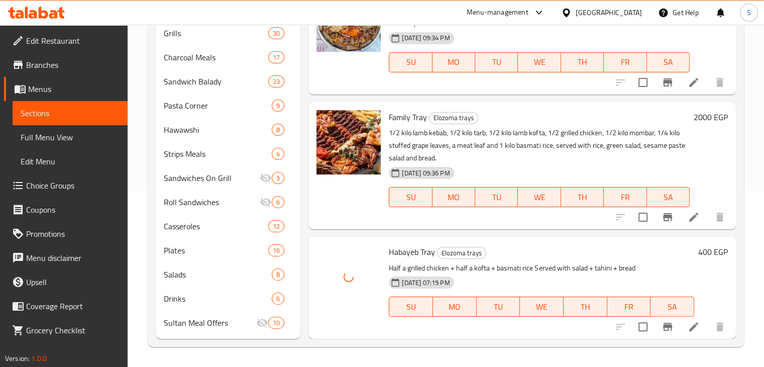
click at [513, 249] on h6 "Habayeb Tray Elozoma trays" at bounding box center [541, 252] width 305 height 14
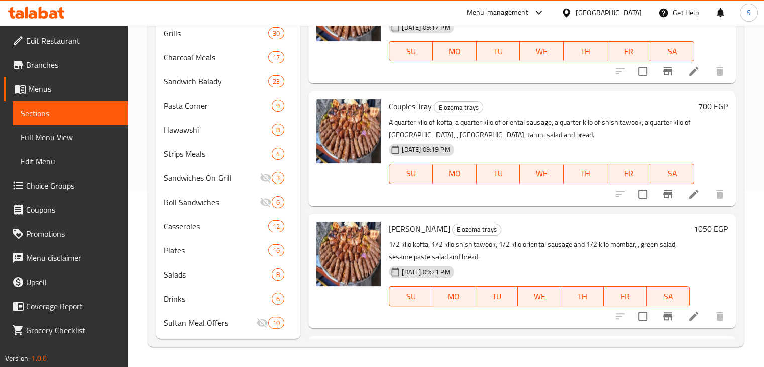
scroll to position [0, 0]
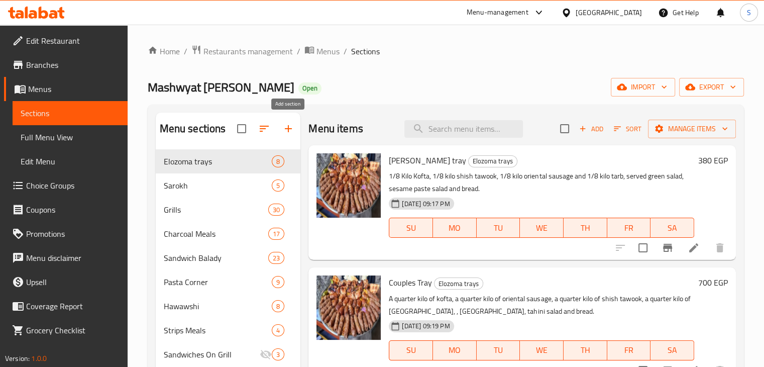
click at [283, 129] on icon "button" at bounding box center [288, 129] width 12 height 12
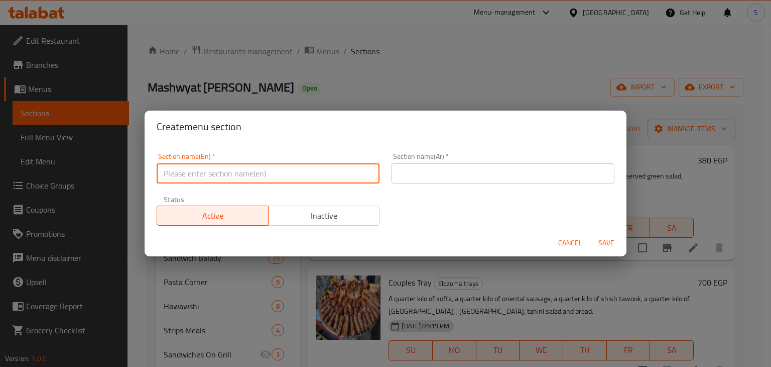
click at [197, 176] on input "text" at bounding box center [268, 173] width 223 height 20
paste input "Fino sandwiches"
type input "Fino sandwiches"
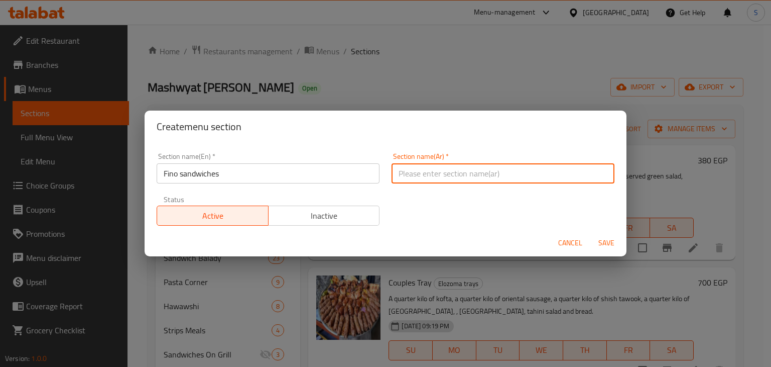
click at [425, 173] on input "text" at bounding box center [503, 173] width 223 height 20
paste input "ساندوتشات الفينو"
type input "ساندوتشات الفينو"
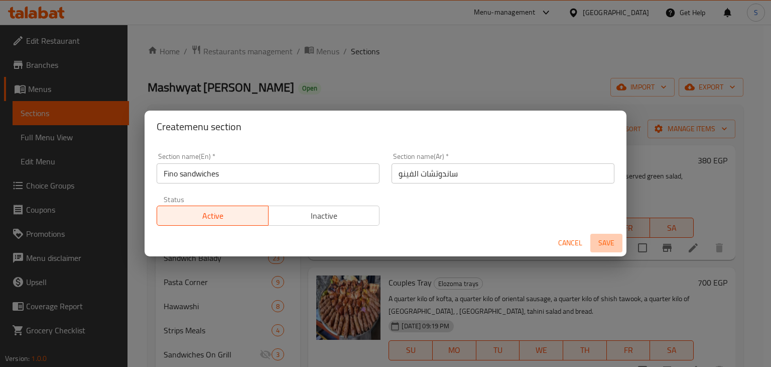
click at [605, 247] on span "Save" at bounding box center [607, 242] width 24 height 13
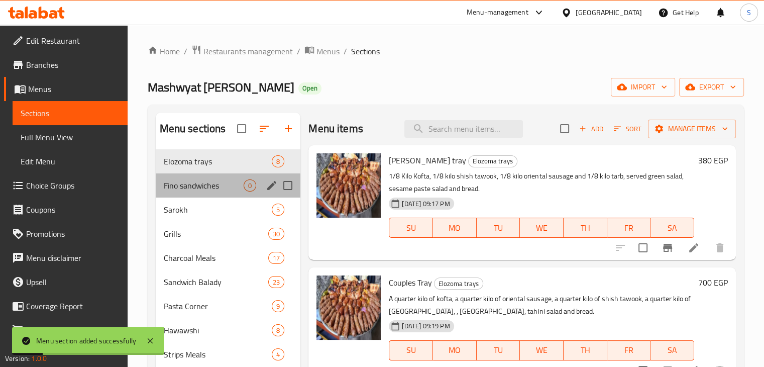
click at [201, 192] on div "Fino sandwiches 0" at bounding box center [228, 185] width 145 height 24
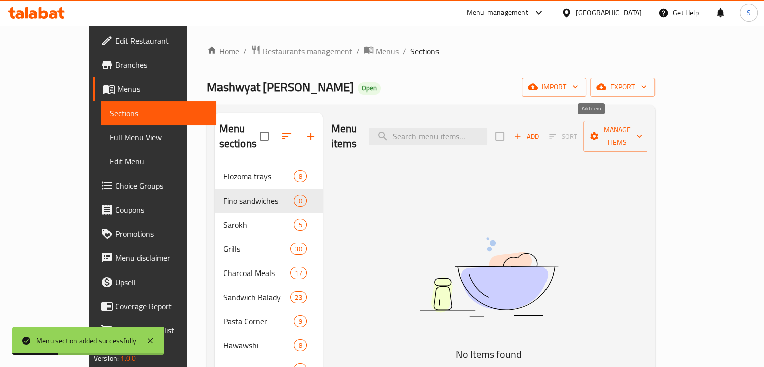
click at [540, 131] on span "Add" at bounding box center [526, 137] width 27 height 12
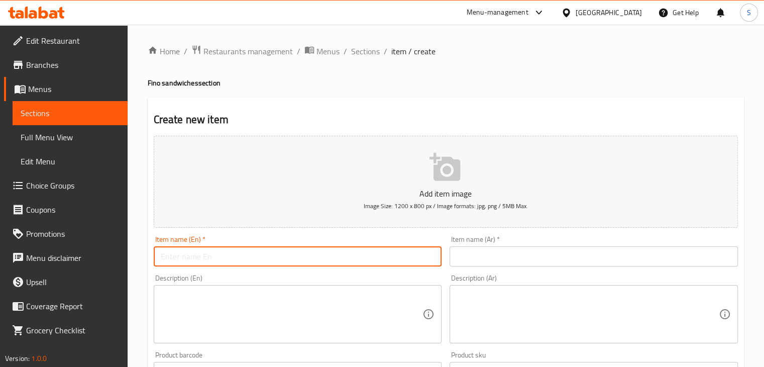
paste input "Strips Sandwich"
click at [283, 258] on input "text" at bounding box center [298, 256] width 288 height 20
type input "Strips Sandwich"
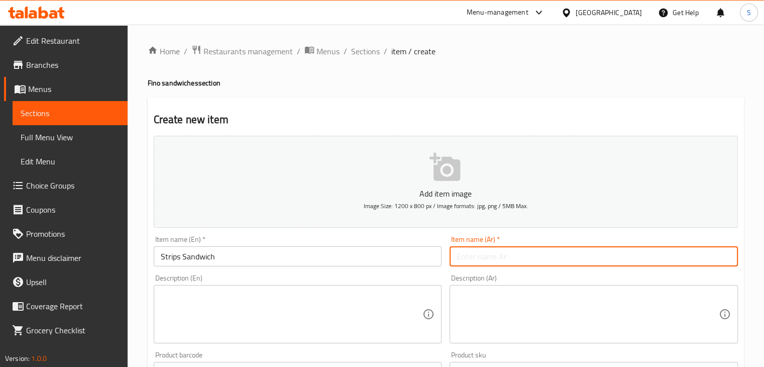
paste input "ساندوتش استريبس"
click at [484, 251] on input "text" at bounding box center [593, 256] width 288 height 20
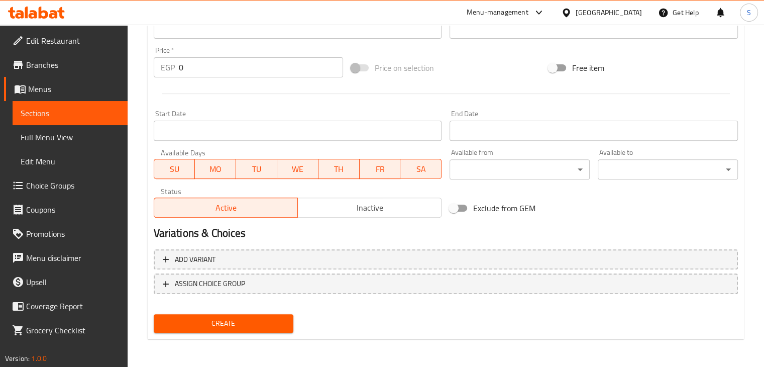
type input "ساندوتش استريبس"
click at [195, 68] on input "0" at bounding box center [261, 67] width 164 height 20
type input "70"
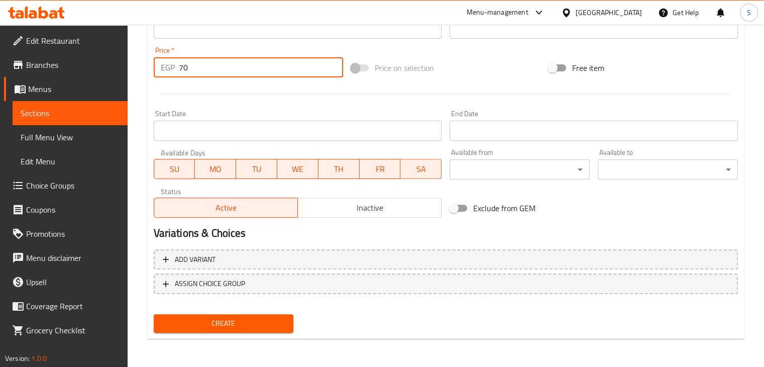
click at [154, 314] on button "Create" at bounding box center [224, 323] width 140 height 19
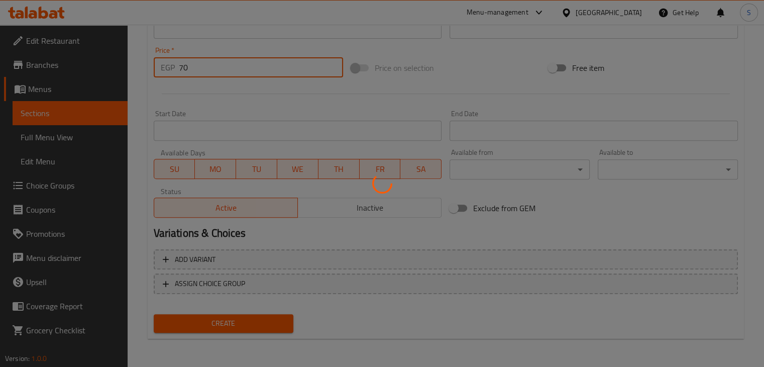
type input "0"
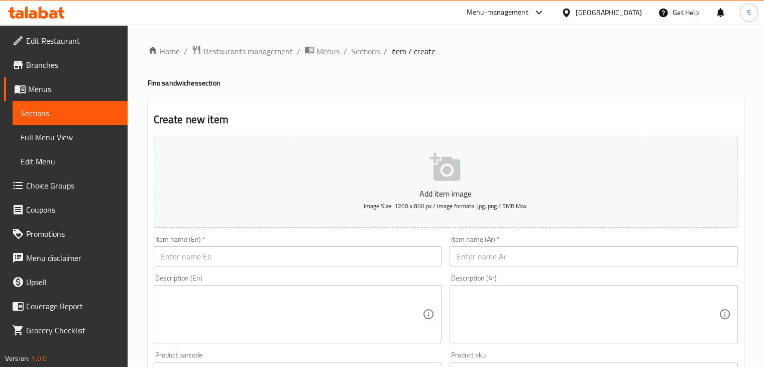
scroll to position [0, 0]
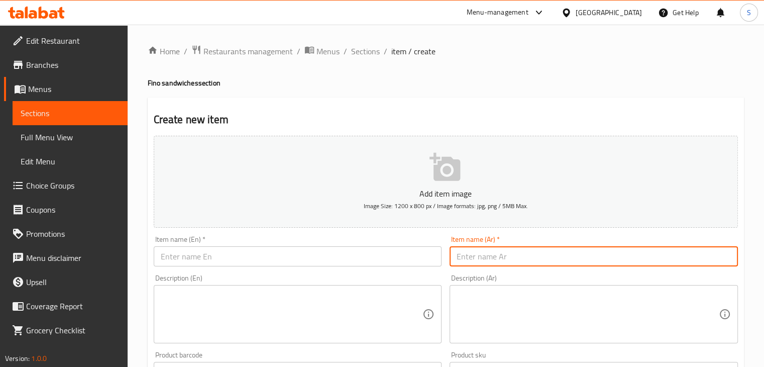
click at [503, 256] on input "text" at bounding box center [593, 256] width 288 height 20
click at [486, 258] on input "ساندوتش استريبس" at bounding box center [593, 256] width 288 height 20
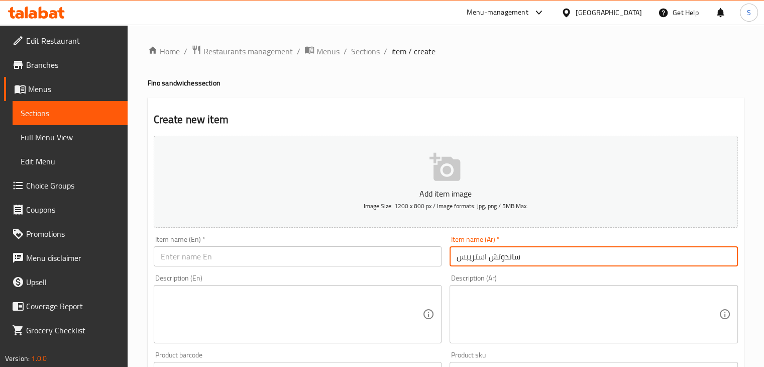
type input "ساندوتش استريبس"
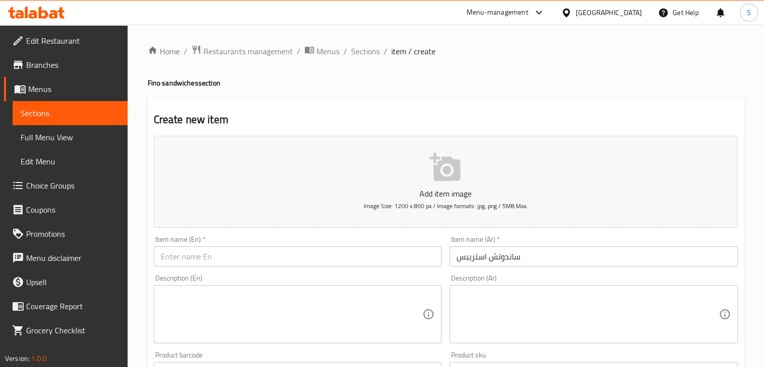
click at [380, 54] on ol "Home / Restaurants management / Menus / Sections / item / create" at bounding box center [446, 51] width 596 height 13
click at [368, 51] on span "Sections" at bounding box center [365, 51] width 29 height 12
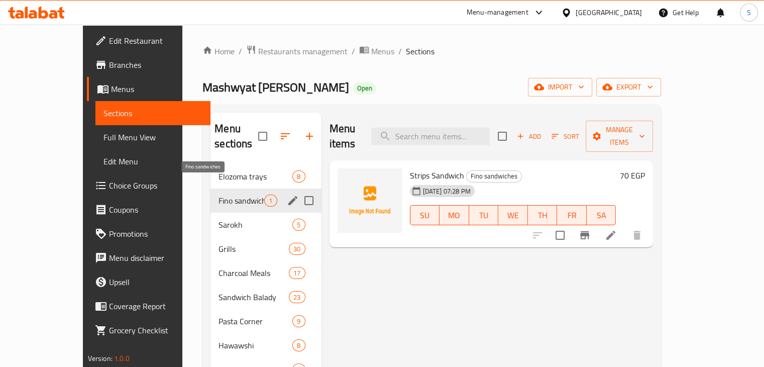
click at [233, 194] on span "Fino sandwiches" at bounding box center [241, 200] width 46 height 12
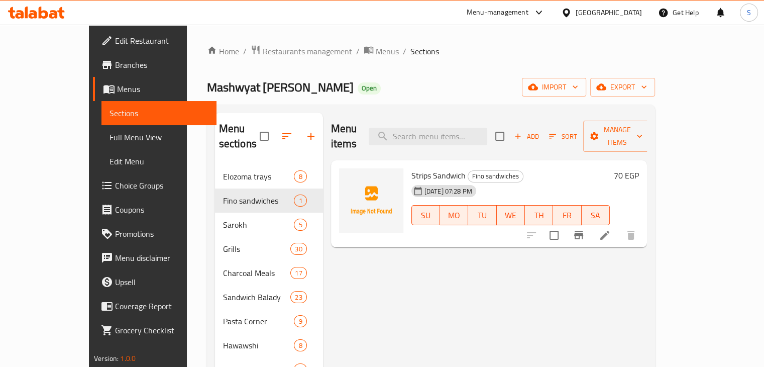
click at [590, 134] on div "Add Sort Manage items" at bounding box center [572, 136] width 155 height 31
click at [542, 134] on button "Add" at bounding box center [526, 137] width 32 height 16
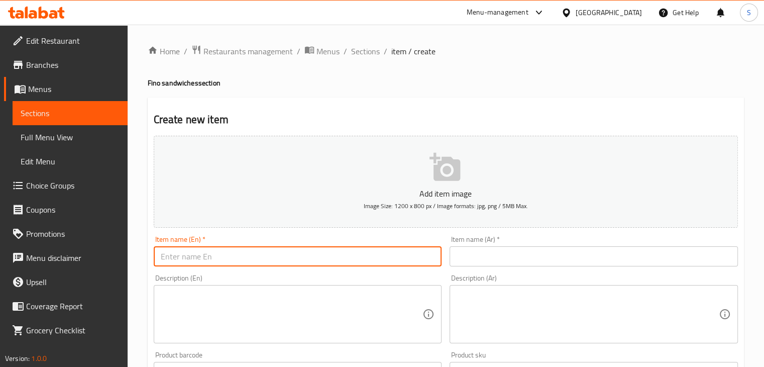
click at [265, 254] on input "text" at bounding box center [298, 256] width 288 height 20
paste input "Chicken Shawarma Sandwich"
type input "Chicken Shawarma Sandwich"
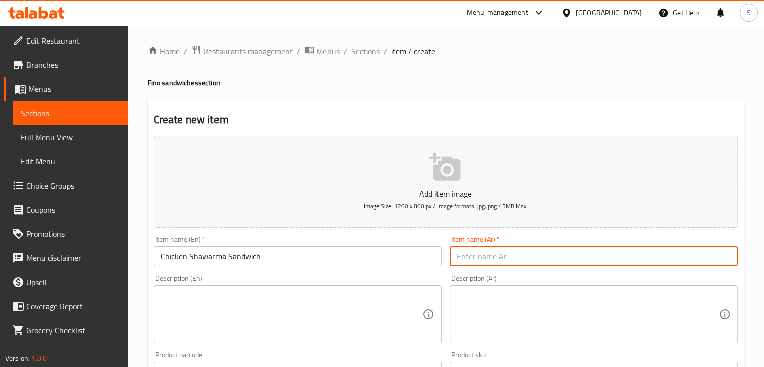
click at [501, 250] on input "text" at bounding box center [593, 256] width 288 height 20
paste input "ساندوتش شاورما فراخ"
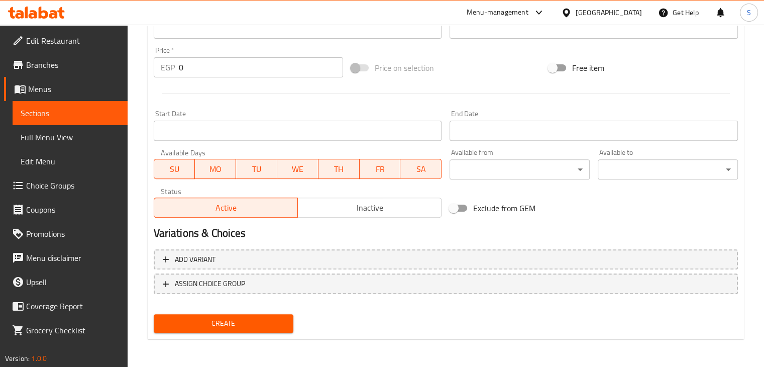
type input "ساندوتش شاورما فراخ"
click at [193, 69] on input "0" at bounding box center [261, 67] width 164 height 20
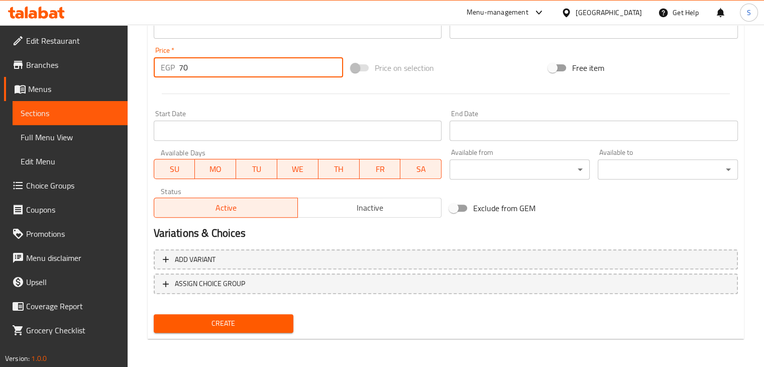
type input "70"
click at [154, 314] on button "Create" at bounding box center [224, 323] width 140 height 19
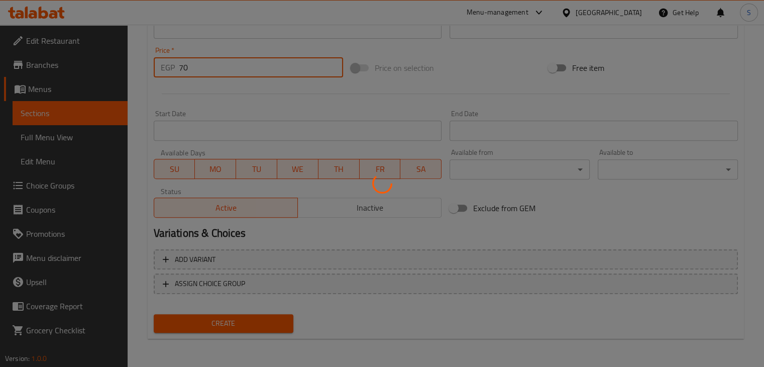
type input "0"
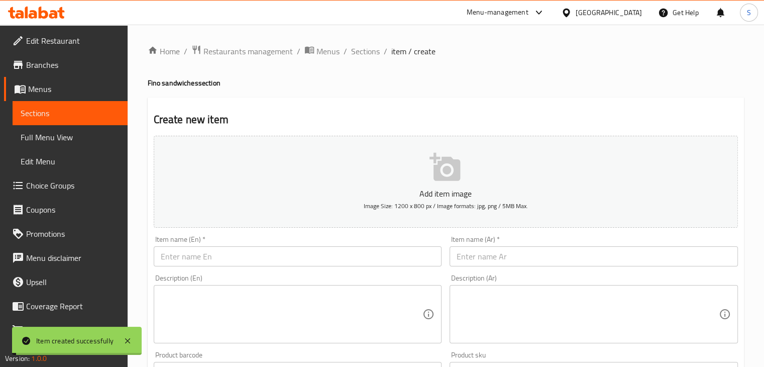
scroll to position [0, 0]
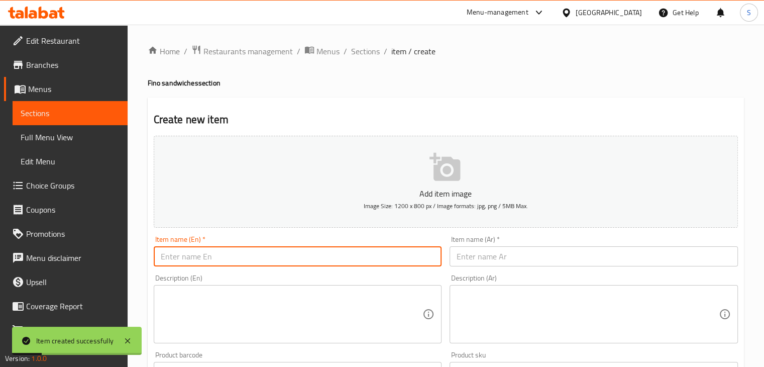
click at [221, 254] on input "text" at bounding box center [298, 256] width 288 height 20
paste input "Greek Chicken Sandwich"
type input "Greek Chicken Sandwich"
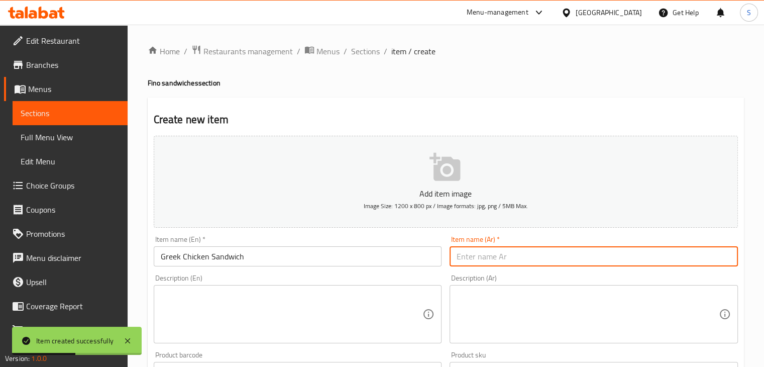
click at [495, 255] on input "text" at bounding box center [593, 256] width 288 height 20
paste input "ساندوتش تشيكن الاجريك"
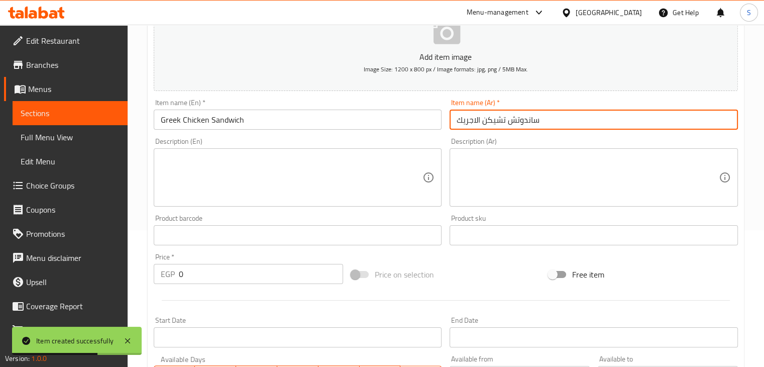
type input "ساندوتش تشيكن الاجريك"
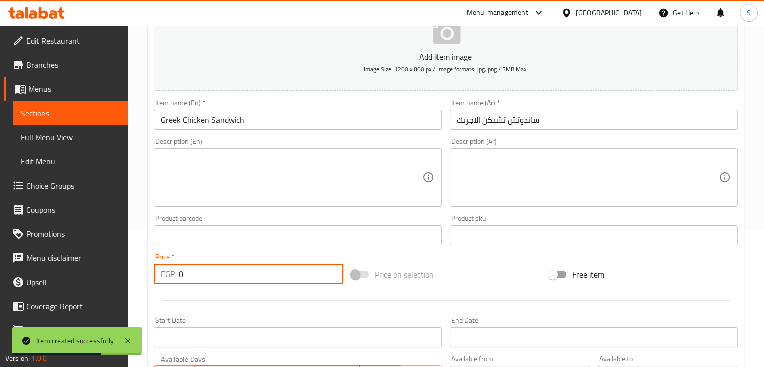
click at [232, 277] on input "0" at bounding box center [261, 274] width 164 height 20
type input "75"
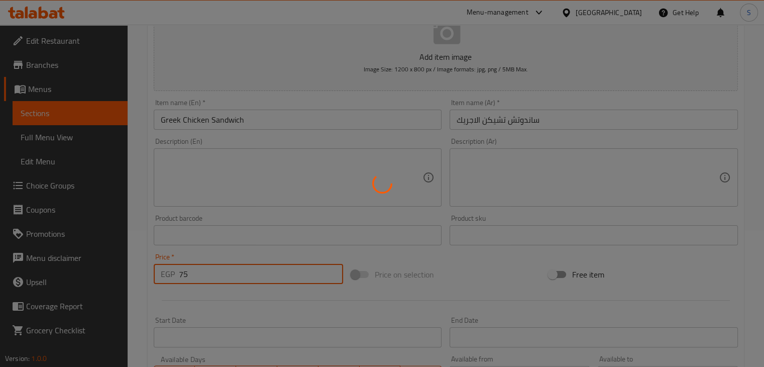
type input "0"
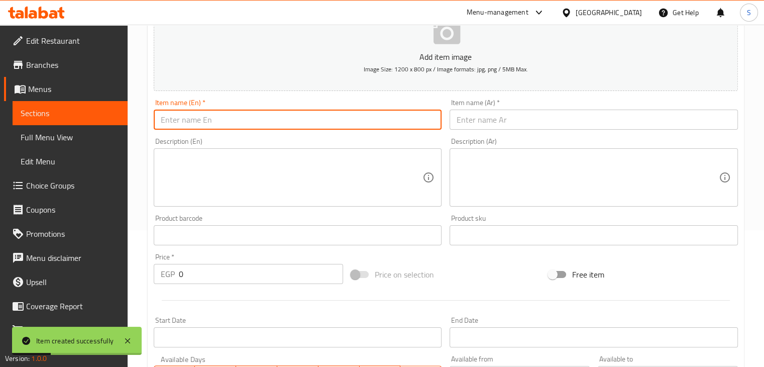
click at [221, 120] on input "text" at bounding box center [298, 119] width 288 height 20
paste input "Chicken Fajita Sandwich"
type input "Chicken Fajita Sandwich"
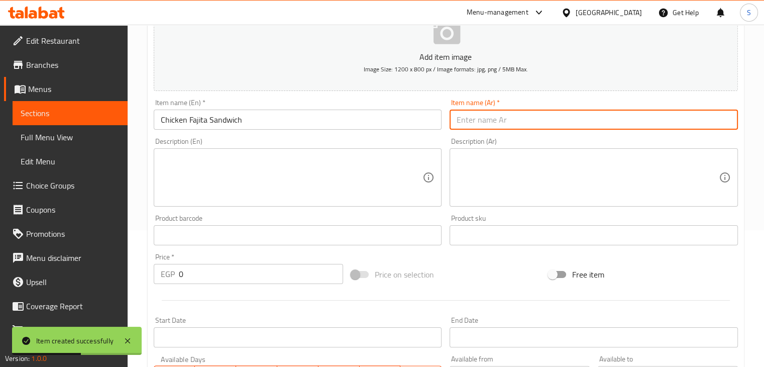
click at [490, 118] on input "text" at bounding box center [593, 119] width 288 height 20
paste input "ساندوتش فاهيتا فراخ"
type input "ساندوتش فاهيتا فراخ"
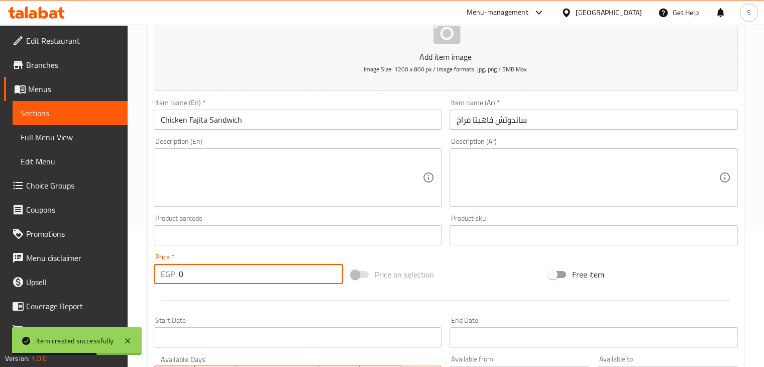
click at [213, 278] on input "0" at bounding box center [261, 274] width 164 height 20
type input "70"
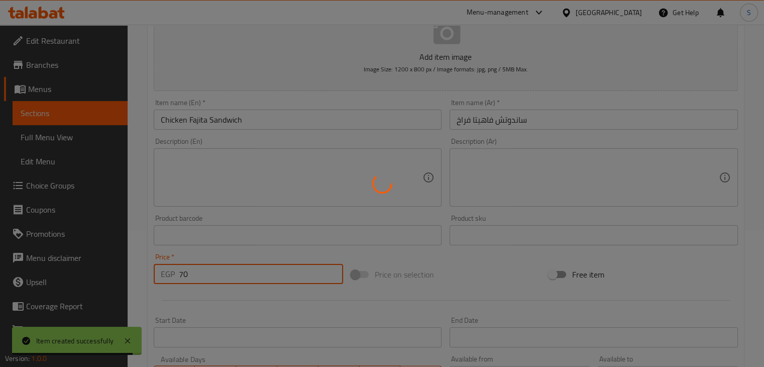
type input "0"
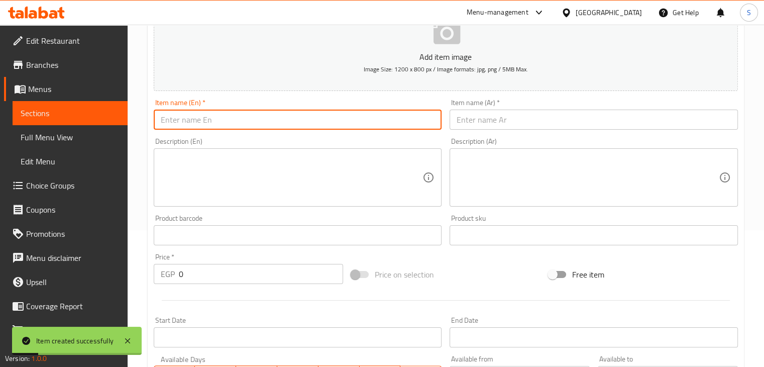
click at [219, 125] on input "text" at bounding box center [298, 119] width 288 height 20
paste input "Breaded Sandwich"
type input "Breaded Sandwich"
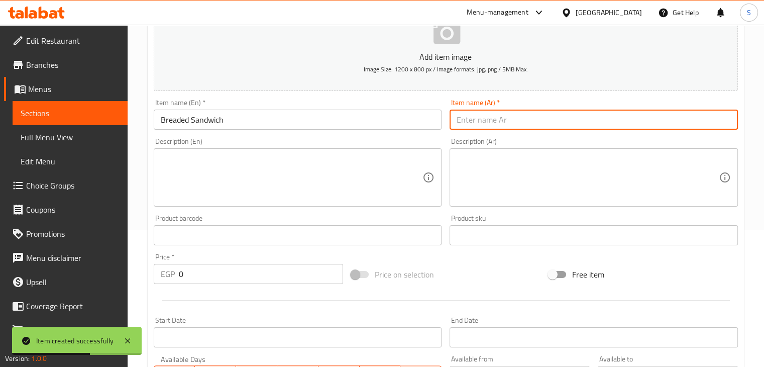
click at [468, 125] on input "text" at bounding box center [593, 119] width 288 height 20
paste input "ساندوتش بانيه"
type input "ساندوتش بانيه"
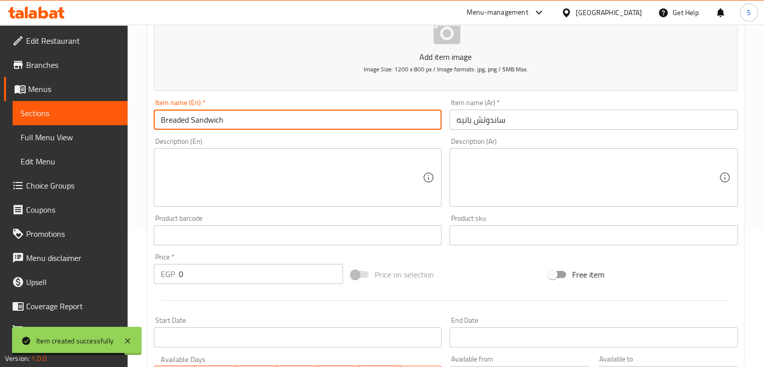
click at [188, 122] on input "Breaded Sandwich" at bounding box center [298, 119] width 288 height 20
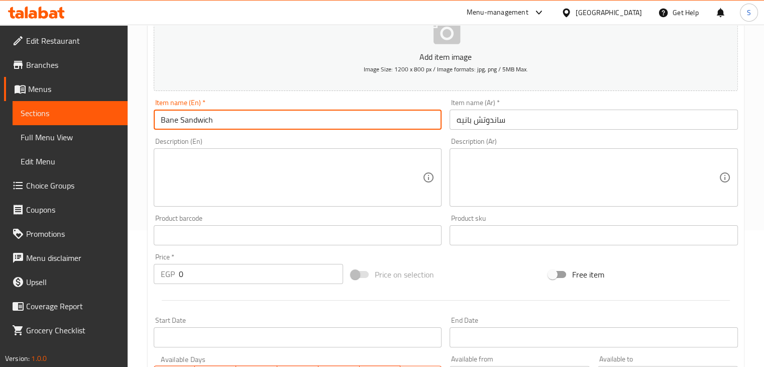
type input "Bane Sandwich"
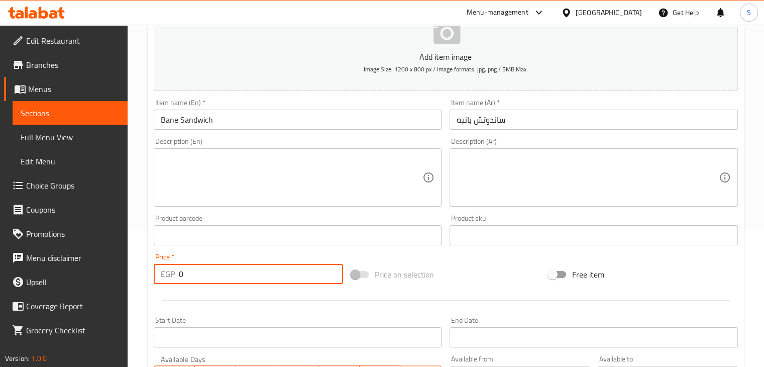
click at [191, 272] on input "0" at bounding box center [261, 274] width 164 height 20
type input "70"
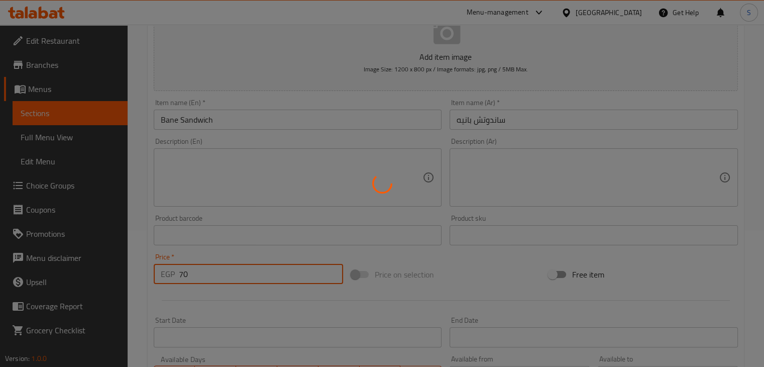
type input "0"
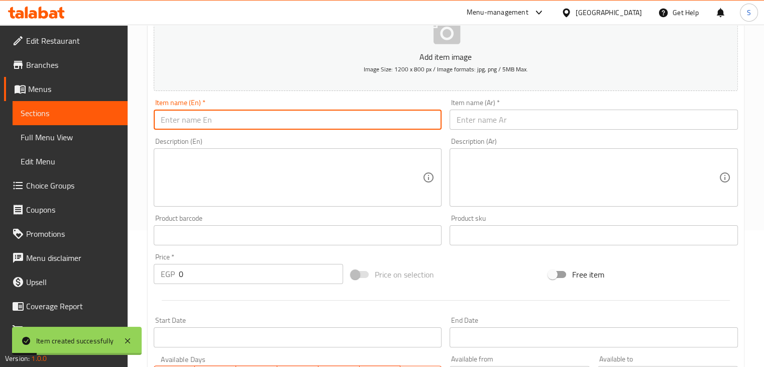
click at [225, 118] on input "text" at bounding box center [298, 119] width 288 height 20
paste input "Breaded Sandwich"
click at [225, 112] on input "Breaded Sandwich" at bounding box center [298, 119] width 288 height 20
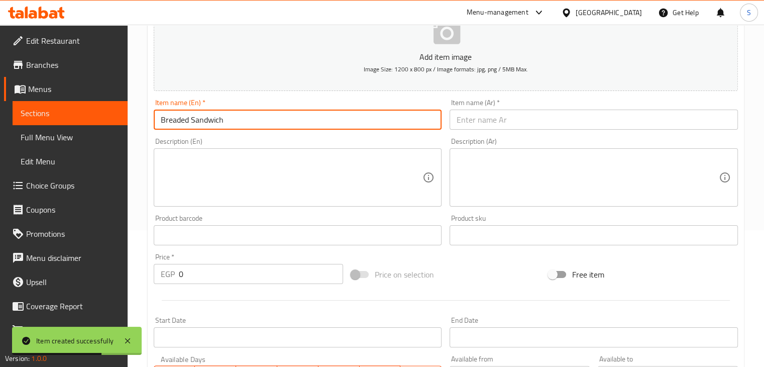
paste input "Zinger"
type input "Zinger Sandwich"
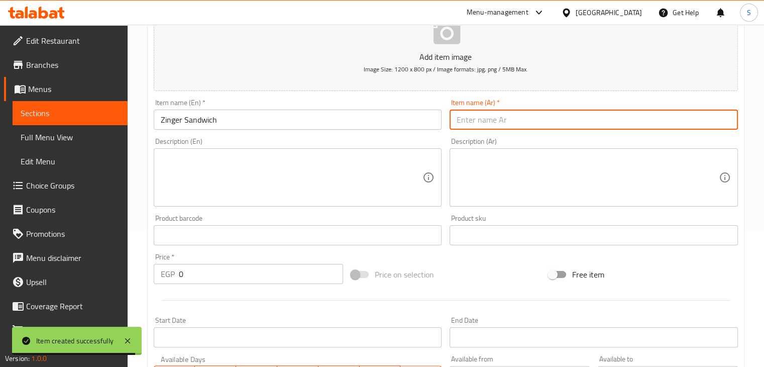
click at [494, 113] on input "text" at bounding box center [593, 119] width 288 height 20
paste input "ساندوتش زينجر"
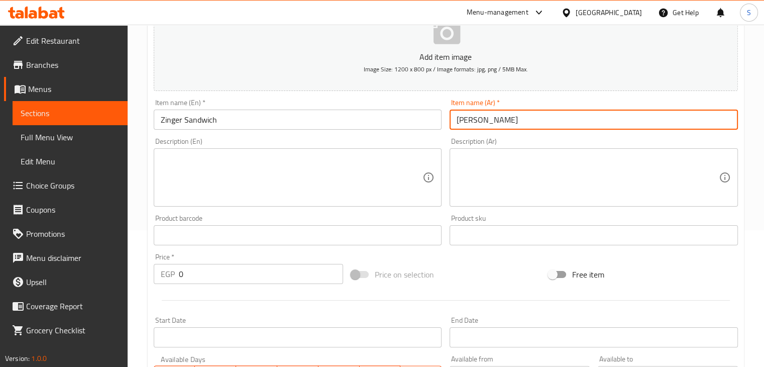
type input "ساندوتش زينجر"
click at [189, 270] on input "0" at bounding box center [261, 274] width 164 height 20
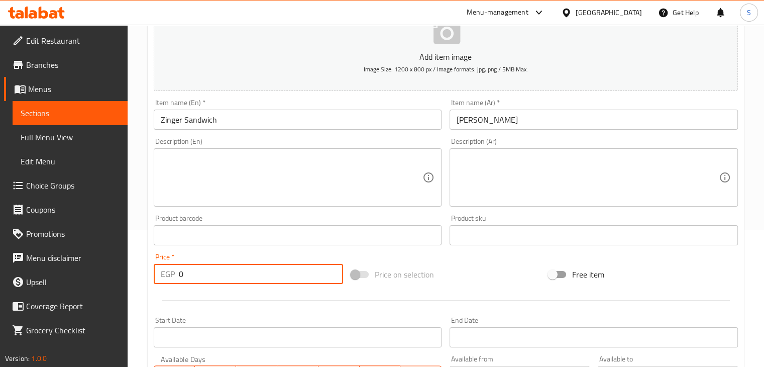
click at [189, 270] on input "0" at bounding box center [261, 274] width 164 height 20
type input "80"
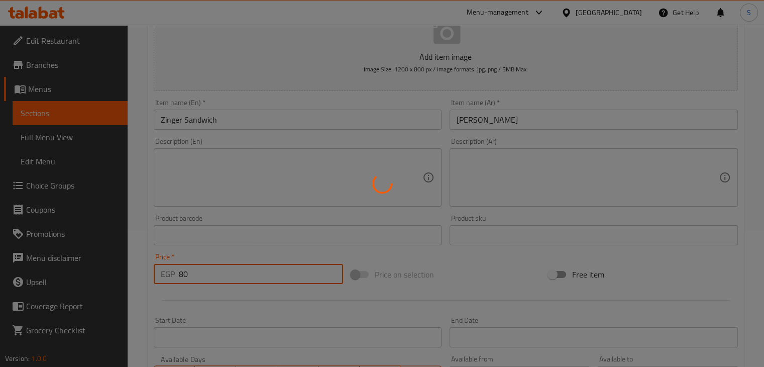
type input "0"
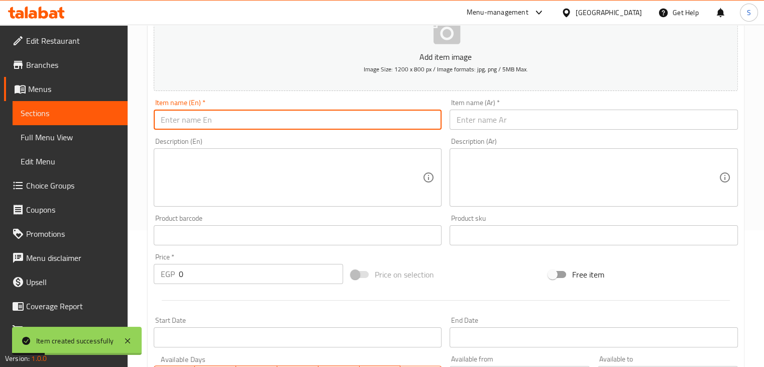
click at [280, 124] on input "text" at bounding box center [298, 119] width 288 height 20
paste input "Hot Dog Sandwich"
type input "Hot Dog Sandwich"
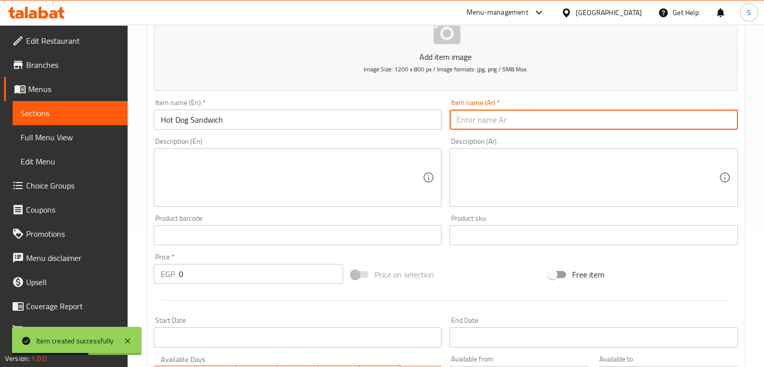
click at [484, 114] on input "text" at bounding box center [593, 119] width 288 height 20
paste input "ساندوتش هوت دوج"
type input "ساندوتش هوت دوج"
click at [183, 271] on input "0" at bounding box center [261, 274] width 164 height 20
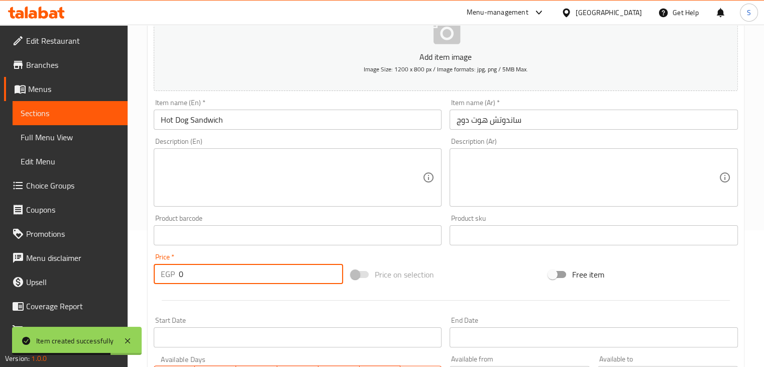
click at [183, 271] on input "0" at bounding box center [261, 274] width 164 height 20
type input "60"
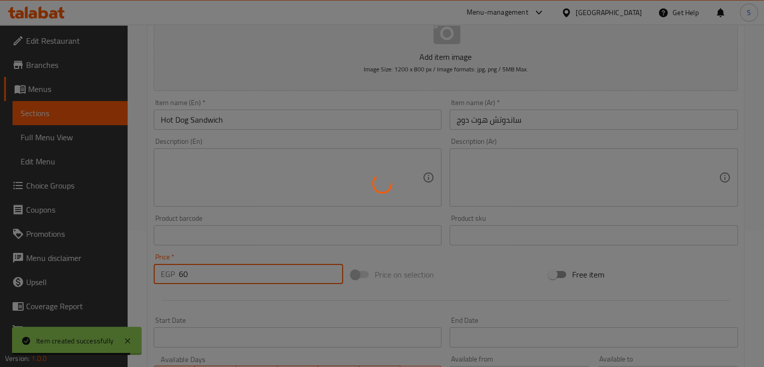
type input "0"
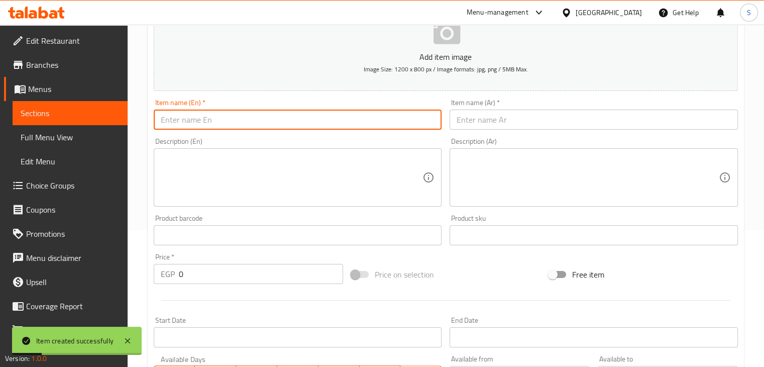
click at [215, 122] on input "text" at bounding box center [298, 119] width 288 height 20
paste input "Mexican Hot Dog Sandwich"
type input "Mexican Hot Dog Sandwich"
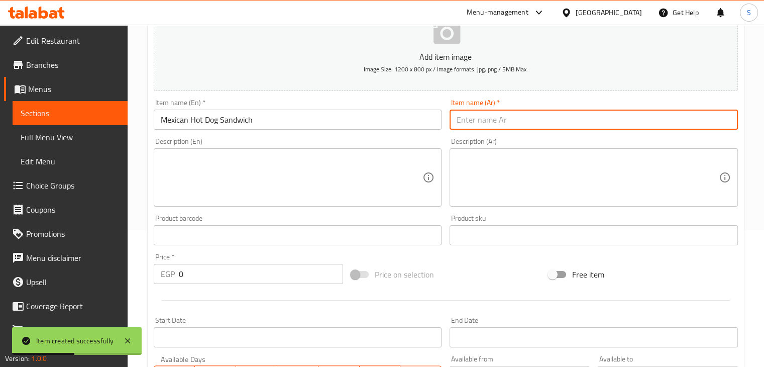
click at [481, 121] on input "text" at bounding box center [593, 119] width 288 height 20
paste input "ساندوتش هوت دوج مكسيكانو"
type input "ساندوتش هوت دوج مكسيكانو"
click at [205, 280] on input "0" at bounding box center [261, 274] width 164 height 20
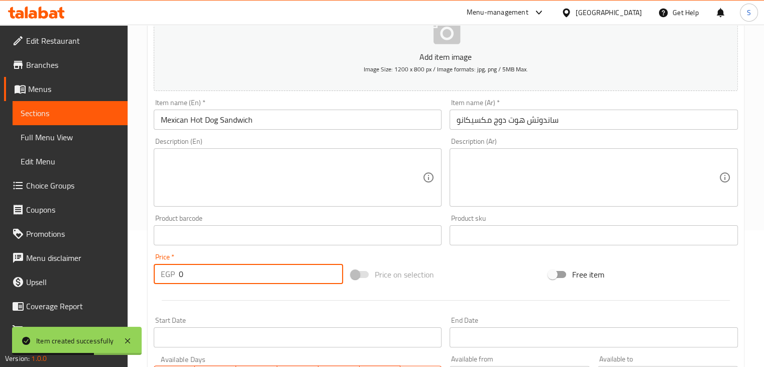
click at [205, 280] on input "0" at bounding box center [261, 274] width 164 height 20
type input "70"
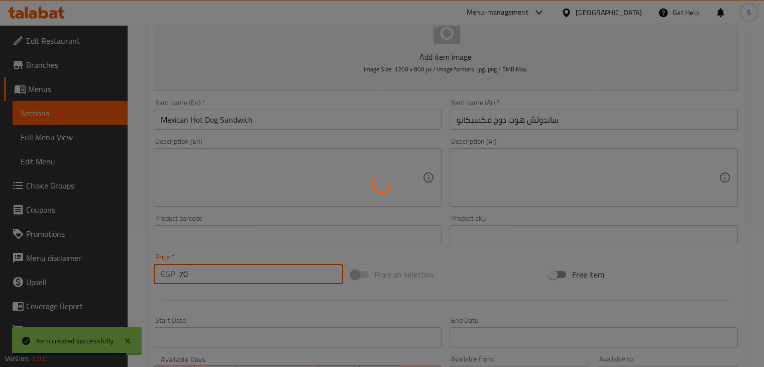
type input "0"
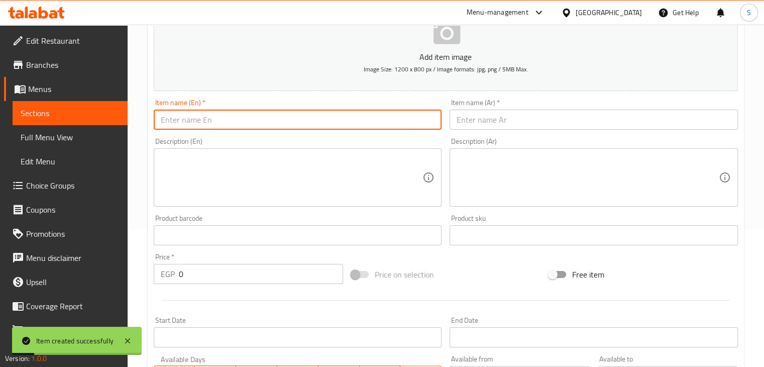
click at [217, 117] on input "text" at bounding box center [298, 119] width 288 height 20
paste input "Local Kofta Sandwich"
type input "Local Kofta Sandwich"
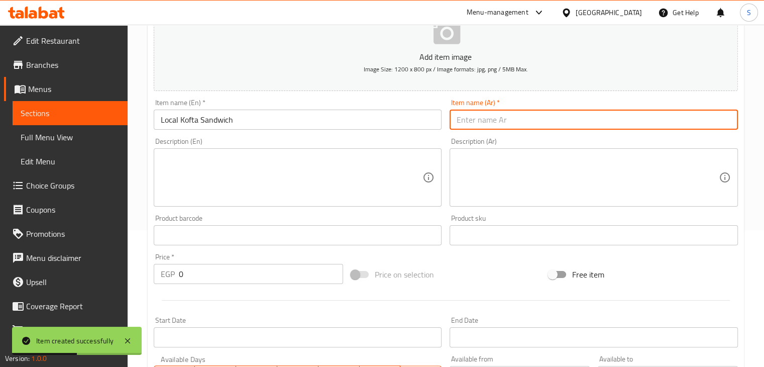
click at [524, 112] on input "text" at bounding box center [593, 119] width 288 height 20
paste input "ساندوتش كفته بلدي"
type input "ساندوتش كفته بلدي"
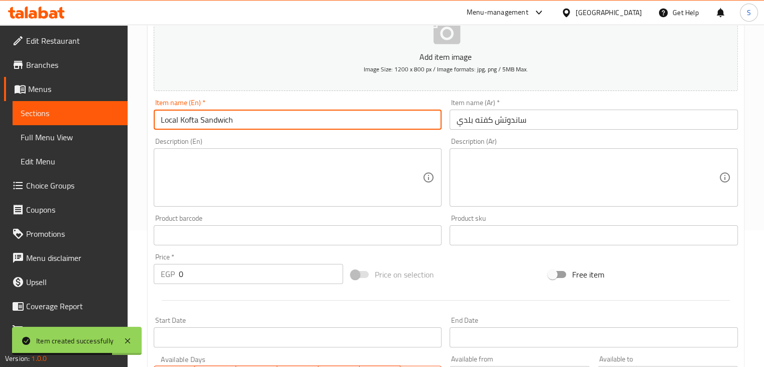
click at [173, 121] on input "Local Kofta Sandwich" at bounding box center [298, 119] width 288 height 20
drag, startPoint x: 177, startPoint y: 121, endPoint x: 159, endPoint y: 122, distance: 18.1
click at [159, 122] on input "Local Kofta Sandwich" at bounding box center [298, 119] width 288 height 20
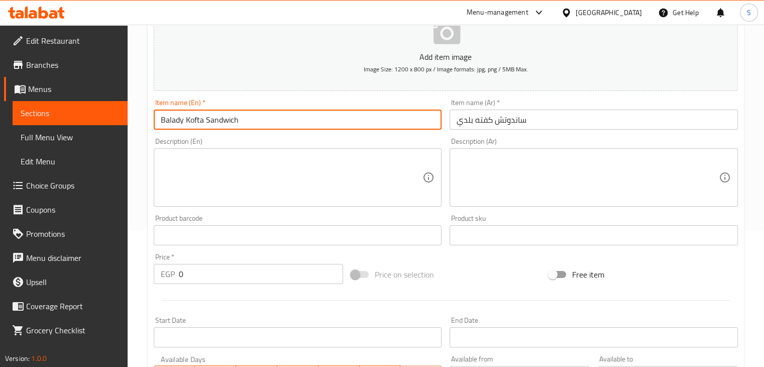
type input "Balady Kofta Sandwich"
click at [191, 272] on input "0" at bounding box center [261, 274] width 164 height 20
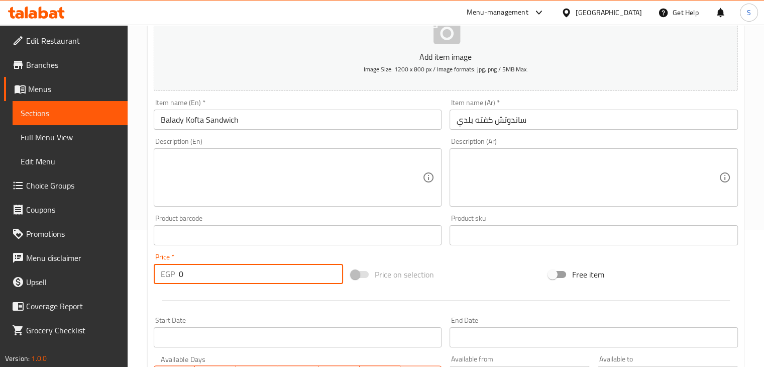
click at [191, 272] on input "0" at bounding box center [261, 274] width 164 height 20
type input "60"
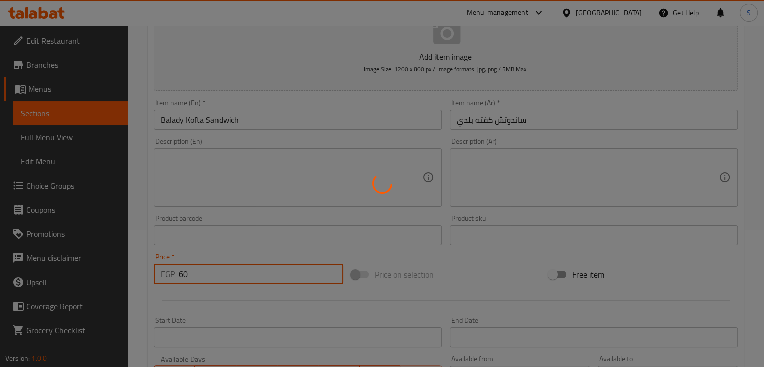
type input "0"
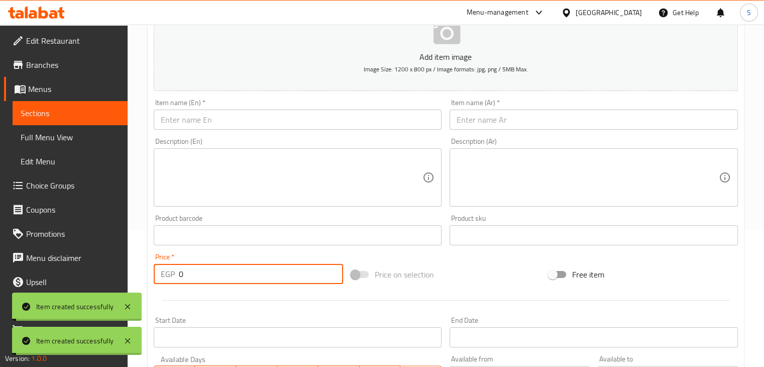
scroll to position [0, 0]
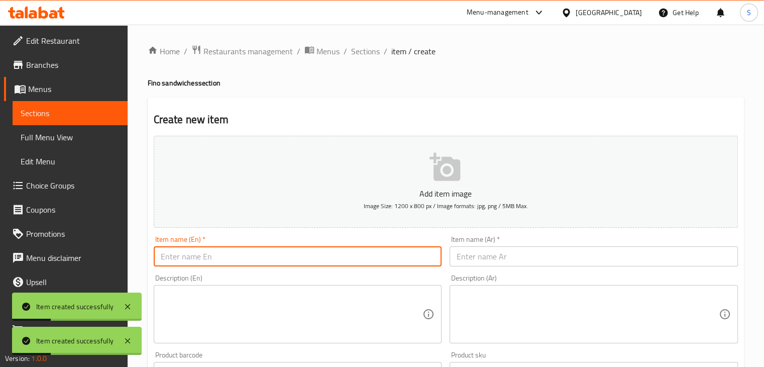
click at [233, 254] on input "text" at bounding box center [298, 256] width 288 height 20
paste input "Hawawshi Baladi Sandwich"
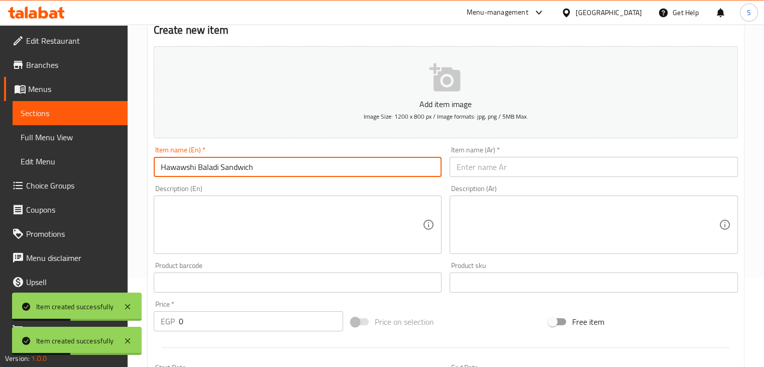
scroll to position [98, 0]
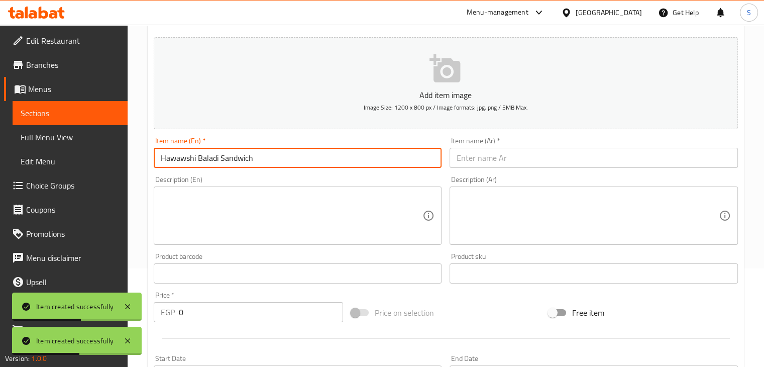
type input "Hawawshi Baladi Sandwich"
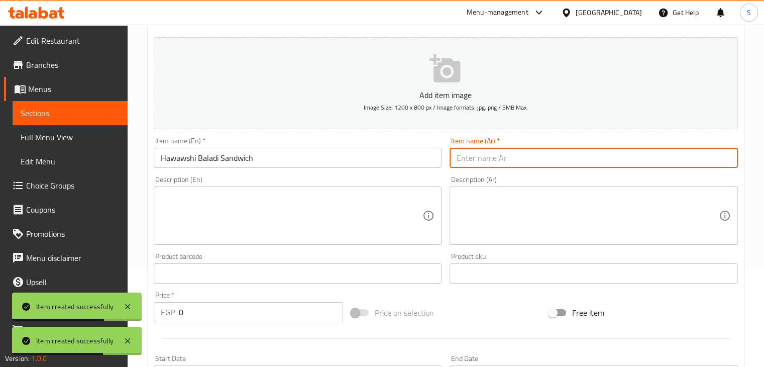
click at [504, 153] on input "text" at bounding box center [593, 158] width 288 height 20
paste input "ساندوتش حواوشي بلدي"
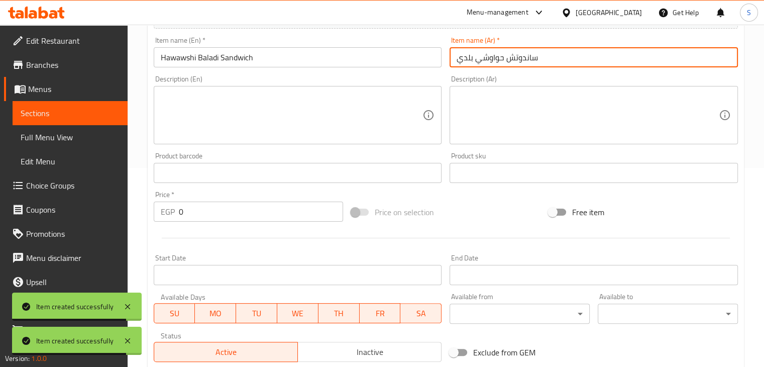
type input "ساندوتش حواوشي بلدي"
click at [230, 205] on input "0" at bounding box center [261, 211] width 164 height 20
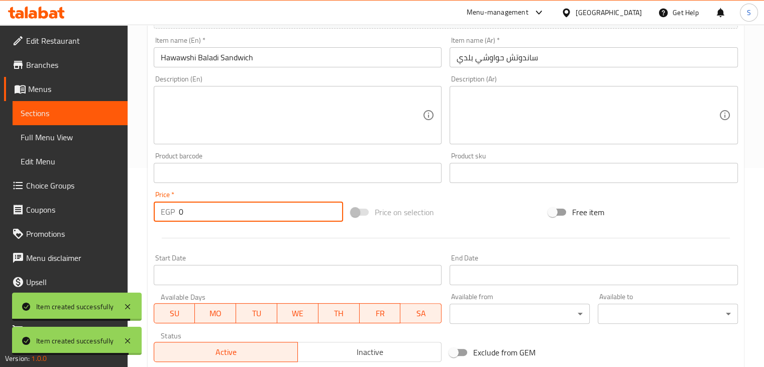
click at [230, 205] on input "0" at bounding box center [261, 211] width 164 height 20
type input "60"
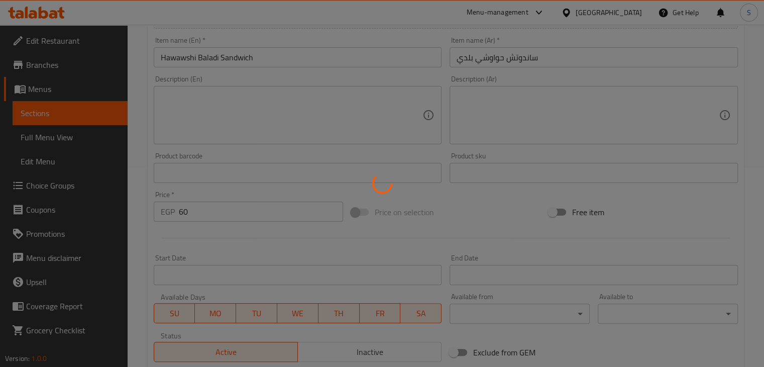
type input "0"
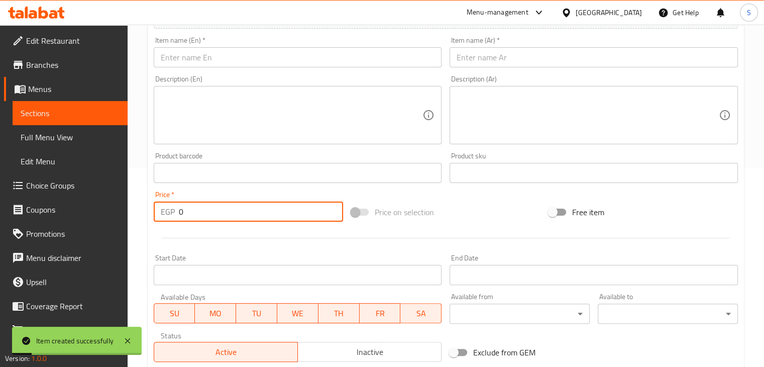
click at [268, 63] on input "text" at bounding box center [298, 57] width 288 height 20
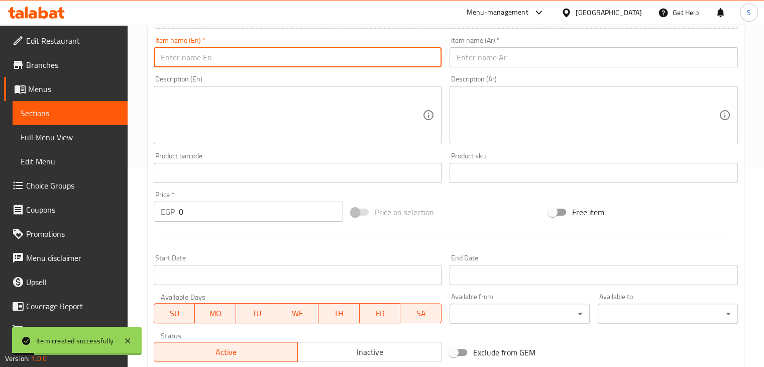
paste input "Tarb Sandwich"
type input "Tarb Sandwich"
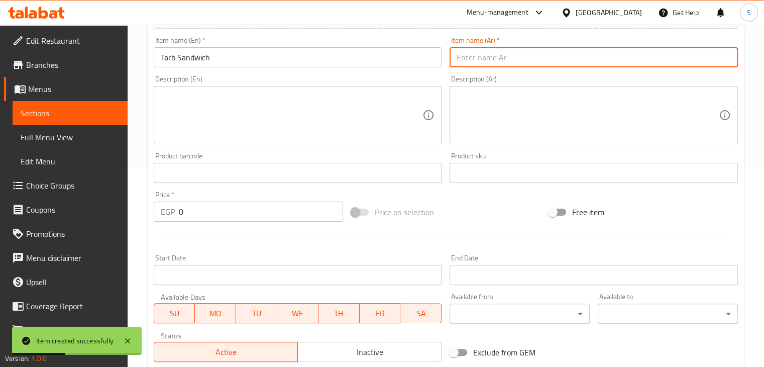
click at [524, 60] on input "text" at bounding box center [593, 57] width 288 height 20
paste input "ساندوتش طرب"
type input "ساندوتش طرب"
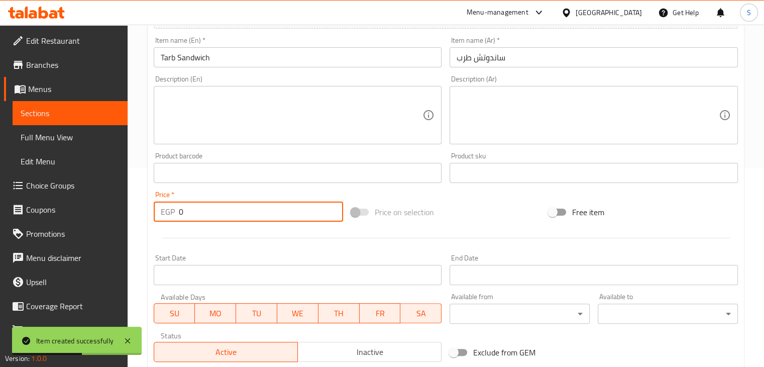
click at [235, 219] on input "0" at bounding box center [261, 211] width 164 height 20
type input "70"
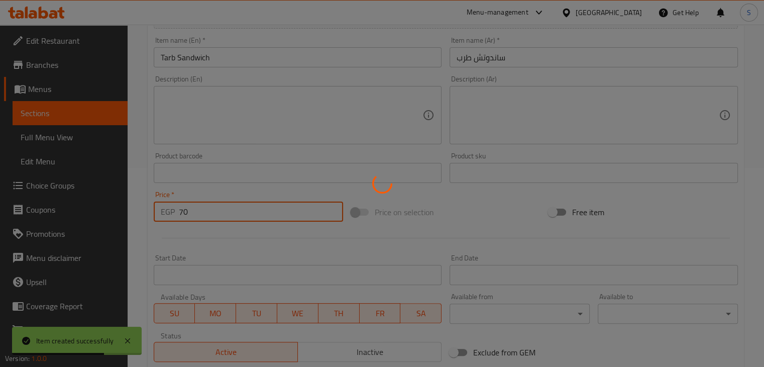
type input "0"
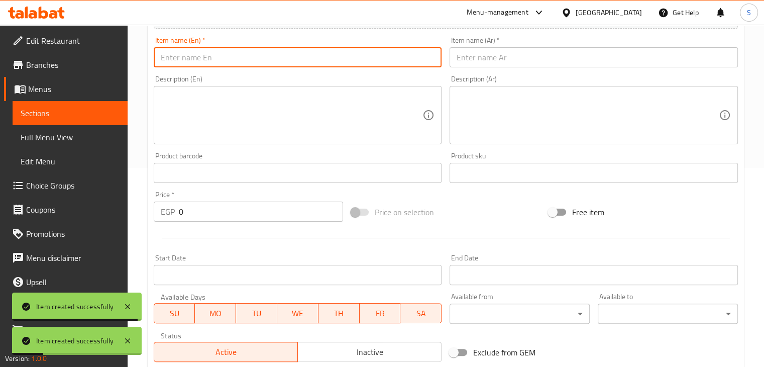
click at [245, 65] on input "text" at bounding box center [298, 57] width 288 height 20
paste input "Chicken shish sandwich"
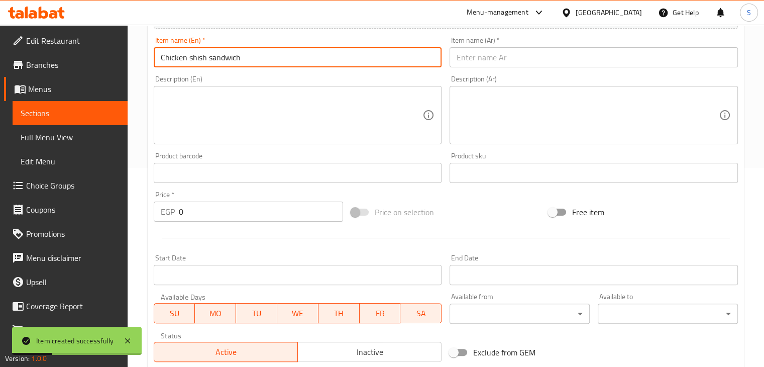
type input "Chicken shish sandwich"
click at [490, 55] on input "text" at bounding box center [593, 57] width 288 height 20
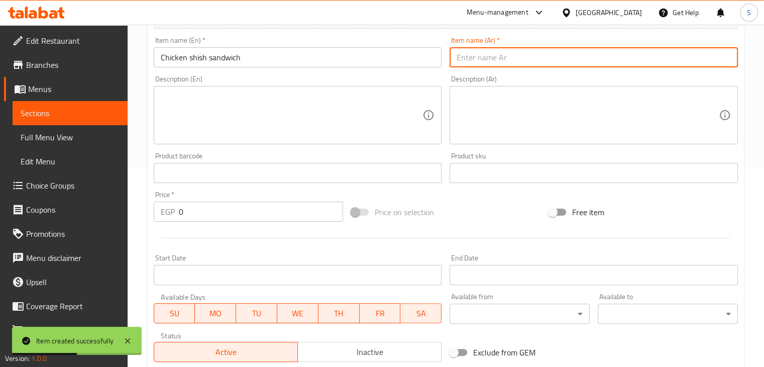
paste input "ساندوتش شيش طاووق"
type input "ساندوتش شيش طاووق"
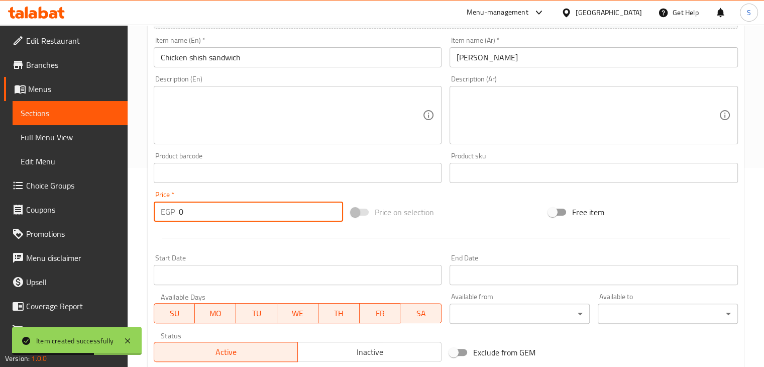
click at [193, 215] on input "0" at bounding box center [261, 211] width 164 height 20
type input "60"
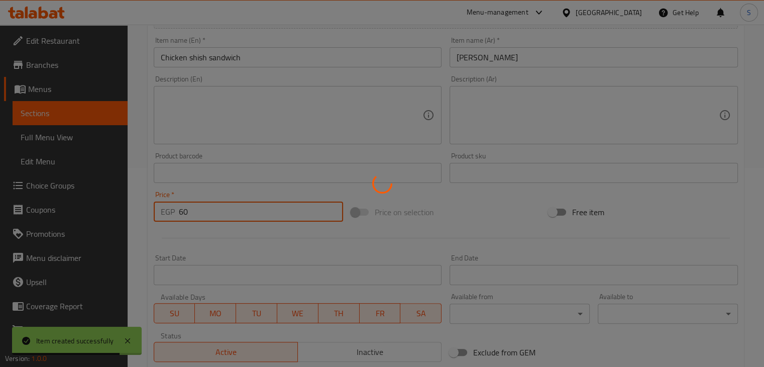
type input "0"
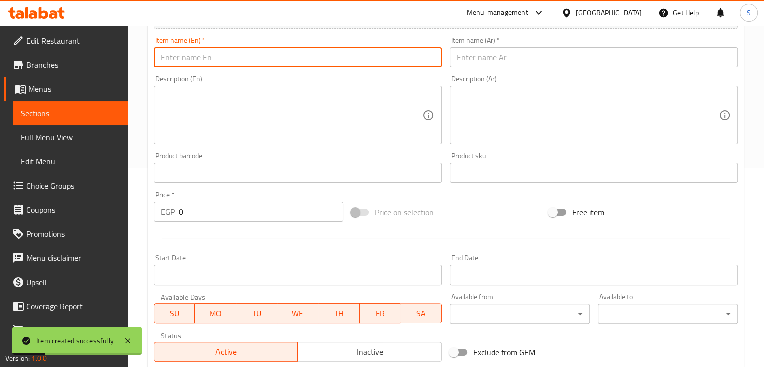
click at [217, 57] on input "text" at bounding box center [298, 57] width 288 height 20
paste input "Alexandrian Liver Sandwich"
type input "Alexandrian Liver Sandwich"
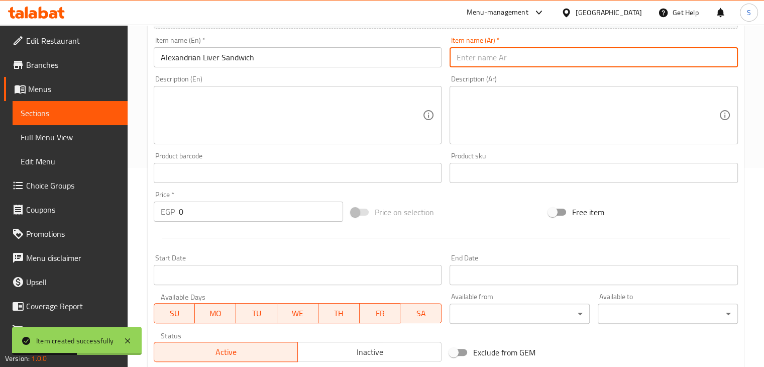
click at [490, 61] on input "text" at bounding box center [593, 57] width 288 height 20
paste input "ساندوتش كبده اسكندراني"
type input "ساندوتش كبده اسكندراني"
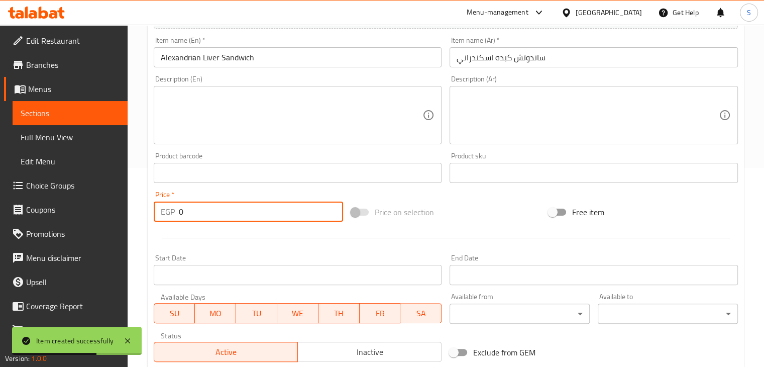
click at [209, 218] on input "0" at bounding box center [261, 211] width 164 height 20
click at [211, 218] on input "0" at bounding box center [261, 211] width 164 height 20
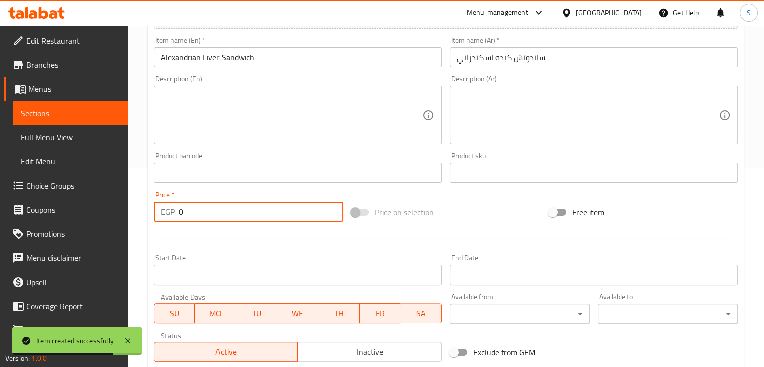
click at [211, 218] on input "0" at bounding box center [261, 211] width 164 height 20
type input "45"
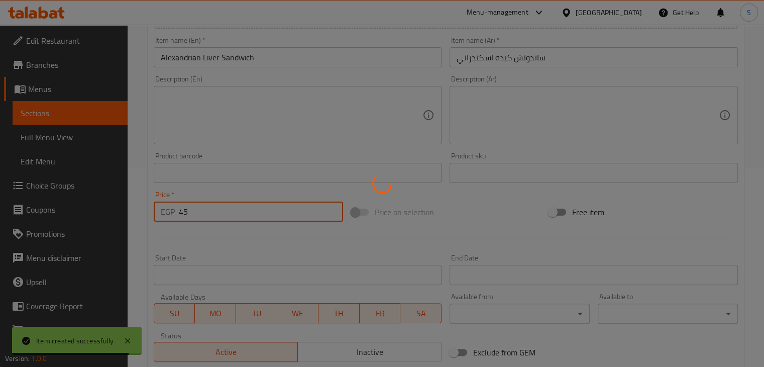
type input "0"
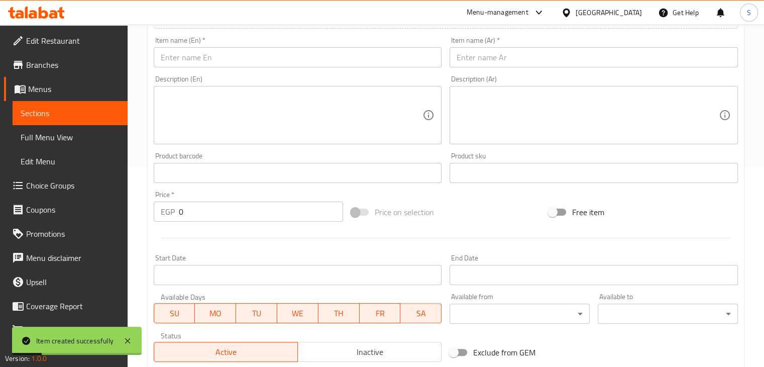
drag, startPoint x: 284, startPoint y: 68, endPoint x: 277, endPoint y: 62, distance: 9.3
click at [277, 62] on div "Item name (En)   * Item name (En) *" at bounding box center [298, 52] width 296 height 39
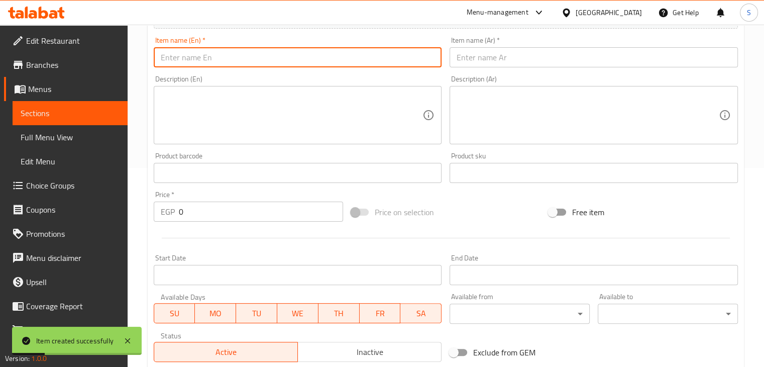
click at [277, 62] on input "text" at bounding box center [298, 57] width 288 height 20
paste input "Alexandrian sausage sandwich"
type input "Alexandrian sausage sandwich"
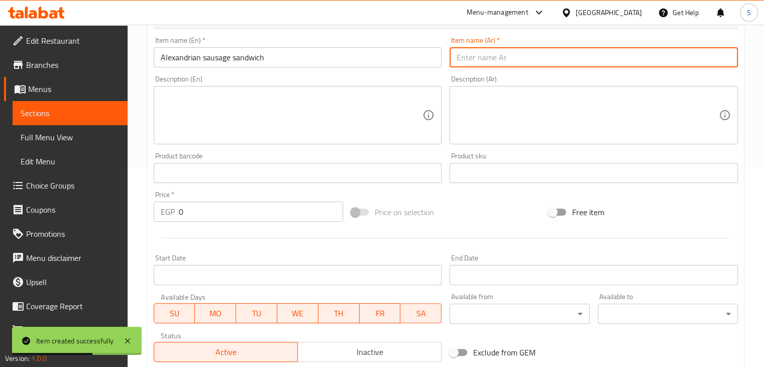
click at [468, 59] on input "text" at bounding box center [593, 57] width 288 height 20
paste input "ساندوتش سجق اسكندراني"
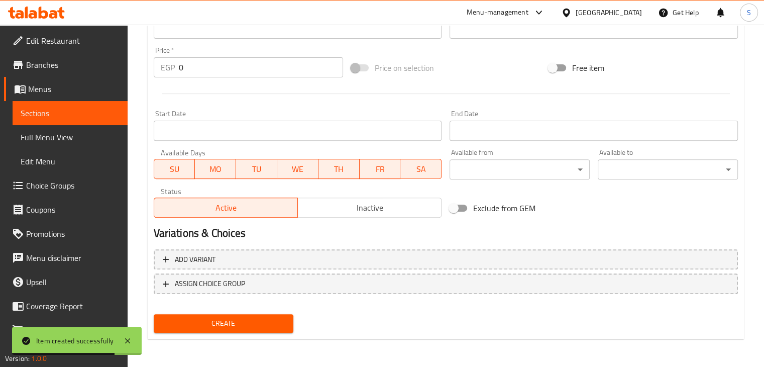
type input "ساندوتش سجق اسكندراني"
click at [194, 71] on input "0" at bounding box center [261, 67] width 164 height 20
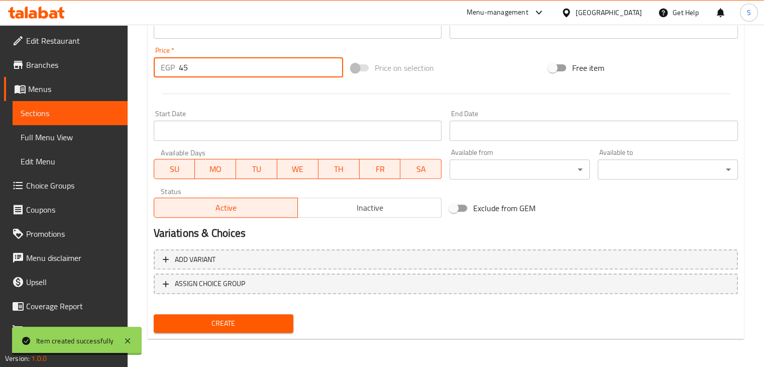
type input "45"
click at [154, 314] on button "Create" at bounding box center [224, 323] width 140 height 19
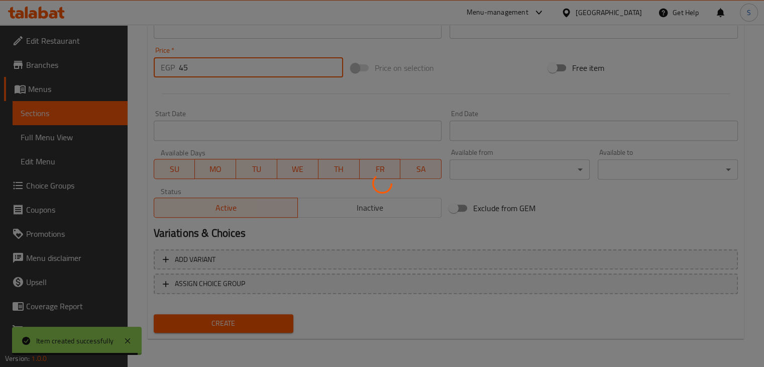
type input "0"
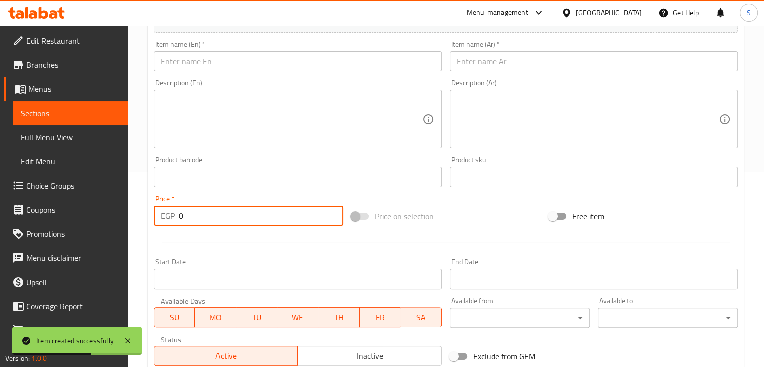
scroll to position [187, 0]
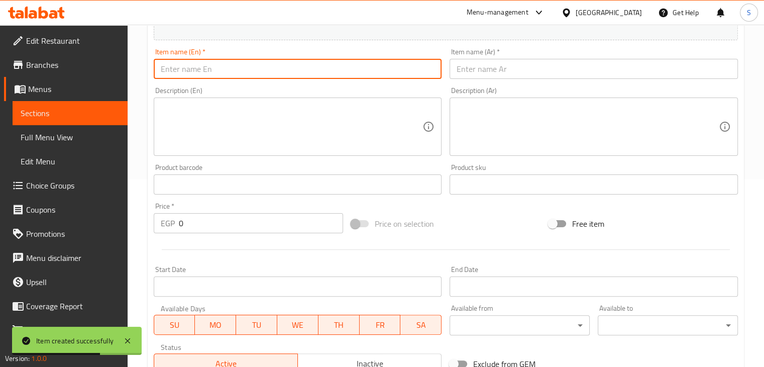
click at [254, 77] on input "text" at bounding box center [298, 69] width 288 height 20
paste input "Classic Burger"
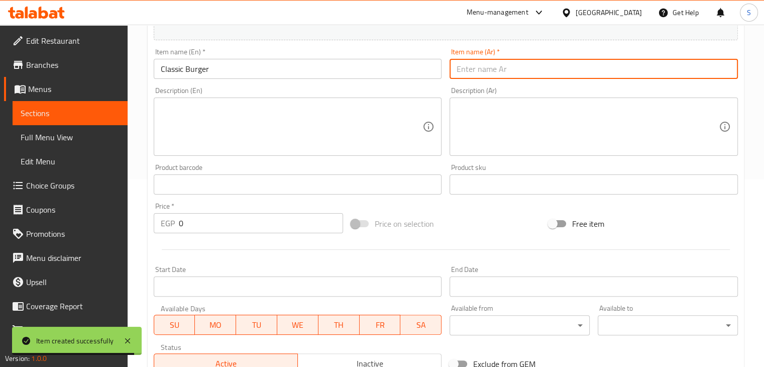
click at [485, 67] on input "text" at bounding box center [593, 69] width 288 height 20
paste input "برجر كلاسيك"
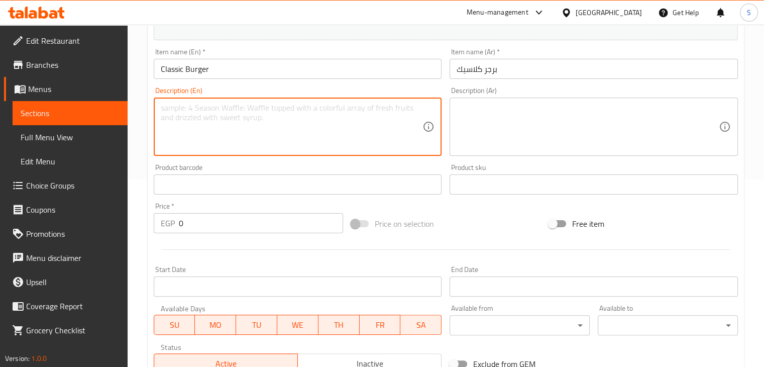
paste textarea "Served with Fries"
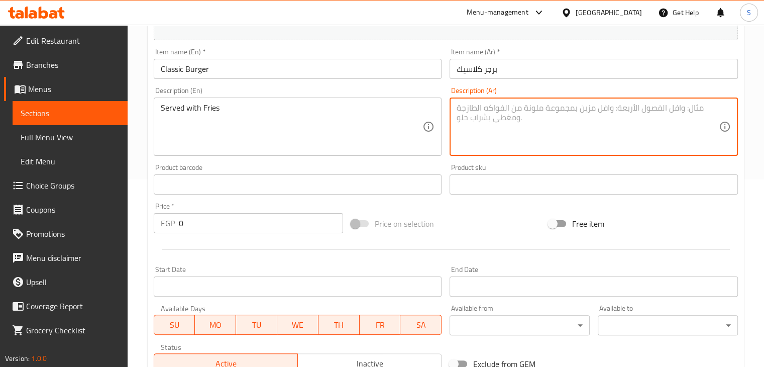
click at [501, 115] on textarea at bounding box center [587, 127] width 262 height 48
paste textarea "يقدم مع بطاطس"
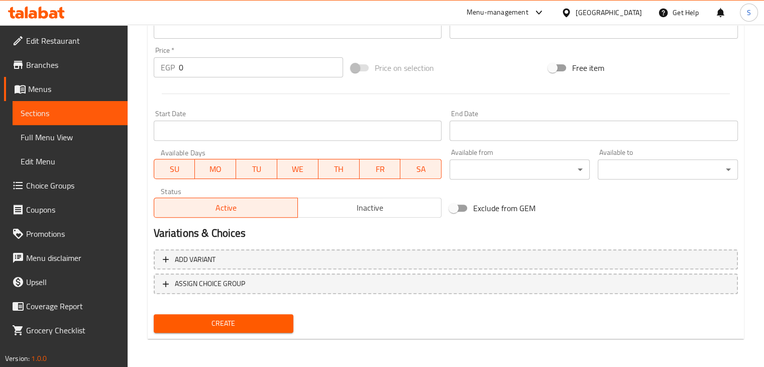
click at [199, 69] on input "0" at bounding box center [261, 67] width 164 height 20
click at [154, 314] on button "Create" at bounding box center [224, 323] width 140 height 19
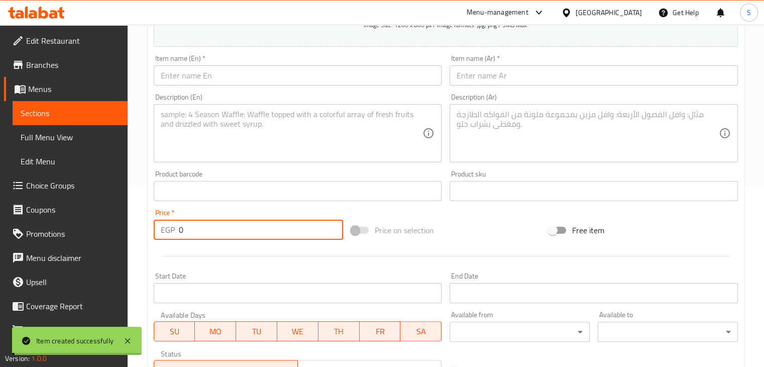
scroll to position [180, 0]
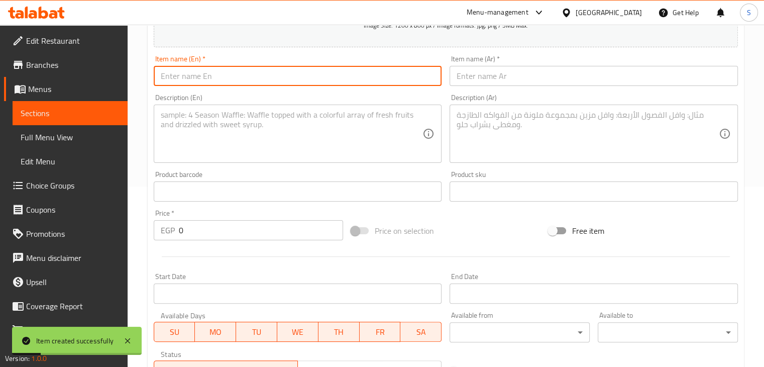
click at [264, 83] on input "text" at bounding box center [298, 76] width 288 height 20
paste input "Cheese Burger"
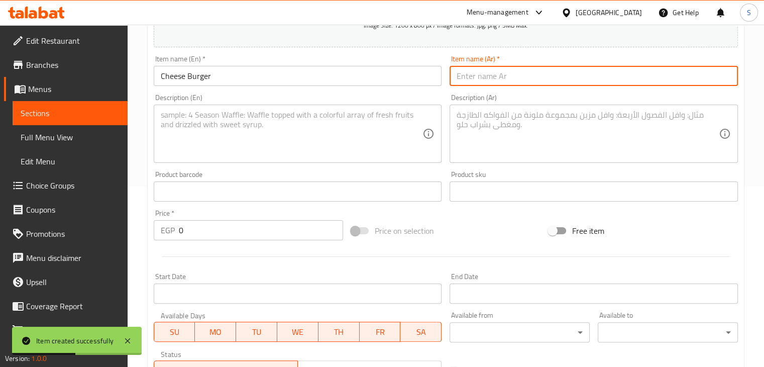
paste input "برجر جبنه"
click at [506, 78] on input "برجر جبنه" at bounding box center [593, 76] width 288 height 20
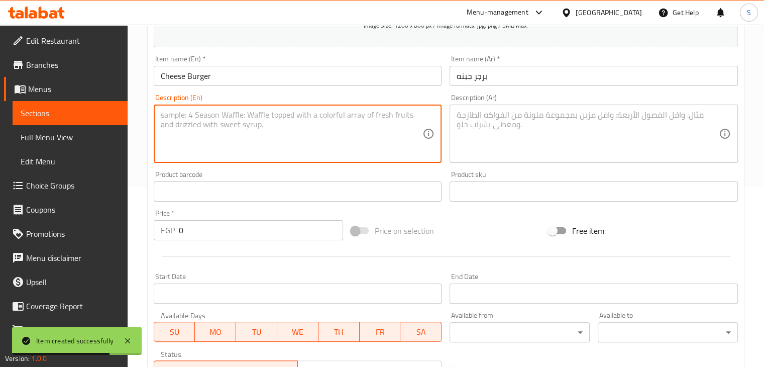
click at [260, 133] on textarea at bounding box center [292, 134] width 262 height 48
paste textarea "Served with Fries"
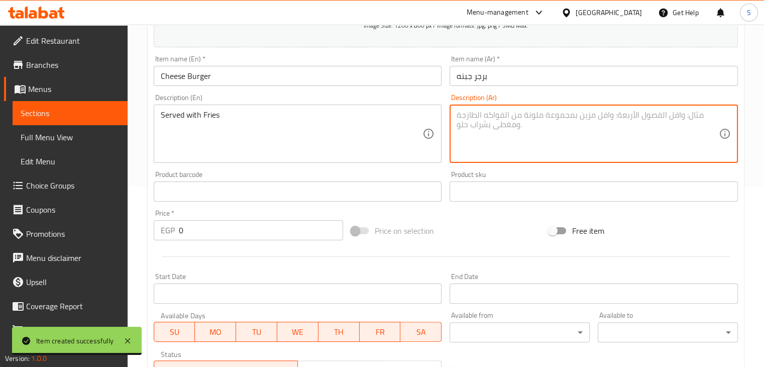
click at [474, 123] on textarea at bounding box center [587, 134] width 262 height 48
paste textarea "يقدم مع بطاطس"
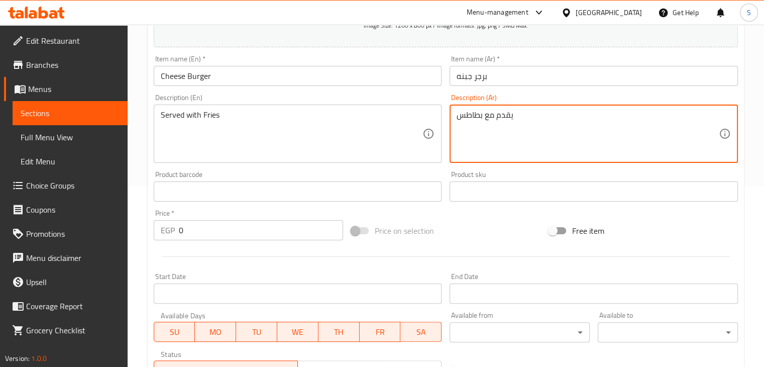
click at [228, 225] on input "0" at bounding box center [261, 230] width 164 height 20
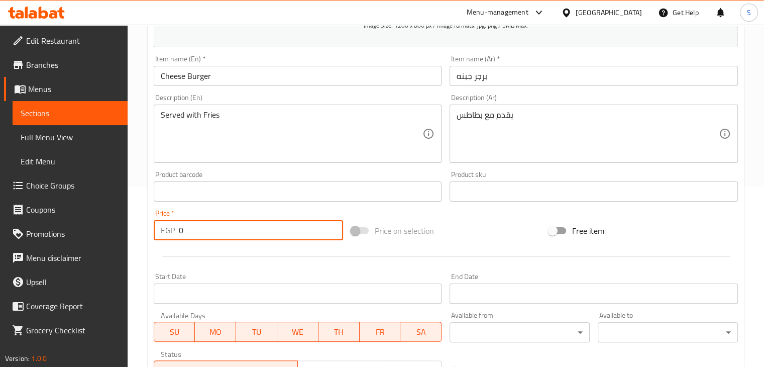
click at [228, 225] on input "0" at bounding box center [261, 230] width 164 height 20
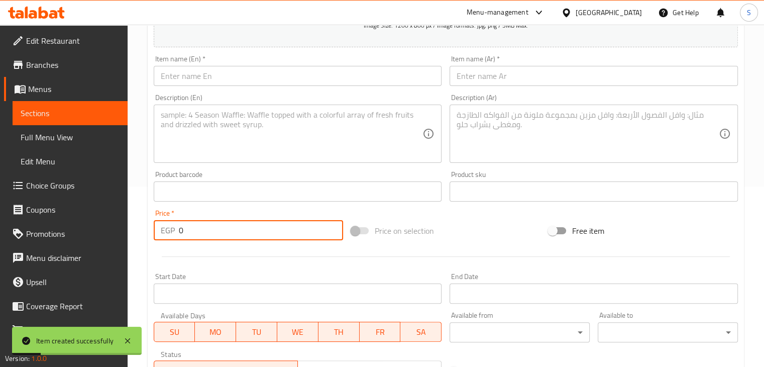
click at [254, 77] on input "text" at bounding box center [298, 76] width 288 height 20
paste input "Classic Double Burger"
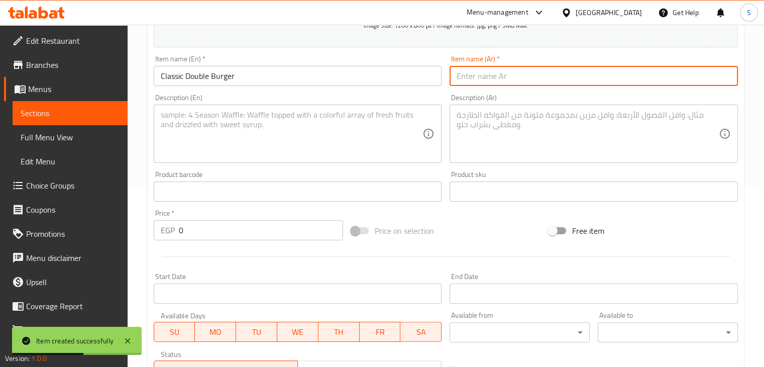
click at [509, 73] on input "text" at bounding box center [593, 76] width 288 height 20
paste input "دابل برجر كلاسيك"
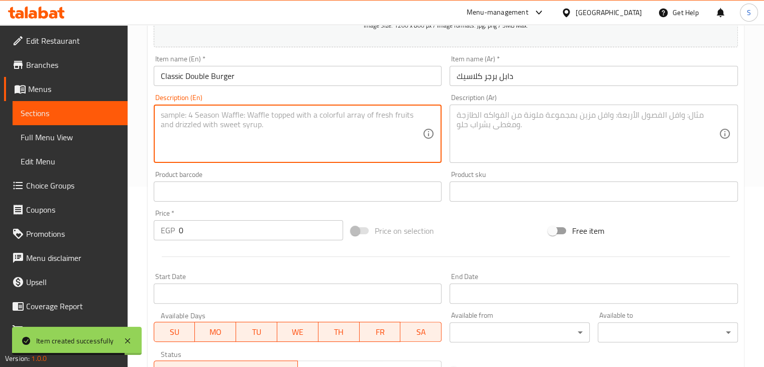
click at [354, 110] on textarea at bounding box center [292, 134] width 262 height 48
paste textarea "Served with potatoes"
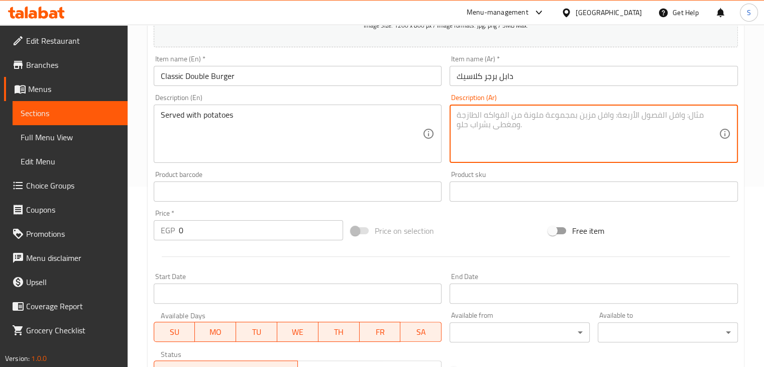
click at [502, 123] on textarea at bounding box center [587, 134] width 262 height 48
paste textarea "يقدم مع بطاطس"
click at [203, 228] on input "0" at bounding box center [261, 230] width 164 height 20
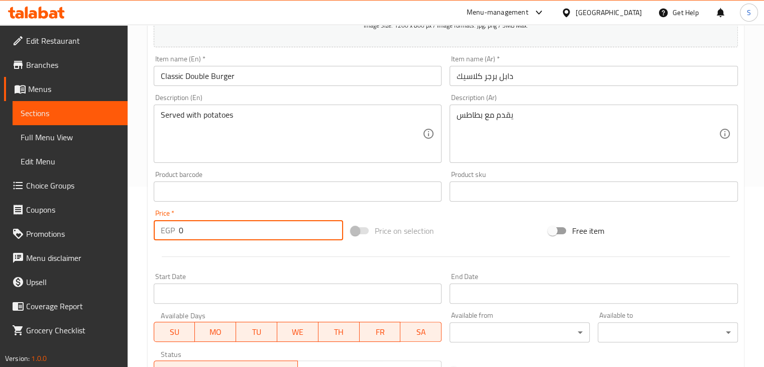
click at [203, 228] on input "0" at bounding box center [261, 230] width 164 height 20
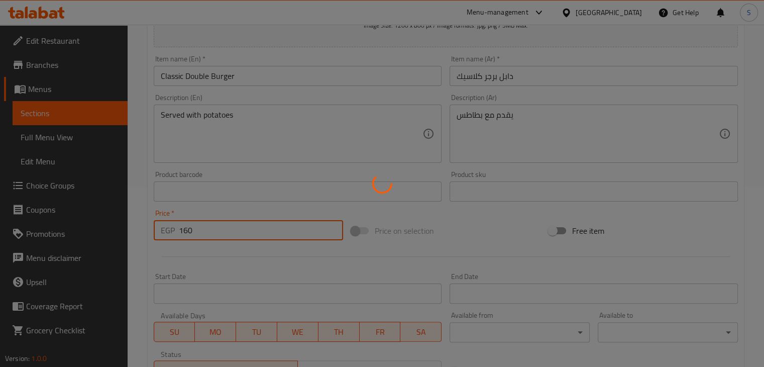
scroll to position [0, 0]
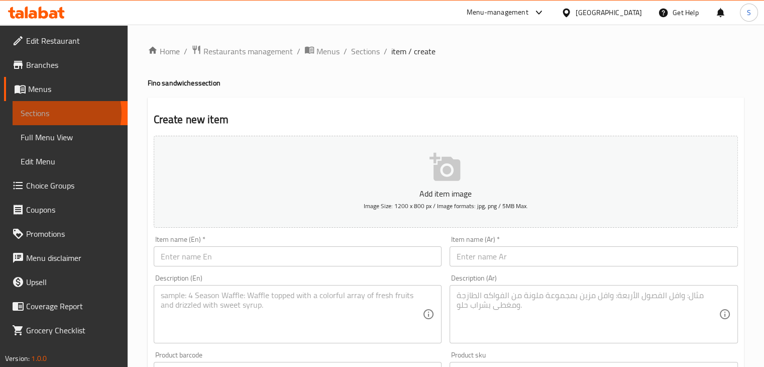
click at [55, 113] on span "Sections" at bounding box center [70, 113] width 99 height 12
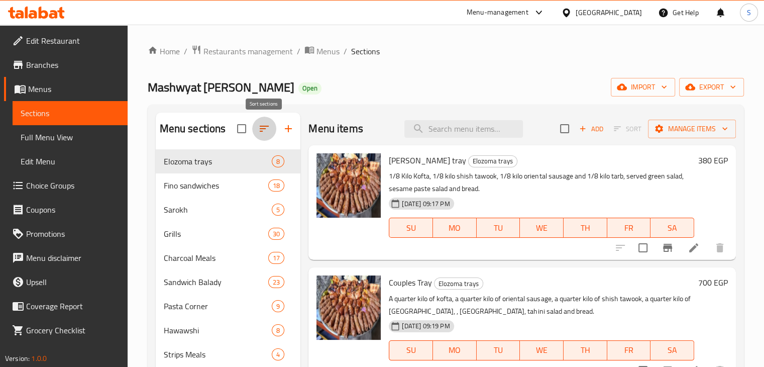
click at [264, 131] on icon "button" at bounding box center [264, 129] width 12 height 12
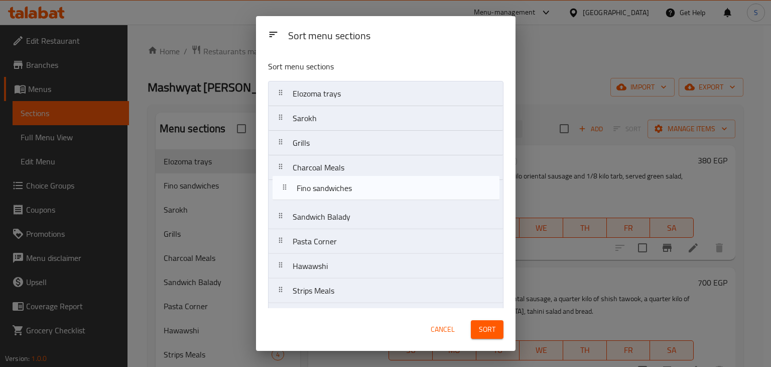
drag, startPoint x: 317, startPoint y: 126, endPoint x: 321, endPoint y: 206, distance: 80.5
click at [321, 206] on nav "Elozoma trays Fino sandwiches Sarokh Grills Charcoal Meals Sandwich Balady Past…" at bounding box center [385, 278] width 235 height 395
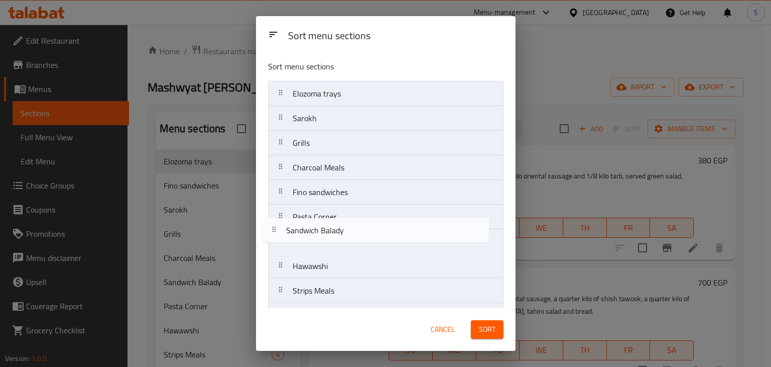
drag, startPoint x: 355, startPoint y: 215, endPoint x: 349, endPoint y: 211, distance: 7.1
click at [349, 211] on nav "Elozoma trays Sarokh Grills Charcoal Meals Fino sandwiches Sandwich Balady Past…" at bounding box center [385, 278] width 235 height 395
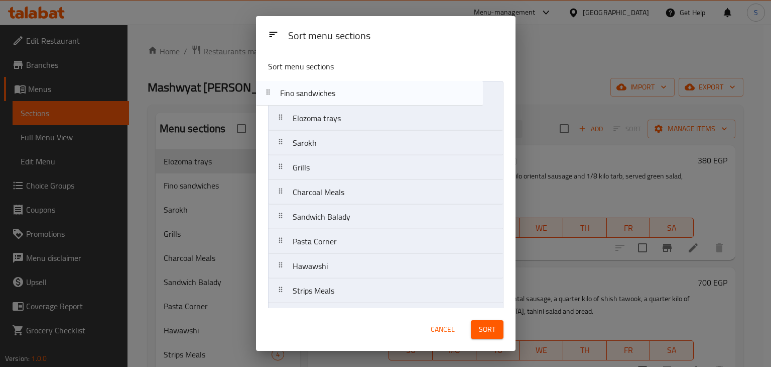
drag, startPoint x: 339, startPoint y: 195, endPoint x: 327, endPoint y: 89, distance: 106.7
click at [327, 89] on nav "Elozoma trays Sarokh Grills Charcoal Meals Fino sandwiches Sandwich Balady Past…" at bounding box center [385, 278] width 235 height 395
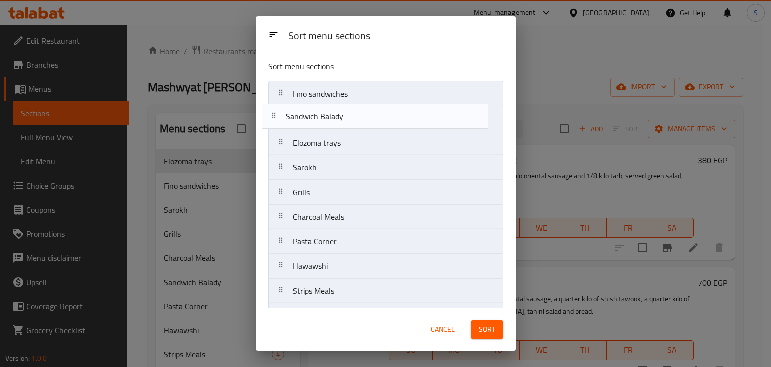
drag, startPoint x: 342, startPoint y: 214, endPoint x: 336, endPoint y: 107, distance: 107.6
click at [336, 107] on nav "Fino sandwiches Elozoma trays Sarokh Grills Charcoal Meals Sandwich Balady Past…" at bounding box center [385, 278] width 235 height 395
drag, startPoint x: 358, startPoint y: 154, endPoint x: 351, endPoint y: 125, distance: 29.4
click at [351, 125] on nav "Fino sandwiches Sandwich Balady Elozoma trays Sarokh Grills Charcoal Meals Past…" at bounding box center [385, 278] width 235 height 395
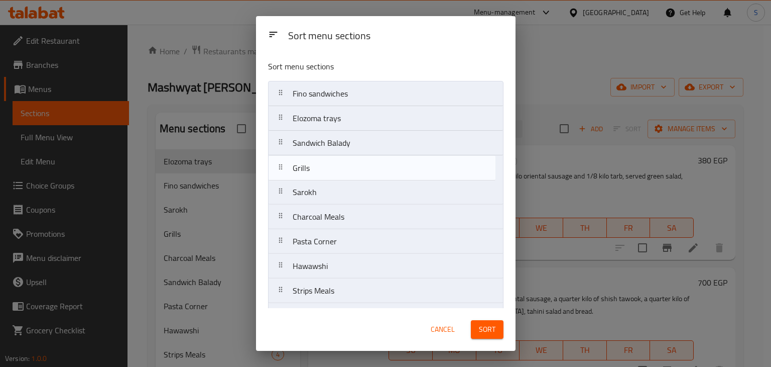
drag, startPoint x: 341, startPoint y: 195, endPoint x: 343, endPoint y: 170, distance: 25.7
click at [343, 170] on nav "Fino sandwiches Elozoma trays Sandwich Balady Sarokh Grills Charcoal Meals Past…" at bounding box center [385, 278] width 235 height 395
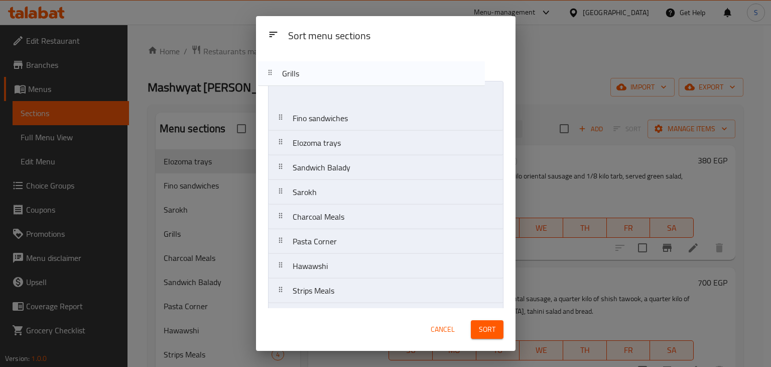
drag, startPoint x: 366, startPoint y: 171, endPoint x: 356, endPoint y: 75, distance: 96.9
click at [356, 75] on div "Sort menu sections Fino sandwiches Elozoma trays Sandwich Balady Grills Sarokh …" at bounding box center [386, 180] width 260 height 256
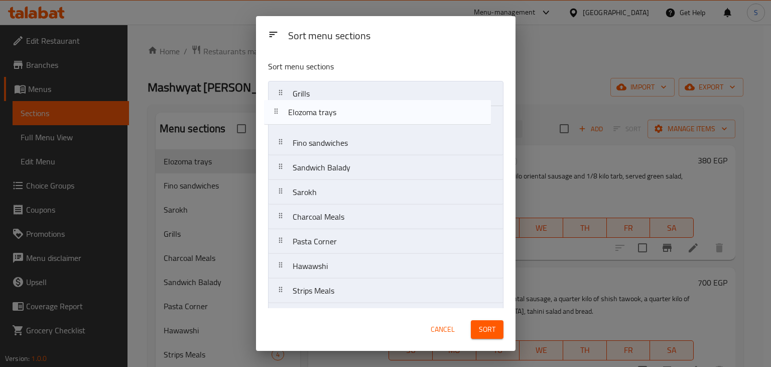
drag, startPoint x: 383, startPoint y: 146, endPoint x: 380, endPoint y: 109, distance: 37.3
click at [380, 109] on nav "Grills Fino sandwiches Elozoma trays Sandwich Balady Sarokh Charcoal Meals Past…" at bounding box center [385, 278] width 235 height 395
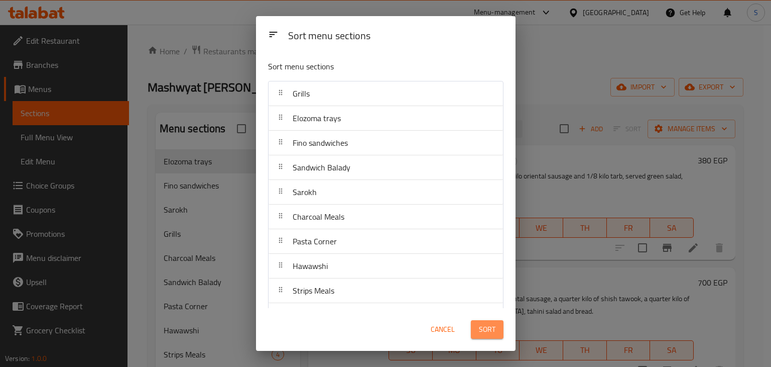
click at [493, 334] on span "Sort" at bounding box center [487, 329] width 17 height 13
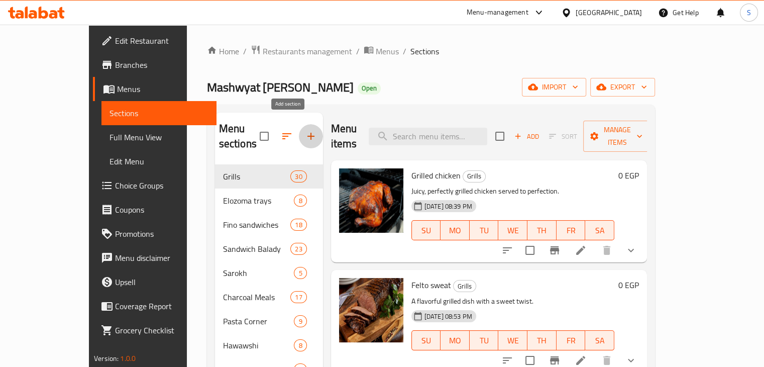
click at [307, 133] on icon "button" at bounding box center [310, 136] width 7 height 7
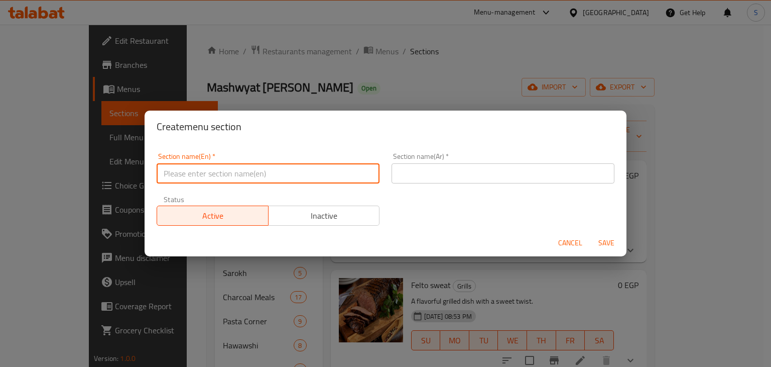
click at [228, 169] on input "text" at bounding box center [268, 173] width 223 height 20
paste input "Broasted"
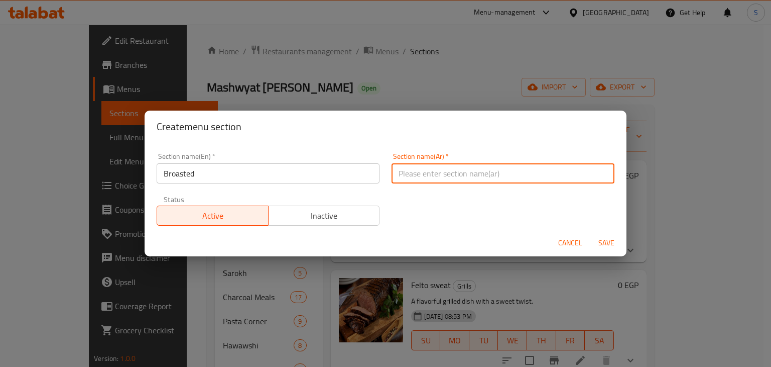
click at [417, 170] on input "text" at bounding box center [503, 173] width 223 height 20
paste input "بروستيد"
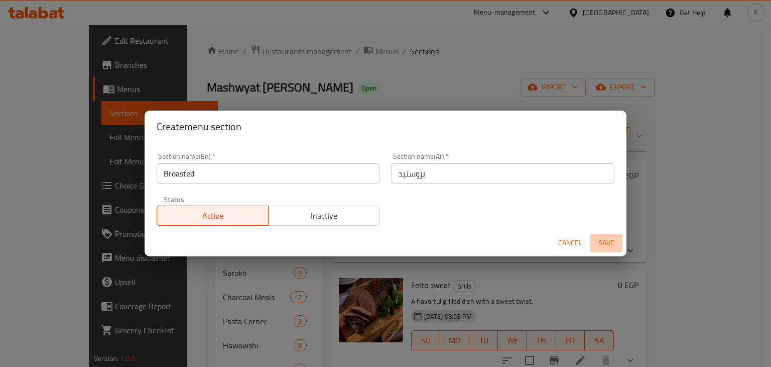
click at [607, 250] on button "Save" at bounding box center [606, 242] width 32 height 19
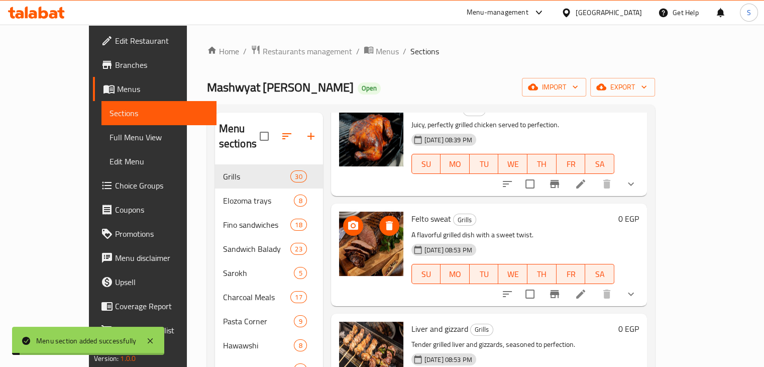
scroll to position [72, 0]
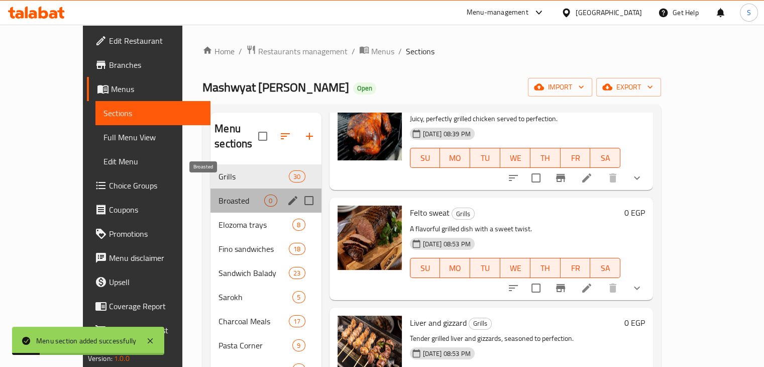
click at [218, 194] on span "Broasted" at bounding box center [241, 200] width 46 height 12
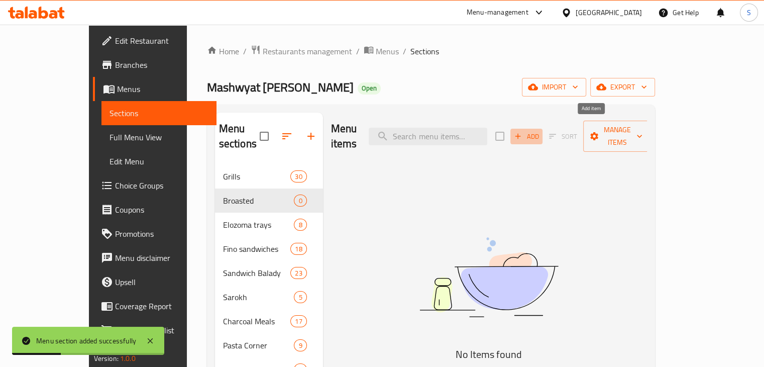
click at [540, 134] on span "Add" at bounding box center [526, 137] width 27 height 12
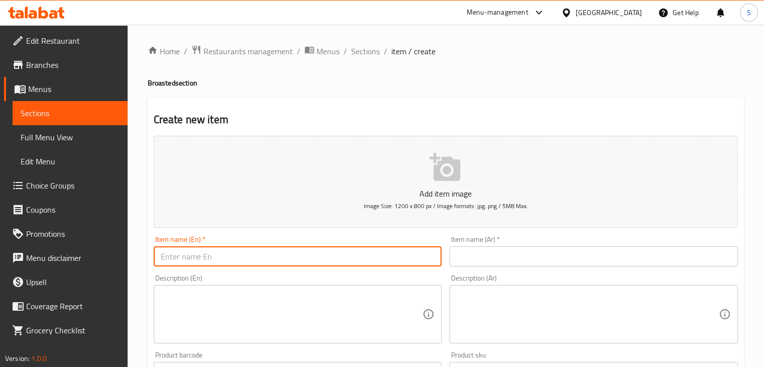
click at [377, 255] on input "text" at bounding box center [298, 256] width 288 height 20
paste input "3 pieces of broasted chicken"
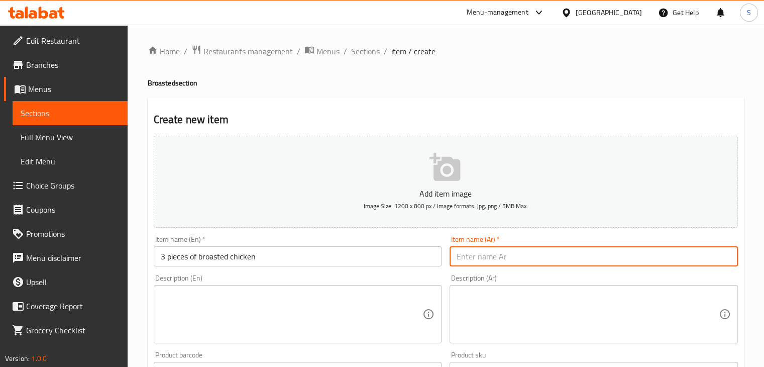
click at [490, 254] on input "text" at bounding box center [593, 256] width 288 height 20
paste input "3 قطع بروستيد"
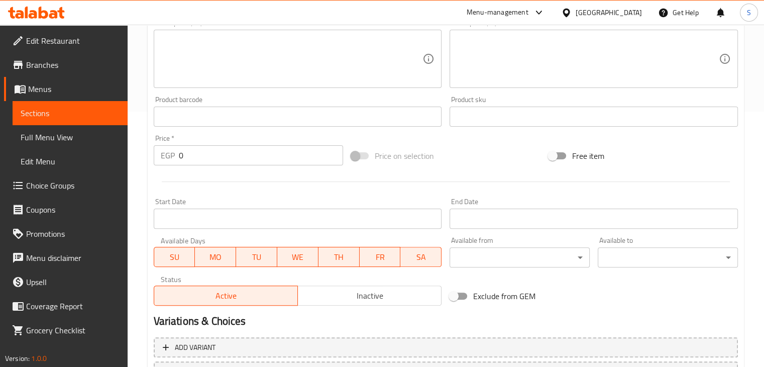
scroll to position [343, 0]
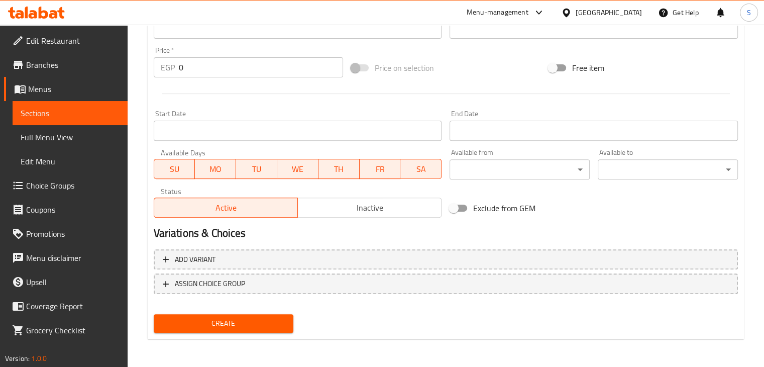
click at [200, 69] on input "0" at bounding box center [261, 67] width 164 height 20
click at [154, 314] on button "Create" at bounding box center [224, 323] width 140 height 19
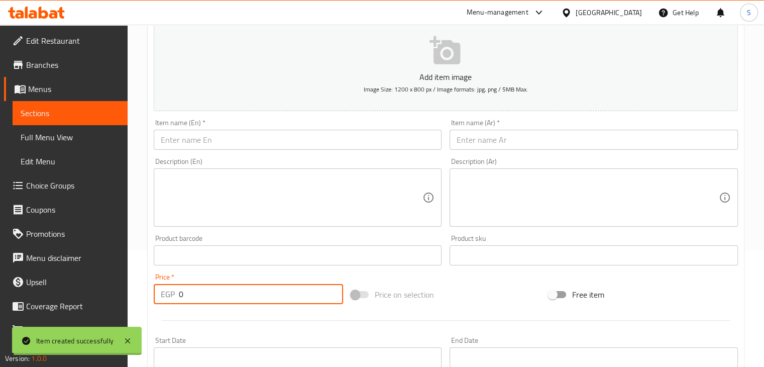
scroll to position [116, 0]
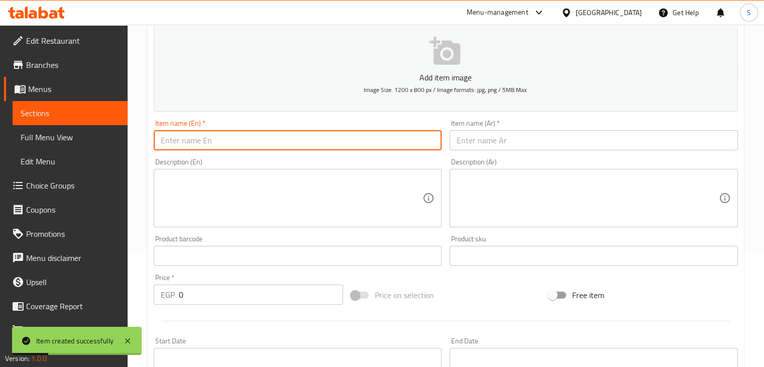
click at [223, 144] on input "text" at bounding box center [298, 140] width 288 height 20
paste input "6 pieces of broasted chicken"
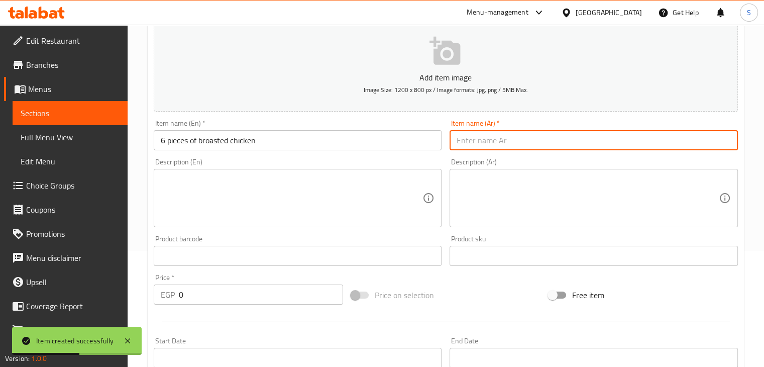
click at [505, 137] on input "text" at bounding box center [593, 140] width 288 height 20
paste input "6 قطع بروستيد"
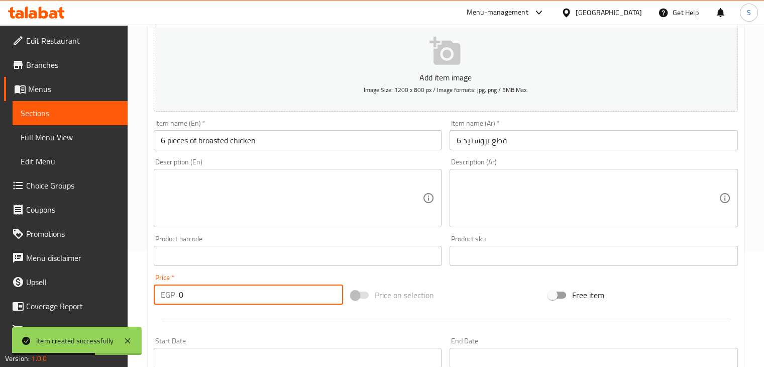
click at [198, 290] on input "0" at bounding box center [261, 294] width 164 height 20
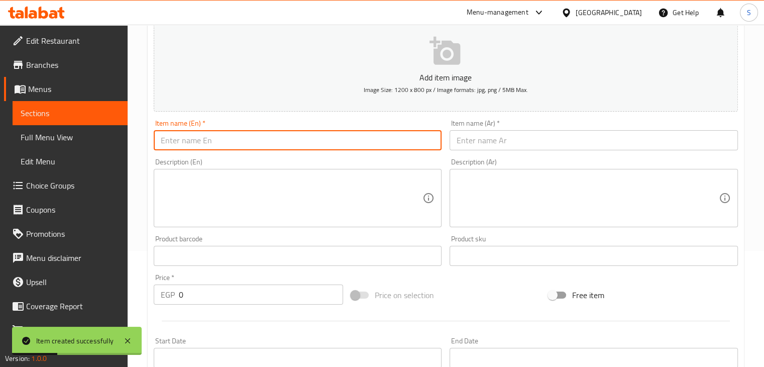
click at [245, 143] on input "text" at bounding box center [298, 140] width 288 height 20
paste input "Whole broasted chicken, 8 pieces"
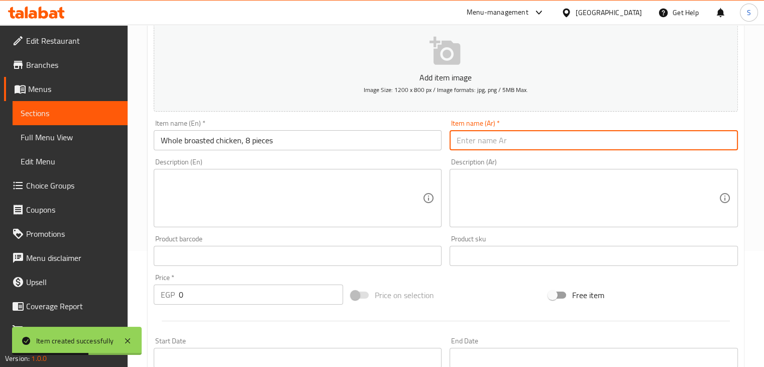
click at [479, 139] on input "text" at bounding box center [593, 140] width 288 height 20
paste input "فرخه بروستيد كامله 8 قطع"
click at [206, 292] on input "0" at bounding box center [261, 294] width 164 height 20
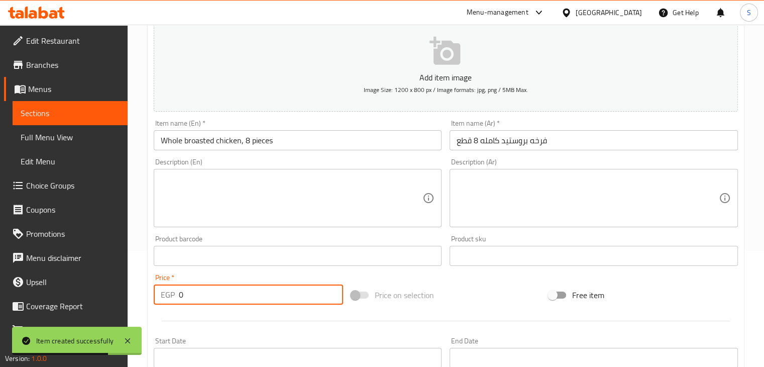
click at [206, 292] on input "0" at bounding box center [261, 294] width 164 height 20
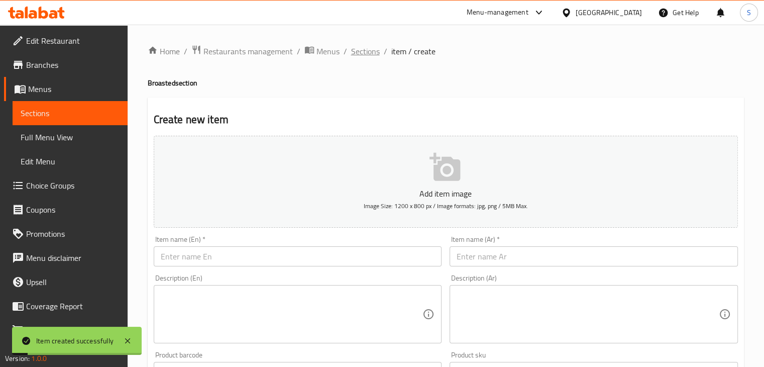
click at [369, 49] on span "Sections" at bounding box center [365, 51] width 29 height 12
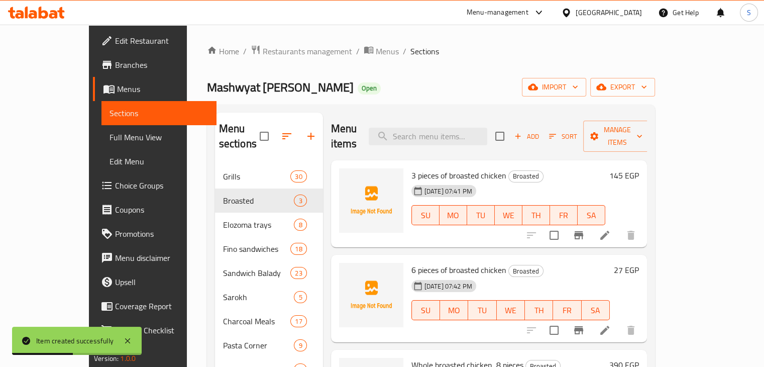
click at [639, 263] on h6 "27 EGP" at bounding box center [626, 270] width 25 height 14
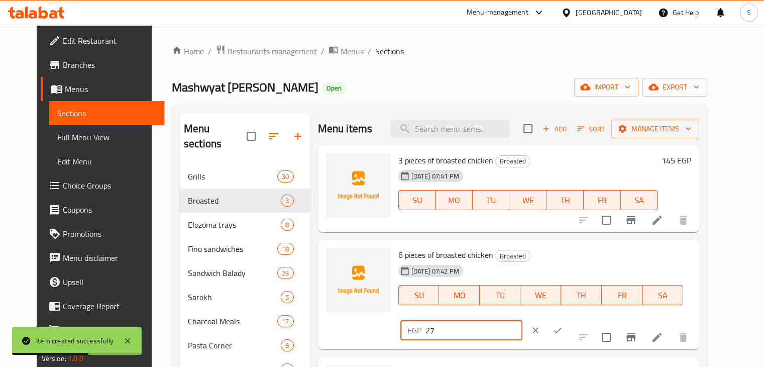
click at [522, 320] on input "27" at bounding box center [473, 330] width 97 height 20
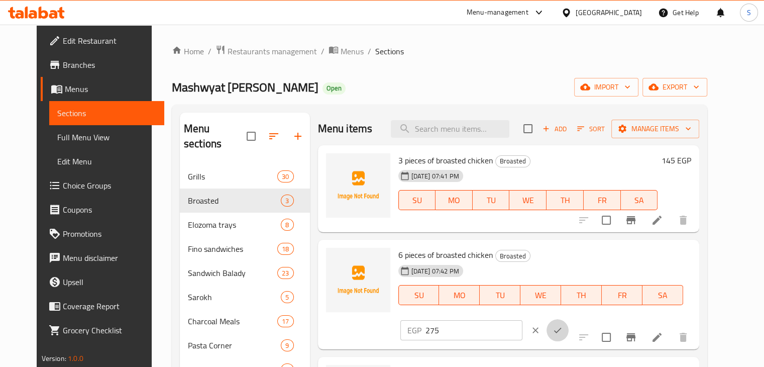
click at [562, 325] on icon "ok" at bounding box center [557, 330] width 10 height 10
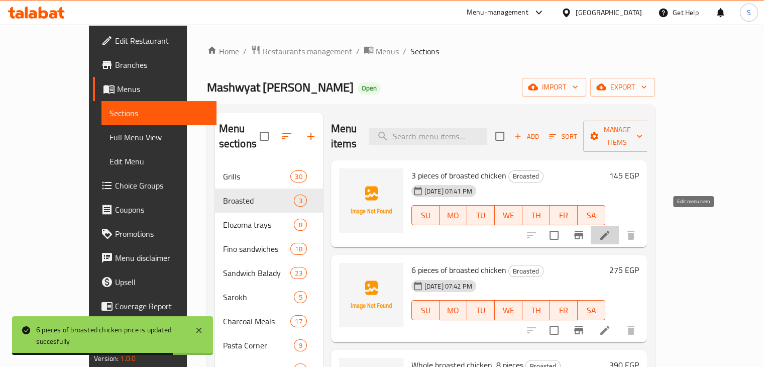
click at [611, 229] on icon at bounding box center [605, 235] width 12 height 12
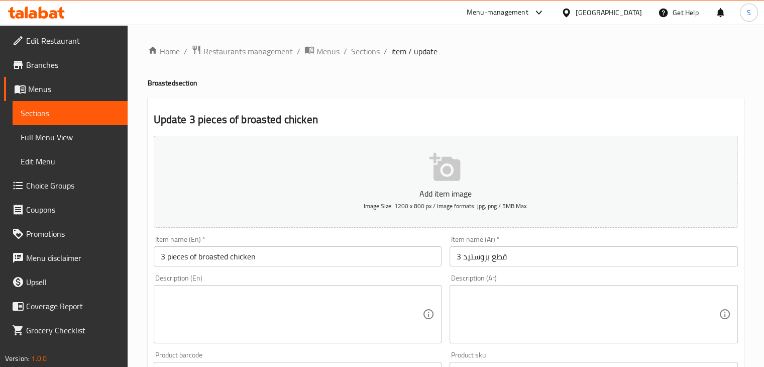
scroll to position [54, 0]
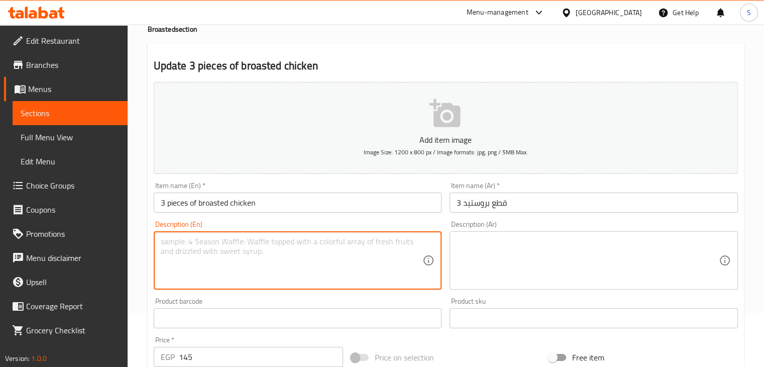
click at [235, 262] on textarea at bounding box center [292, 260] width 262 height 48
paste textarea "Served with potatoes, garlic sauce, and bread"
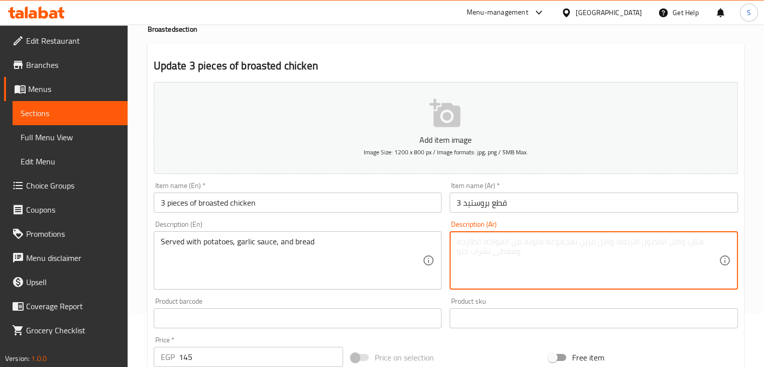
click at [521, 260] on textarea at bounding box center [587, 260] width 262 height 48
paste textarea "يقدم مع بطاطس+ثوميه+خبز"
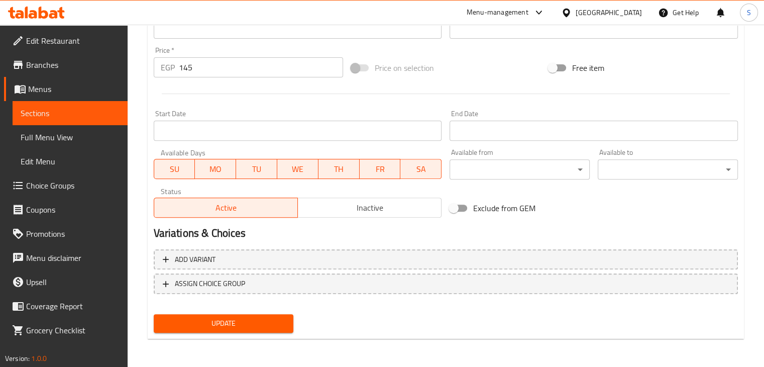
click at [219, 317] on span "Update" at bounding box center [224, 323] width 124 height 13
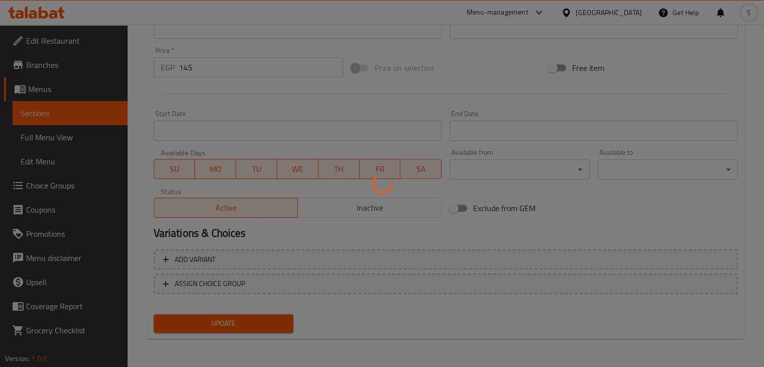
scroll to position [0, 0]
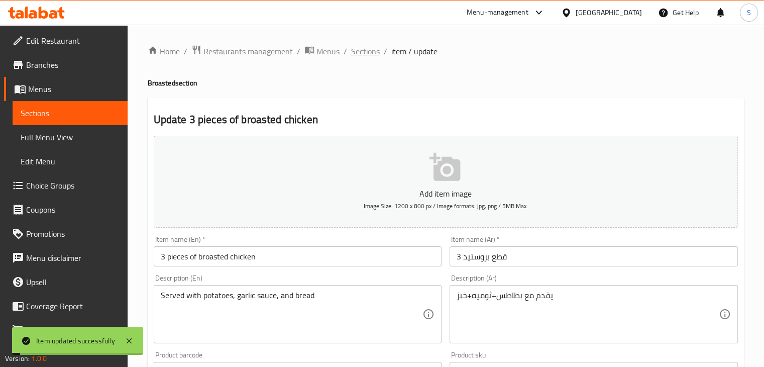
click at [358, 52] on span "Sections" at bounding box center [365, 51] width 29 height 12
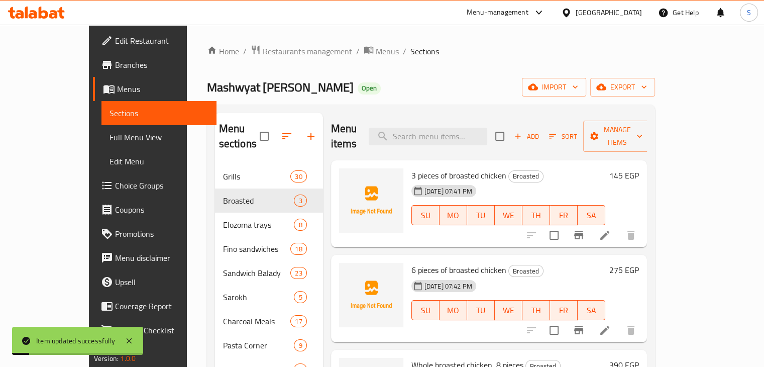
scroll to position [22, 0]
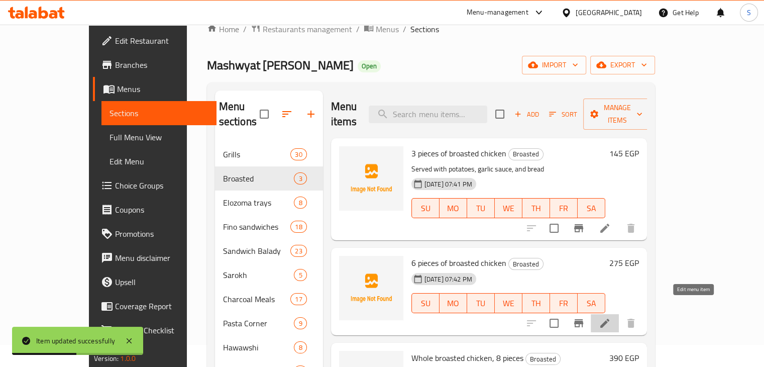
click at [611, 317] on icon at bounding box center [605, 323] width 12 height 12
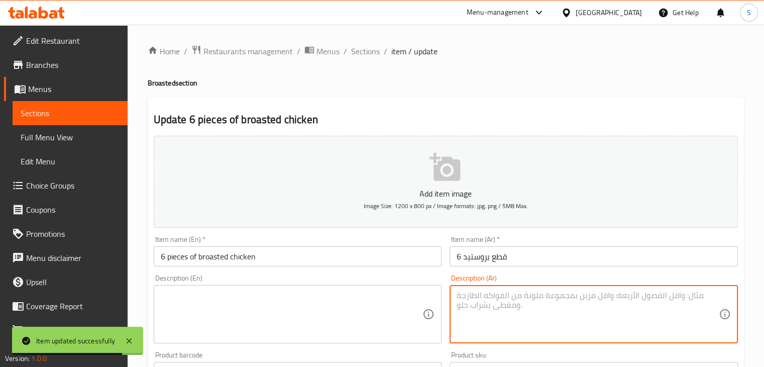
click at [482, 326] on textarea at bounding box center [587, 314] width 262 height 48
paste textarea "يقدم مع بطاطس+ثوميه+خبز"
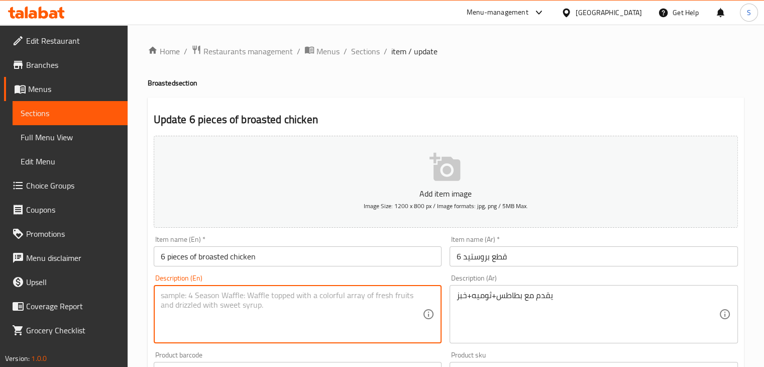
click at [297, 316] on textarea at bounding box center [292, 314] width 262 height 48
paste textarea "Served with potatoes, garlic sauce, and bread"
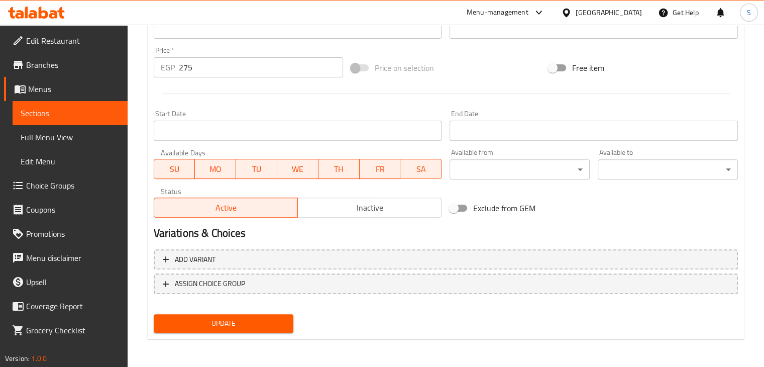
click at [230, 334] on div "Update 6 pieces of broasted chicken Add item image Image Size: 1200 x 800 px / …" at bounding box center [446, 46] width 596 height 584
drag, startPoint x: 230, startPoint y: 334, endPoint x: 225, endPoint y: 320, distance: 14.9
click at [225, 320] on div "Update" at bounding box center [224, 323] width 148 height 27
click at [225, 320] on span "Update" at bounding box center [224, 323] width 124 height 13
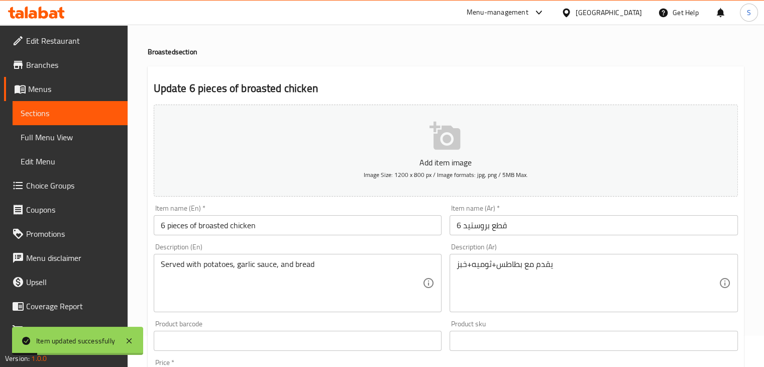
scroll to position [0, 0]
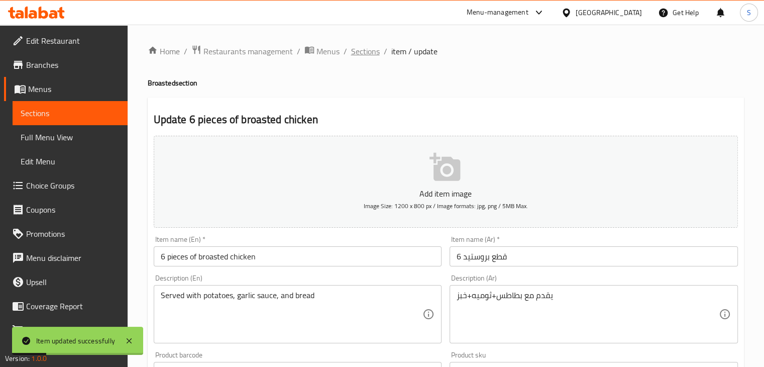
click at [360, 54] on span "Sections" at bounding box center [365, 51] width 29 height 12
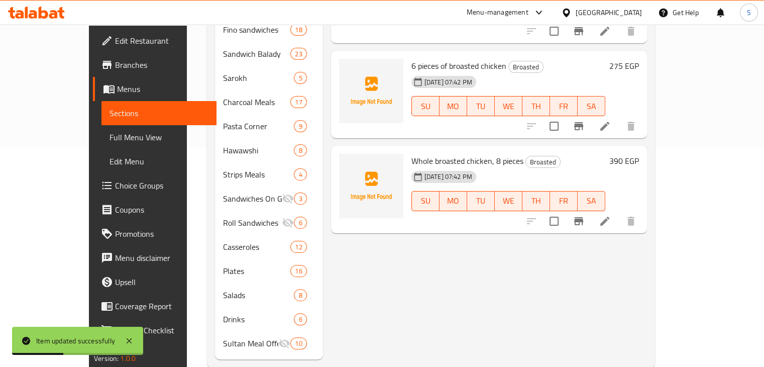
scroll to position [224, 0]
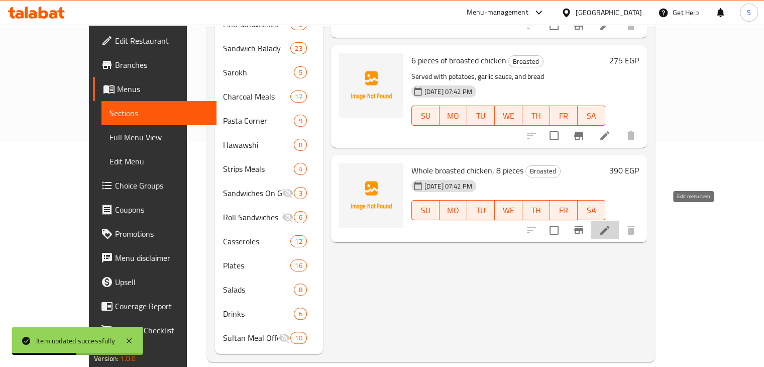
click at [609, 225] on icon at bounding box center [604, 229] width 9 height 9
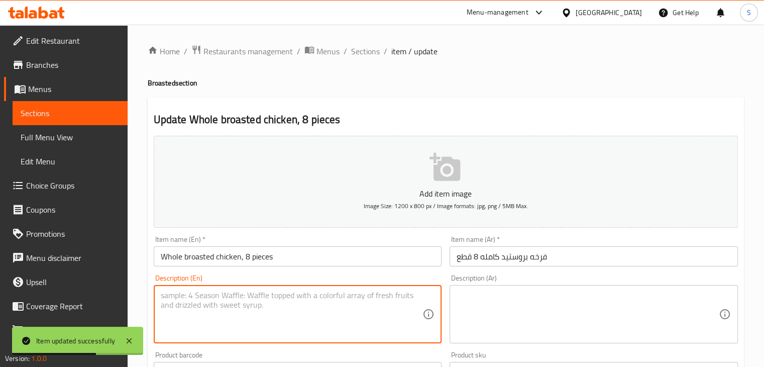
click at [270, 299] on textarea at bounding box center [292, 314] width 262 height 48
paste textarea "Served with potatoes, garlic sauce, and bread"
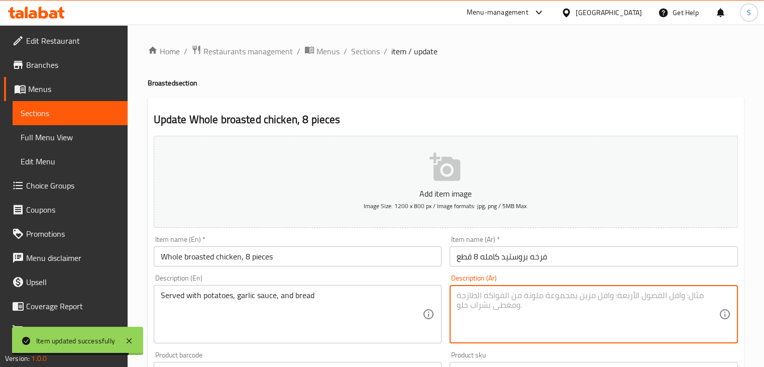
click at [512, 303] on textarea at bounding box center [587, 314] width 262 height 48
paste textarea "يقدم مع بطاطس+ثوميه+خبز"
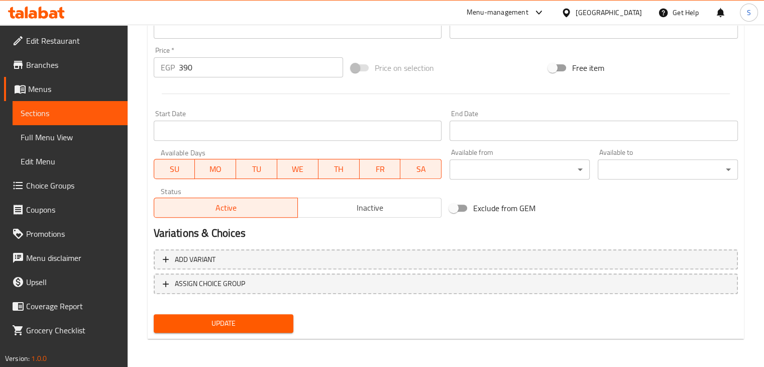
type textarea "يقدم مع بطاطس+ثوميه+خبز"
click at [237, 317] on span "Update" at bounding box center [224, 323] width 124 height 13
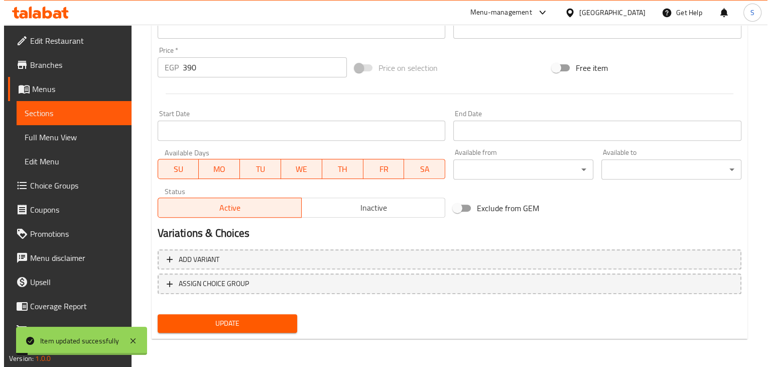
scroll to position [0, 0]
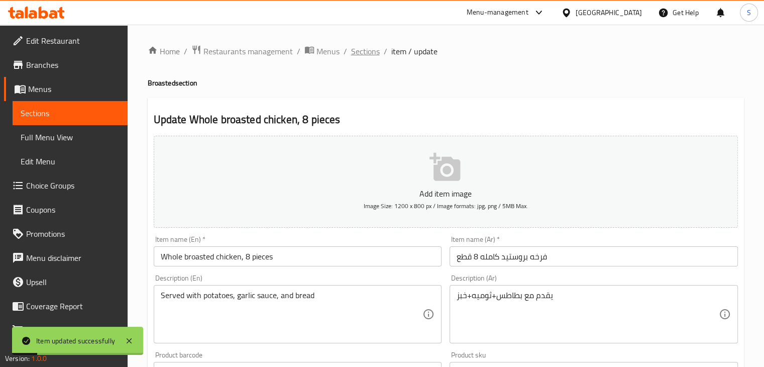
click at [362, 55] on span "Sections" at bounding box center [365, 51] width 29 height 12
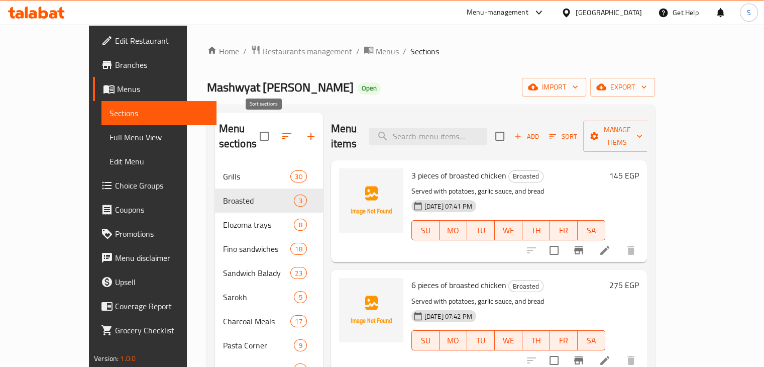
click at [281, 130] on icon "button" at bounding box center [287, 136] width 12 height 12
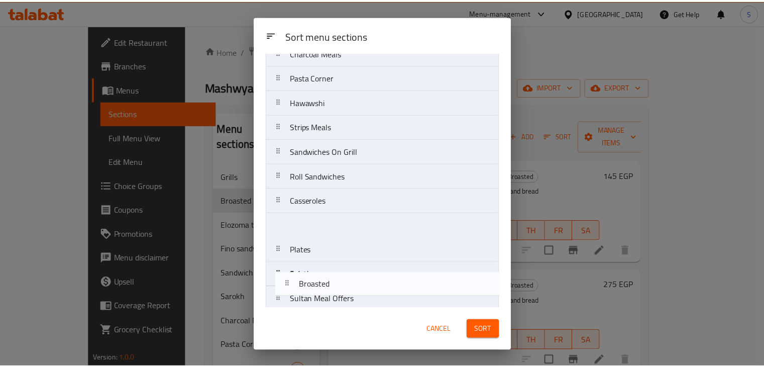
scroll to position [167, 0]
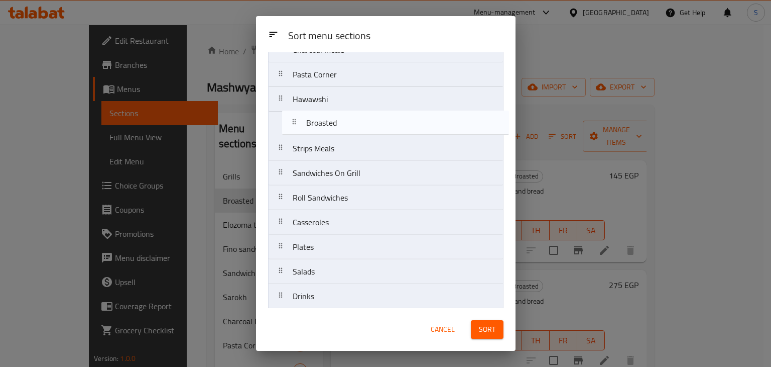
drag, startPoint x: 330, startPoint y: 127, endPoint x: 344, endPoint y: 134, distance: 15.3
click at [344, 134] on nav "Grills Broasted Elozoma trays Fino sandwiches Sandwich Balady Sarokh Charcoal M…" at bounding box center [385, 123] width 235 height 419
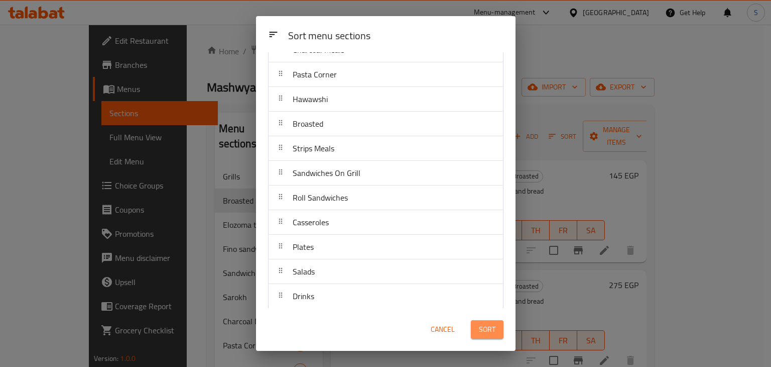
click at [491, 328] on span "Sort" at bounding box center [487, 329] width 17 height 13
